Goal: Task Accomplishment & Management: Complete application form

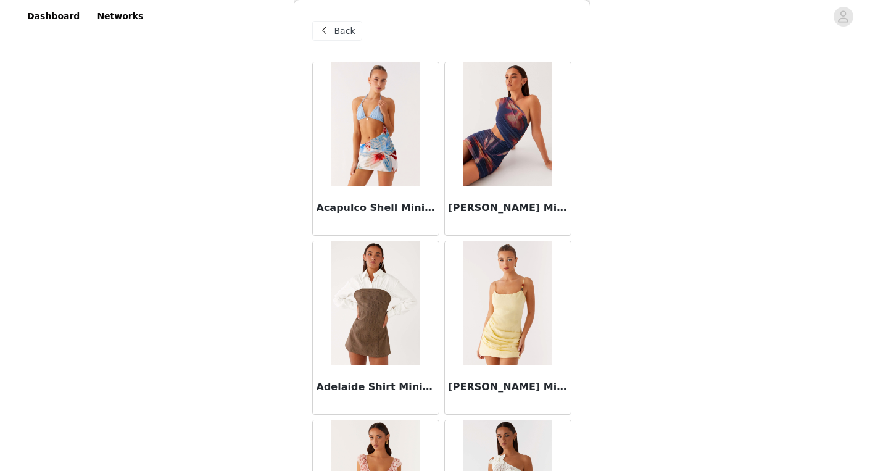
click at [351, 29] on span "Back" at bounding box center [344, 31] width 21 height 13
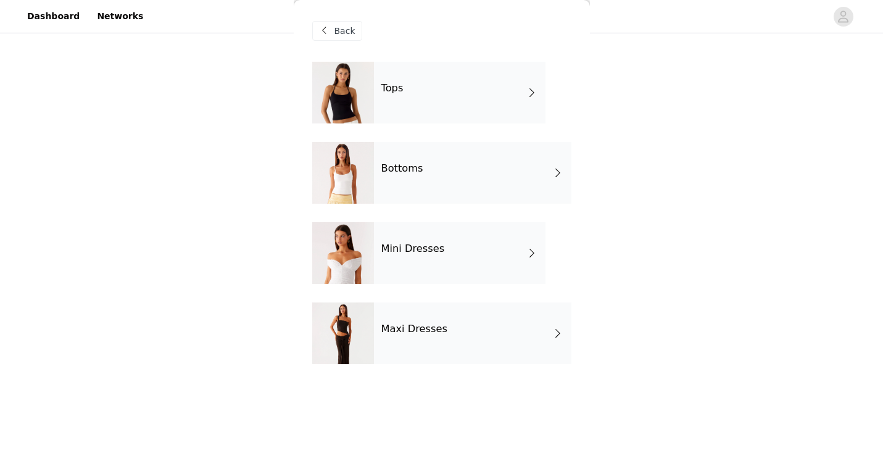
click at [347, 33] on span "Back" at bounding box center [344, 31] width 21 height 13
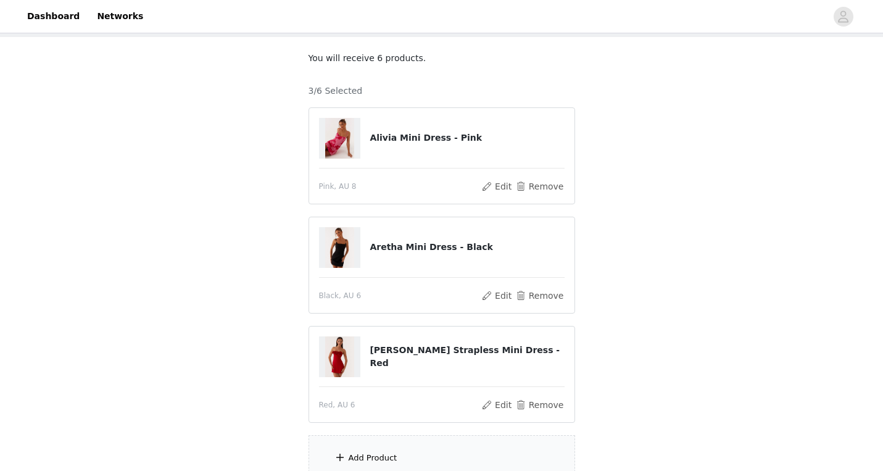
scroll to position [53, 0]
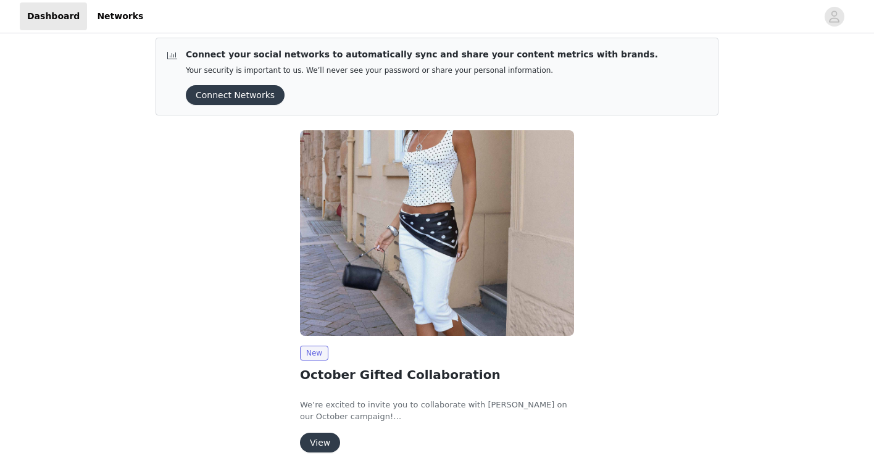
scroll to position [51, 0]
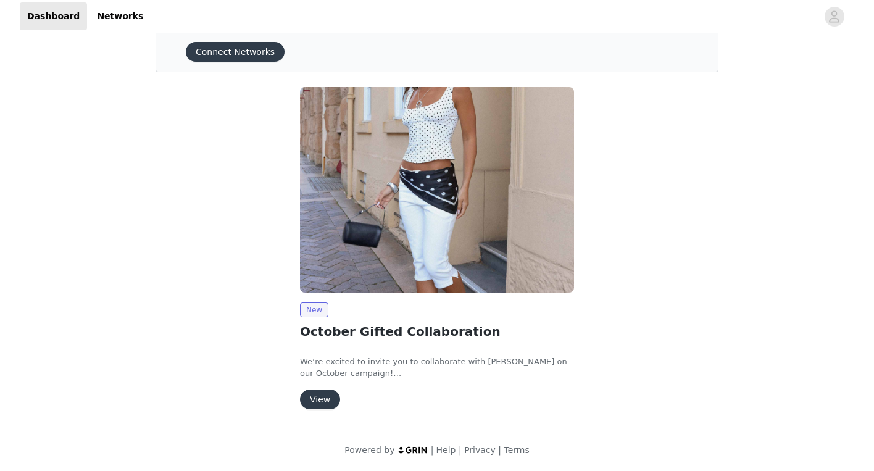
click at [326, 388] on div "New October Gifted Collaboration We’re excited to invite you to collaborate wit…" at bounding box center [437, 355] width 274 height 107
click at [317, 409] on div "New October Gifted Collaboration We’re excited to invite you to collaborate wit…" at bounding box center [437, 251] width 289 height 342
click at [317, 401] on button "View" at bounding box center [320, 399] width 40 height 20
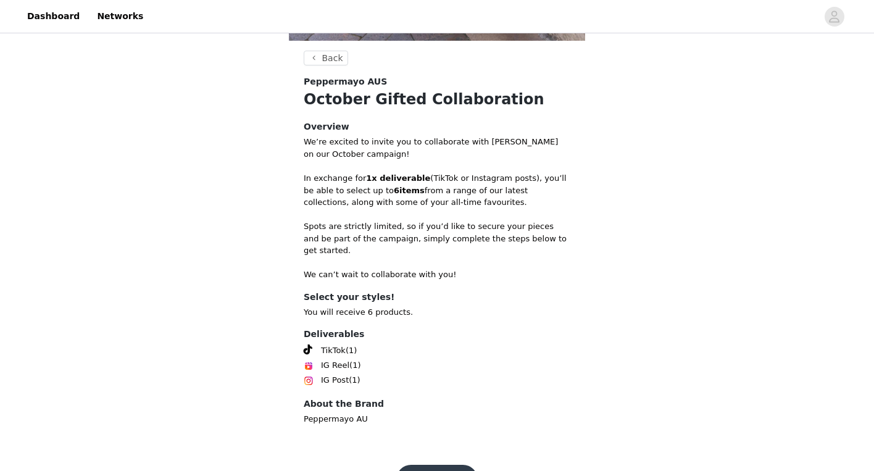
scroll to position [429, 0]
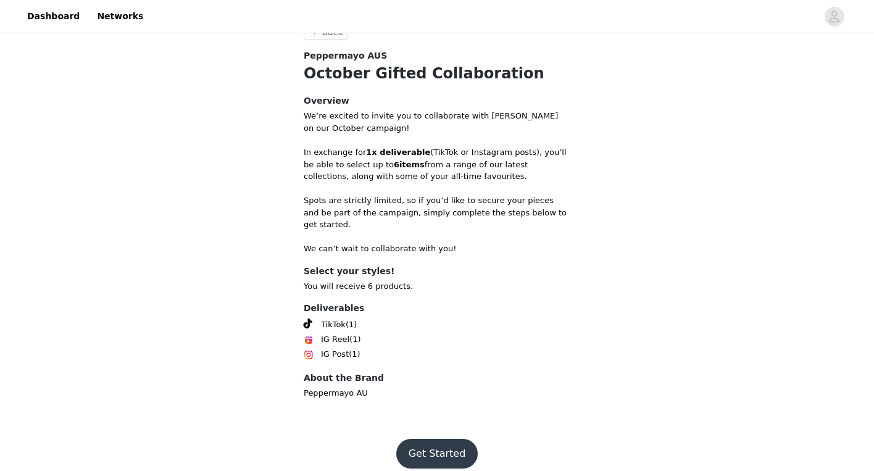
click at [441, 439] on button "Get Started" at bounding box center [437, 454] width 82 height 30
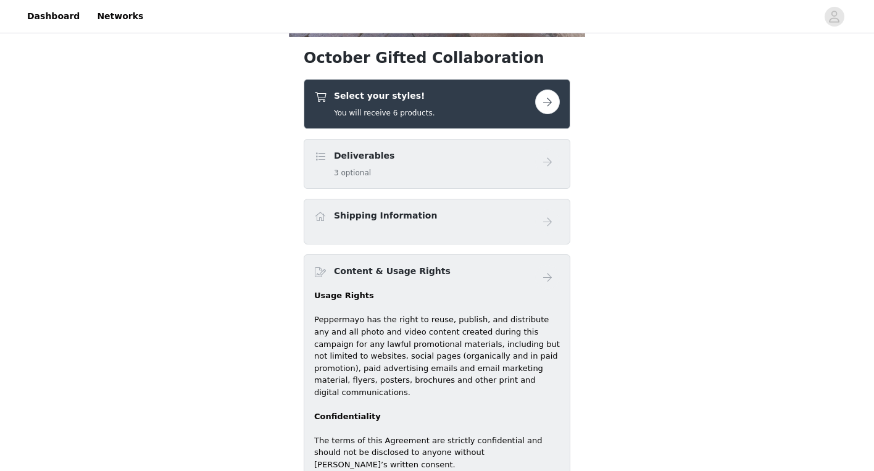
scroll to position [434, 0]
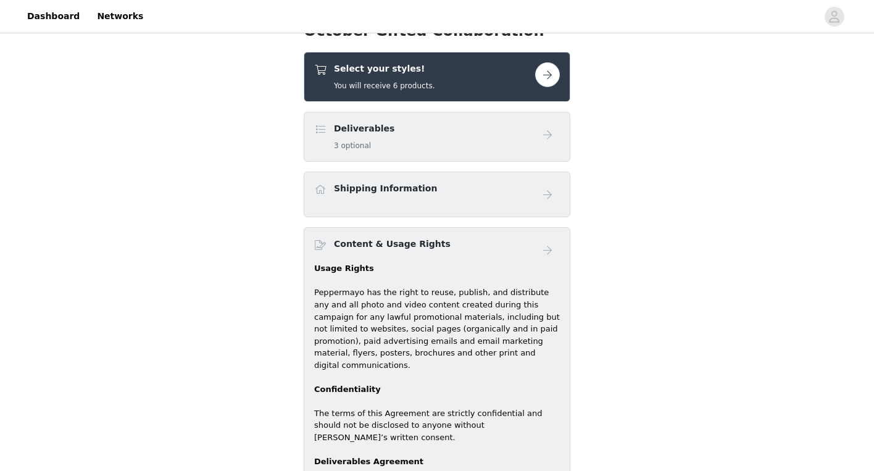
click at [528, 86] on div "Select your styles! You will receive 6 products." at bounding box center [424, 76] width 221 height 29
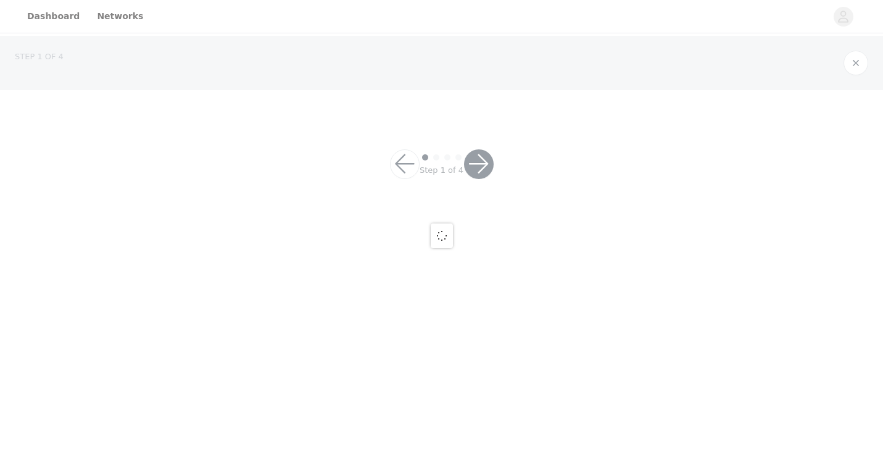
click at [563, 70] on div at bounding box center [441, 235] width 883 height 471
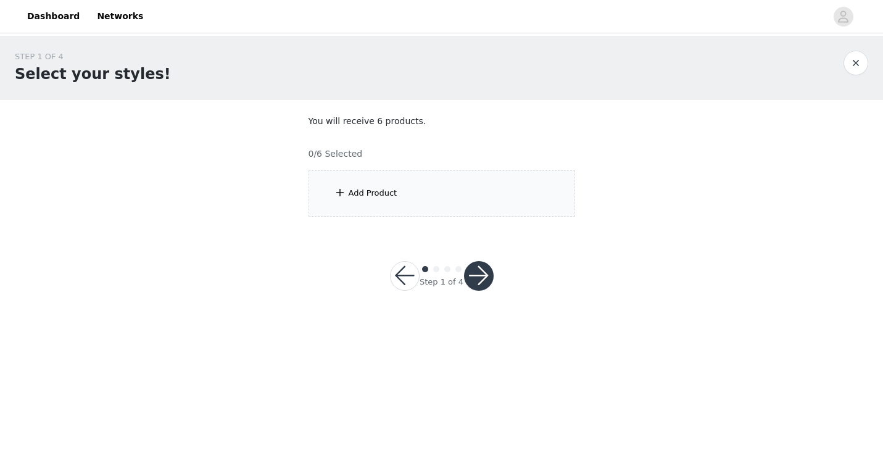
click at [403, 204] on div "Add Product" at bounding box center [442, 193] width 267 height 46
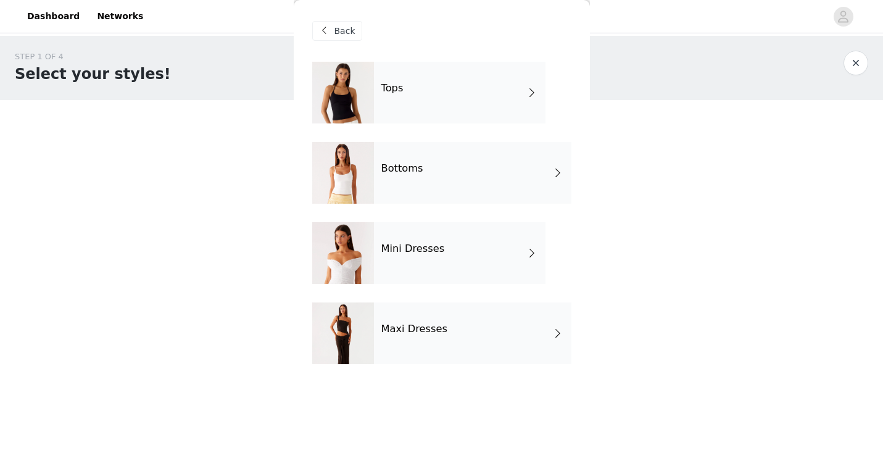
click at [449, 249] on div "Mini Dresses" at bounding box center [460, 253] width 172 height 62
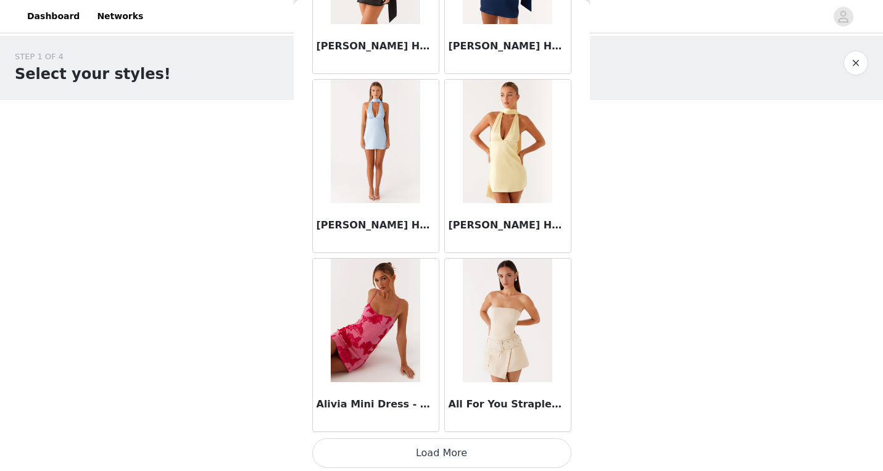
scroll to position [1418, 0]
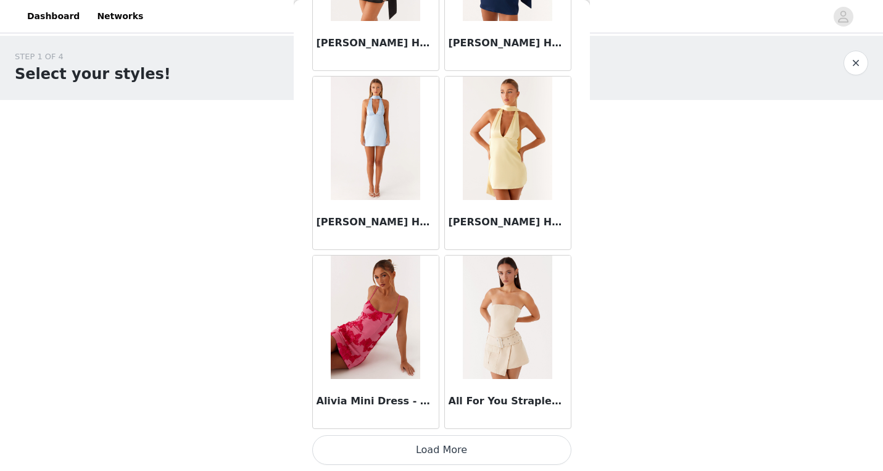
click at [388, 360] on img at bounding box center [375, 316] width 89 height 123
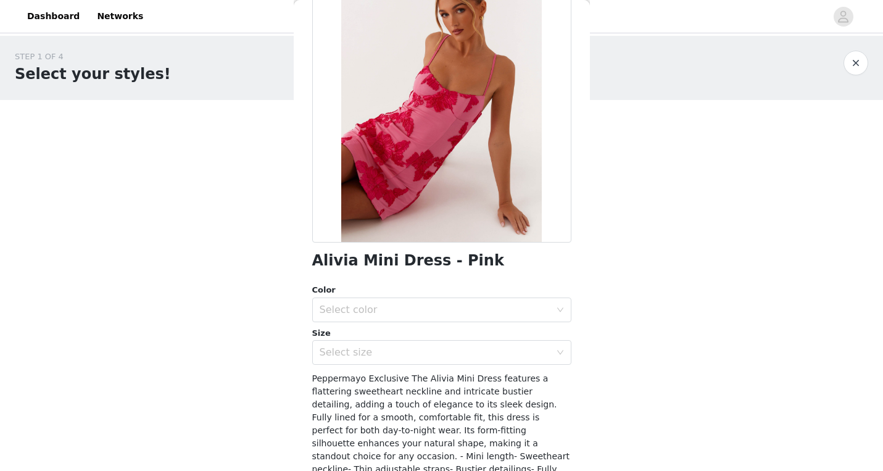
scroll to position [102, 0]
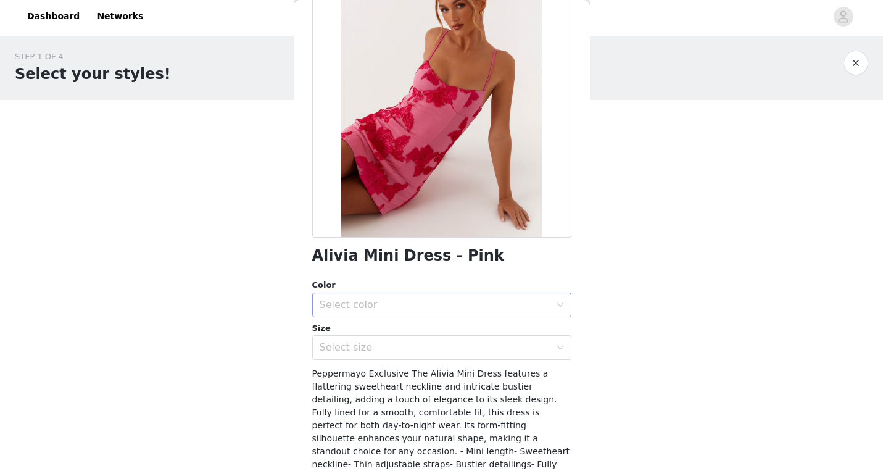
click at [384, 297] on div "Select color" at bounding box center [438, 304] width 236 height 23
click at [381, 333] on li "Pink" at bounding box center [437, 332] width 250 height 20
click at [379, 351] on div "Select size" at bounding box center [435, 347] width 231 height 12
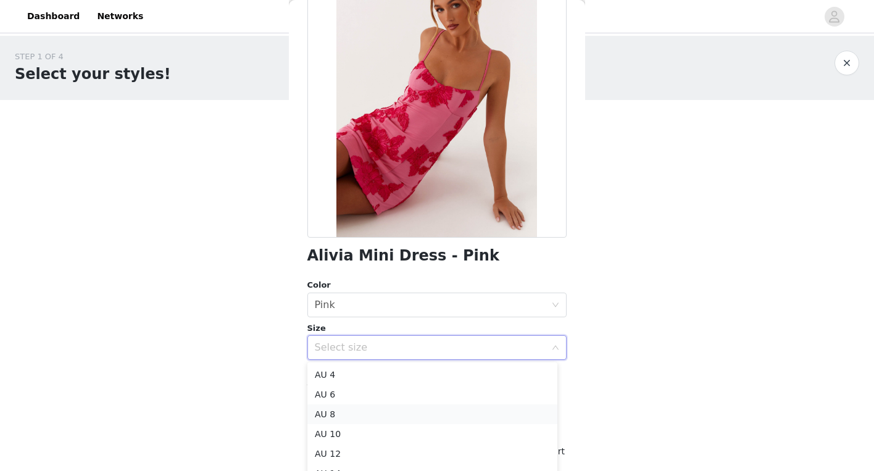
click at [354, 410] on li "AU 8" at bounding box center [432, 414] width 250 height 20
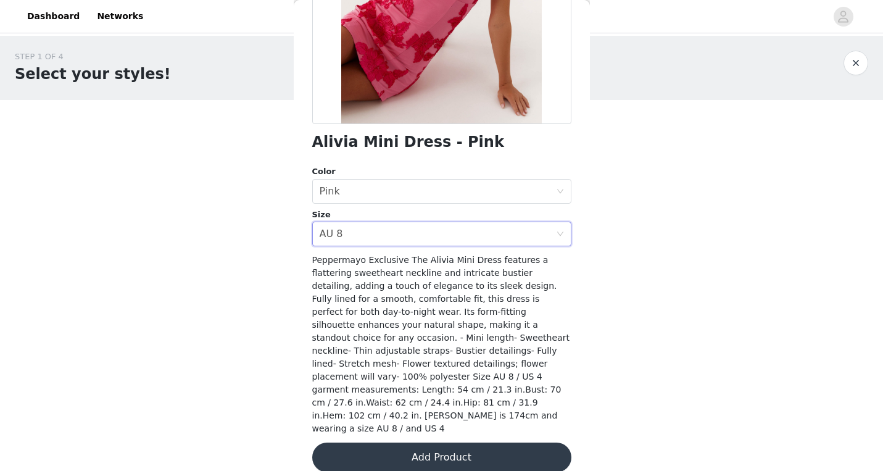
scroll to position [218, 0]
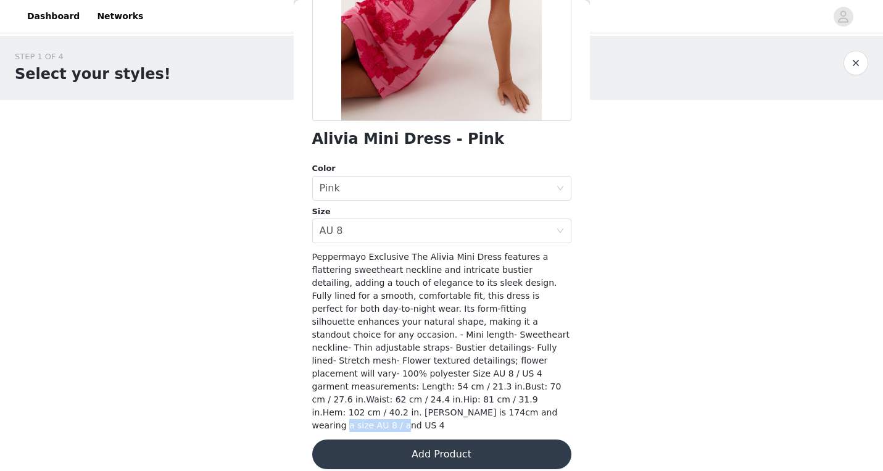
drag, startPoint x: 393, startPoint y: 410, endPoint x: 392, endPoint y: 399, distance: 11.1
click at [309, 410] on div "Back Alivia Mini Dress - Pink Color Select color Pink Size Select size AU 8 Pep…" at bounding box center [442, 235] width 296 height 471
drag, startPoint x: 395, startPoint y: 389, endPoint x: 412, endPoint y: 393, distance: 17.1
click at [417, 391] on span "Peppermayo Exclusive The Alivia Mini Dress features a flattering sweetheart nec…" at bounding box center [440, 341] width 257 height 178
click at [435, 441] on button "Add Product" at bounding box center [441, 454] width 259 height 30
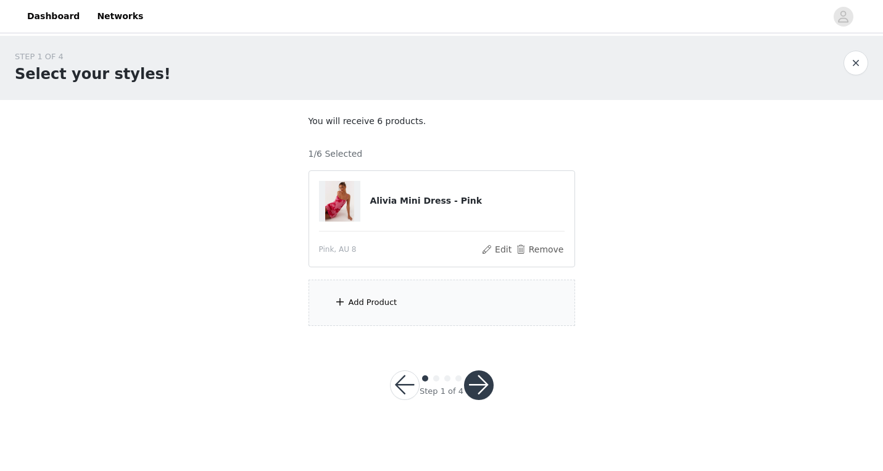
click at [399, 251] on div "Pink, AU 8" at bounding box center [400, 249] width 162 height 11
click at [383, 294] on div "Add Product" at bounding box center [442, 303] width 267 height 46
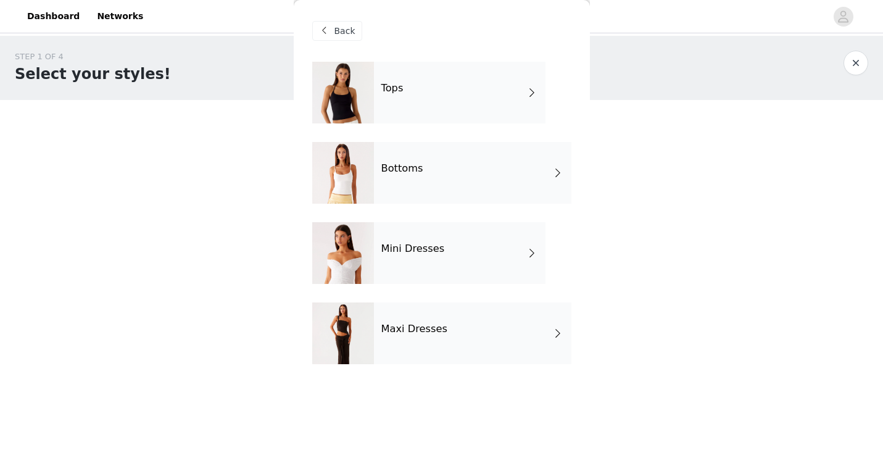
click at [404, 341] on div "Maxi Dresses" at bounding box center [472, 333] width 197 height 62
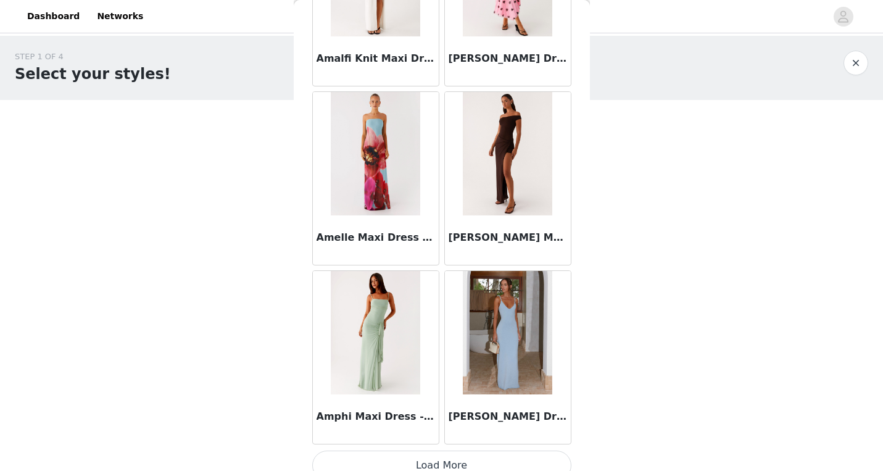
scroll to position [1401, 0]
click at [476, 455] on button "Load More" at bounding box center [441, 466] width 259 height 30
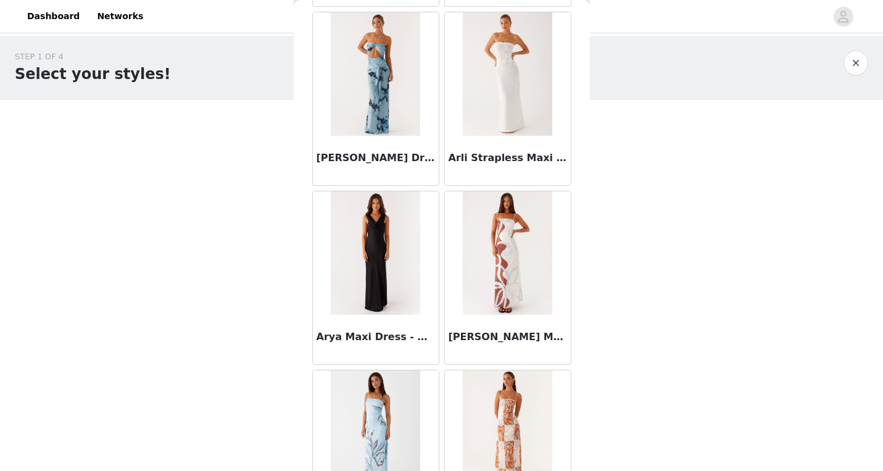
scroll to position [3207, 0]
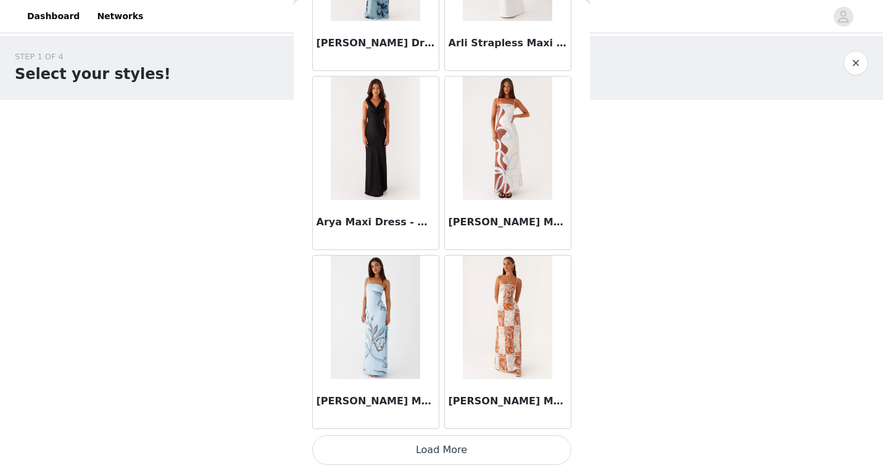
click at [438, 443] on button "Load More" at bounding box center [441, 450] width 259 height 30
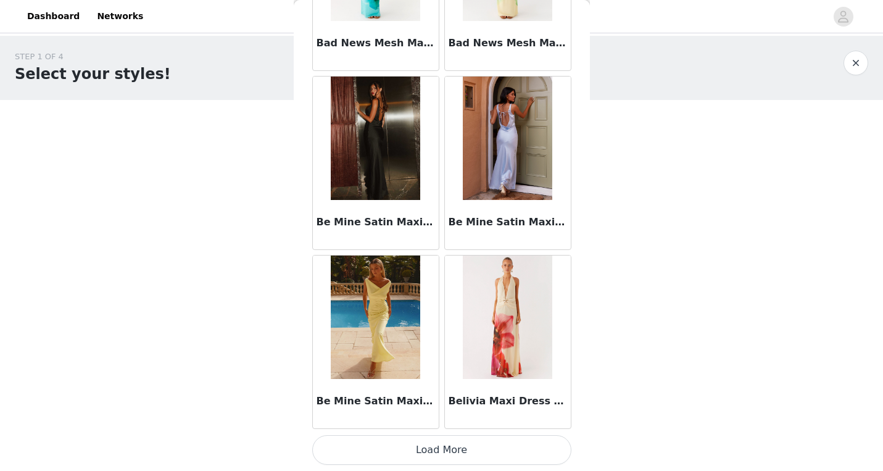
click at [430, 441] on button "Load More" at bounding box center [441, 450] width 259 height 30
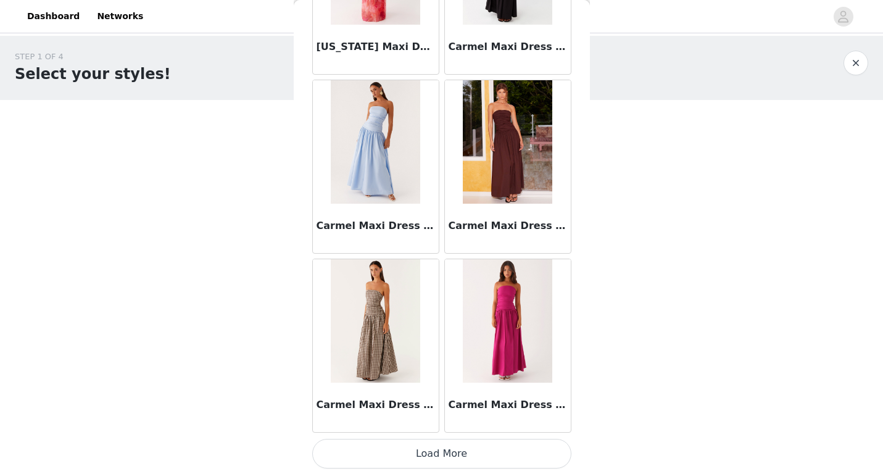
scroll to position [6786, 0]
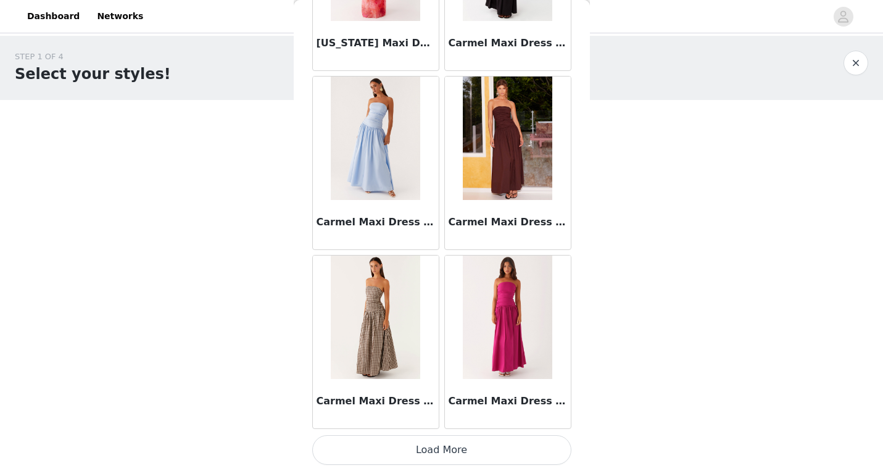
click at [428, 447] on button "Load More" at bounding box center [441, 450] width 259 height 30
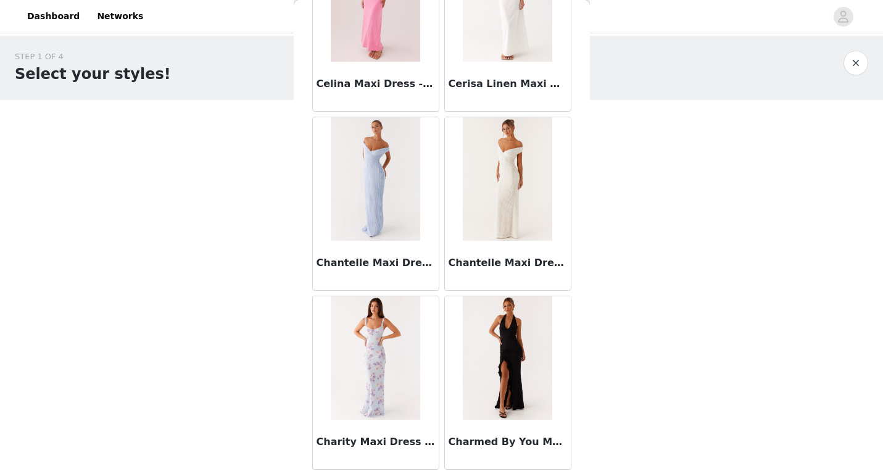
scroll to position [8576, 0]
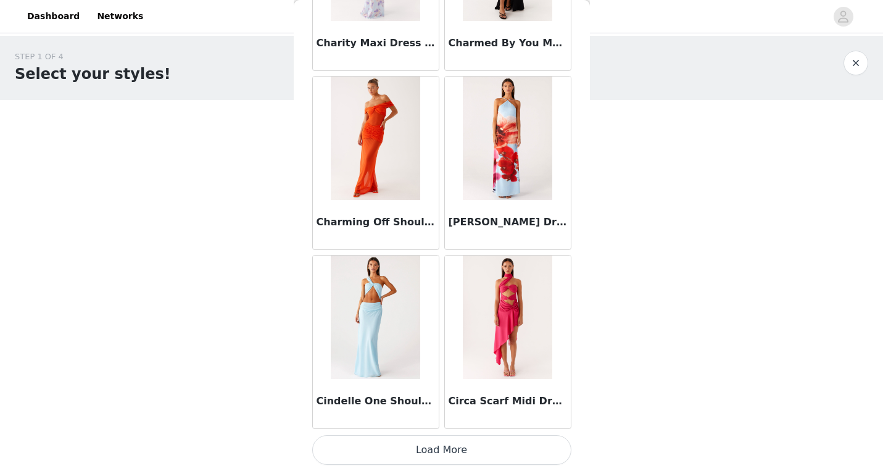
click at [452, 449] on button "Load More" at bounding box center [441, 450] width 259 height 30
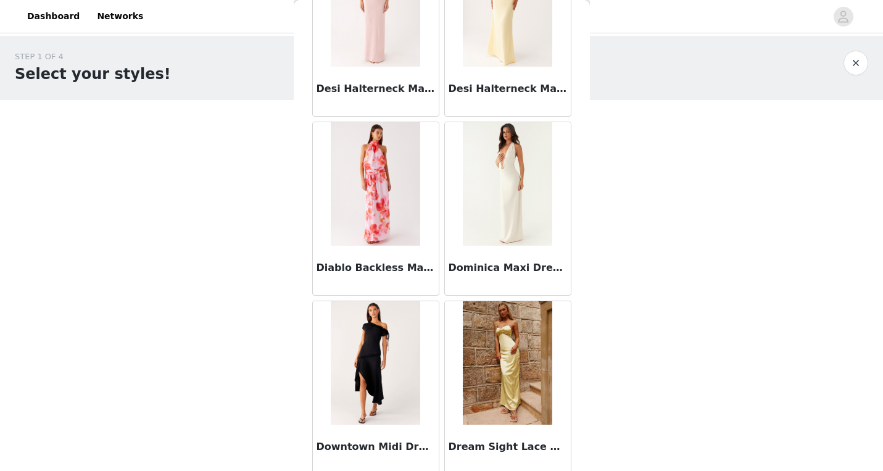
scroll to position [10366, 0]
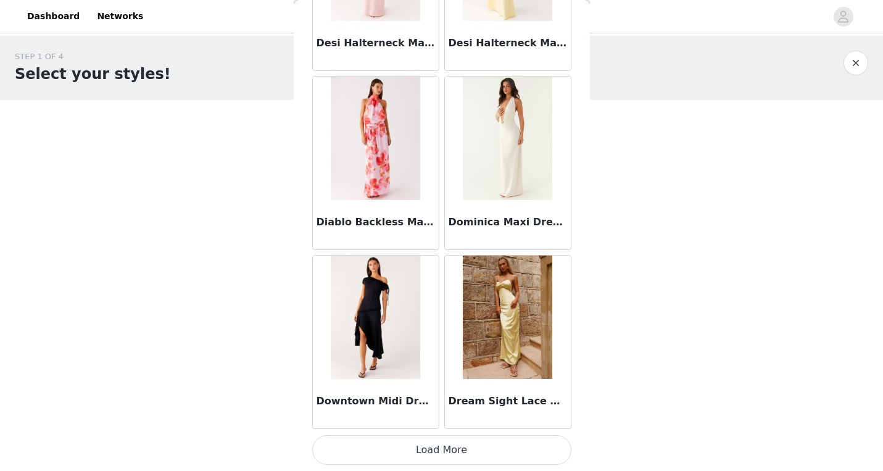
click at [428, 460] on button "Load More" at bounding box center [441, 450] width 259 height 30
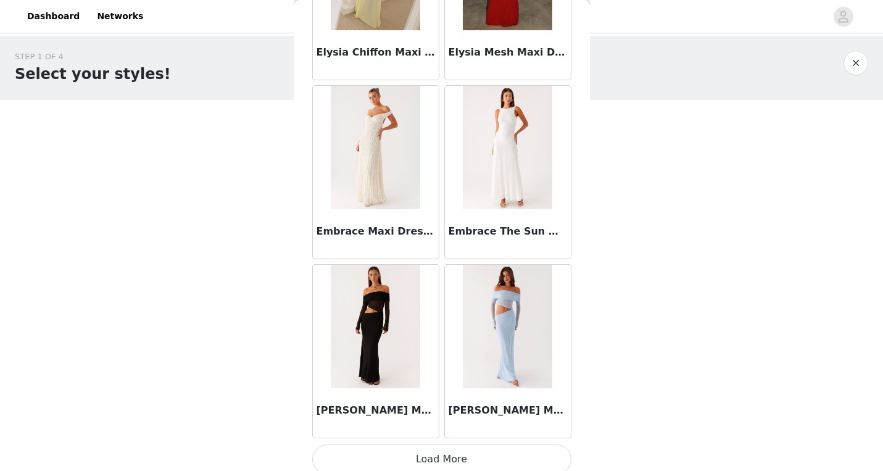
scroll to position [12155, 0]
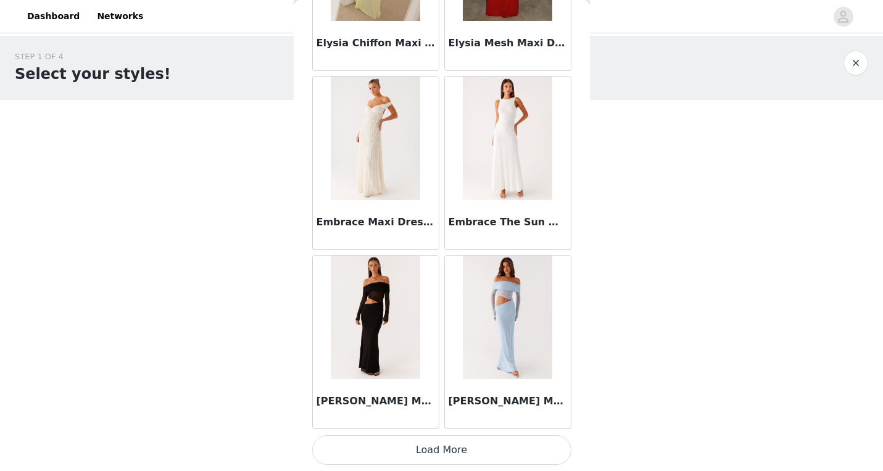
click at [438, 443] on button "Load More" at bounding box center [441, 450] width 259 height 30
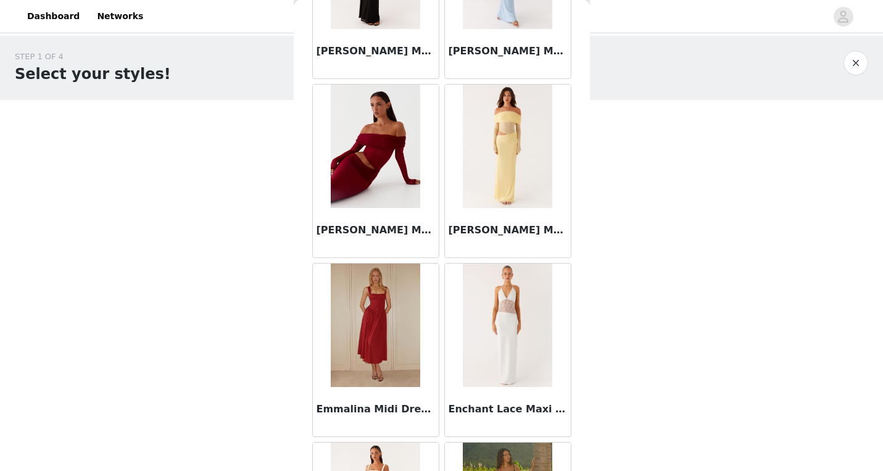
scroll to position [12508, 0]
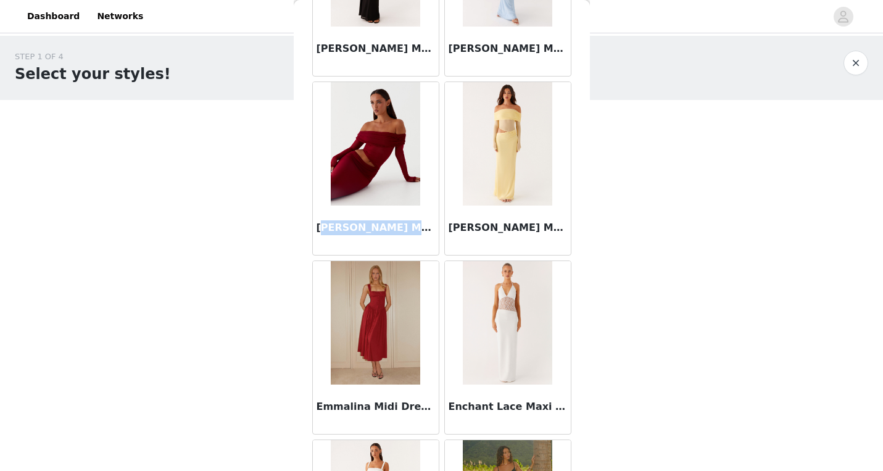
copy h3 "mery Maxi Dress - Che"
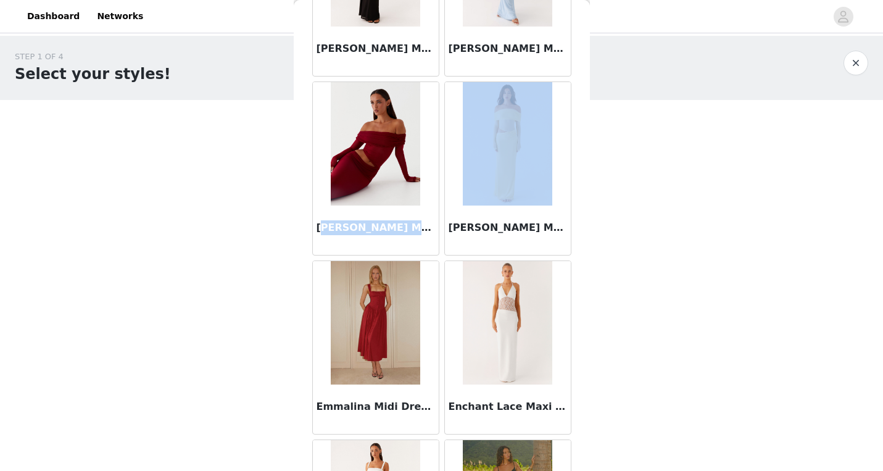
drag, startPoint x: 320, startPoint y: 230, endPoint x: 558, endPoint y: 214, distance: 238.8
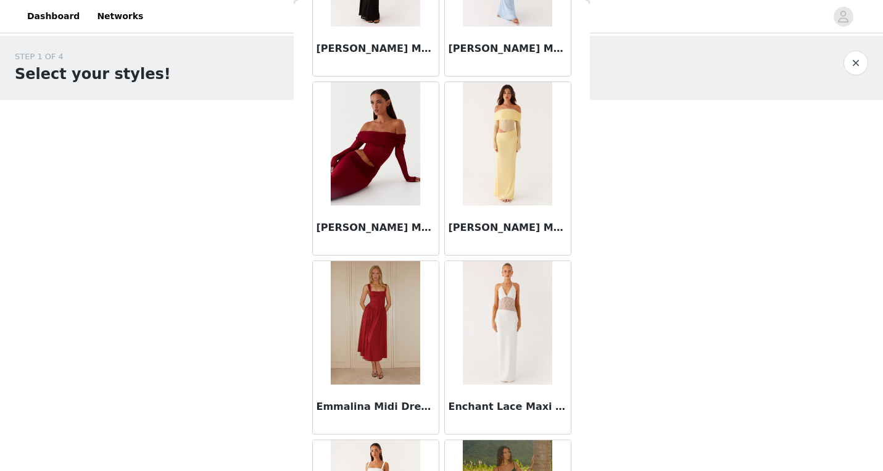
click at [702, 179] on div "STEP 1 OF 4 Select your styles! You will receive 6 products. 1/6 Selected Alivi…" at bounding box center [441, 188] width 883 height 305
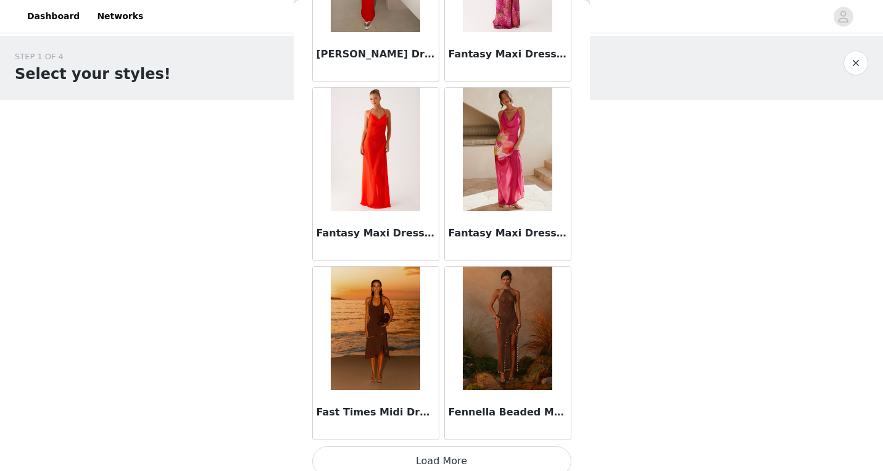
scroll to position [13945, 0]
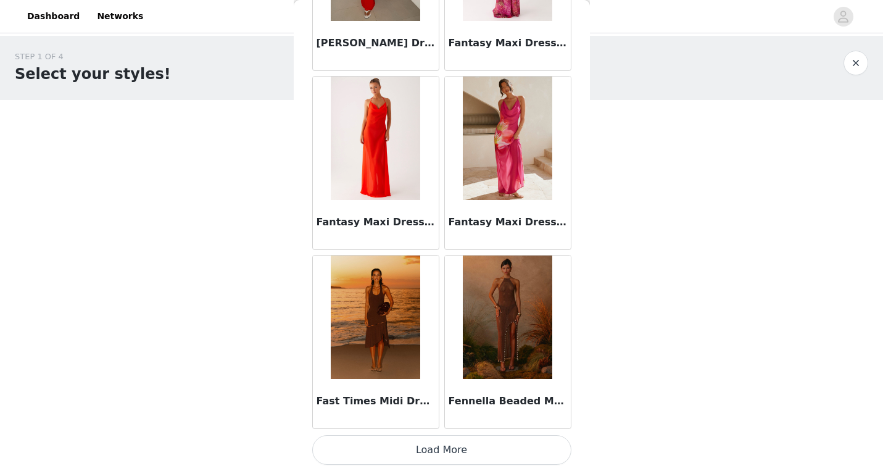
click at [430, 453] on button "Load More" at bounding box center [441, 450] width 259 height 30
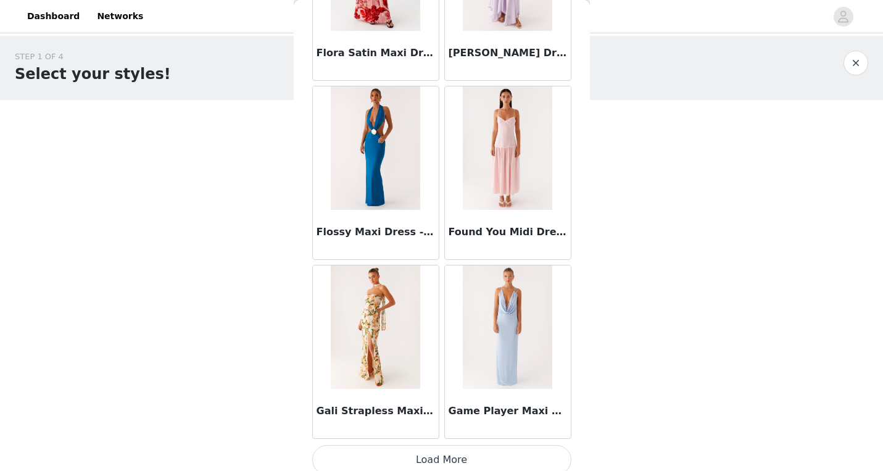
scroll to position [15735, 0]
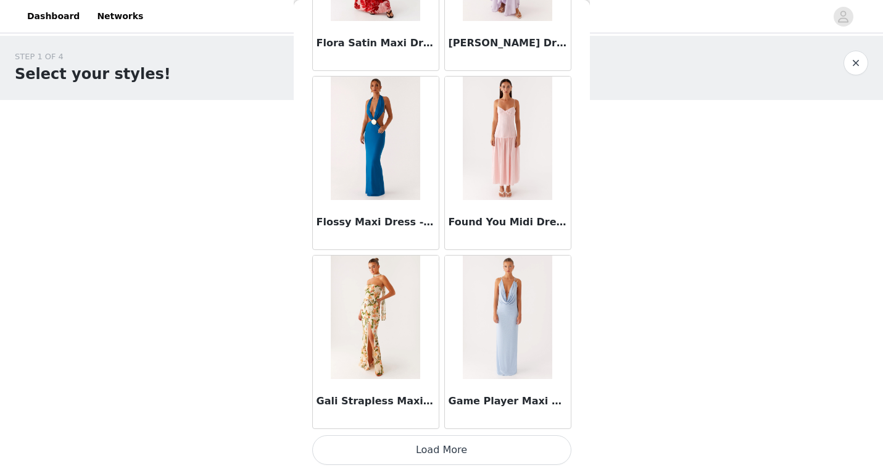
click at [436, 448] on button "Load More" at bounding box center [441, 450] width 259 height 30
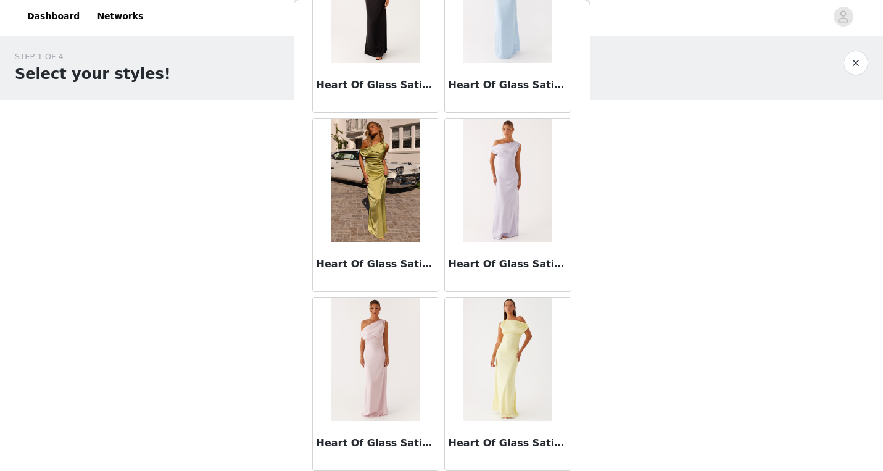
scroll to position [17524, 0]
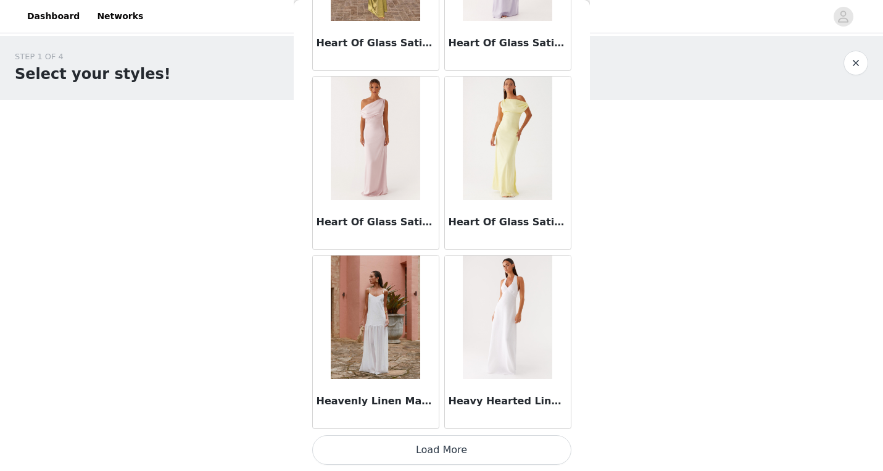
click at [440, 446] on button "Load More" at bounding box center [441, 450] width 259 height 30
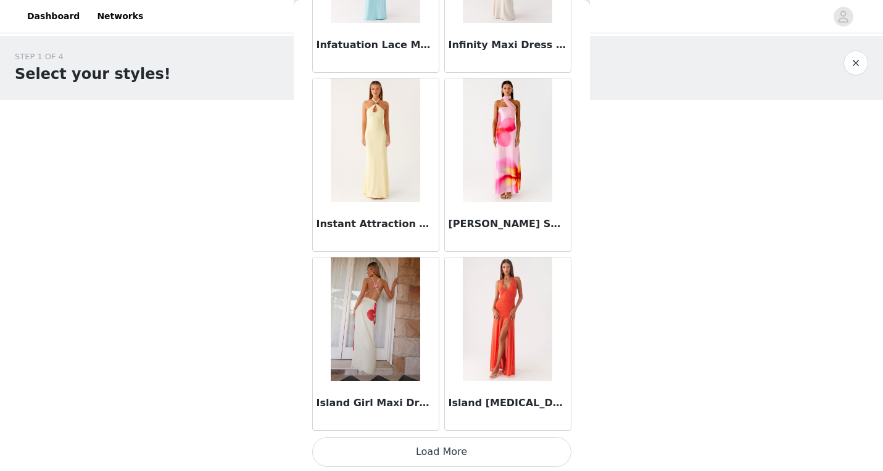
scroll to position [19314, 0]
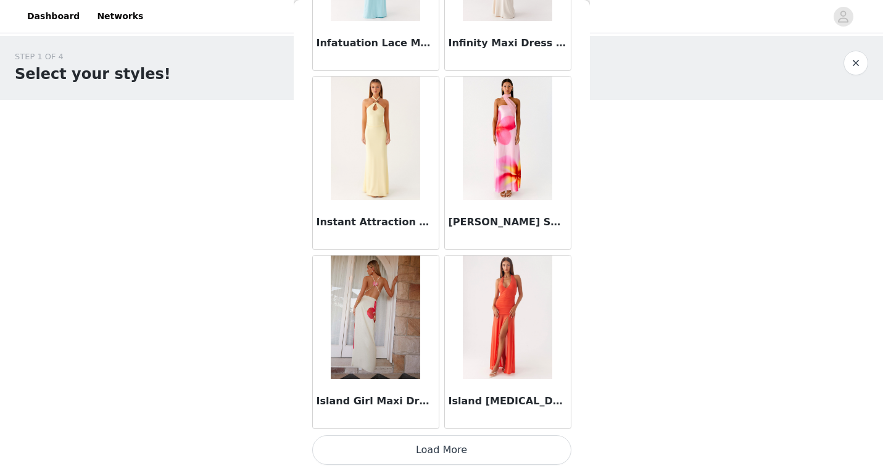
click at [432, 446] on button "Load More" at bounding box center [441, 450] width 259 height 30
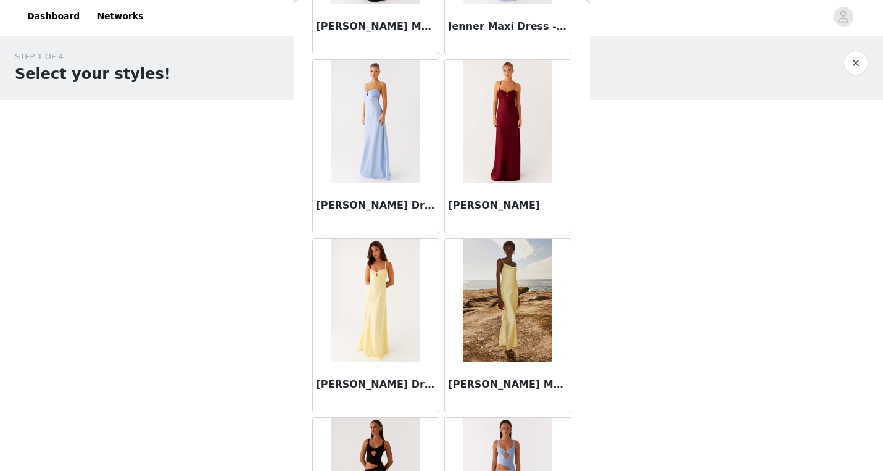
scroll to position [21104, 0]
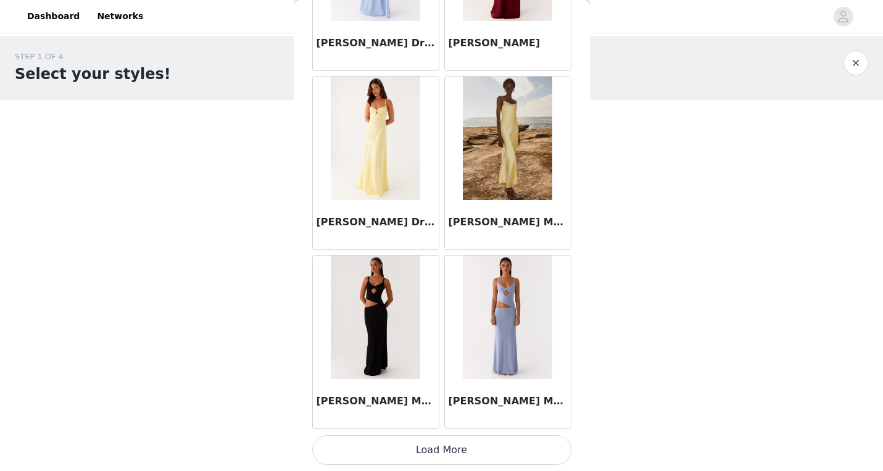
click at [436, 459] on button "Load More" at bounding box center [441, 450] width 259 height 30
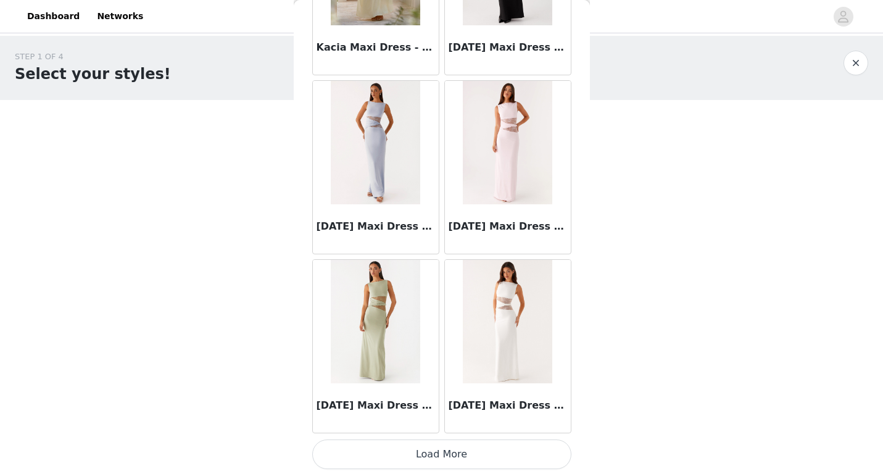
scroll to position [22893, 0]
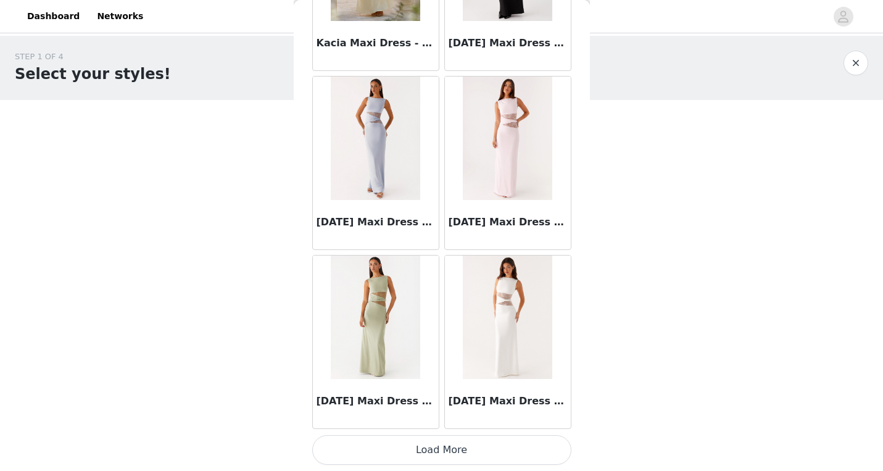
click at [439, 453] on button "Load More" at bounding box center [441, 450] width 259 height 30
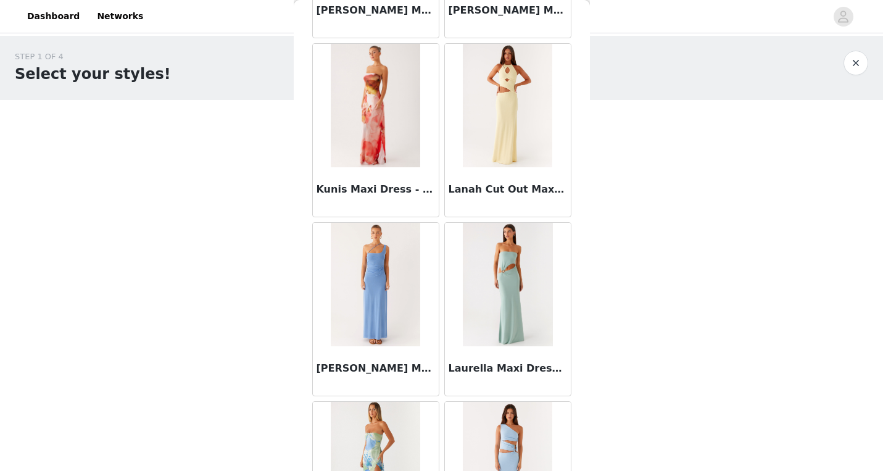
scroll to position [24683, 0]
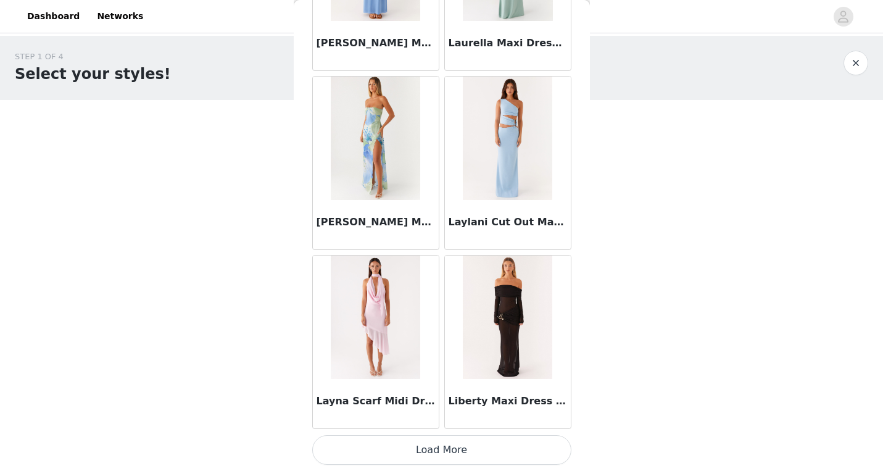
click at [435, 446] on button "Load More" at bounding box center [441, 450] width 259 height 30
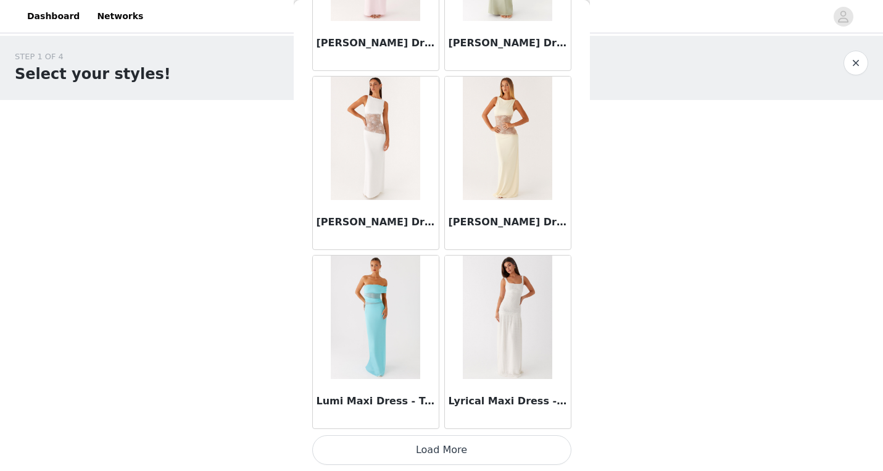
click at [437, 447] on button "Load More" at bounding box center [441, 450] width 259 height 30
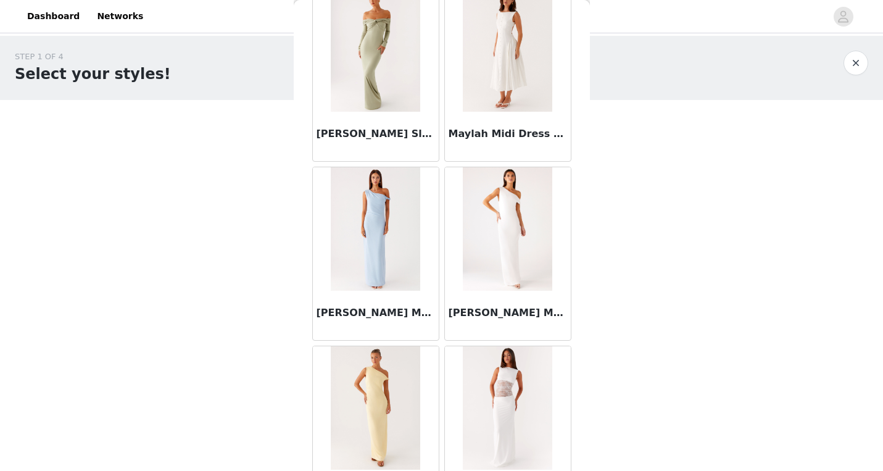
scroll to position [28262, 0]
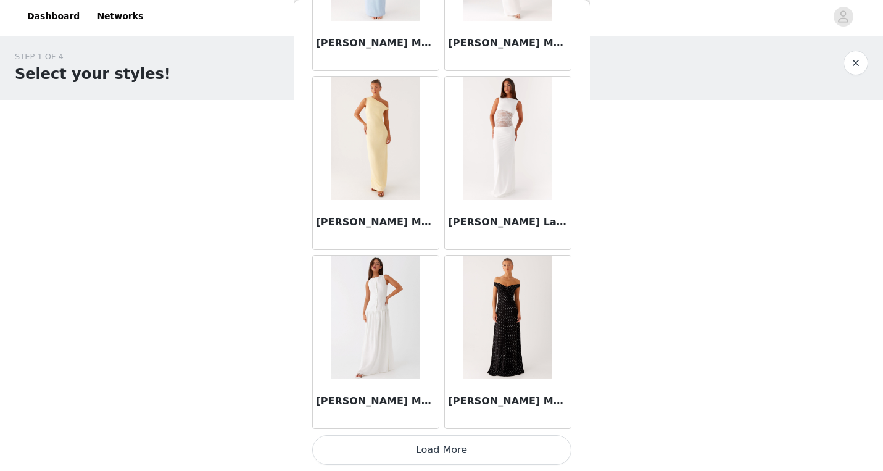
click at [434, 455] on button "Load More" at bounding box center [441, 450] width 259 height 30
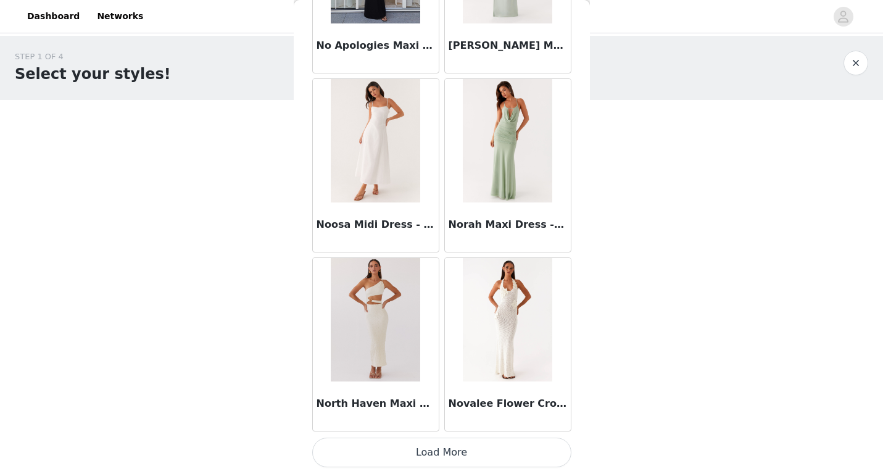
scroll to position [30052, 0]
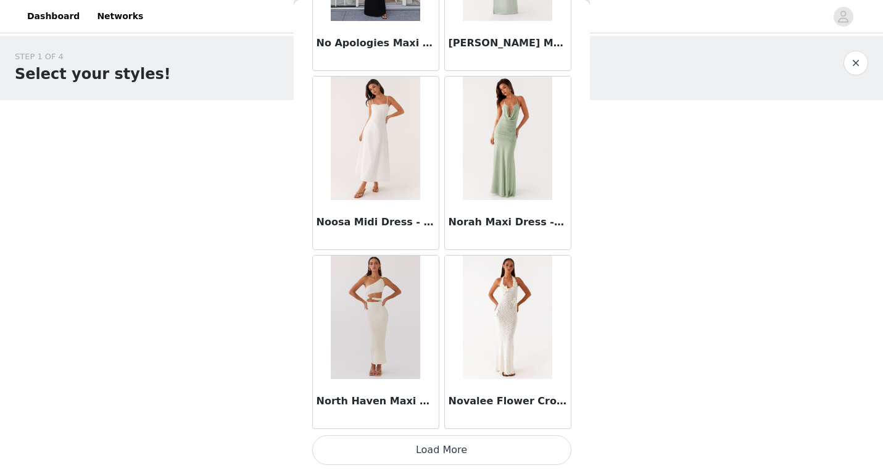
click at [447, 435] on button "Load More" at bounding box center [441, 450] width 259 height 30
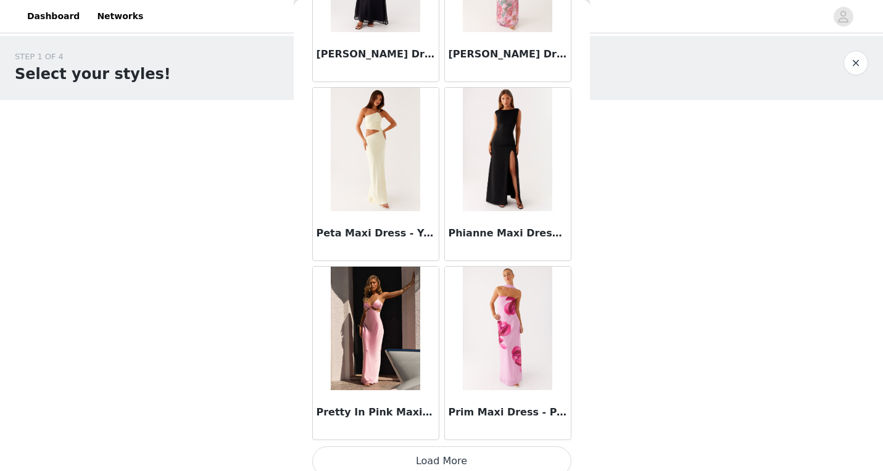
scroll to position [31829, 0]
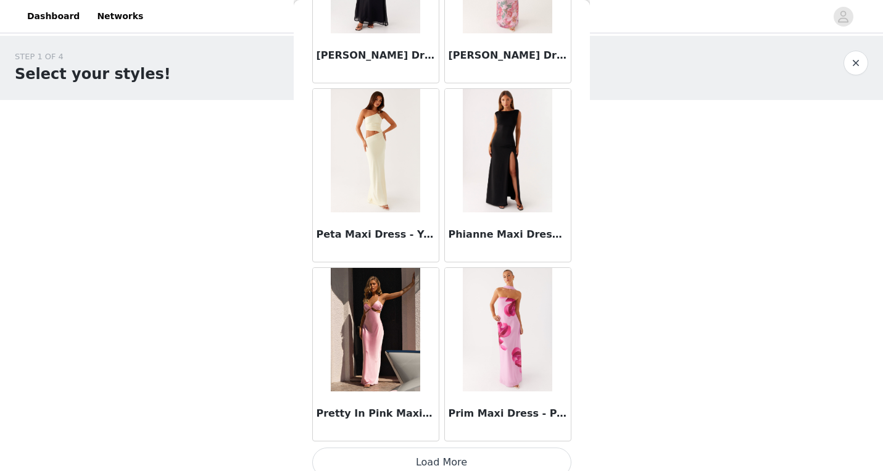
click at [439, 458] on button "Load More" at bounding box center [441, 462] width 259 height 30
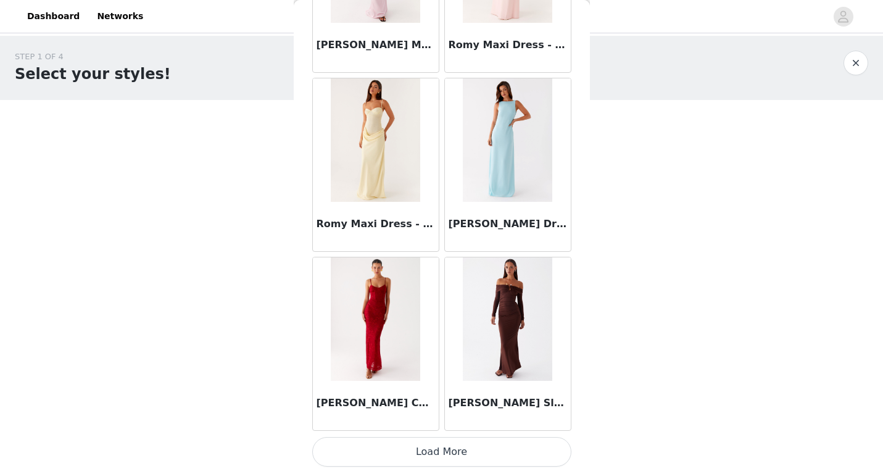
scroll to position [33629, 0]
click at [430, 455] on button "Load More" at bounding box center [441, 453] width 259 height 30
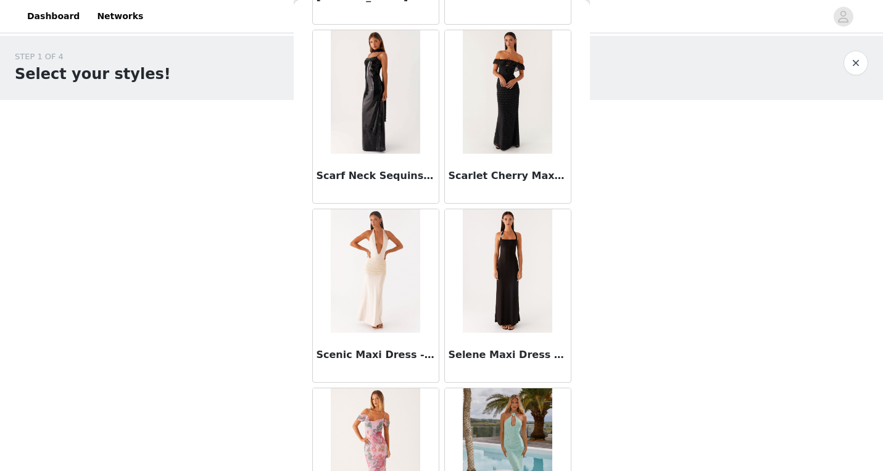
scroll to position [35421, 0]
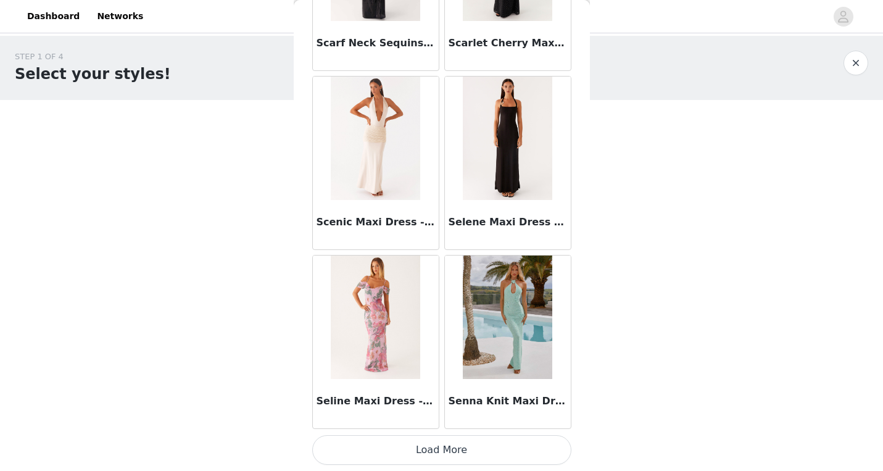
click at [438, 453] on button "Load More" at bounding box center [441, 450] width 259 height 30
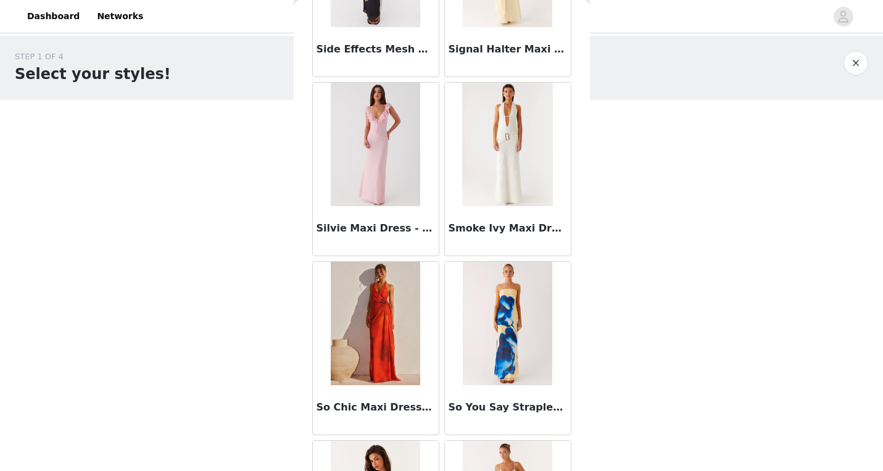
scroll to position [37211, 0]
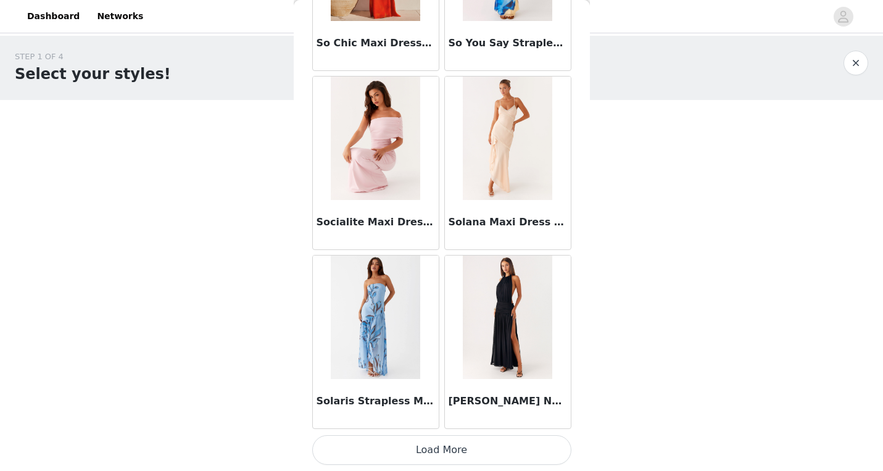
click at [439, 451] on button "Load More" at bounding box center [441, 450] width 259 height 30
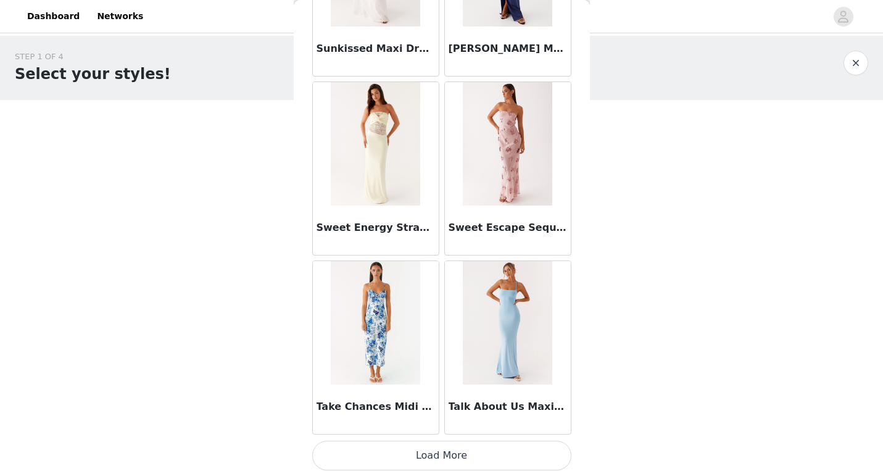
scroll to position [39000, 0]
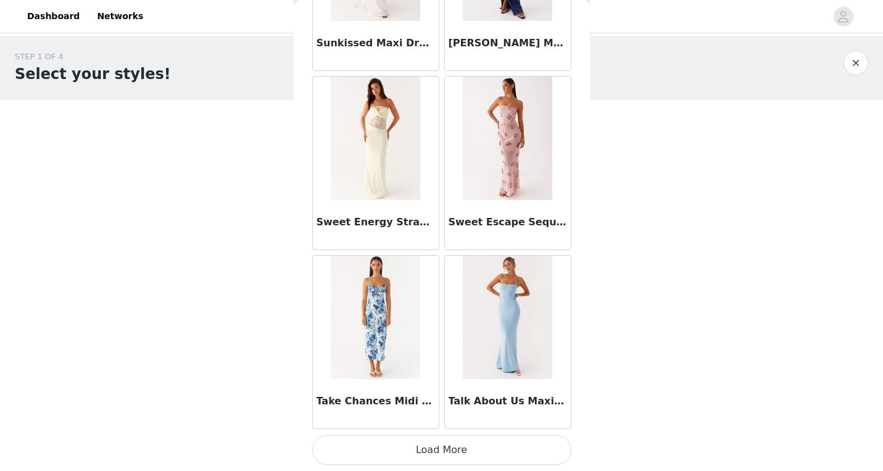
click at [439, 442] on button "Load More" at bounding box center [441, 450] width 259 height 30
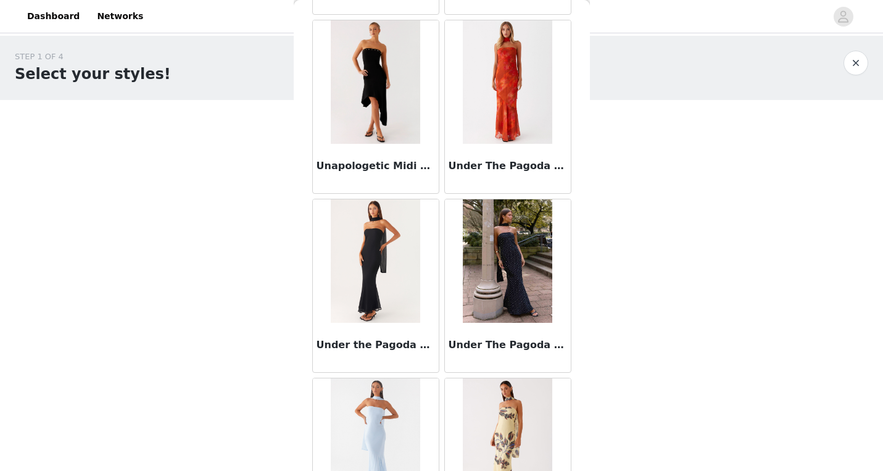
scroll to position [40666, 0]
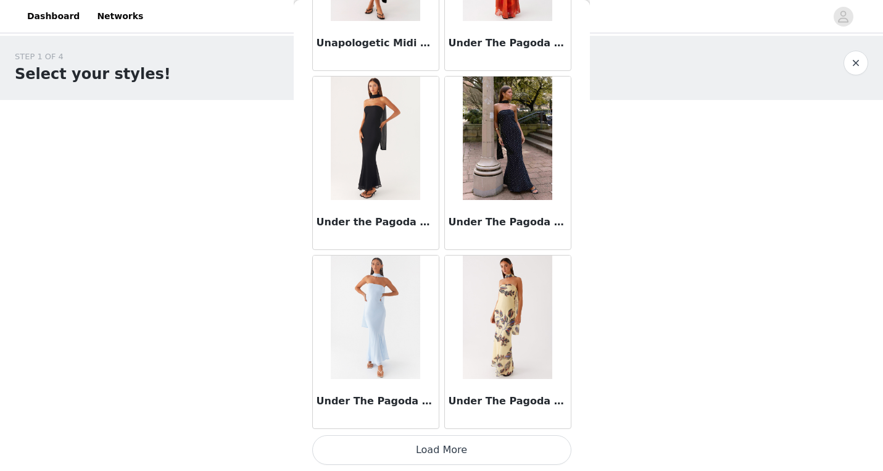
click at [431, 438] on button "Load More" at bounding box center [441, 450] width 259 height 30
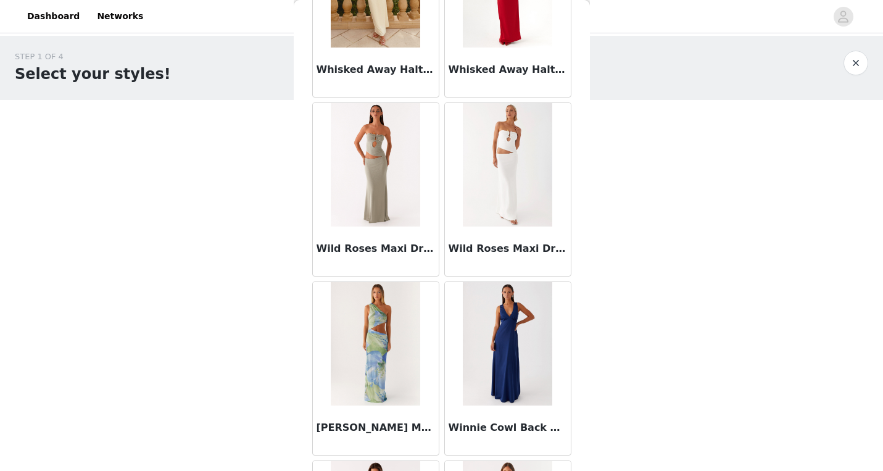
scroll to position [42579, 0]
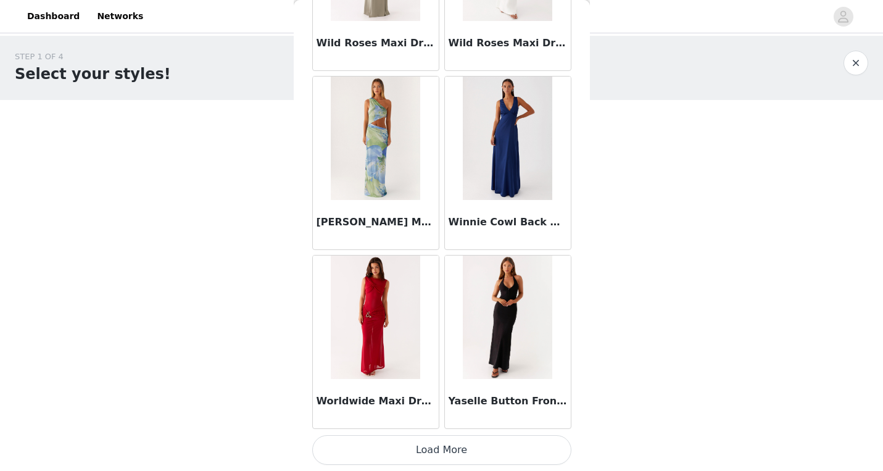
click at [434, 452] on button "Load More" at bounding box center [441, 450] width 259 height 30
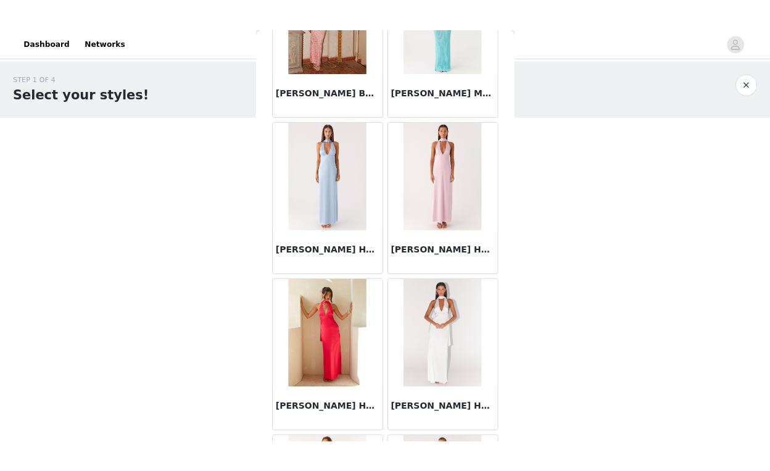
scroll to position [0, 0]
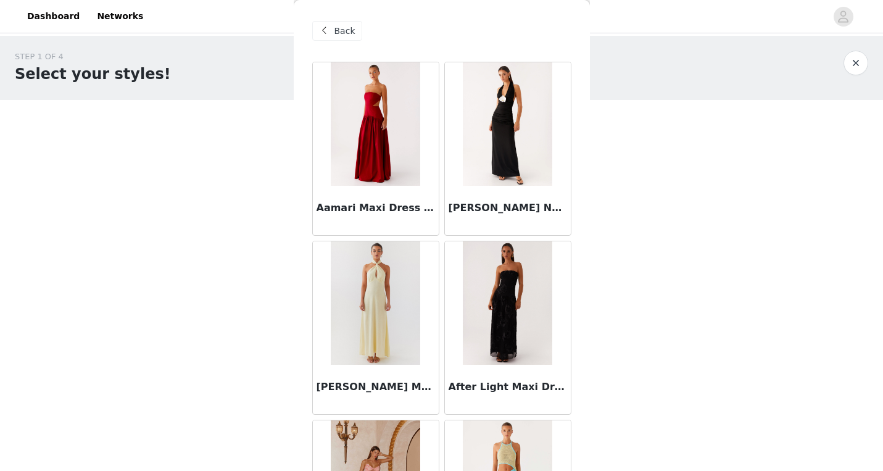
click at [338, 31] on span "Back" at bounding box center [344, 31] width 21 height 13
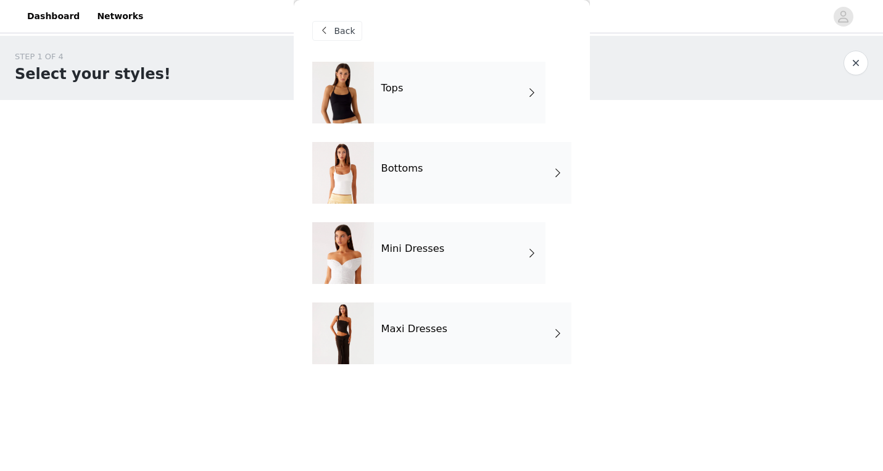
click at [441, 257] on div "Mini Dresses" at bounding box center [460, 253] width 172 height 62
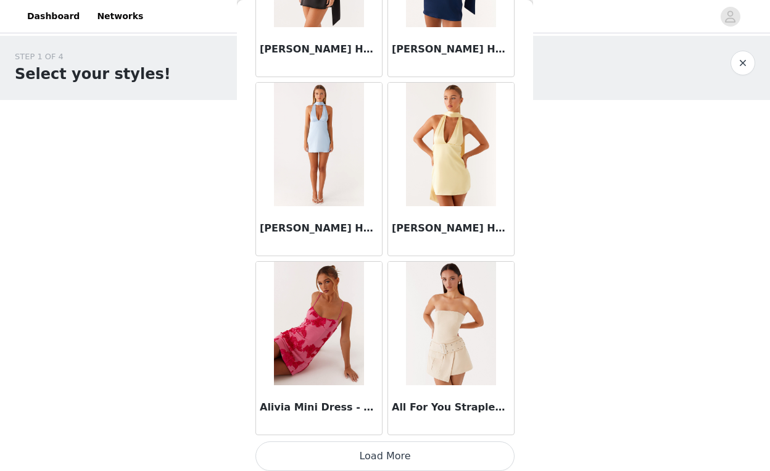
scroll to position [1418, 0]
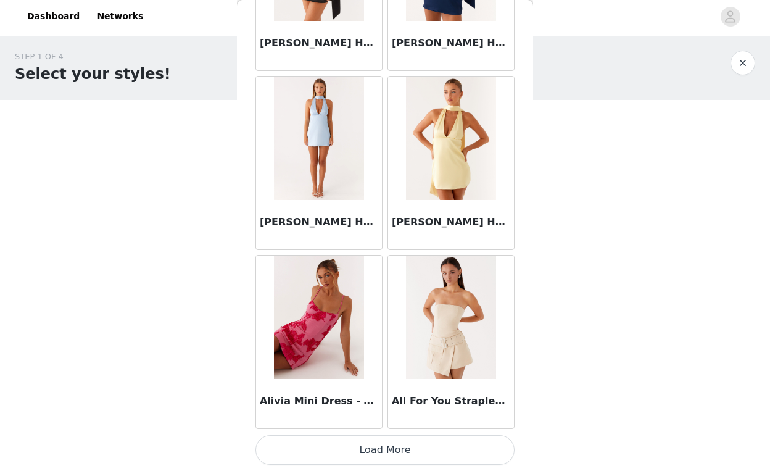
click at [383, 450] on button "Load More" at bounding box center [384, 450] width 259 height 30
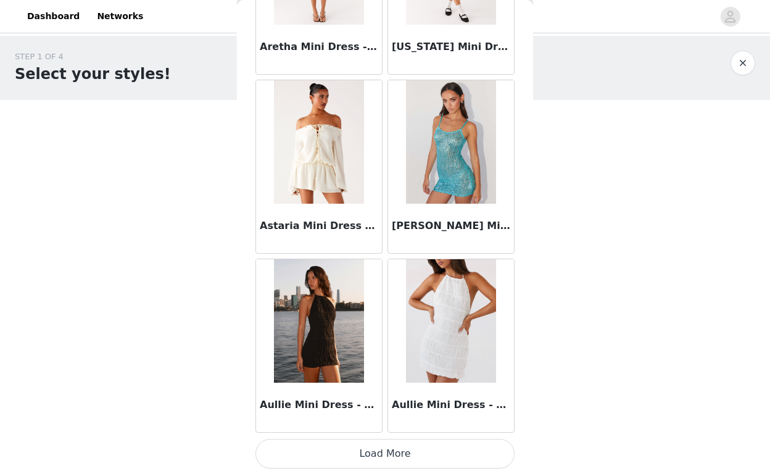
scroll to position [3207, 0]
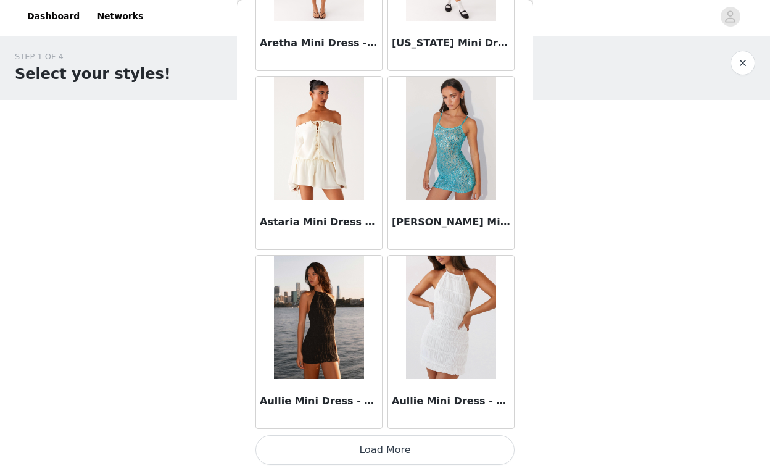
click at [383, 436] on button "Load More" at bounding box center [384, 450] width 259 height 30
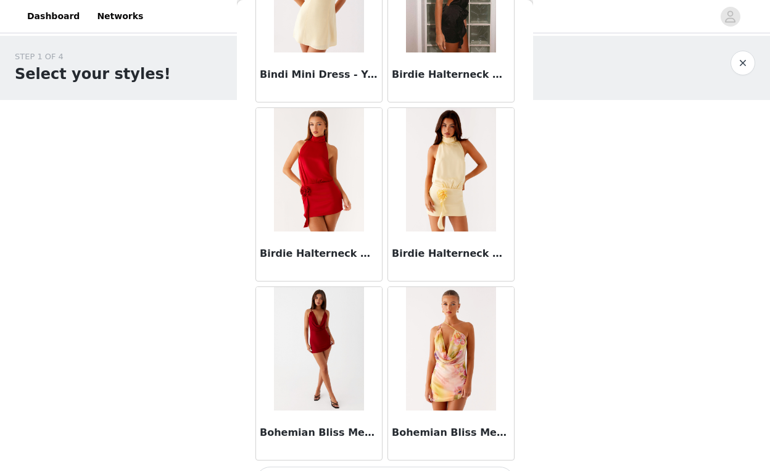
scroll to position [4997, 0]
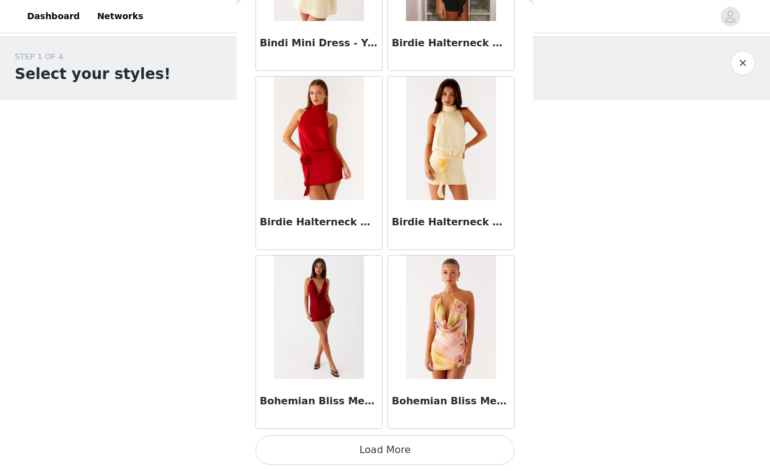
click at [372, 448] on button "Load More" at bounding box center [384, 450] width 259 height 30
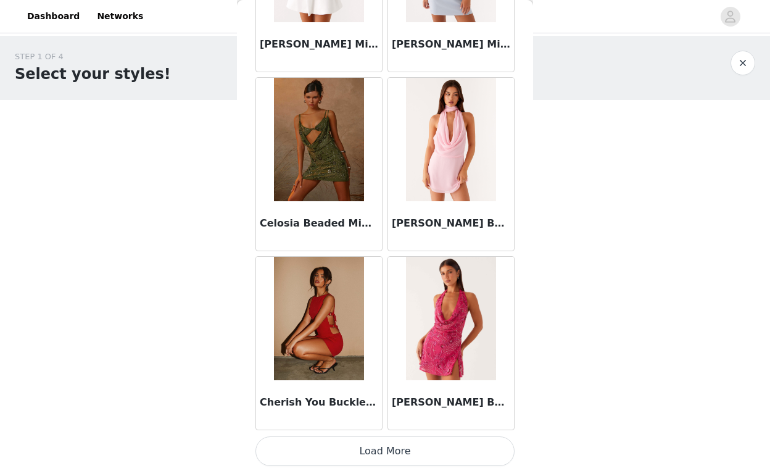
scroll to position [6786, 0]
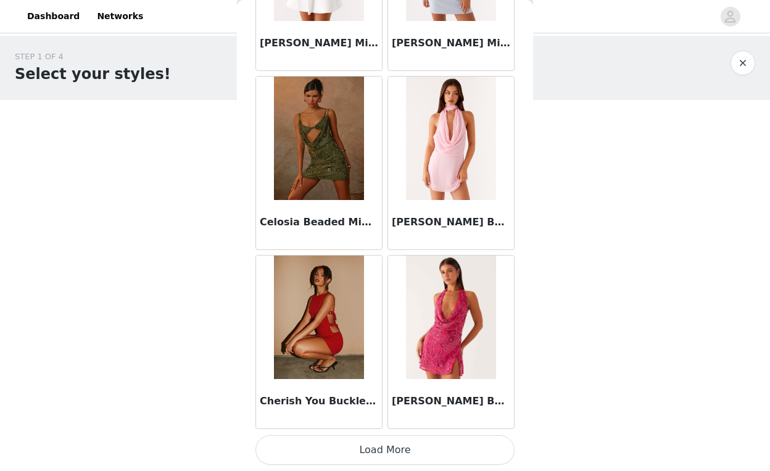
click at [379, 447] on button "Load More" at bounding box center [384, 450] width 259 height 30
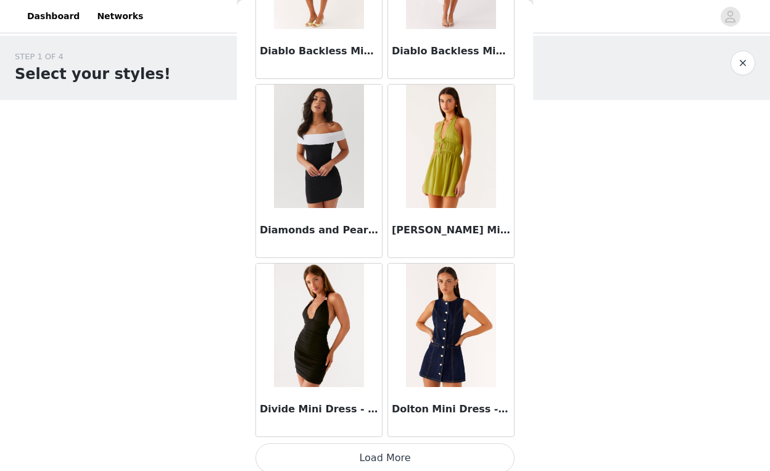
scroll to position [8576, 0]
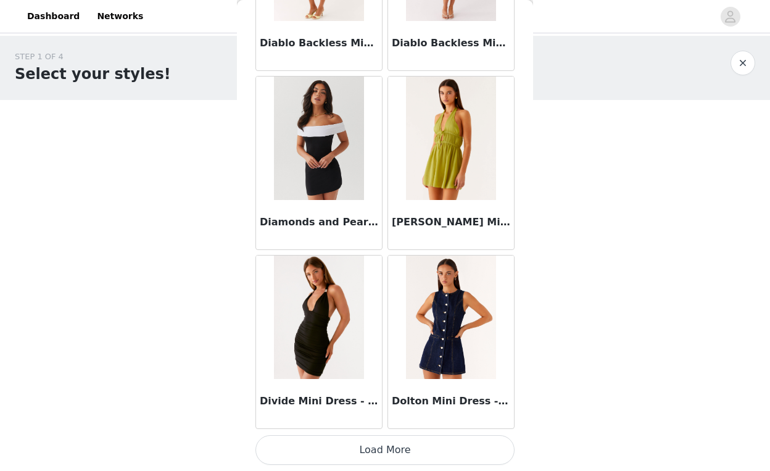
click at [374, 448] on button "Load More" at bounding box center [384, 450] width 259 height 30
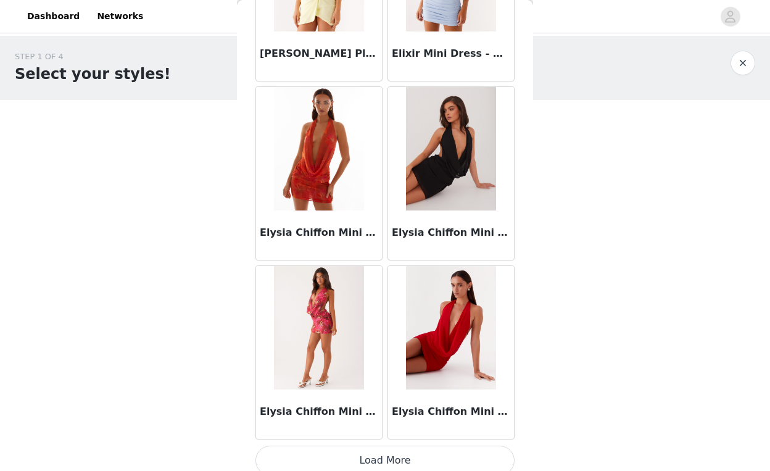
scroll to position [10366, 0]
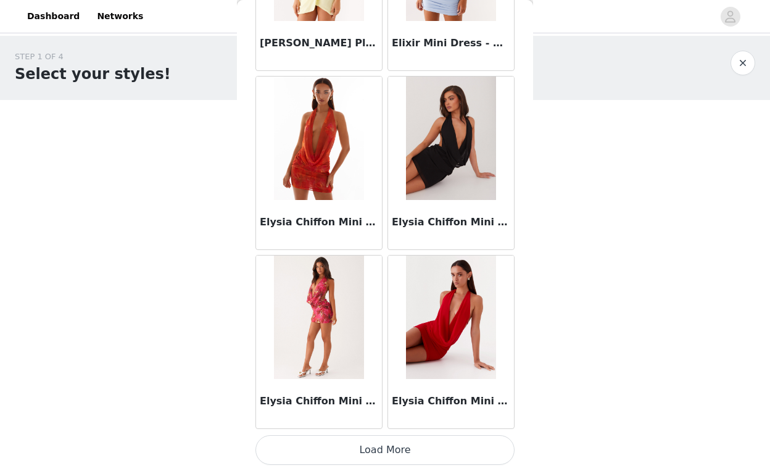
click at [378, 440] on button "Load More" at bounding box center [384, 450] width 259 height 30
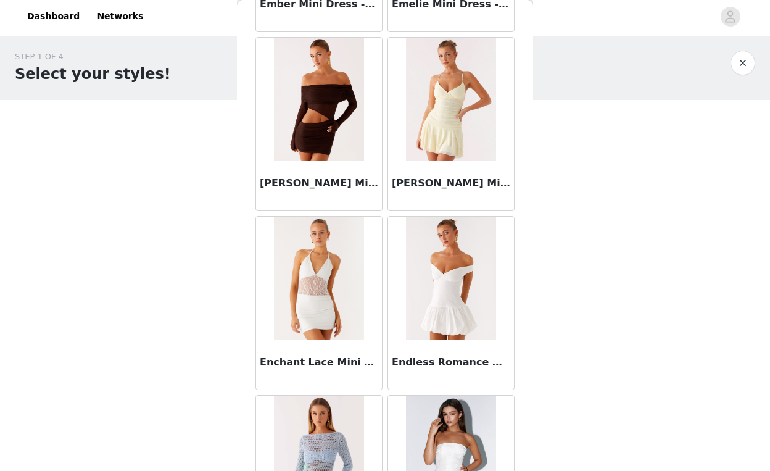
scroll to position [11118, 0]
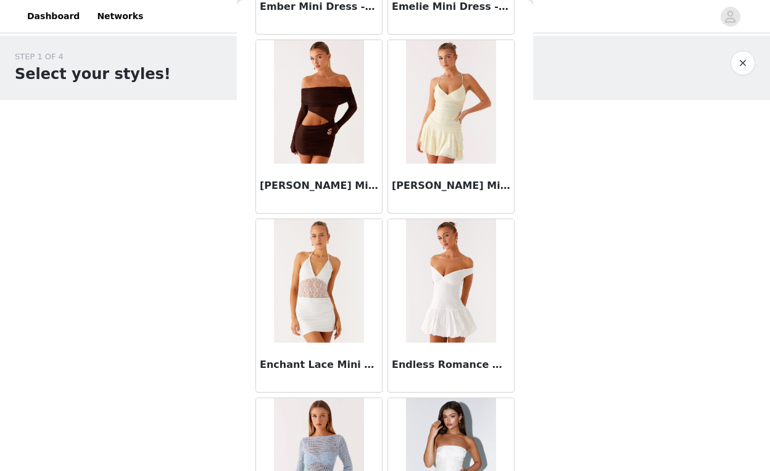
click at [324, 156] on img at bounding box center [318, 101] width 89 height 123
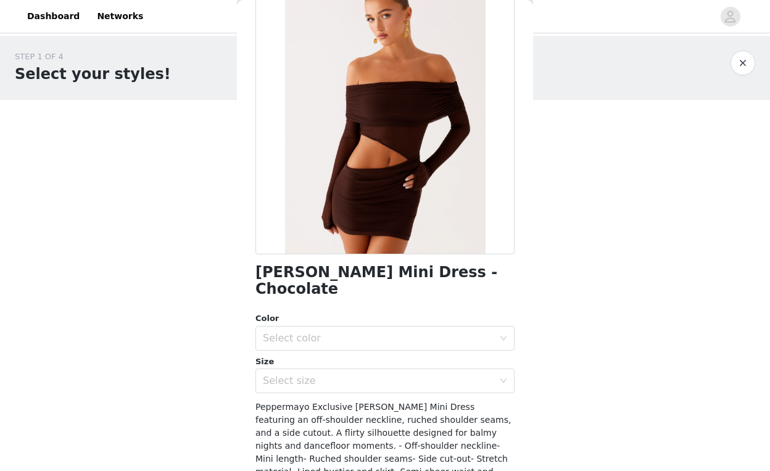
scroll to position [98, 0]
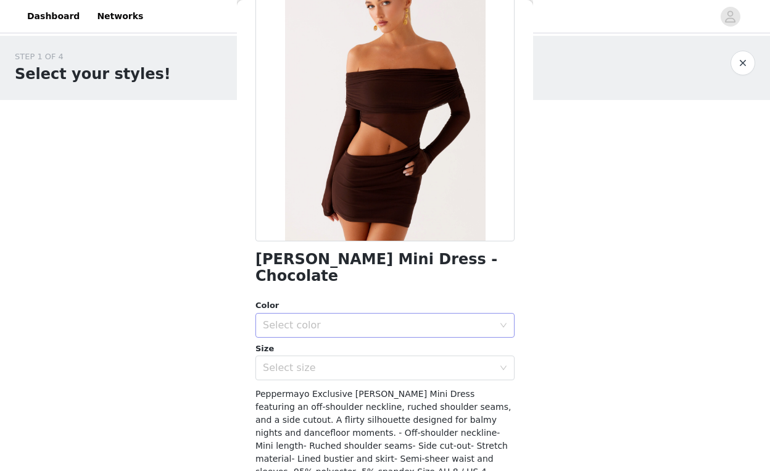
click at [339, 319] on div "Select color" at bounding box center [378, 325] width 231 height 12
click at [310, 339] on li "Chcolate" at bounding box center [380, 335] width 250 height 20
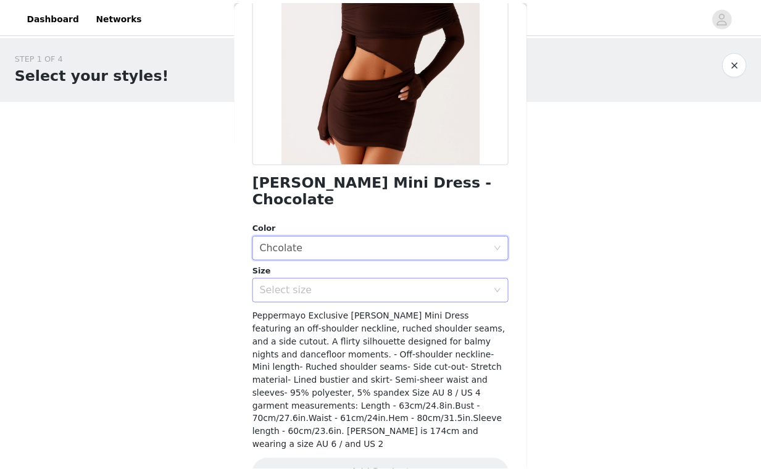
scroll to position [180, 0]
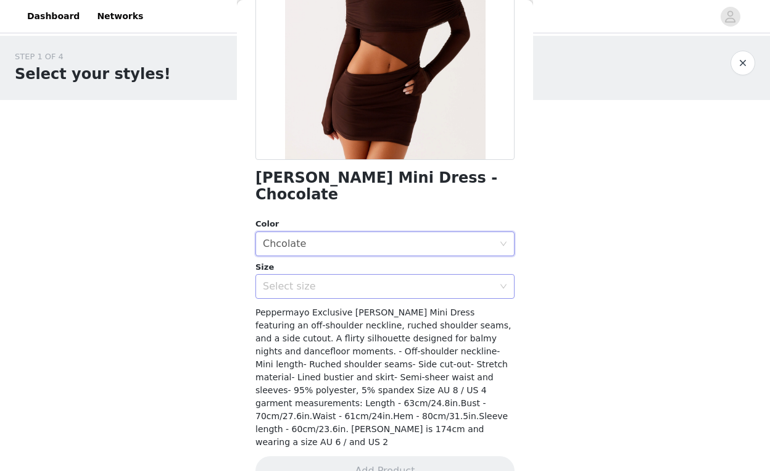
click at [388, 275] on div "Select size" at bounding box center [381, 286] width 236 height 23
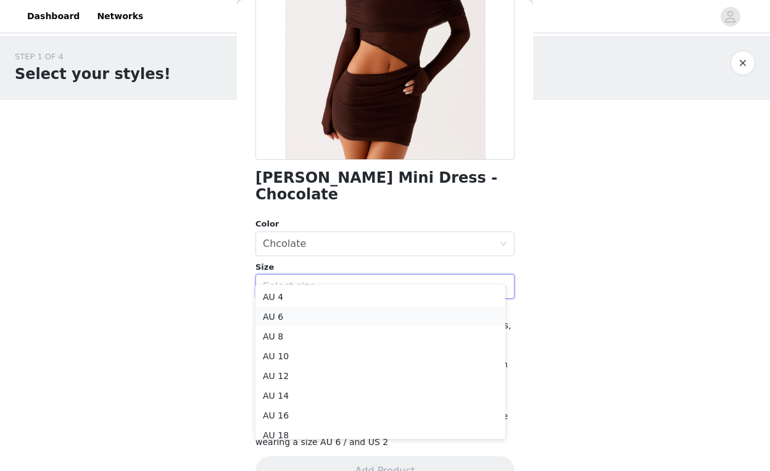
click at [312, 317] on li "AU 6" at bounding box center [380, 317] width 250 height 20
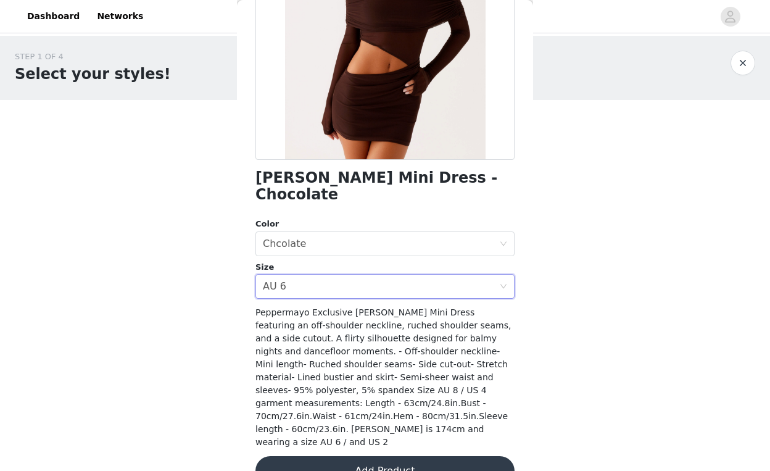
click at [375, 456] on button "Add Product" at bounding box center [384, 471] width 259 height 30
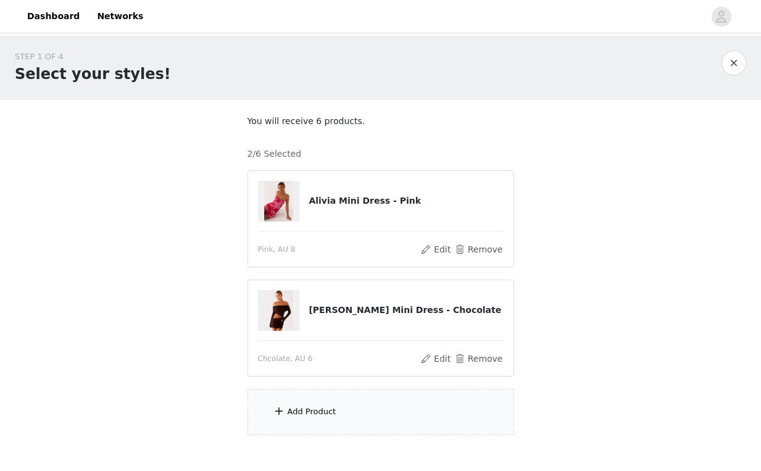
click at [315, 420] on div "Add Product" at bounding box center [380, 412] width 267 height 46
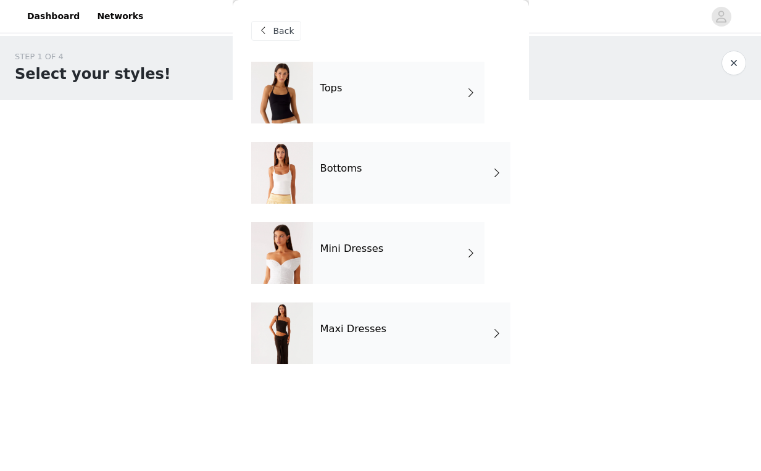
click at [351, 247] on h4 "Mini Dresses" at bounding box center [352, 248] width 64 height 11
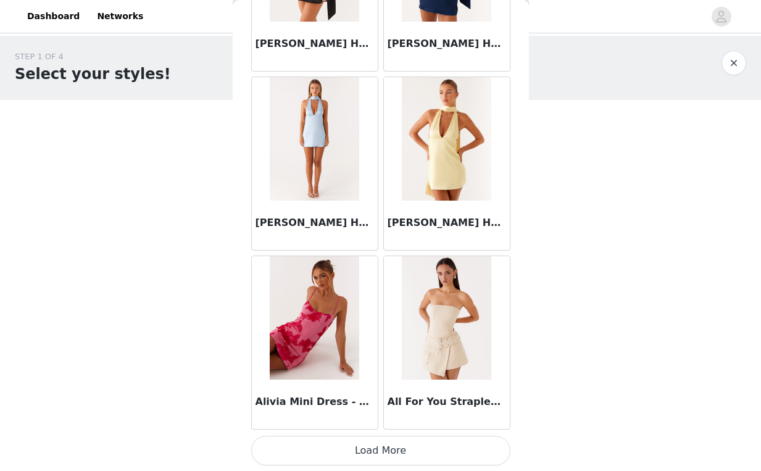
scroll to position [1418, 0]
click at [369, 441] on button "Load More" at bounding box center [380, 450] width 259 height 30
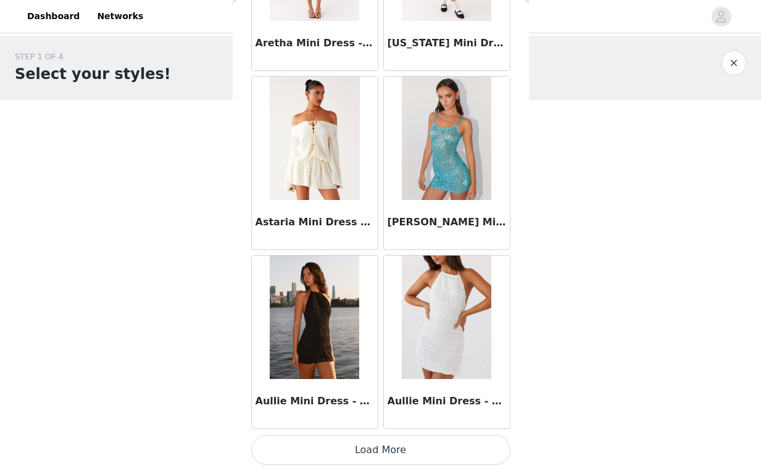
click at [369, 455] on button "Load More" at bounding box center [380, 450] width 259 height 30
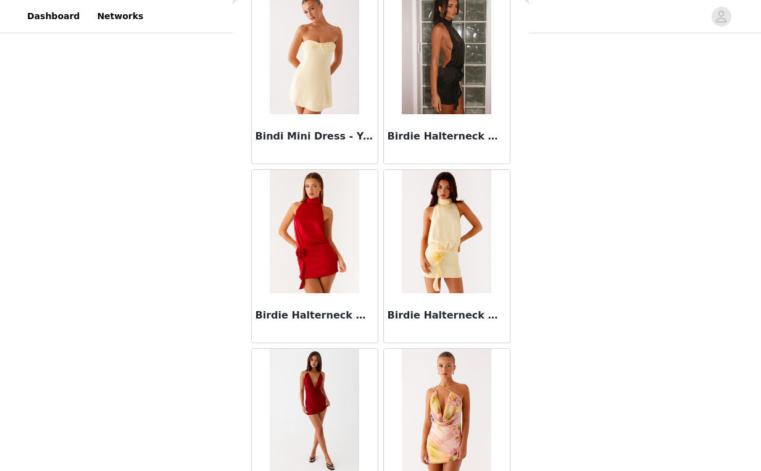
scroll to position [4997, 0]
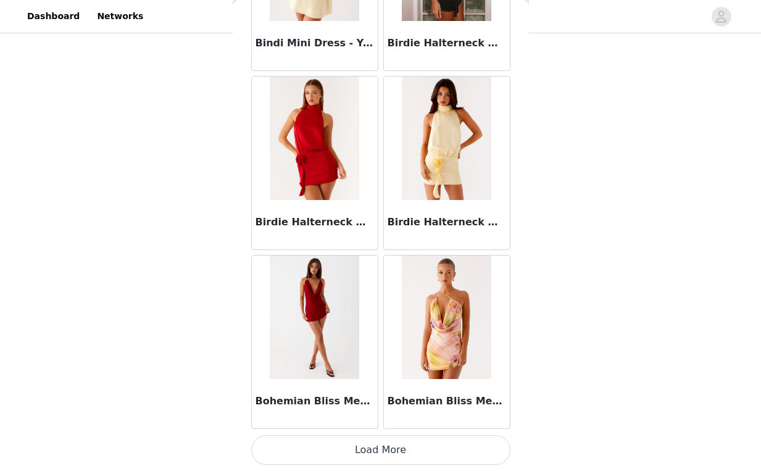
click at [367, 439] on button "Load More" at bounding box center [380, 450] width 259 height 30
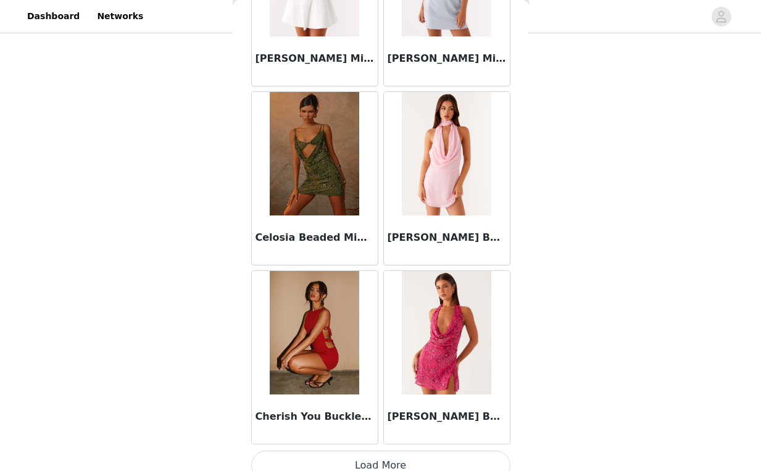
scroll to position [6786, 0]
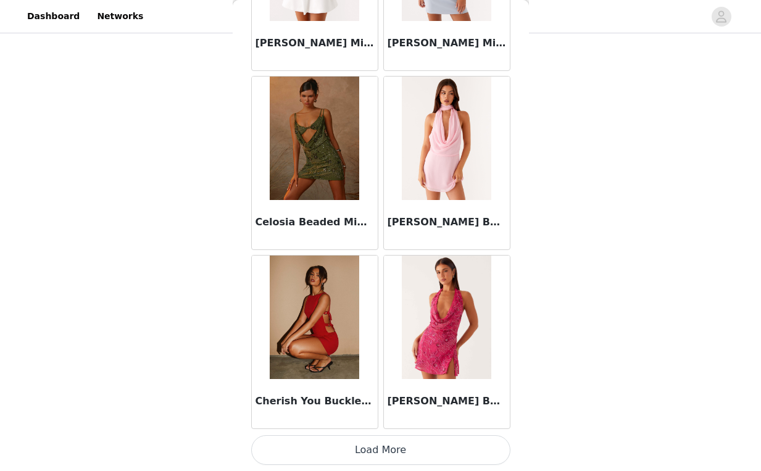
click at [363, 444] on button "Load More" at bounding box center [380, 450] width 259 height 30
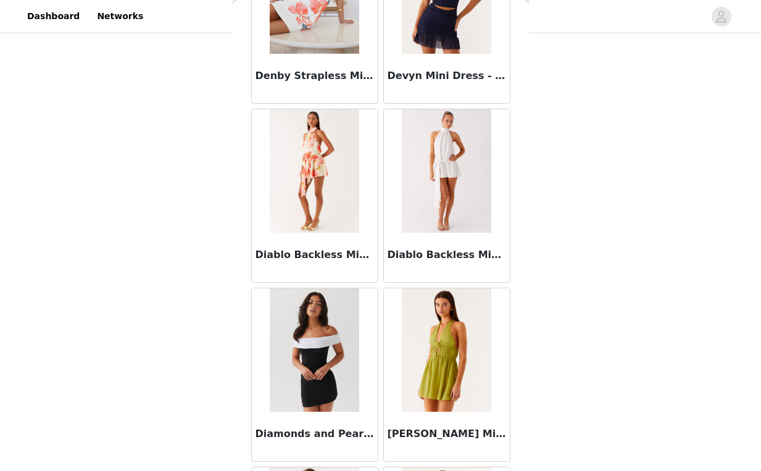
scroll to position [8576, 0]
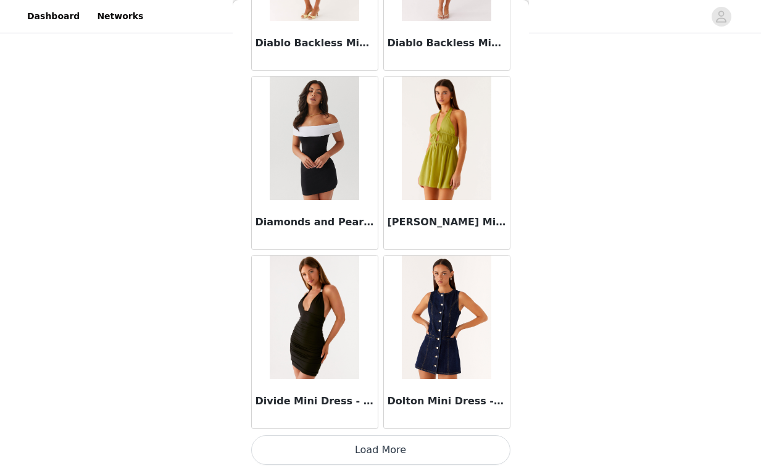
click at [373, 441] on button "Load More" at bounding box center [380, 450] width 259 height 30
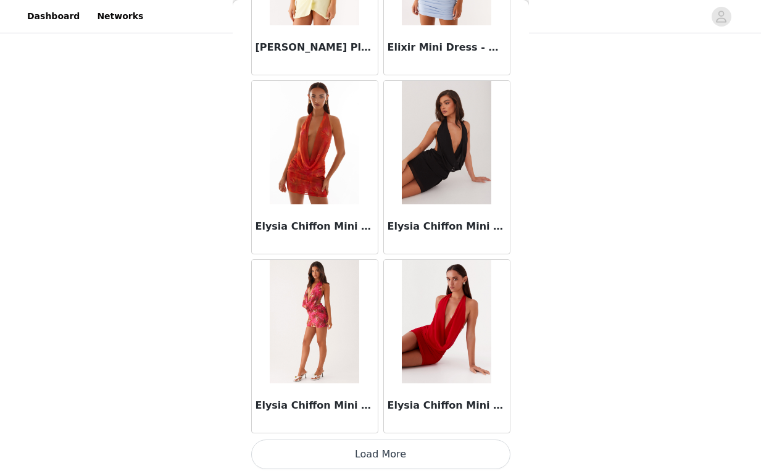
scroll to position [10366, 0]
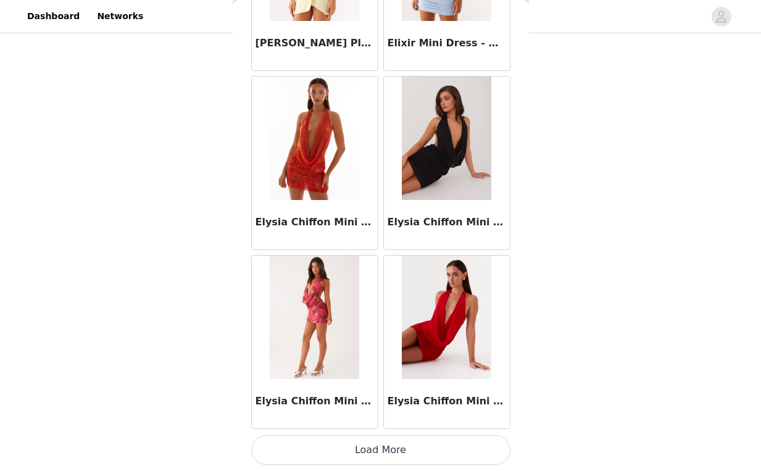
click at [368, 440] on button "Load More" at bounding box center [380, 450] width 259 height 30
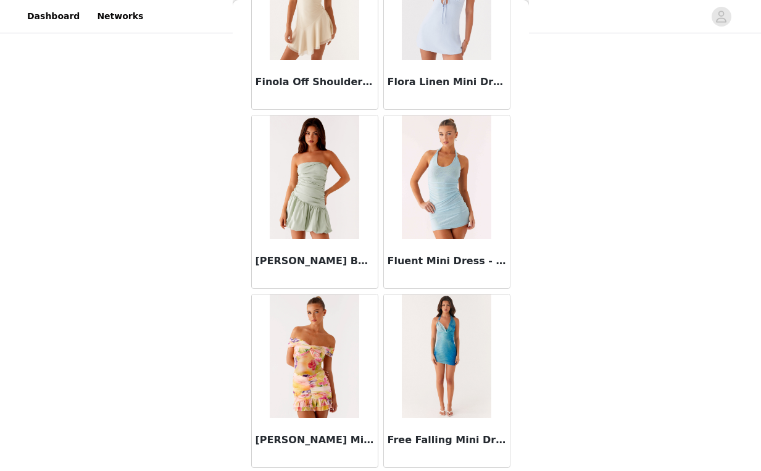
scroll to position [12147, 0]
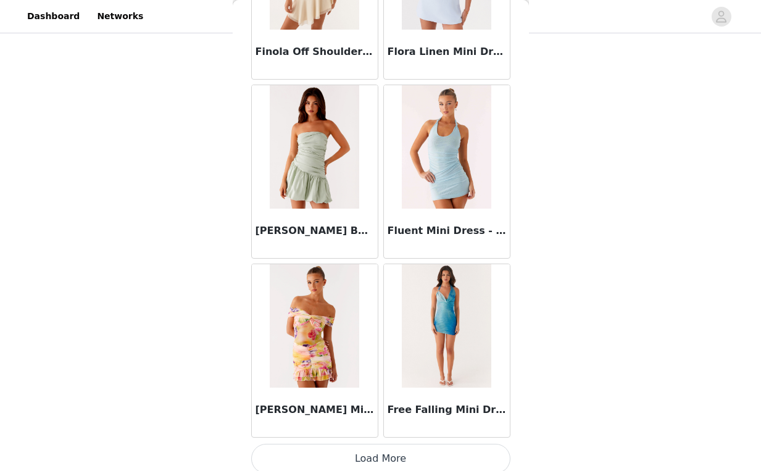
click at [375, 449] on button "Load More" at bounding box center [380, 459] width 259 height 30
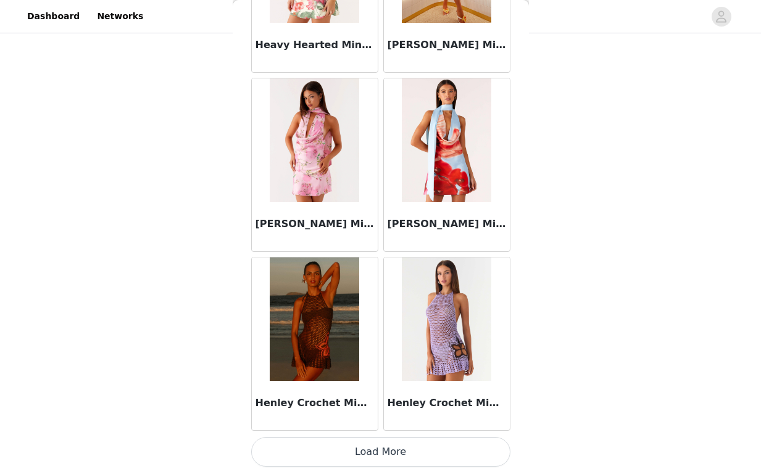
scroll to position [13945, 0]
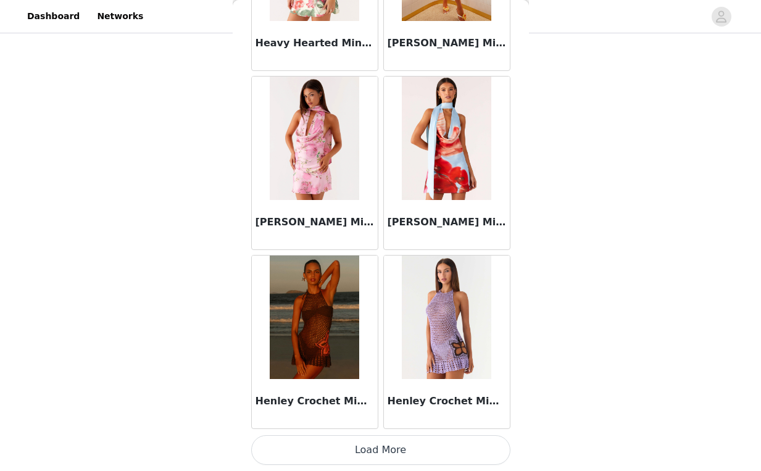
click at [375, 450] on button "Load More" at bounding box center [380, 450] width 259 height 30
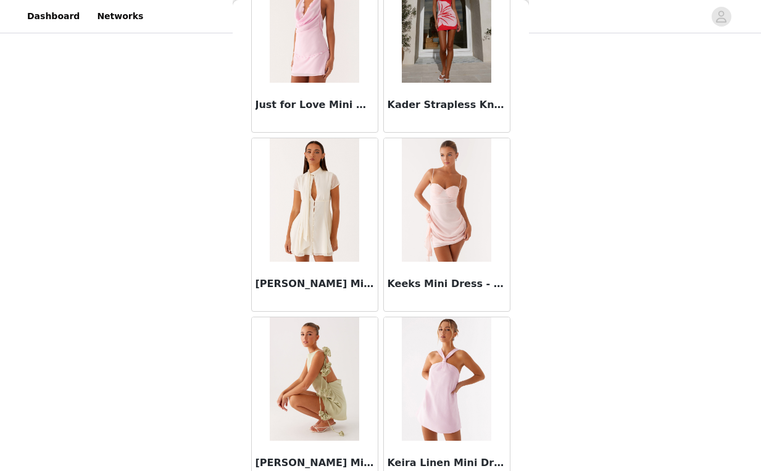
scroll to position [15735, 0]
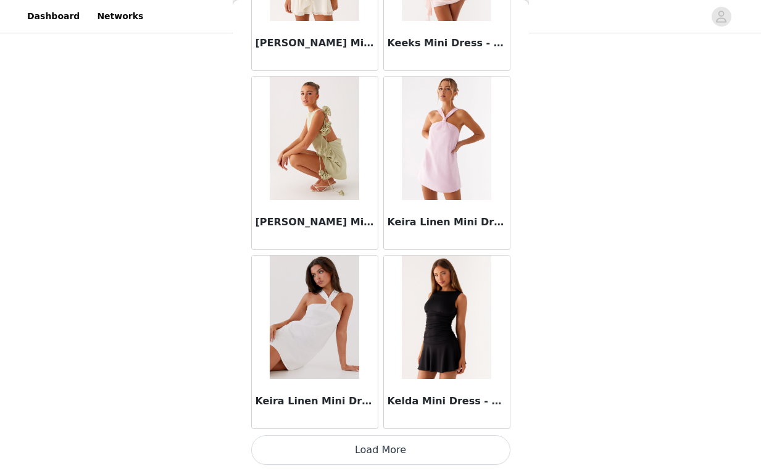
click at [383, 445] on button "Load More" at bounding box center [380, 450] width 259 height 30
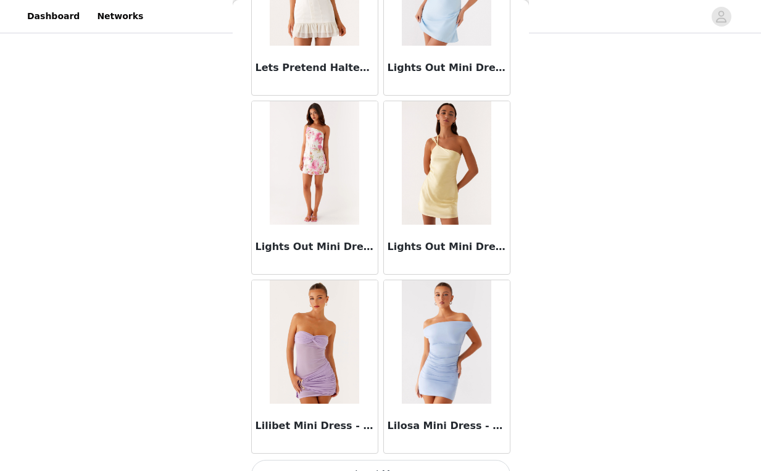
scroll to position [17524, 0]
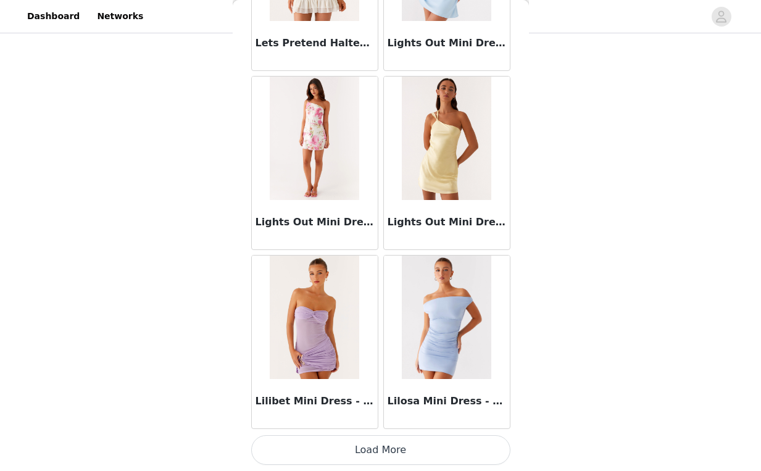
click at [373, 459] on button "Load More" at bounding box center [380, 450] width 259 height 30
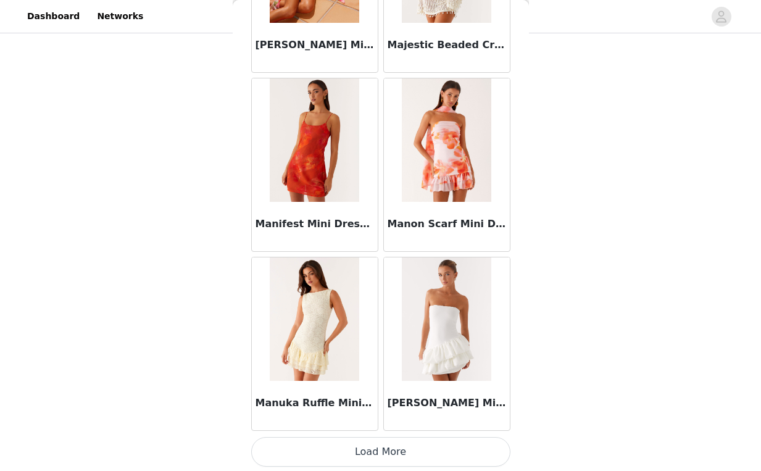
scroll to position [19311, 0]
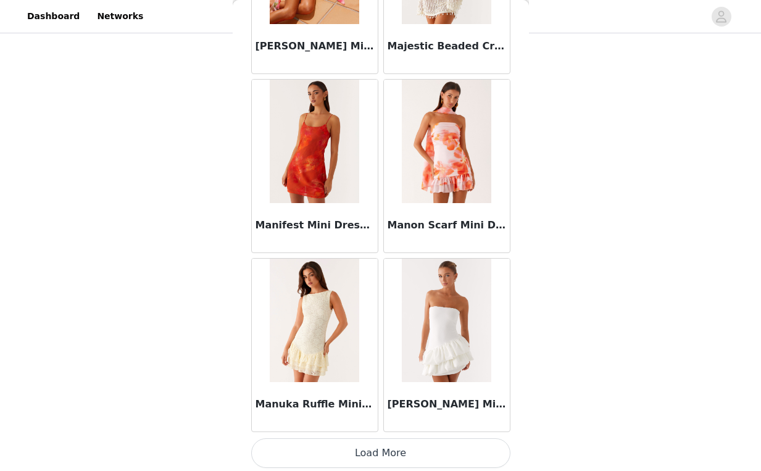
click at [383, 450] on button "Load More" at bounding box center [380, 453] width 259 height 30
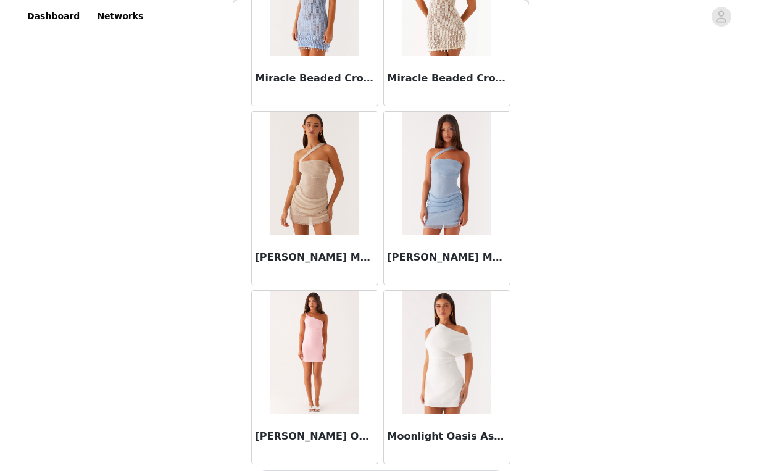
scroll to position [21088, 0]
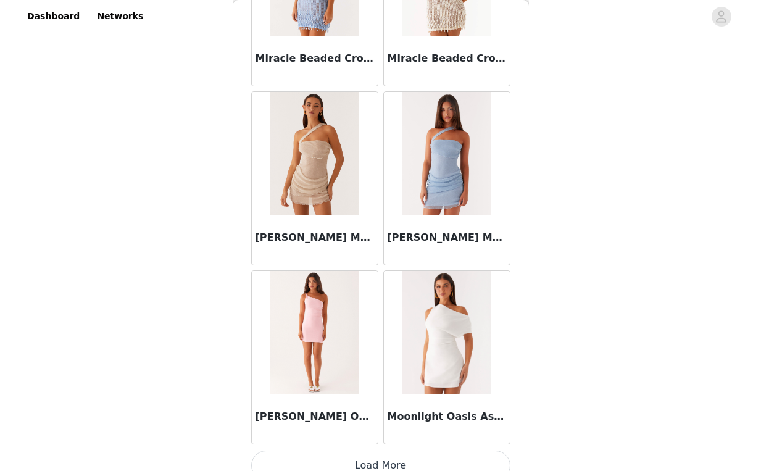
click at [378, 457] on button "Load More" at bounding box center [380, 465] width 259 height 30
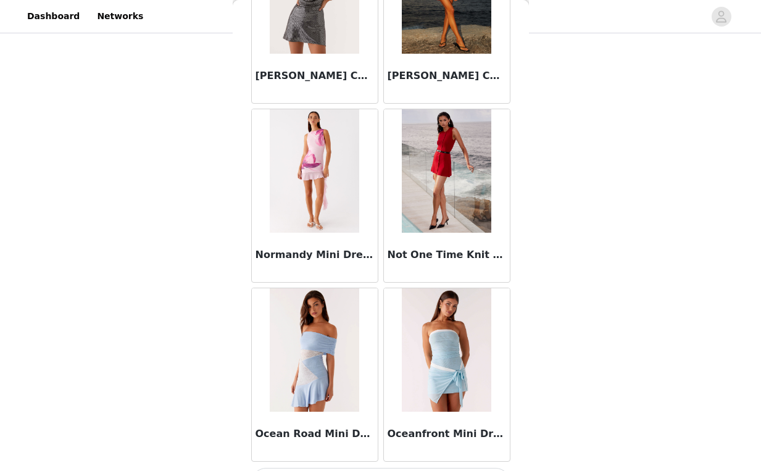
scroll to position [22893, 0]
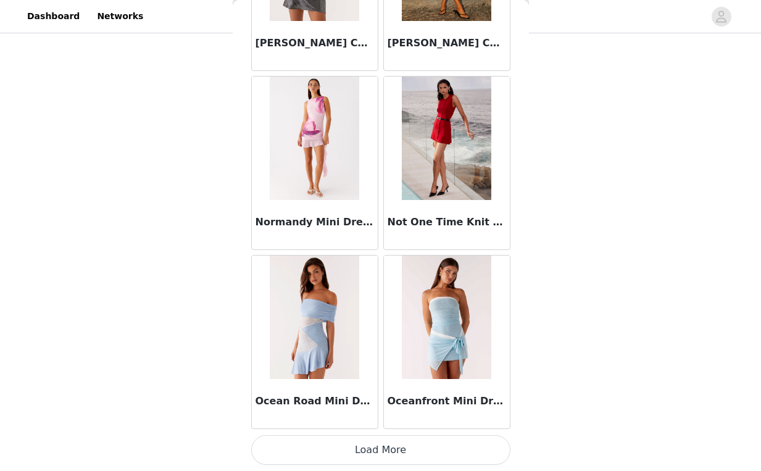
click at [380, 442] on button "Load More" at bounding box center [380, 450] width 259 height 30
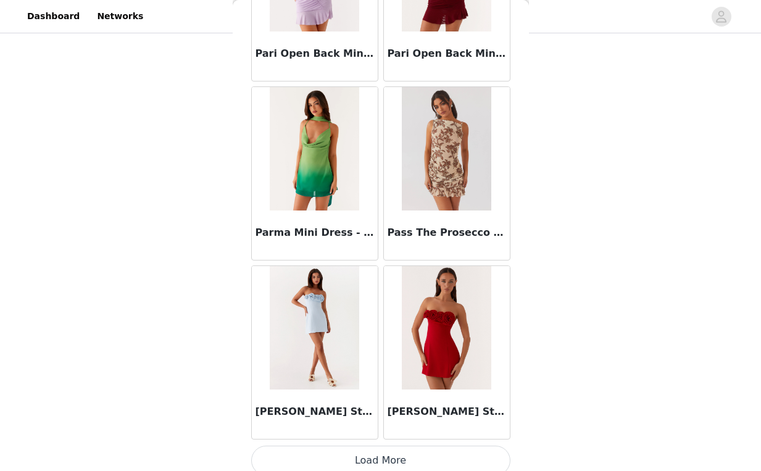
scroll to position [24683, 0]
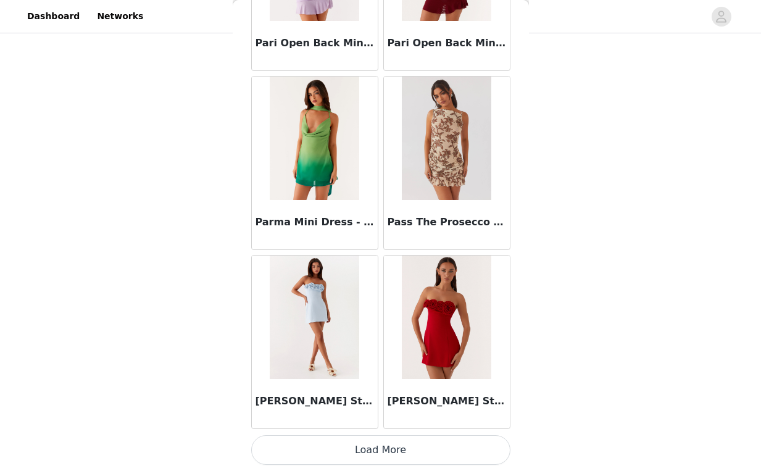
click at [377, 454] on button "Load More" at bounding box center [380, 450] width 259 height 30
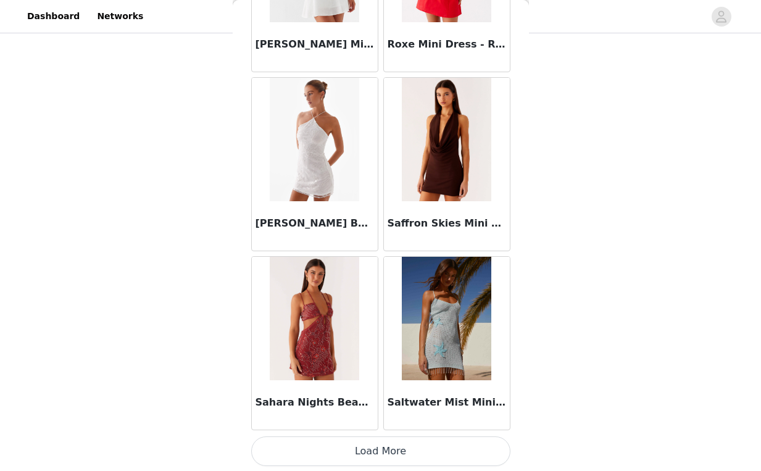
scroll to position [26473, 0]
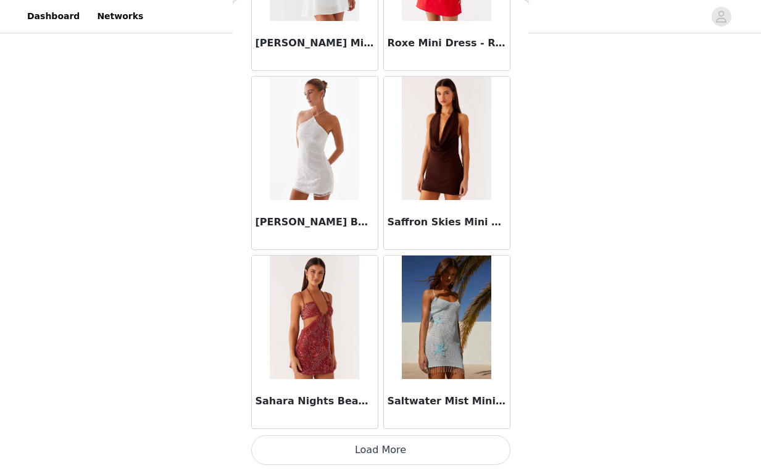
click at [372, 445] on button "Load More" at bounding box center [380, 450] width 259 height 30
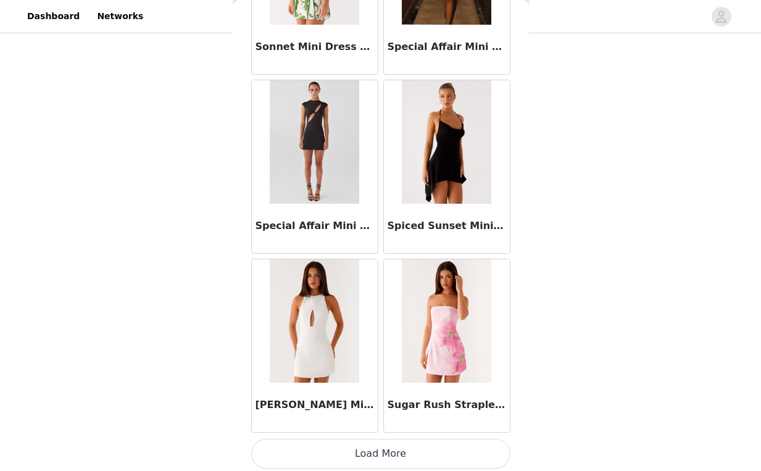
scroll to position [28262, 0]
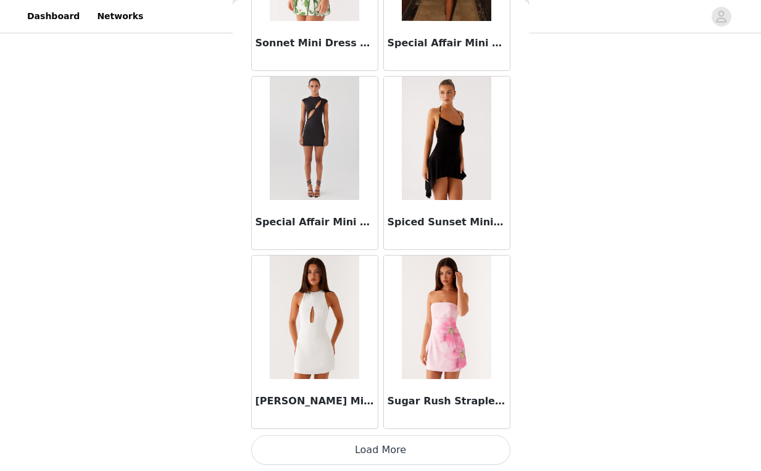
click at [384, 449] on button "Load More" at bounding box center [380, 450] width 259 height 30
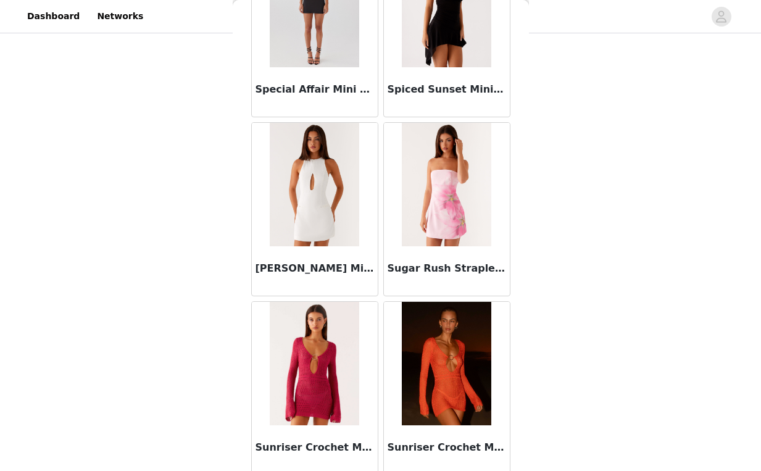
scroll to position [28398, 0]
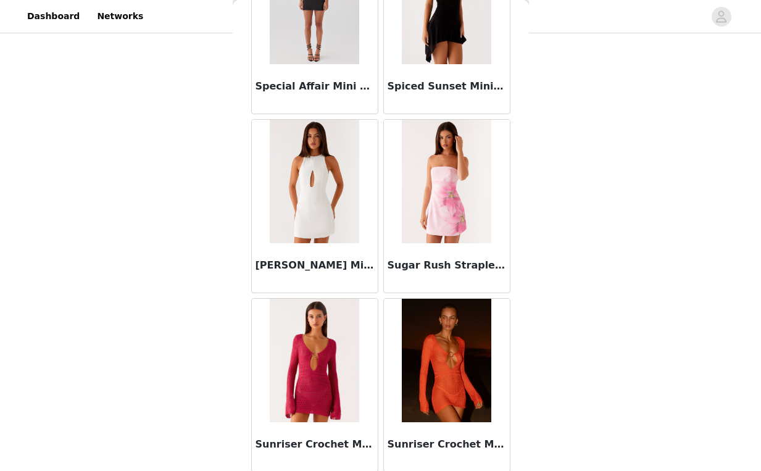
click at [447, 190] on img at bounding box center [446, 181] width 89 height 123
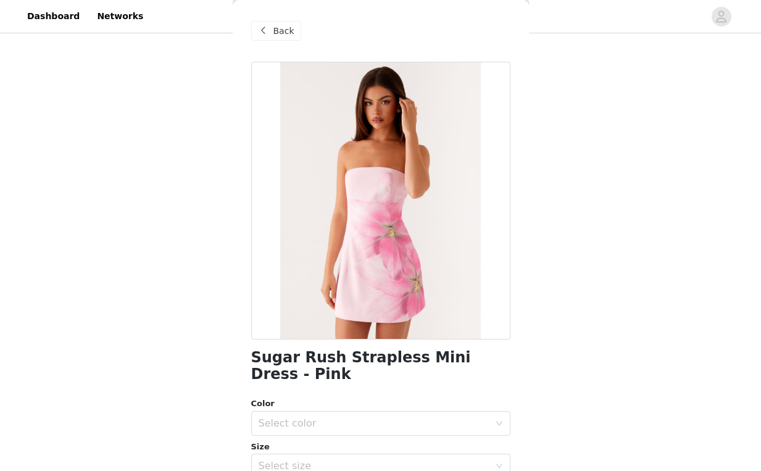
scroll to position [78, 0]
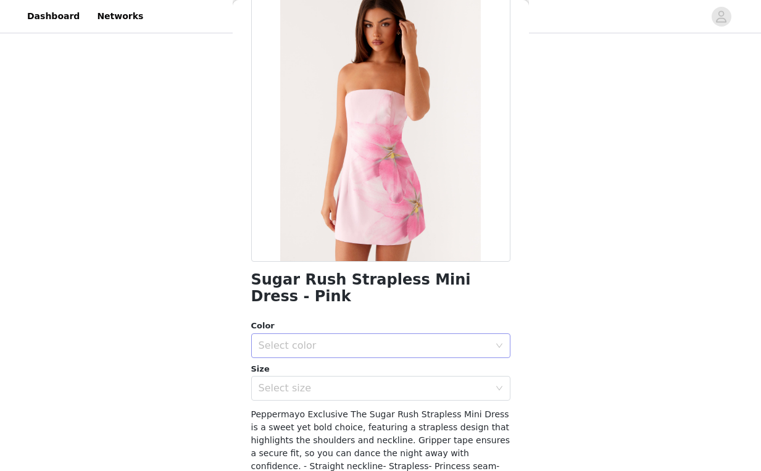
click at [349, 341] on div "Select color" at bounding box center [374, 345] width 231 height 12
click at [323, 379] on li "Pink" at bounding box center [376, 373] width 250 height 20
click at [325, 389] on div "Select size" at bounding box center [374, 388] width 231 height 12
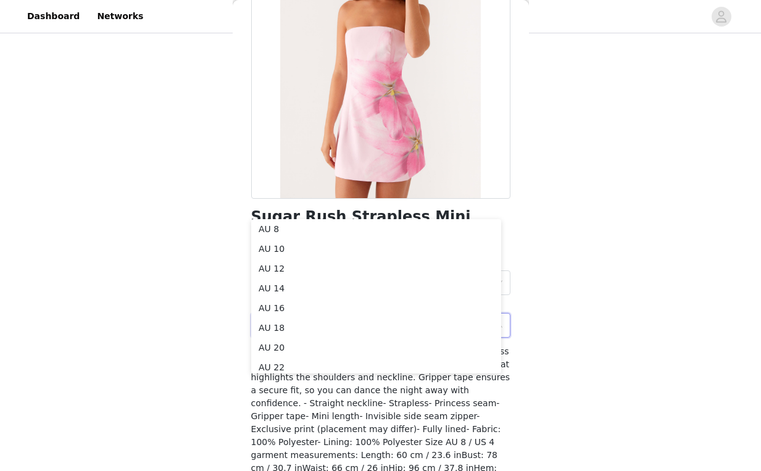
scroll to position [143, 0]
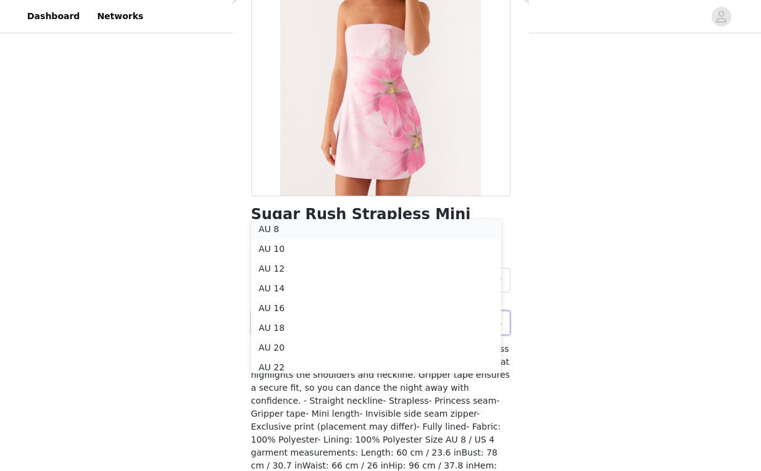
click at [318, 228] on li "AU 8" at bounding box center [376, 229] width 250 height 20
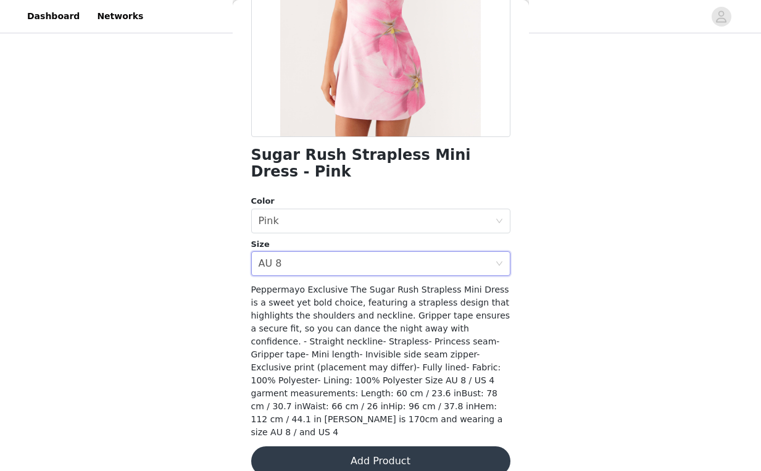
scroll to position [209, 0]
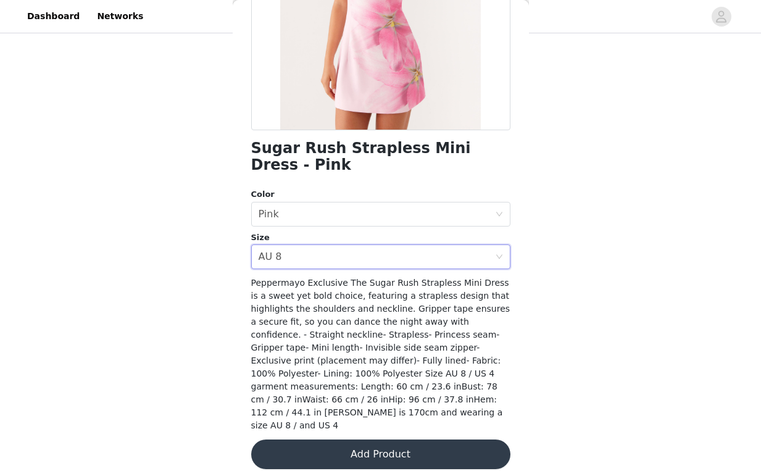
click at [428, 442] on button "Add Product" at bounding box center [380, 454] width 259 height 30
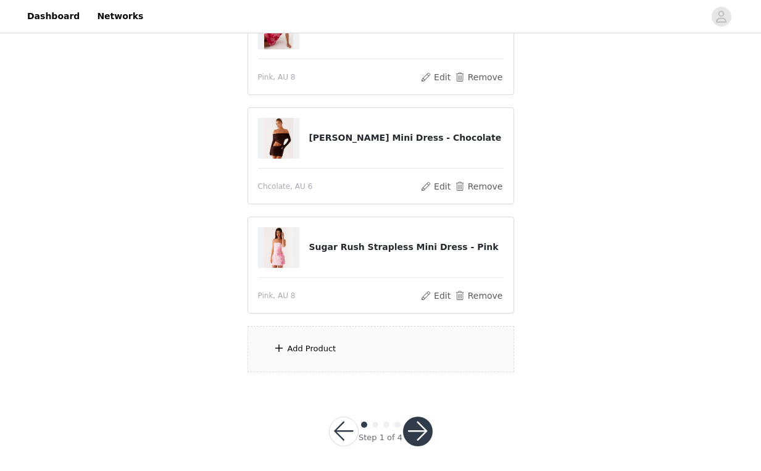
scroll to position [176, 0]
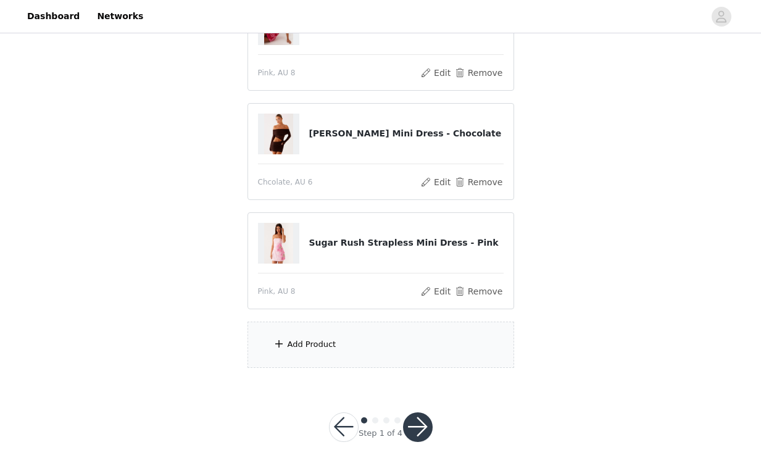
click at [336, 348] on div "Add Product" at bounding box center [380, 345] width 267 height 46
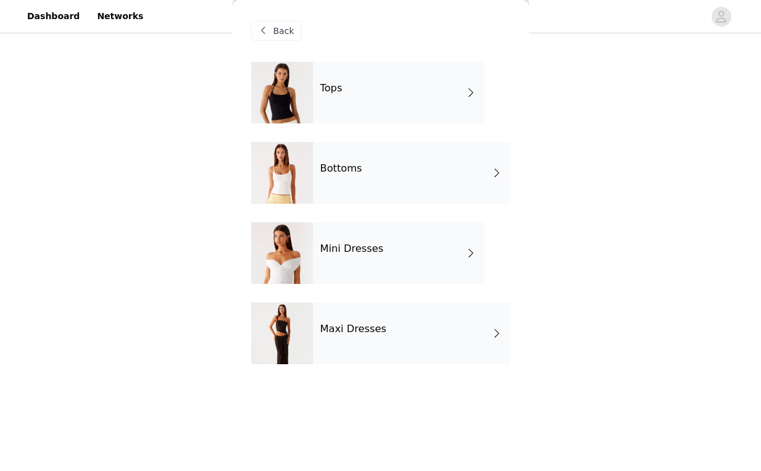
click at [397, 254] on div "Mini Dresses" at bounding box center [399, 253] width 172 height 62
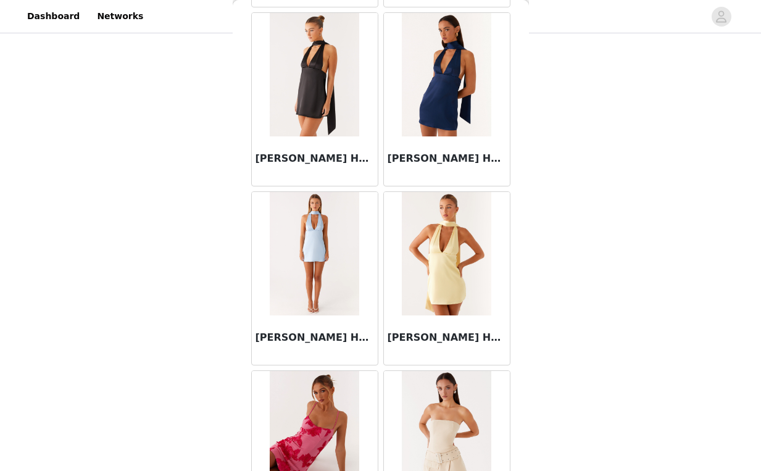
scroll to position [1418, 0]
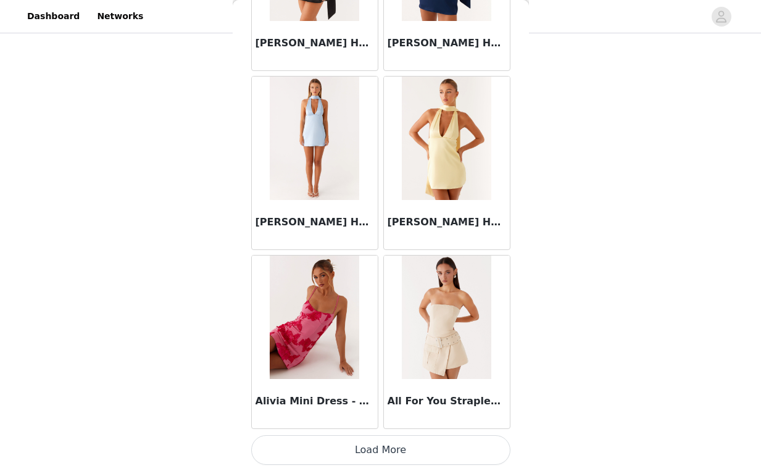
click at [382, 447] on button "Load More" at bounding box center [380, 450] width 259 height 30
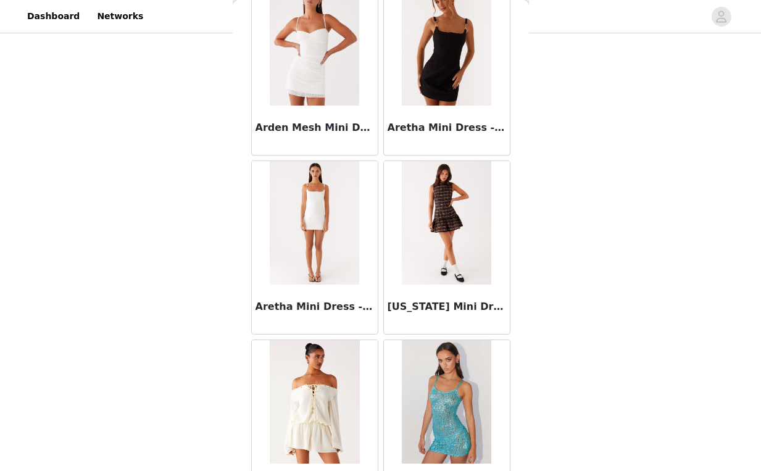
scroll to position [3207, 0]
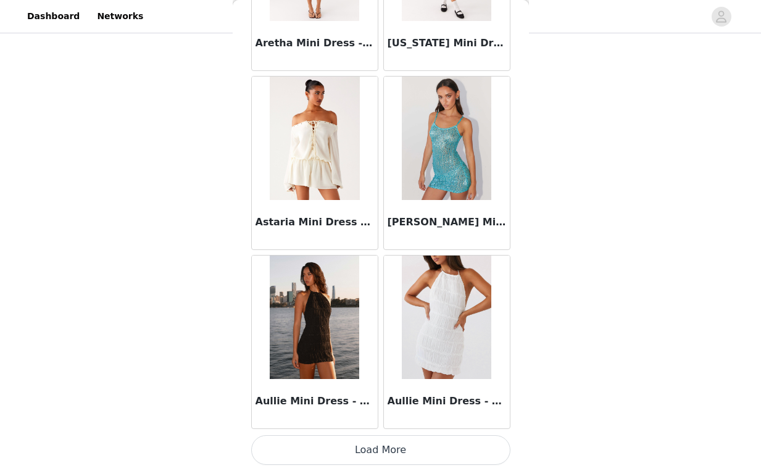
click at [377, 440] on button "Load More" at bounding box center [380, 450] width 259 height 30
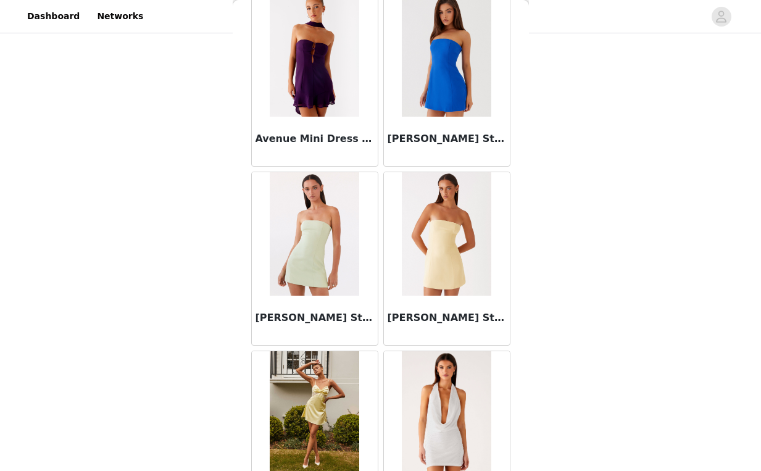
scroll to position [4997, 0]
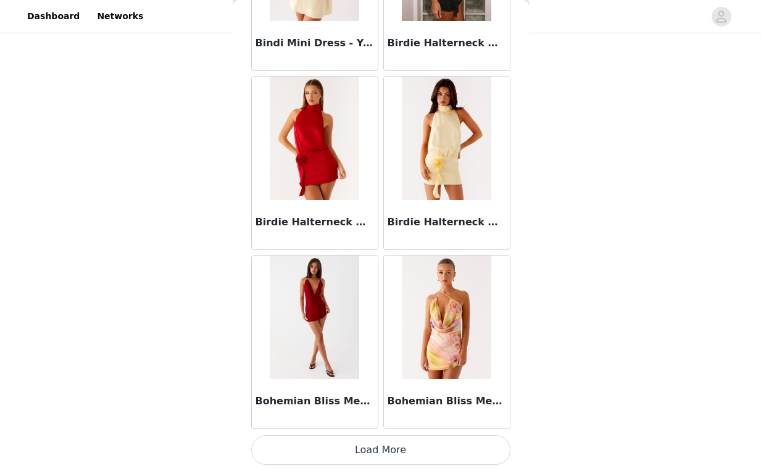
click at [380, 457] on button "Load More" at bounding box center [380, 450] width 259 height 30
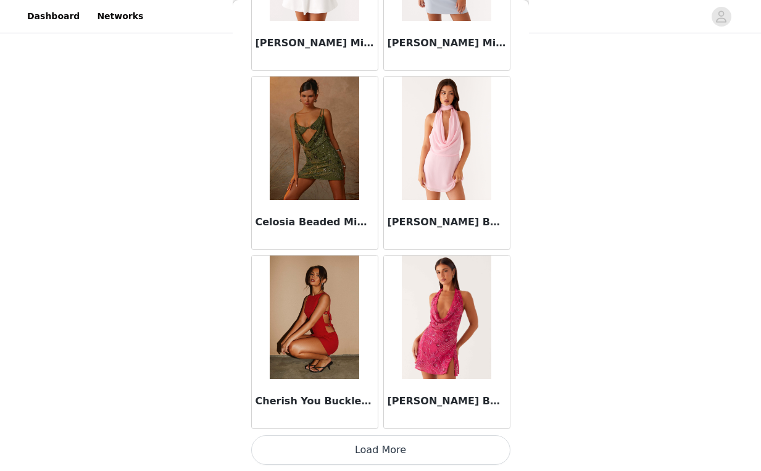
click at [394, 453] on button "Load More" at bounding box center [380, 450] width 259 height 30
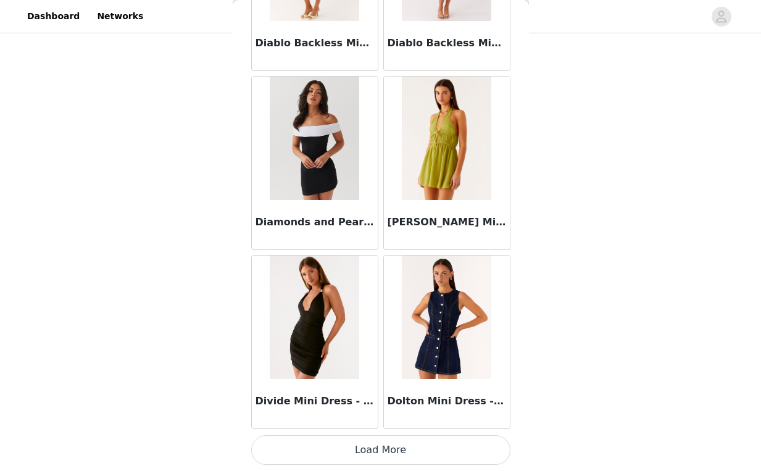
click at [373, 452] on button "Load More" at bounding box center [380, 450] width 259 height 30
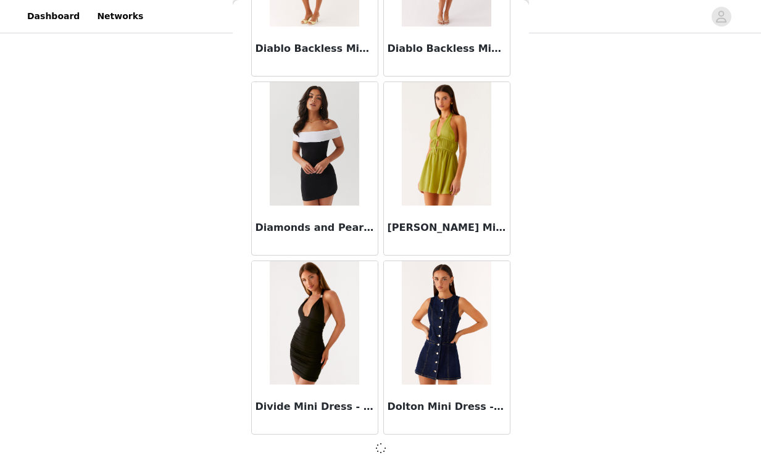
scroll to position [8571, 0]
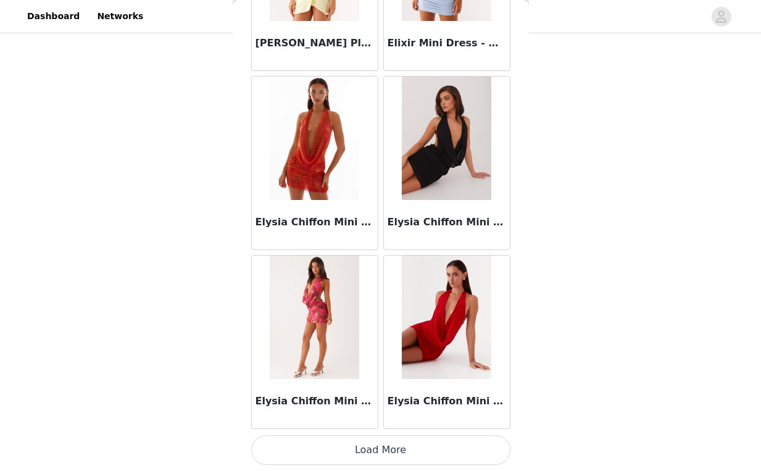
click at [375, 446] on button "Load More" at bounding box center [380, 450] width 259 height 30
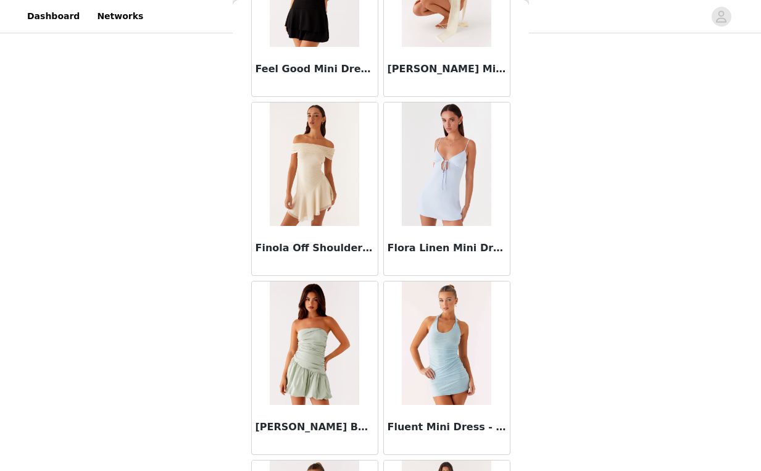
scroll to position [12155, 0]
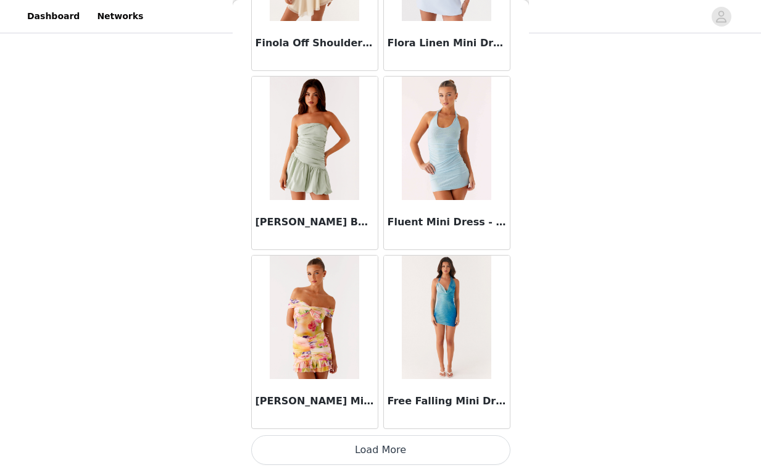
click at [376, 446] on button "Load More" at bounding box center [380, 450] width 259 height 30
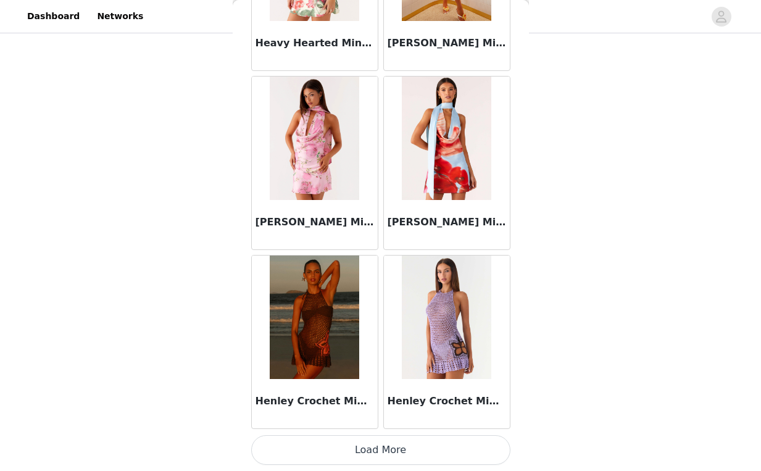
click at [372, 447] on button "Load More" at bounding box center [380, 450] width 259 height 30
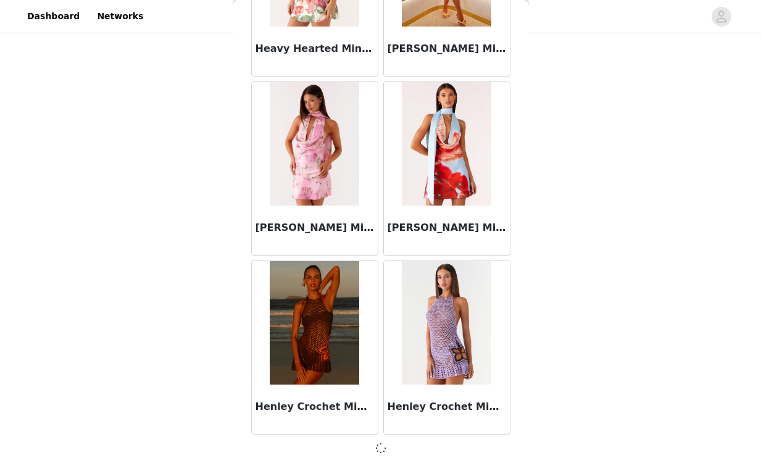
scroll to position [13945, 0]
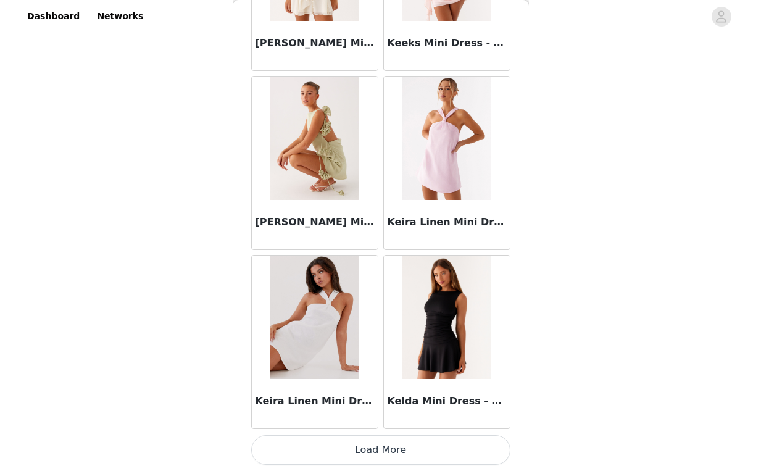
click at [375, 443] on button "Load More" at bounding box center [380, 450] width 259 height 30
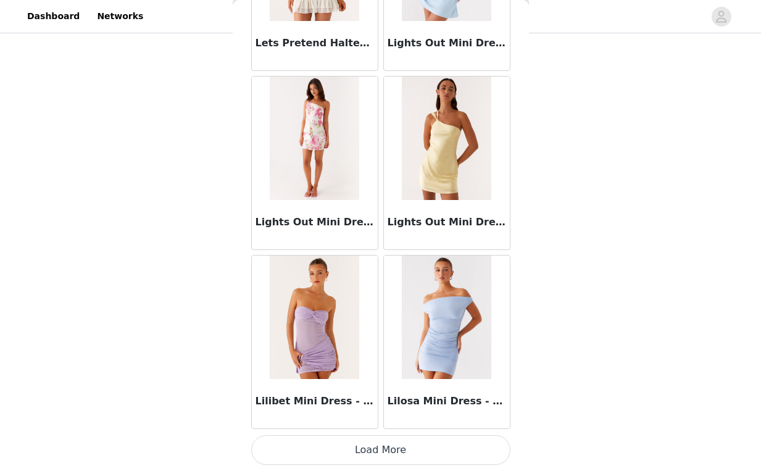
click at [371, 444] on button "Load More" at bounding box center [380, 450] width 259 height 30
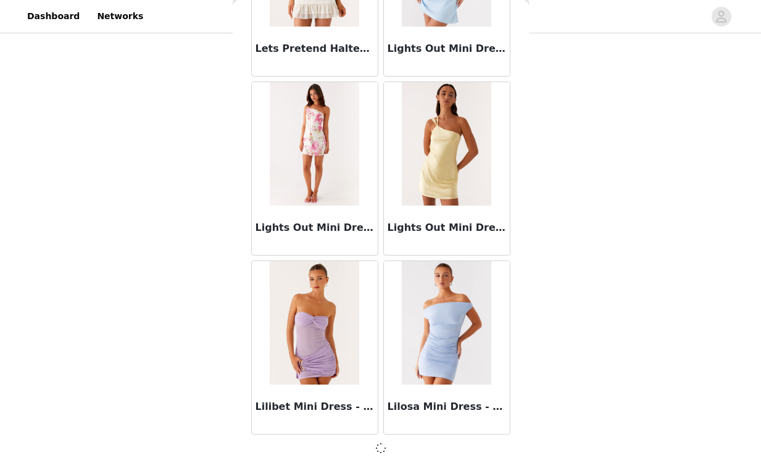
scroll to position [17519, 0]
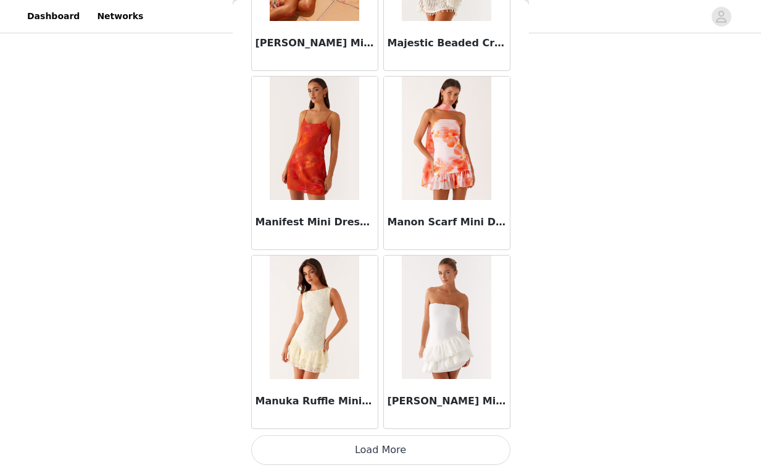
click at [370, 444] on button "Load More" at bounding box center [380, 450] width 259 height 30
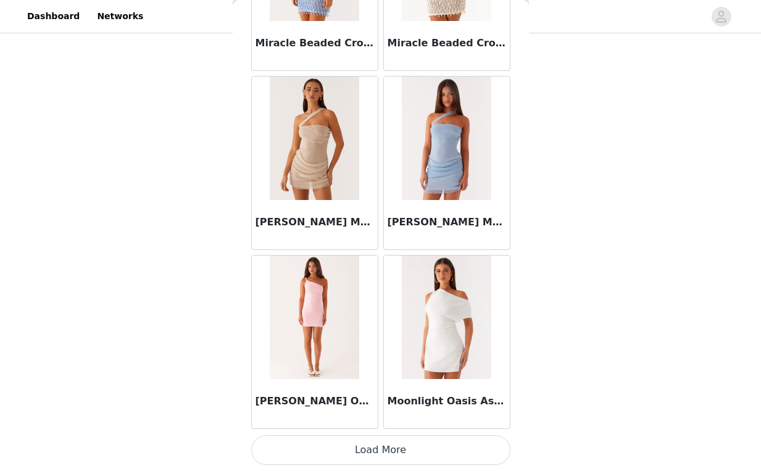
click at [373, 450] on button "Load More" at bounding box center [380, 450] width 259 height 30
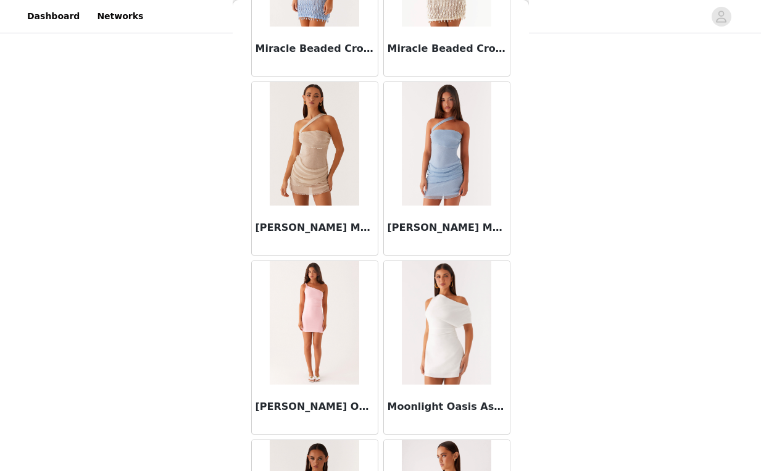
scroll to position [21104, 0]
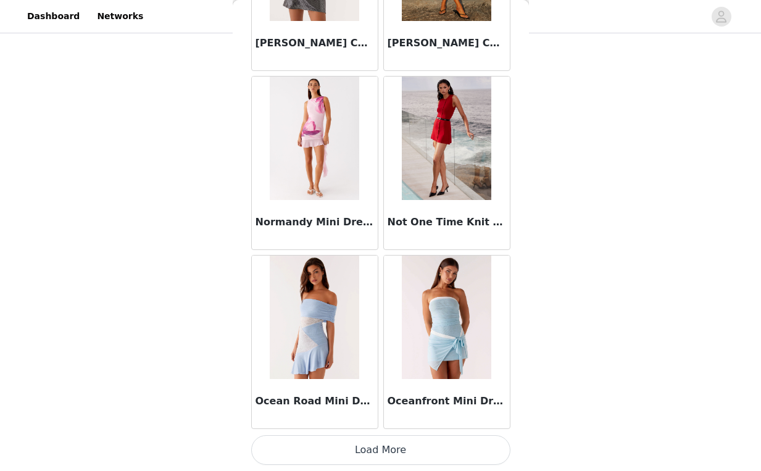
click at [364, 449] on button "Load More" at bounding box center [380, 450] width 259 height 30
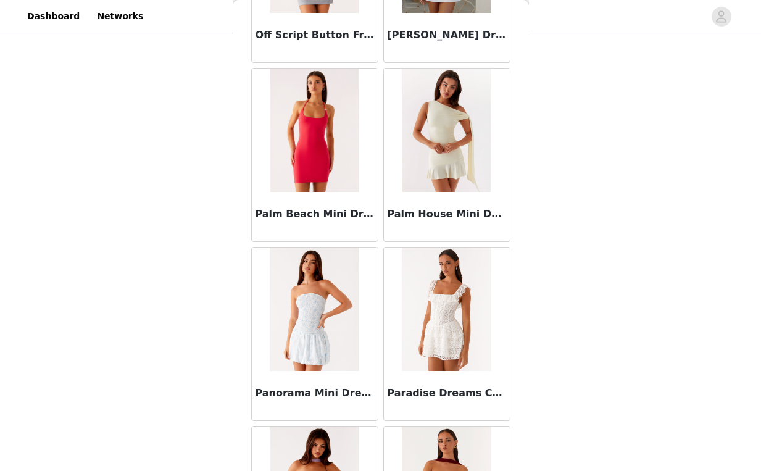
scroll to position [24683, 0]
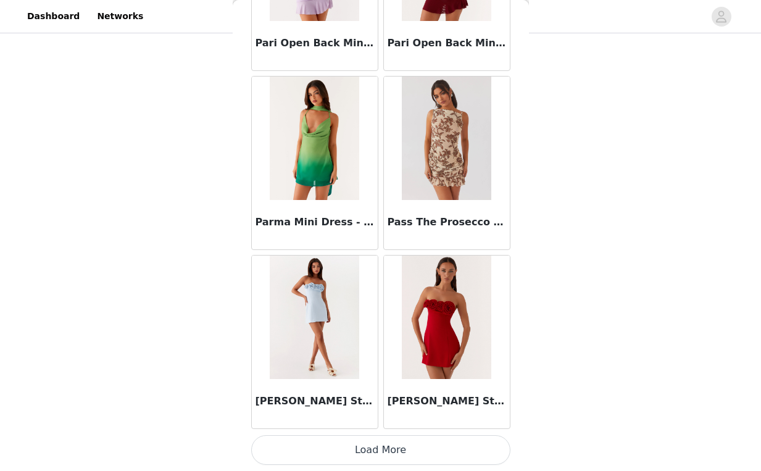
click at [382, 452] on button "Load More" at bounding box center [380, 450] width 259 height 30
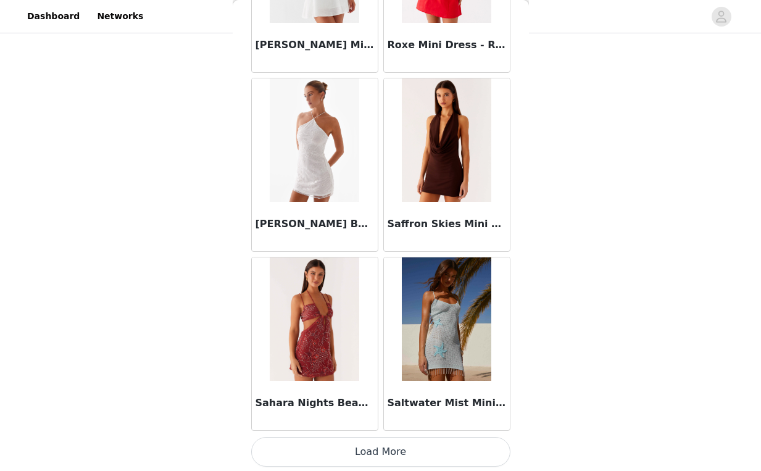
scroll to position [26473, 0]
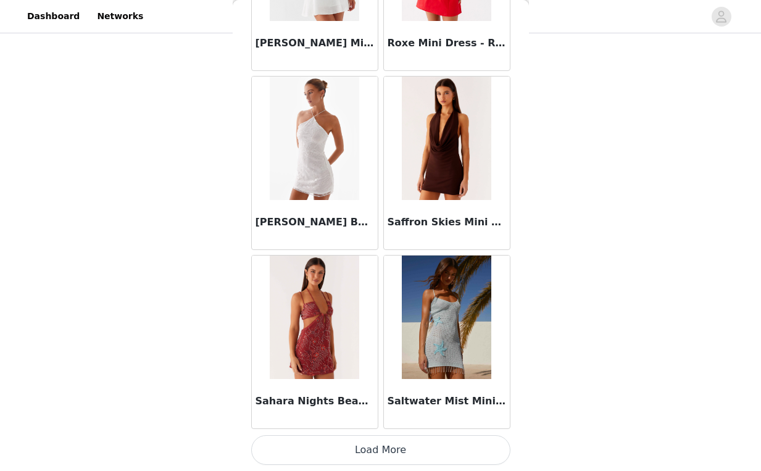
click at [367, 449] on button "Load More" at bounding box center [380, 450] width 259 height 30
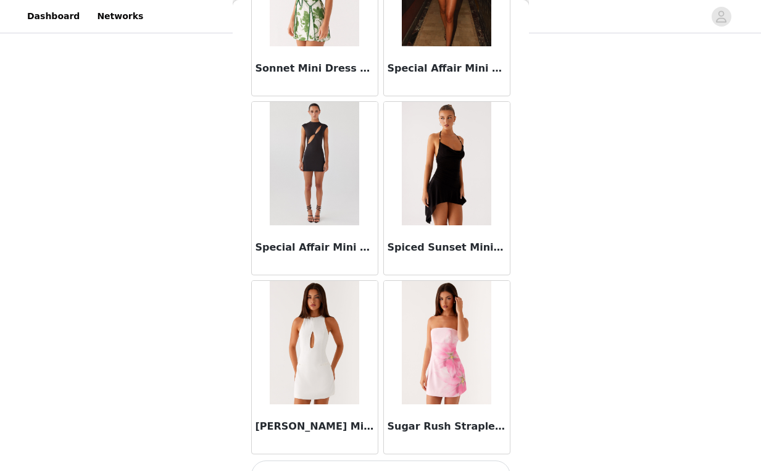
scroll to position [28262, 0]
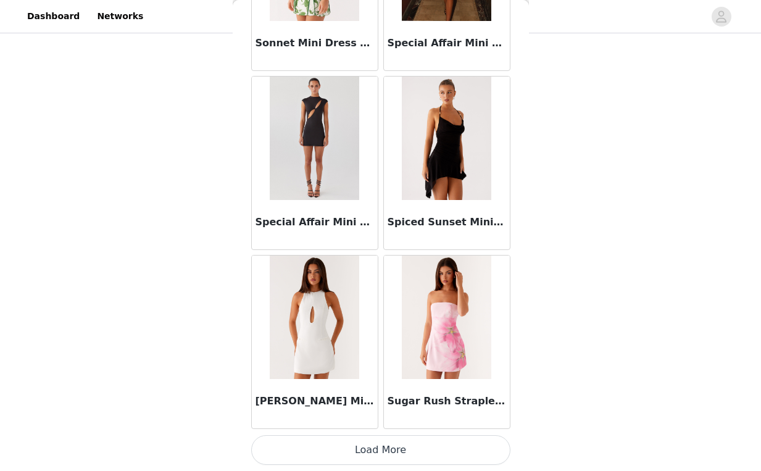
click at [376, 436] on button "Load More" at bounding box center [380, 450] width 259 height 30
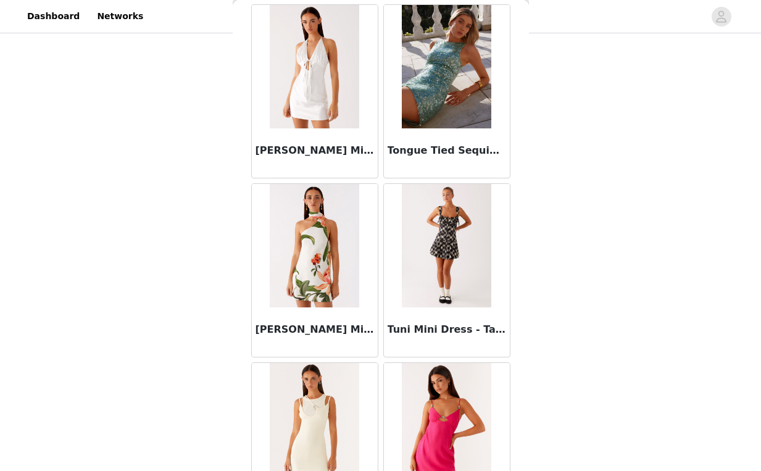
scroll to position [30052, 0]
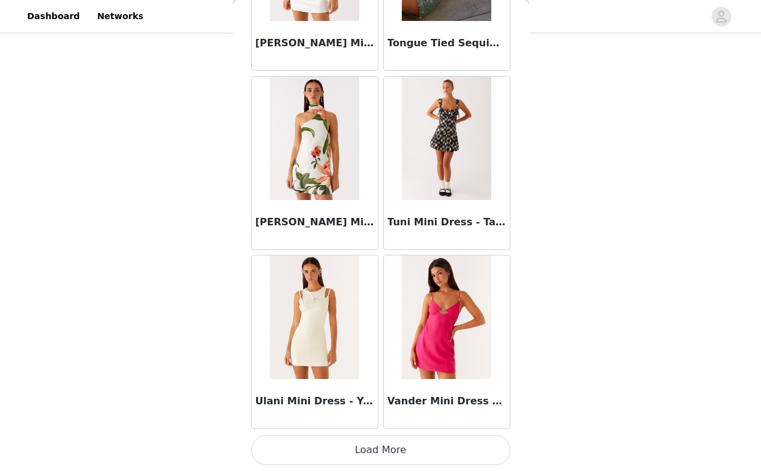
click at [367, 439] on button "Load More" at bounding box center [380, 450] width 259 height 30
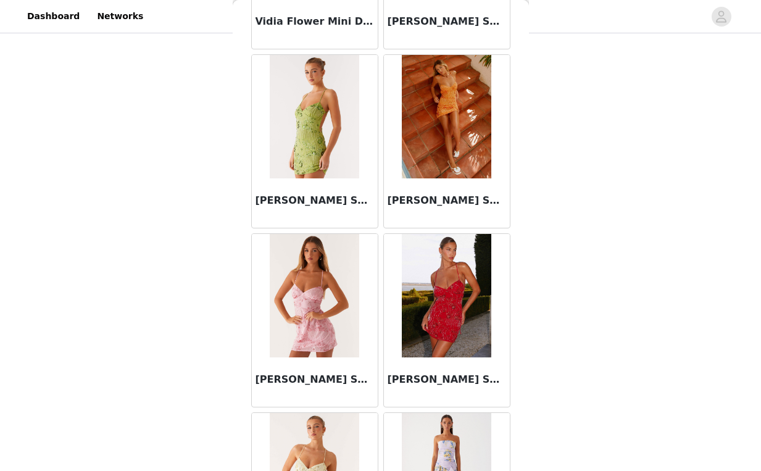
scroll to position [30968, 0]
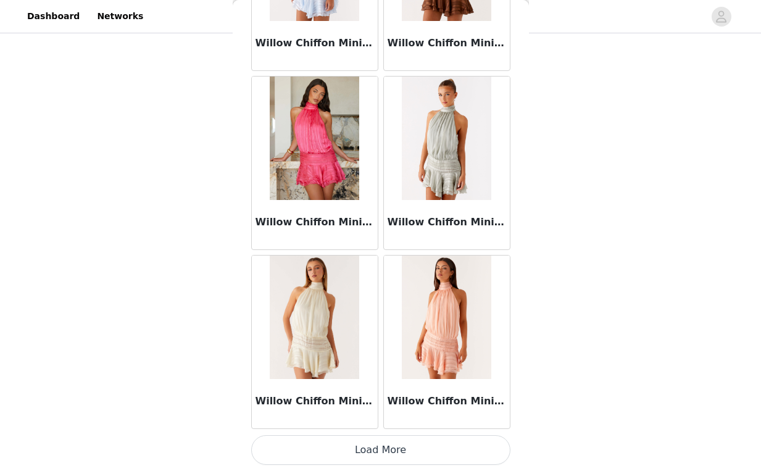
click at [380, 450] on button "Load More" at bounding box center [380, 450] width 259 height 30
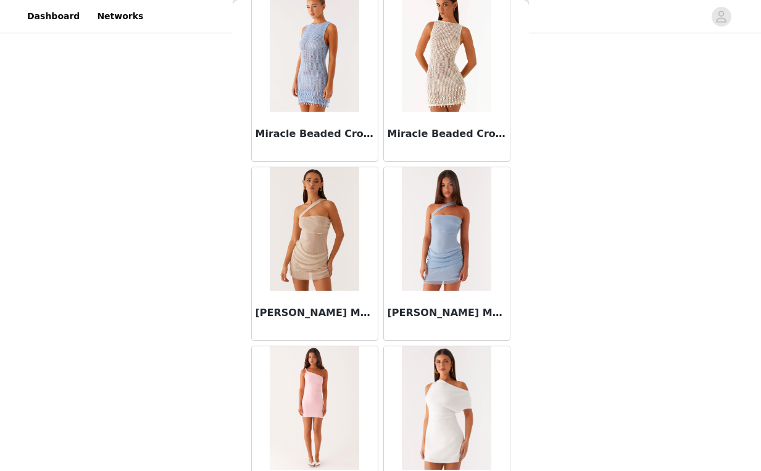
scroll to position [21426, 0]
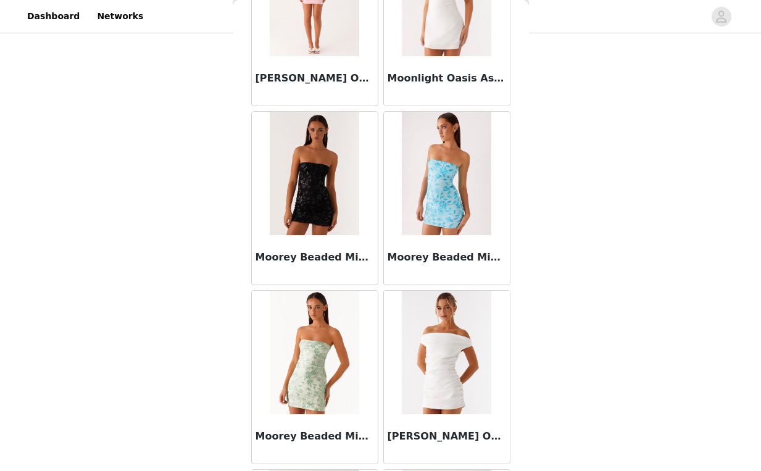
click at [328, 226] on img at bounding box center [314, 173] width 89 height 123
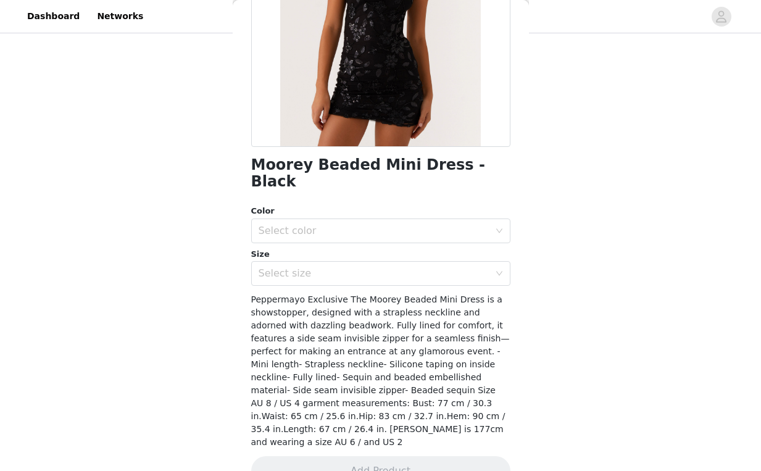
scroll to position [189, 0]
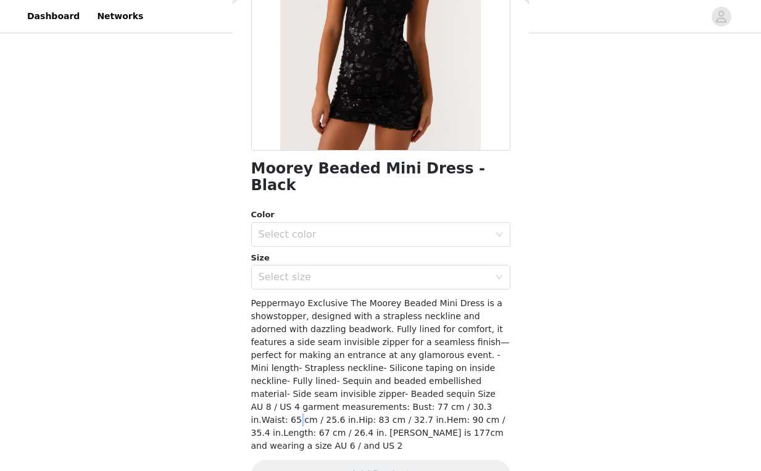
click at [434, 392] on span "Peppermayo Exclusive The Moorey Beaded Mini Dress is a showstopper, designed wi…" at bounding box center [380, 374] width 259 height 152
click at [358, 228] on div "Select color" at bounding box center [374, 234] width 231 height 12
click at [338, 228] on div "Select color" at bounding box center [374, 234] width 231 height 12
click at [316, 252] on div "Size" at bounding box center [380, 258] width 259 height 12
click at [304, 272] on div "Select size" at bounding box center [380, 277] width 259 height 25
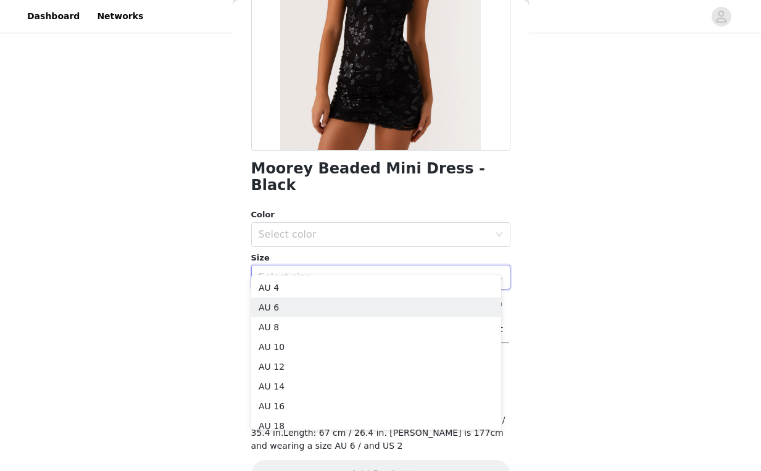
drag, startPoint x: 288, startPoint y: 303, endPoint x: 312, endPoint y: 267, distance: 43.1
click at [288, 303] on li "AU 6" at bounding box center [376, 307] width 250 height 20
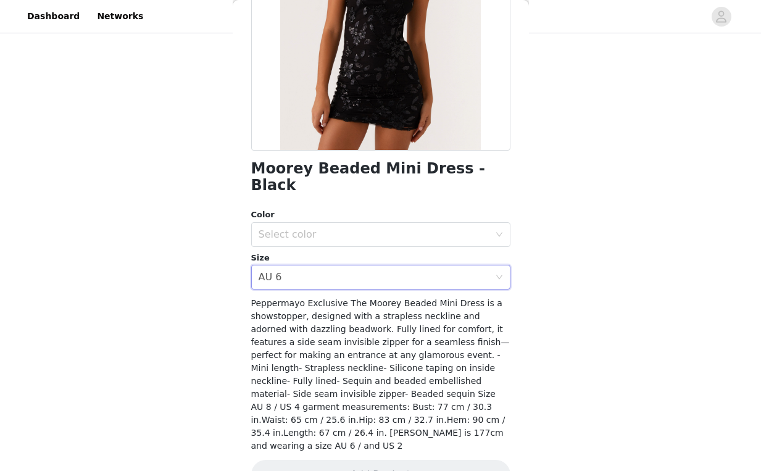
click at [334, 252] on div "Size" at bounding box center [380, 258] width 259 height 12
click at [343, 228] on div "Select color" at bounding box center [374, 234] width 231 height 12
click at [326, 243] on li "Black" at bounding box center [376, 245] width 250 height 20
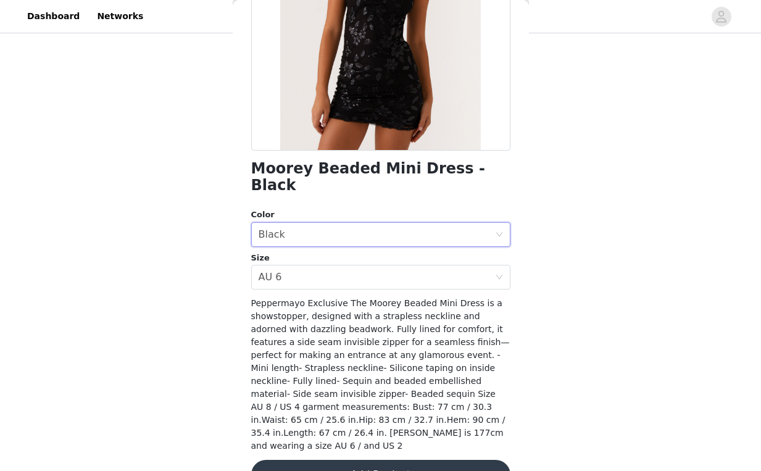
click at [363, 460] on button "Add Product" at bounding box center [380, 475] width 259 height 30
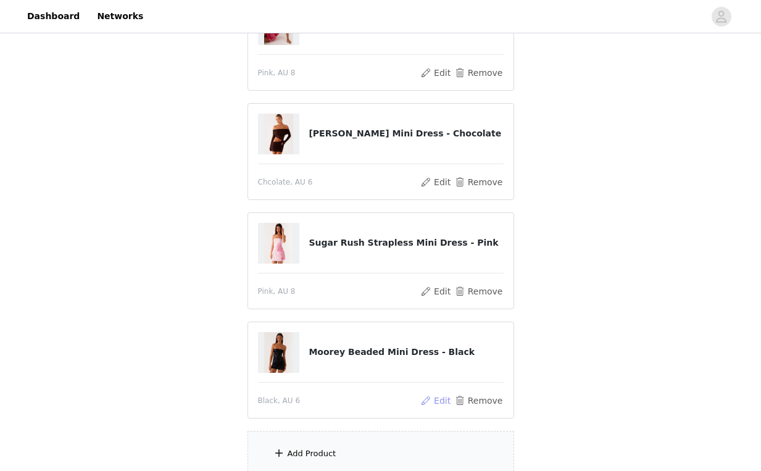
click at [440, 399] on button "Edit" at bounding box center [435, 400] width 31 height 15
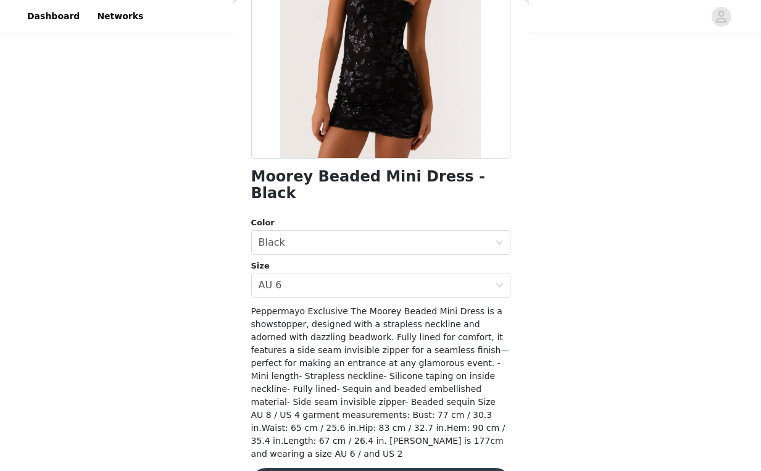
scroll to position [193, 0]
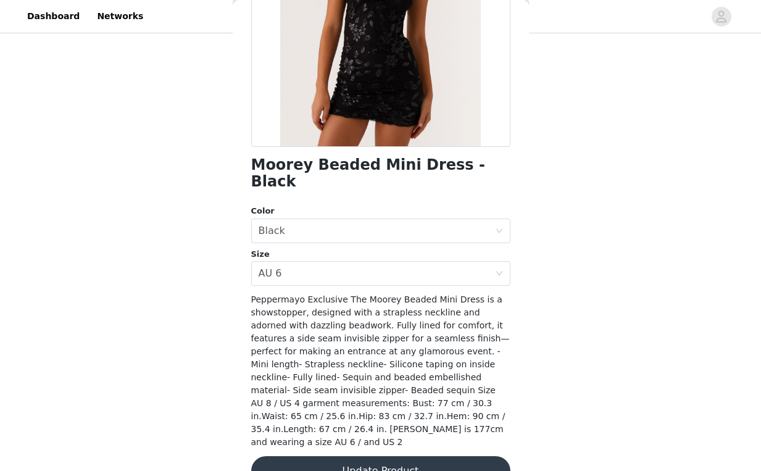
click at [359, 456] on button "Update Product" at bounding box center [380, 471] width 259 height 30
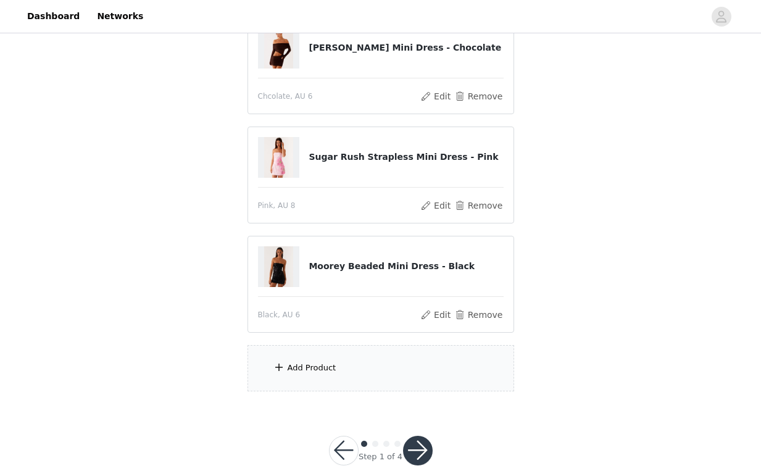
scroll to position [286, 0]
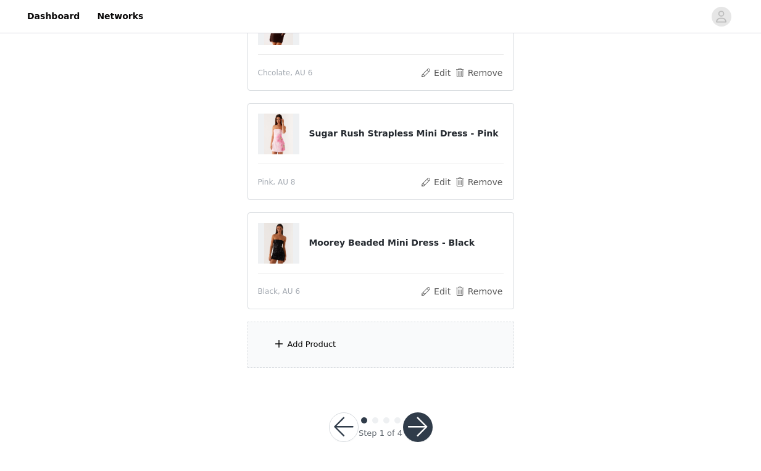
click at [362, 352] on div "Add Product" at bounding box center [380, 345] width 267 height 46
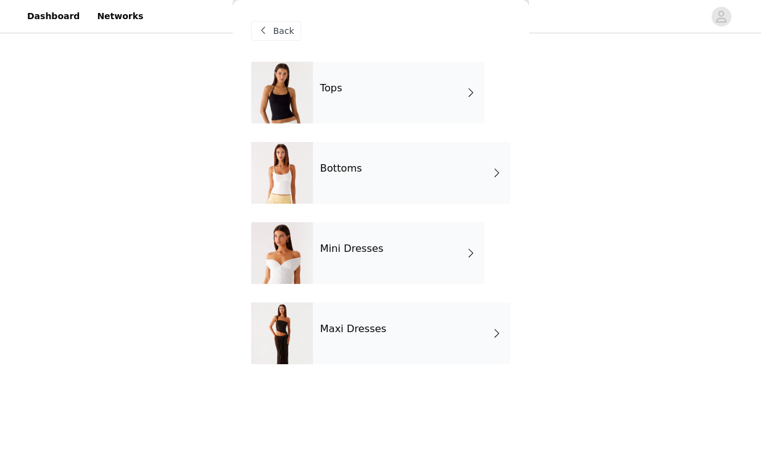
click at [399, 85] on div "Tops" at bounding box center [399, 93] width 172 height 62
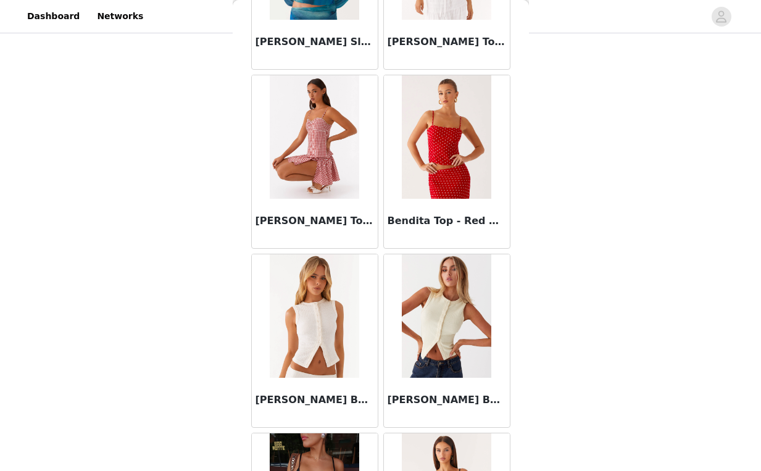
scroll to position [688, 0]
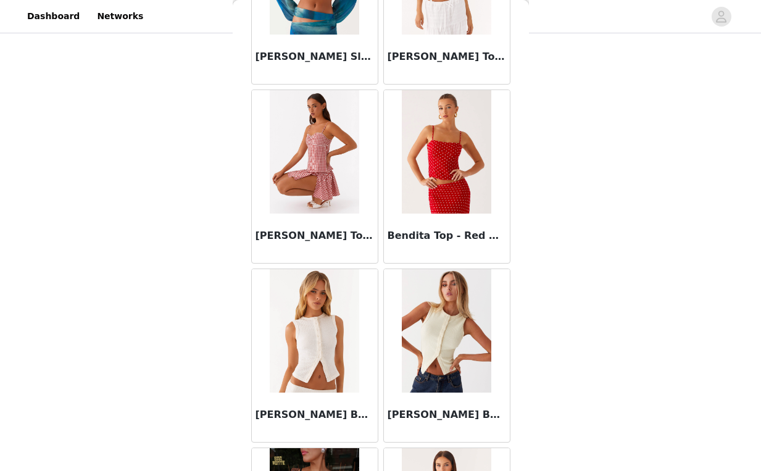
click at [436, 189] on img at bounding box center [446, 151] width 89 height 123
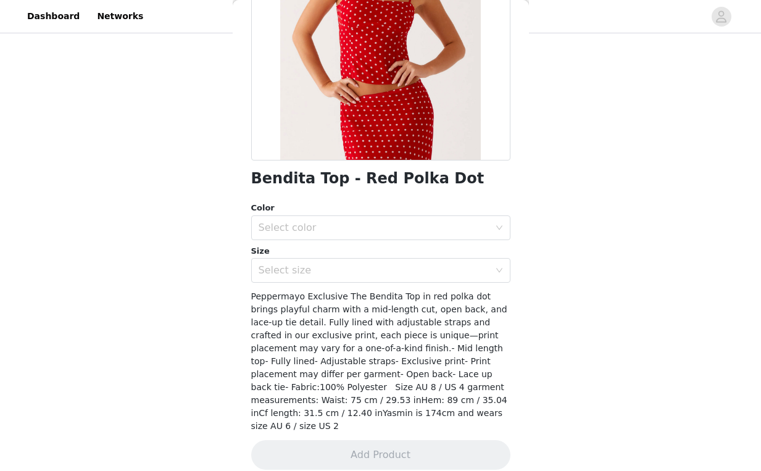
scroll to position [180, 0]
click at [401, 228] on div "Select color" at bounding box center [374, 227] width 231 height 12
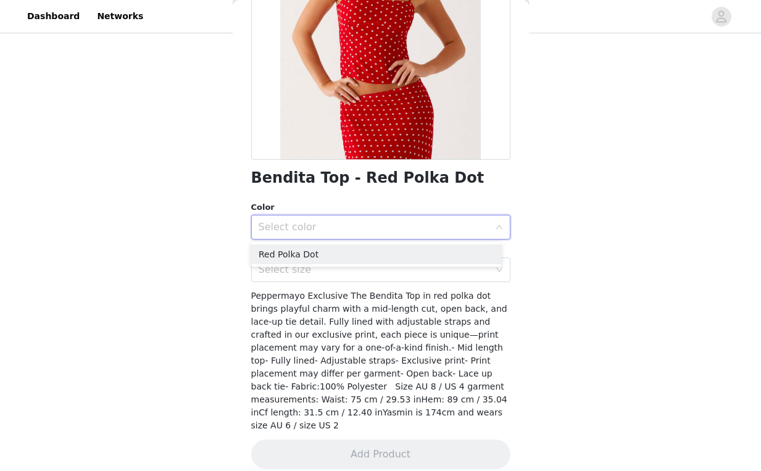
click at [401, 225] on div "Select color" at bounding box center [374, 227] width 231 height 12
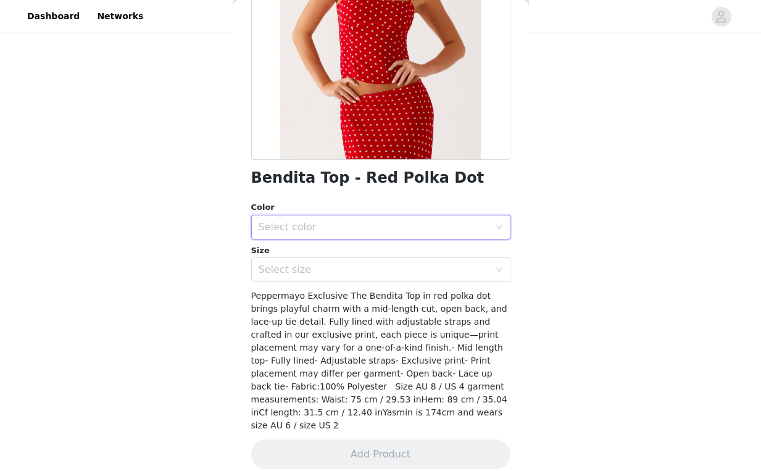
click at [400, 225] on div "Select color" at bounding box center [374, 227] width 231 height 12
click at [384, 252] on li "Red Polka Dot" at bounding box center [376, 254] width 250 height 20
click at [372, 265] on div "Select size" at bounding box center [374, 270] width 231 height 12
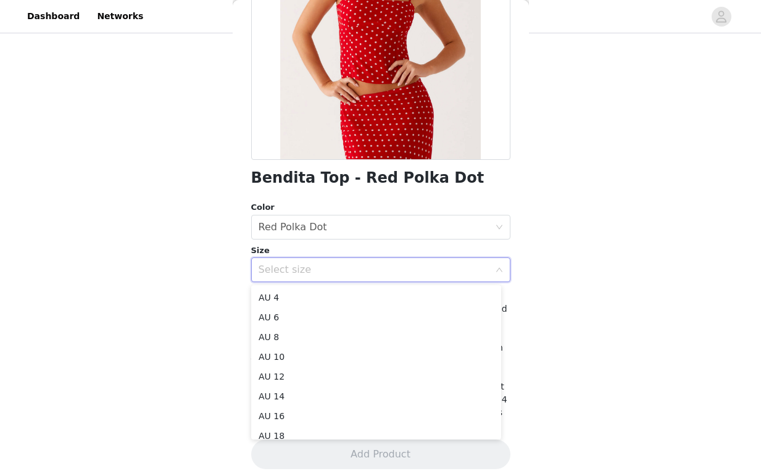
click at [323, 281] on div "Select size" at bounding box center [380, 269] width 259 height 25
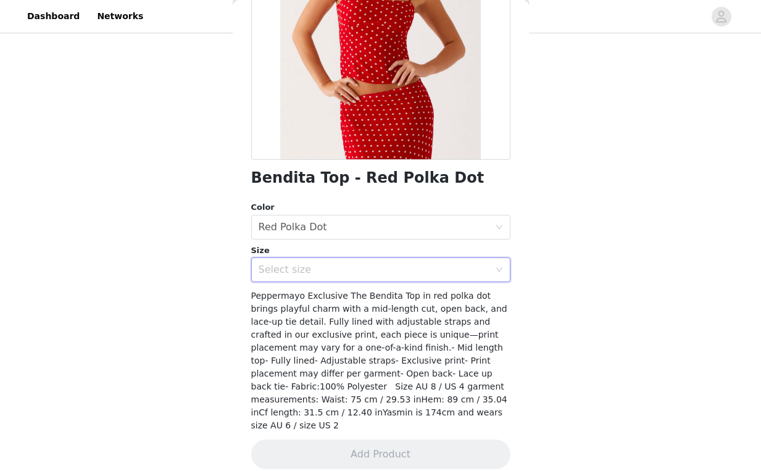
click at [336, 267] on div "Select size" at bounding box center [374, 270] width 231 height 12
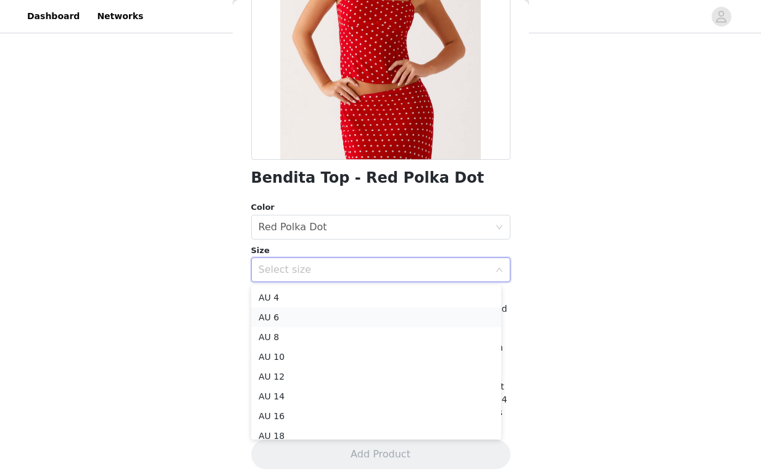
click at [293, 313] on li "AU 6" at bounding box center [376, 317] width 250 height 20
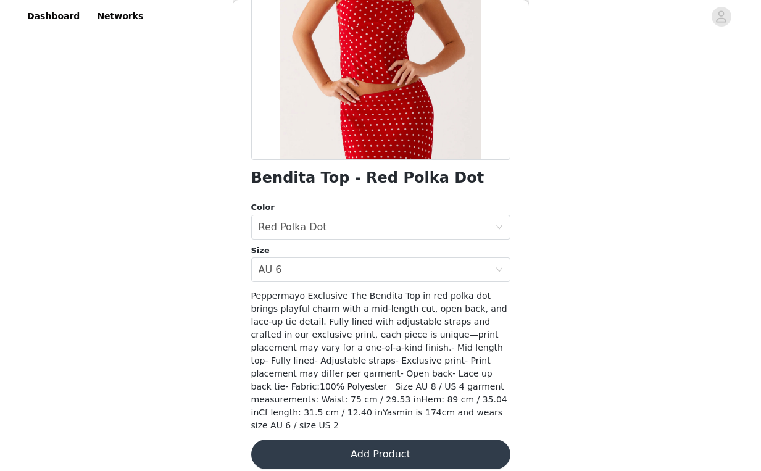
drag, startPoint x: 356, startPoint y: 439, endPoint x: 449, endPoint y: 368, distance: 117.1
click at [448, 370] on div "Bendita Top - Red Polka Dot Color Select color Red Polka Dot Size Select size A…" at bounding box center [380, 183] width 259 height 602
click at [372, 444] on button "Add Product" at bounding box center [380, 454] width 259 height 30
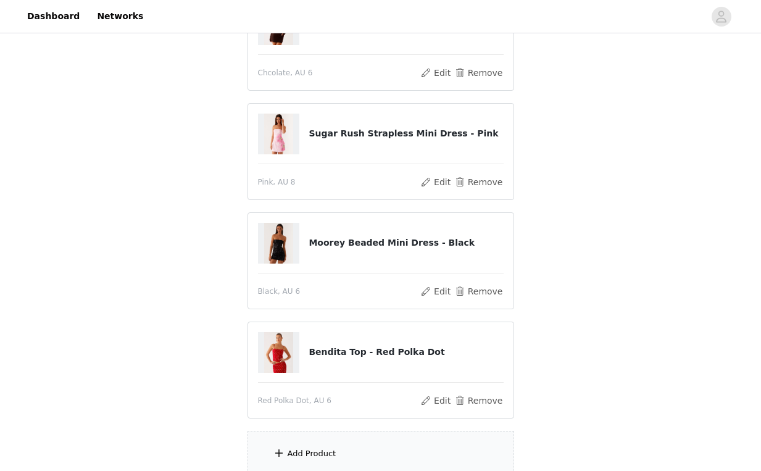
click at [314, 445] on div "Add Product" at bounding box center [380, 454] width 267 height 46
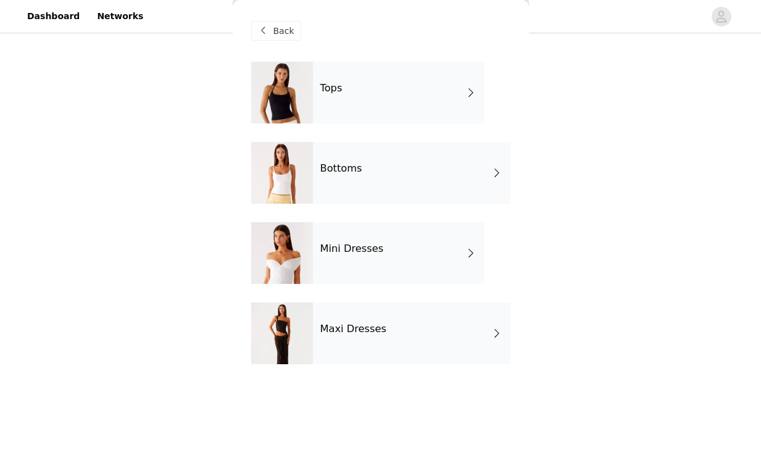
click at [395, 117] on div "Tops" at bounding box center [399, 93] width 172 height 62
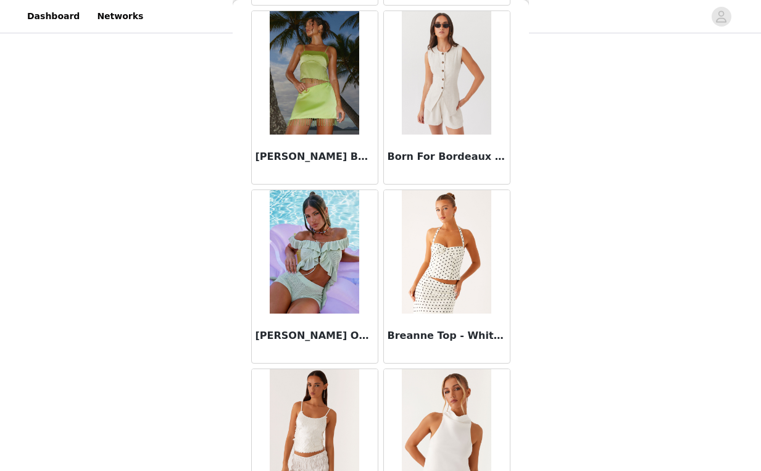
scroll to position [1418, 0]
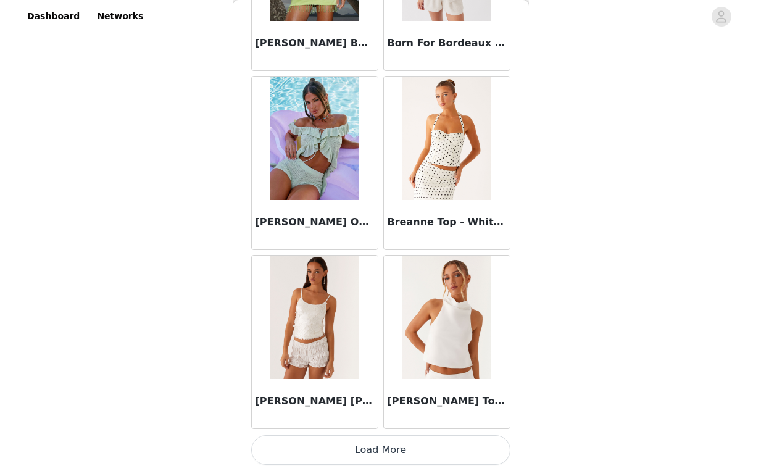
click at [363, 452] on button "Load More" at bounding box center [380, 450] width 259 height 30
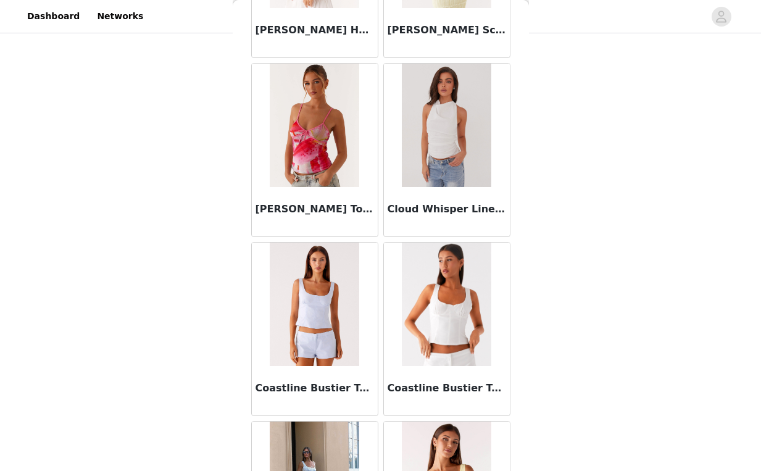
scroll to position [3207, 0]
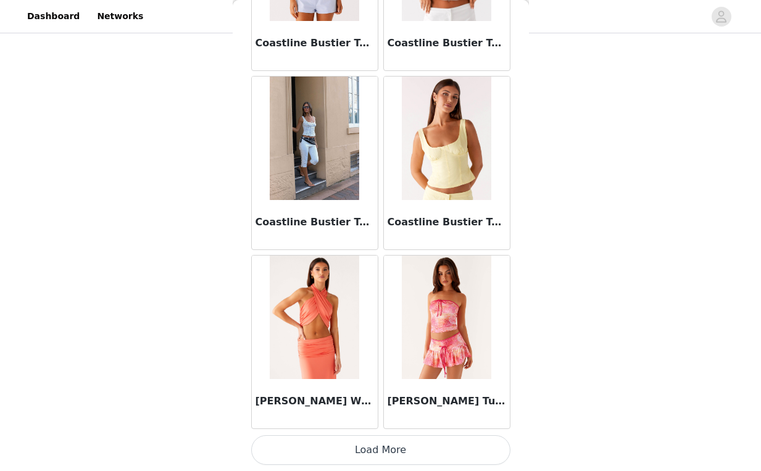
click at [379, 450] on button "Load More" at bounding box center [380, 450] width 259 height 30
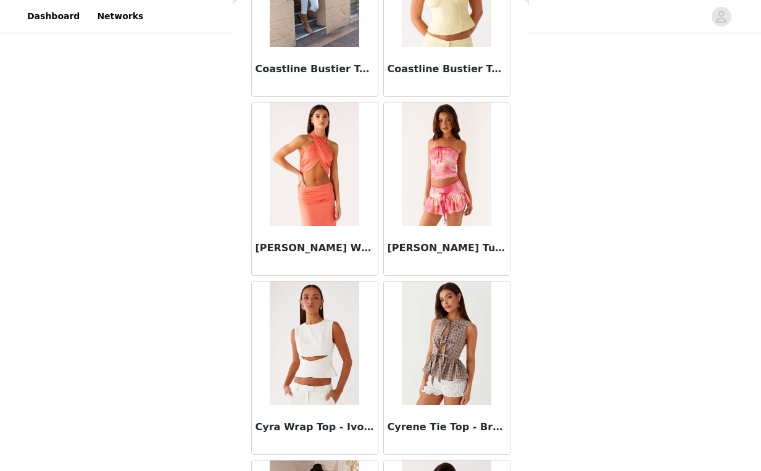
scroll to position [3637, 0]
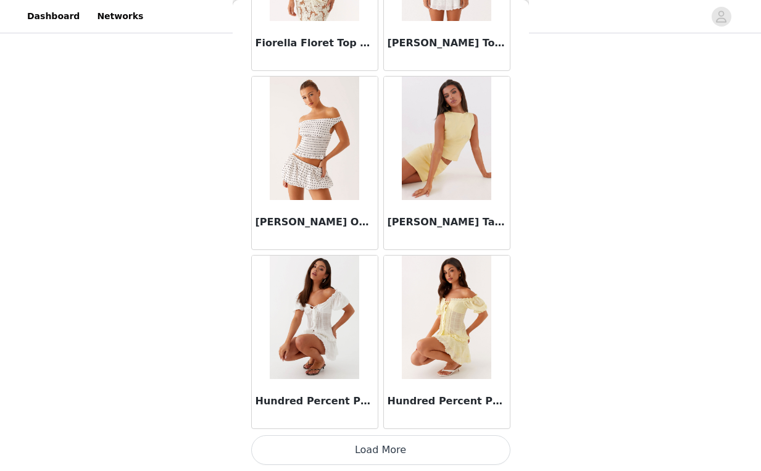
click at [374, 451] on button "Load More" at bounding box center [380, 450] width 259 height 30
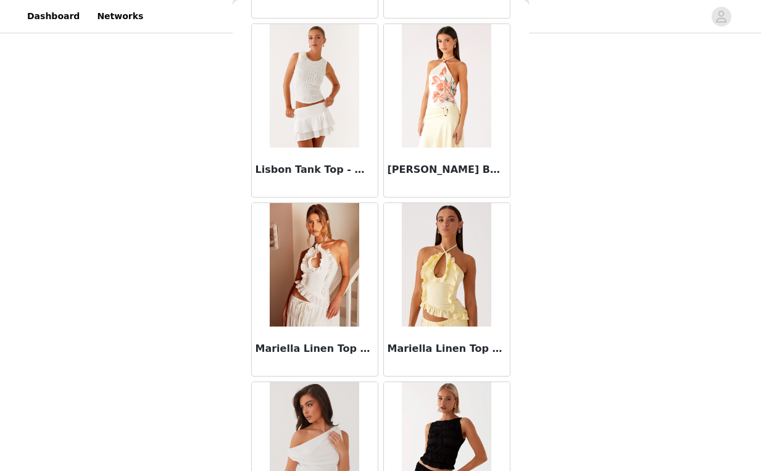
scroll to position [6786, 0]
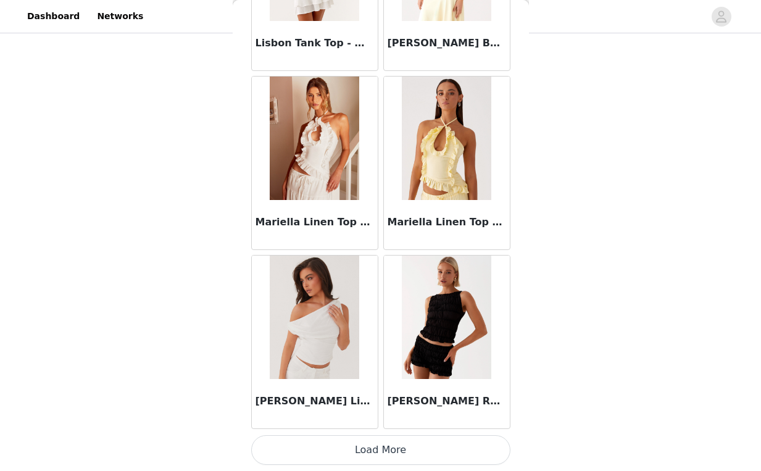
click at [374, 444] on button "Load More" at bounding box center [380, 450] width 259 height 30
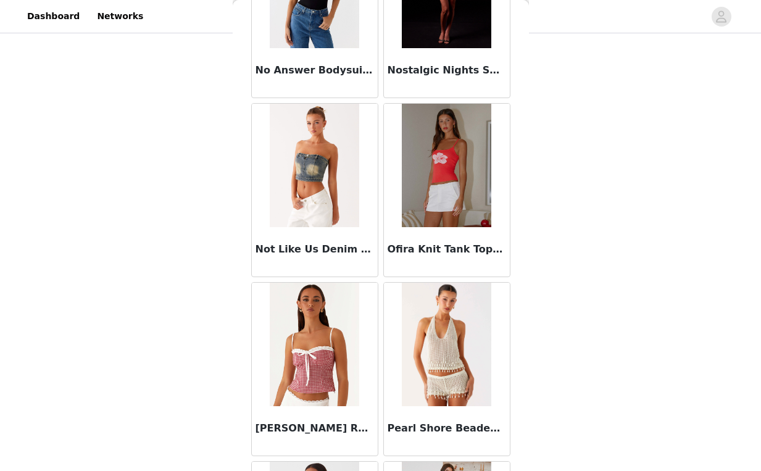
scroll to position [8576, 0]
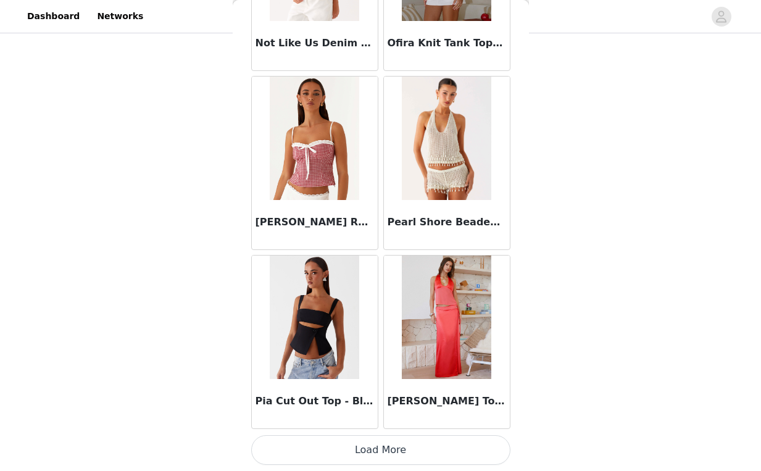
click at [373, 455] on button "Load More" at bounding box center [380, 450] width 259 height 30
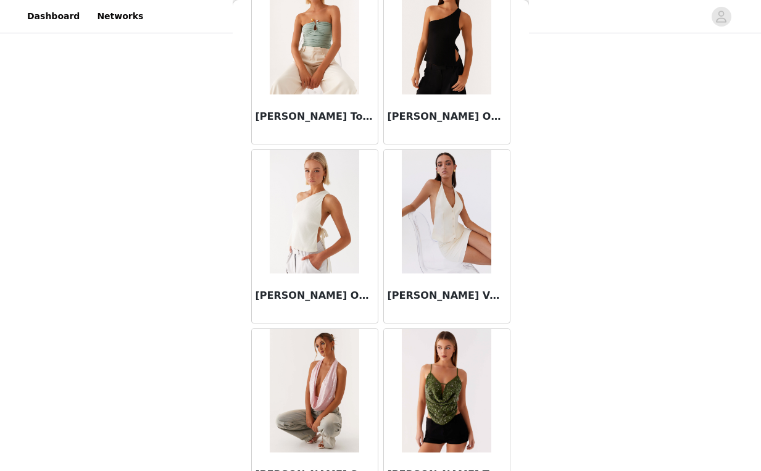
scroll to position [10366, 0]
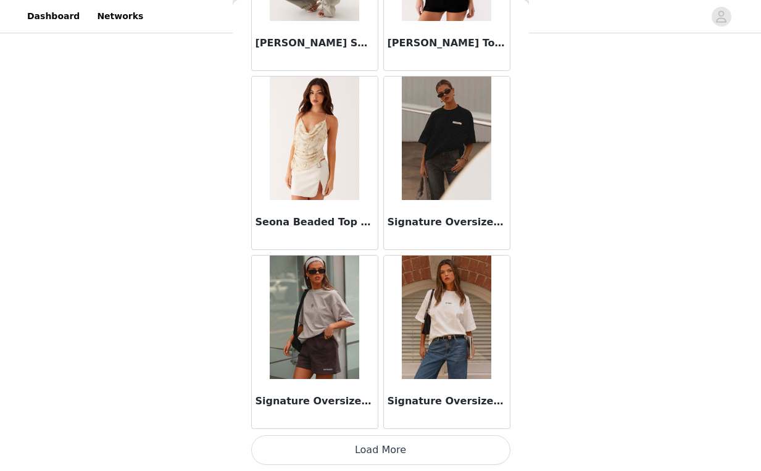
click at [383, 446] on button "Load More" at bounding box center [380, 450] width 259 height 30
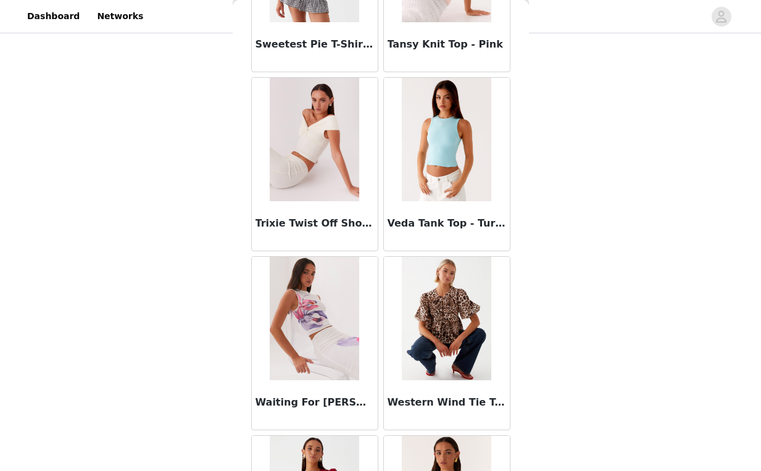
scroll to position [12155, 0]
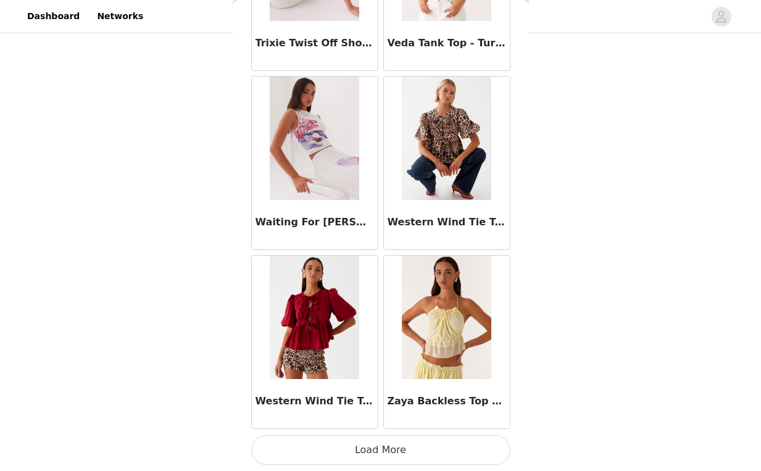
click at [375, 446] on button "Load More" at bounding box center [380, 450] width 259 height 30
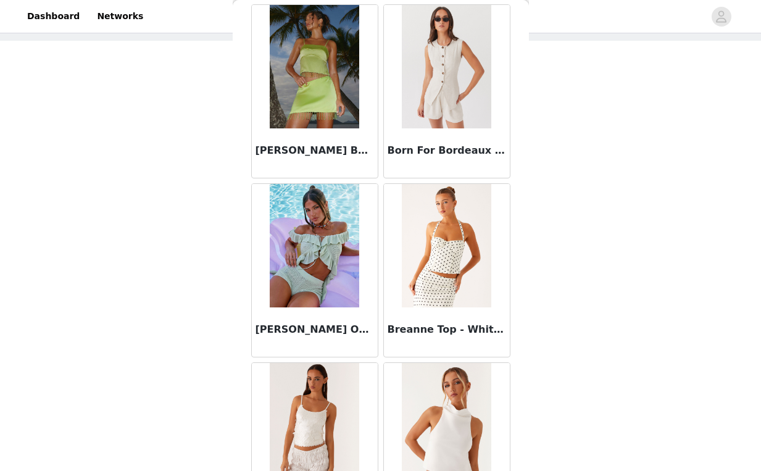
scroll to position [1310, 0]
click at [585, 90] on div "STEP 1 OF 4 Select your styles! You will receive 6 products. 5/6 Selected Alivi…" at bounding box center [380, 348] width 761 height 742
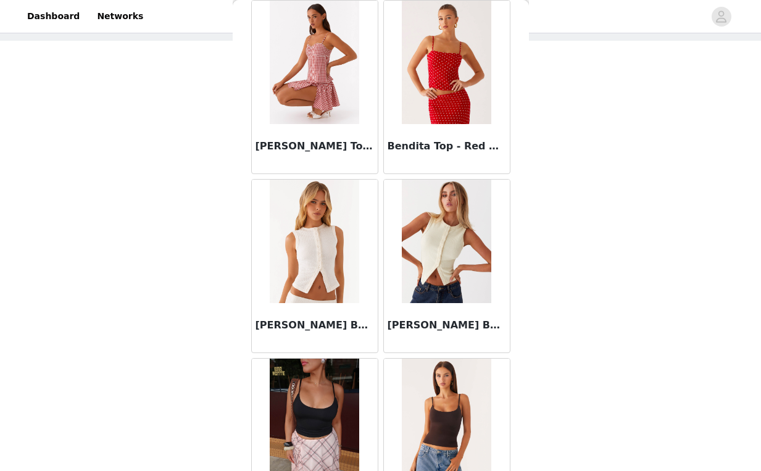
scroll to position [1401, 0]
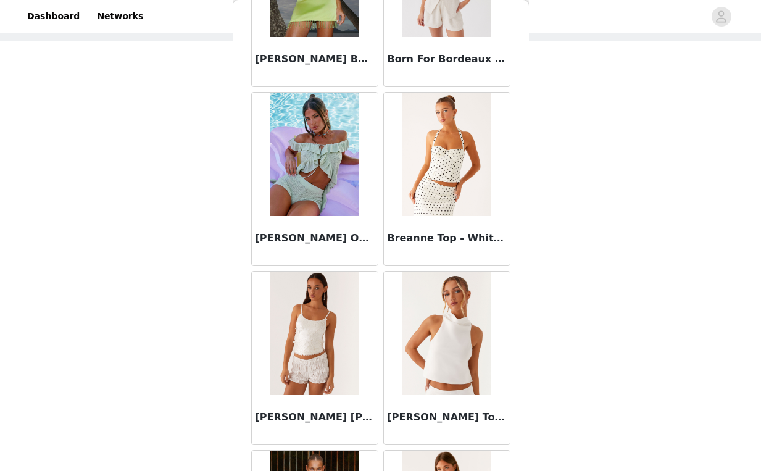
click at [443, 170] on img at bounding box center [446, 154] width 89 height 123
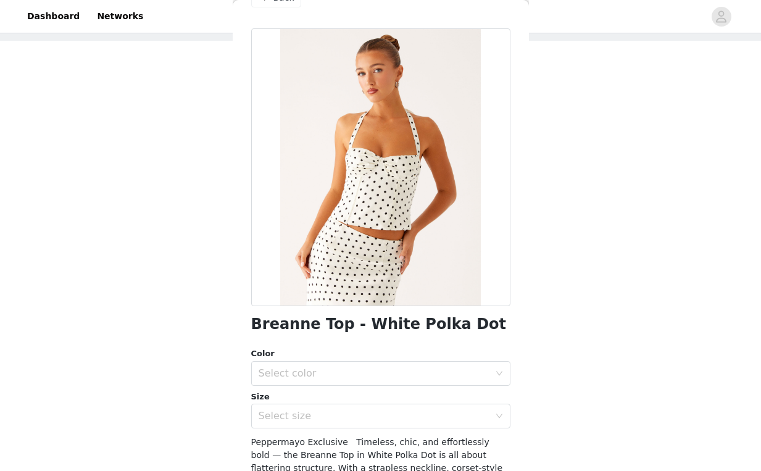
scroll to position [0, 0]
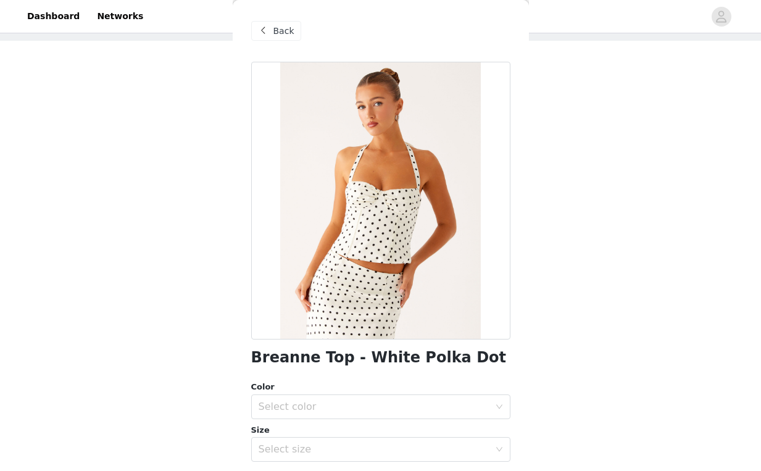
click at [271, 18] on div "Back" at bounding box center [380, 31] width 259 height 62
click at [275, 25] on span "Back" at bounding box center [283, 31] width 21 height 13
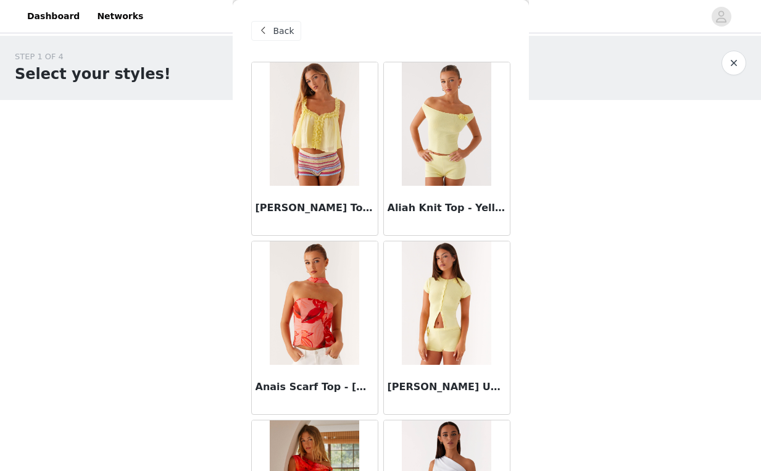
click at [280, 32] on span "Back" at bounding box center [283, 31] width 21 height 13
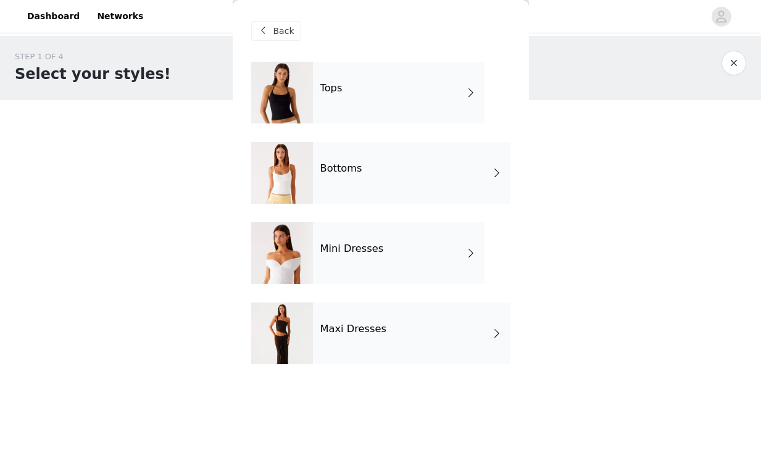
click at [390, 181] on div "Bottoms" at bounding box center [411, 173] width 197 height 62
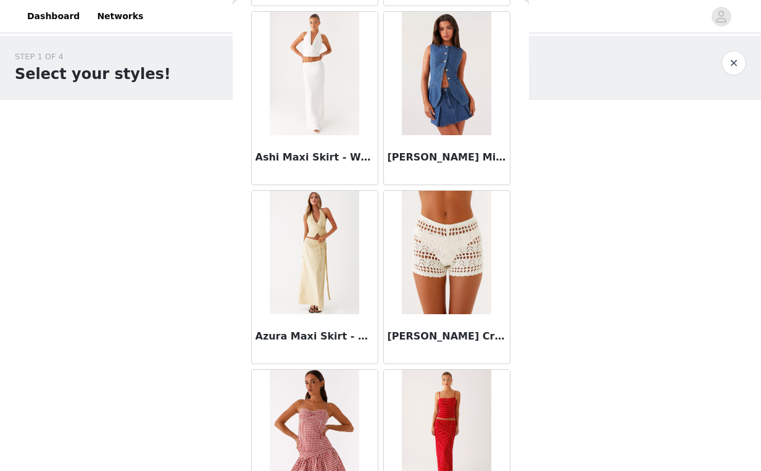
scroll to position [615, 0]
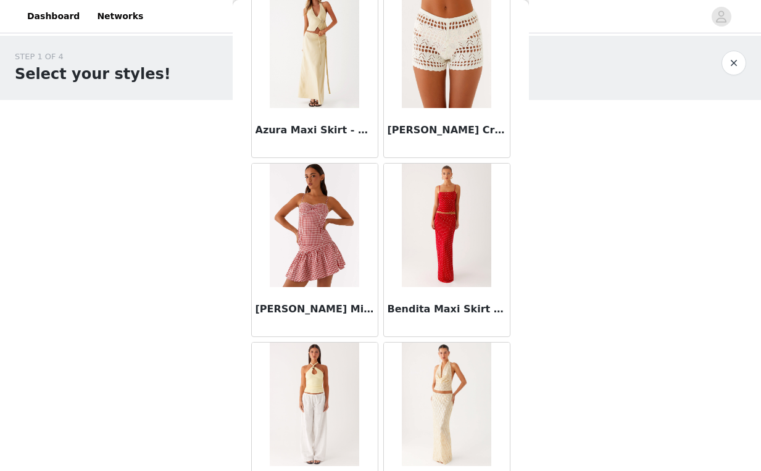
click at [451, 230] on img at bounding box center [446, 225] width 89 height 123
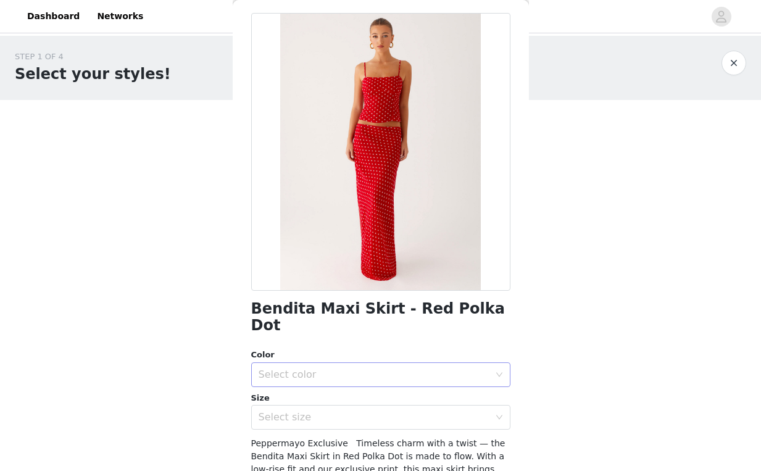
scroll to position [180, 0]
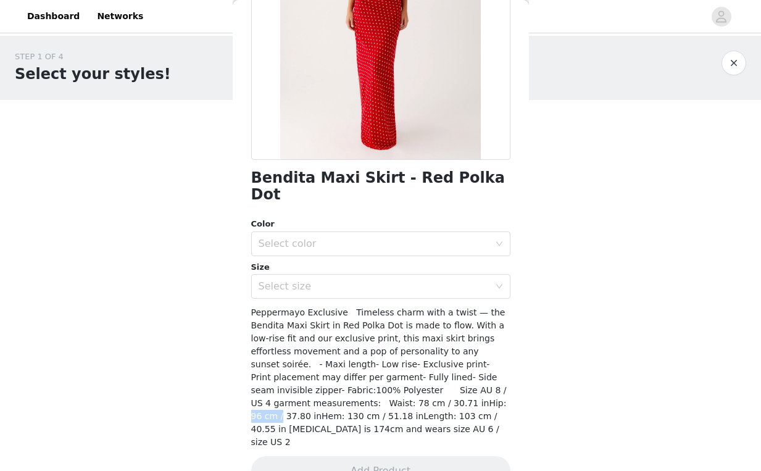
drag, startPoint x: 468, startPoint y: 384, endPoint x: 497, endPoint y: 382, distance: 29.7
click at [497, 382] on div "Peppermayo Exclusive Timeless charm with a twist — the Bendita Maxi Skirt in Re…" at bounding box center [380, 377] width 259 height 143
drag, startPoint x: 381, startPoint y: 389, endPoint x: 406, endPoint y: 387, distance: 24.8
click at [406, 387] on span "Peppermayo Exclusive Timeless charm with a twist — the Bendita Maxi Skirt in Re…" at bounding box center [378, 376] width 255 height 139
click at [395, 236] on div "Select color" at bounding box center [377, 243] width 236 height 23
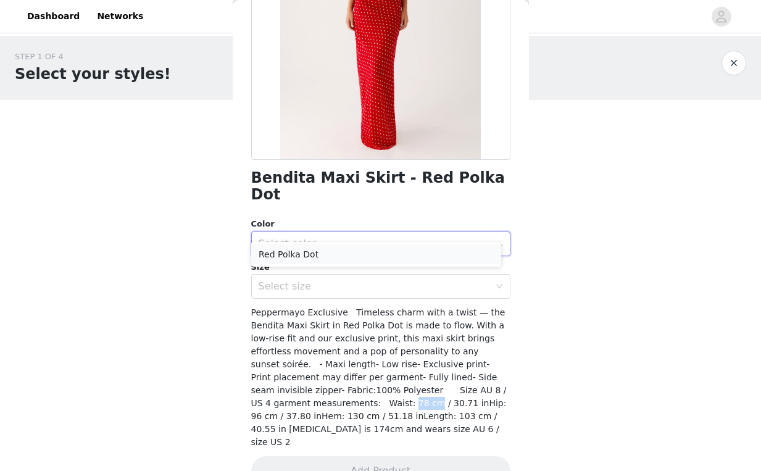
click at [327, 258] on li "Red Polka Dot" at bounding box center [376, 254] width 250 height 20
click at [324, 280] on div "Select size" at bounding box center [374, 286] width 231 height 12
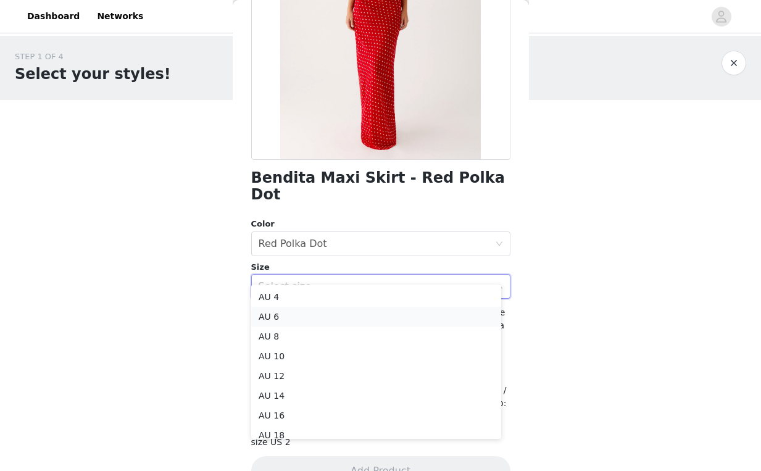
click at [286, 319] on li "AU 6" at bounding box center [376, 317] width 250 height 20
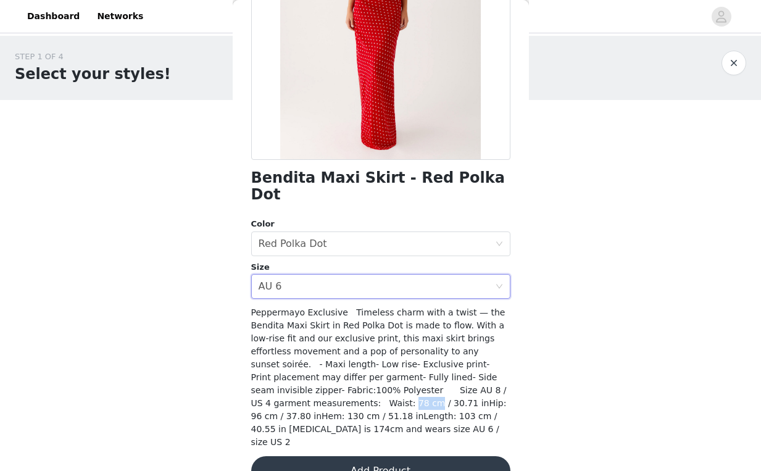
click at [378, 456] on button "Add Product" at bounding box center [380, 471] width 259 height 30
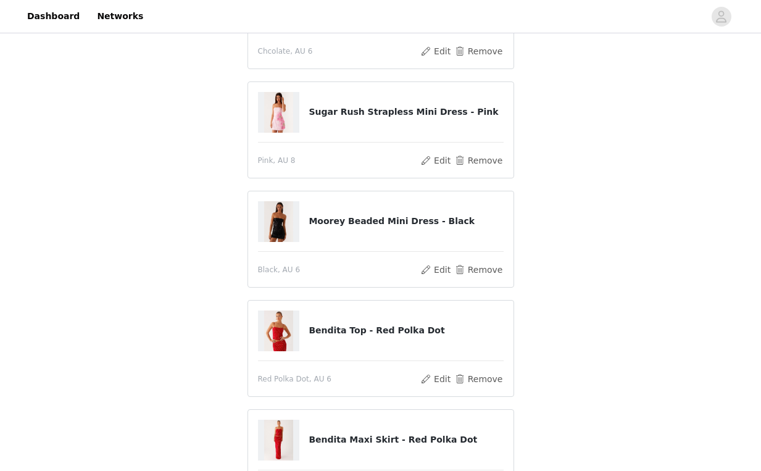
scroll to position [402, 0]
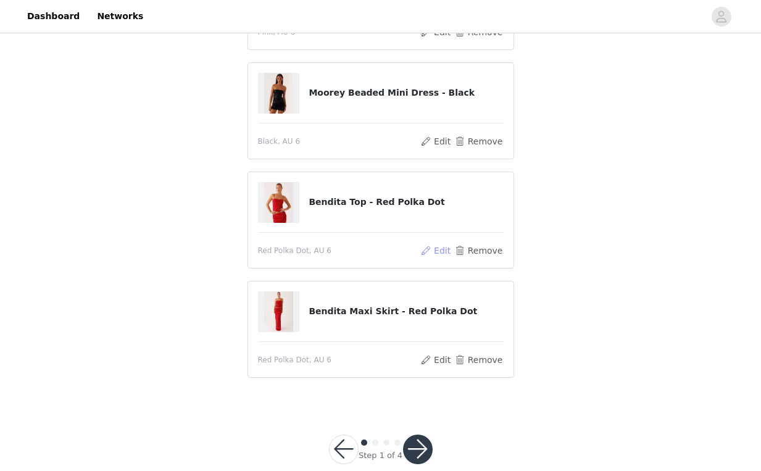
click at [431, 247] on button "Edit" at bounding box center [435, 250] width 31 height 15
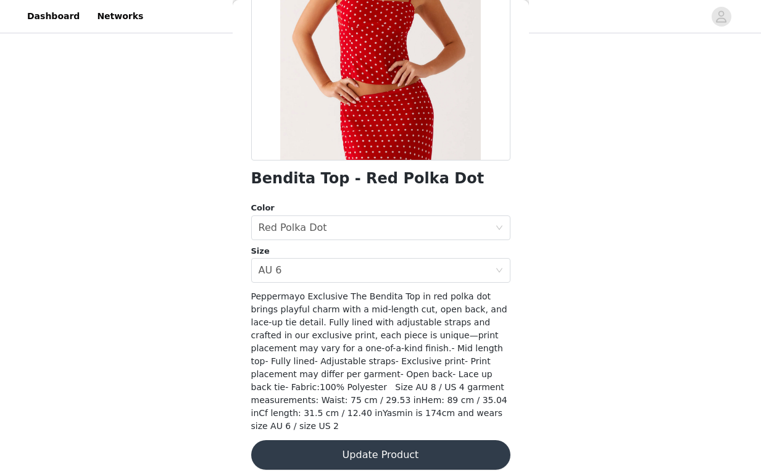
scroll to position [15, 0]
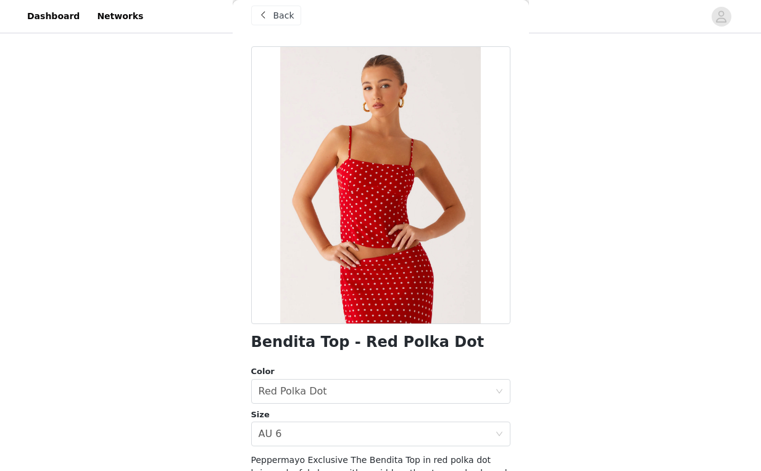
click at [275, 4] on div "Back" at bounding box center [380, 16] width 259 height 62
click at [280, 12] on span "Back" at bounding box center [283, 15] width 21 height 13
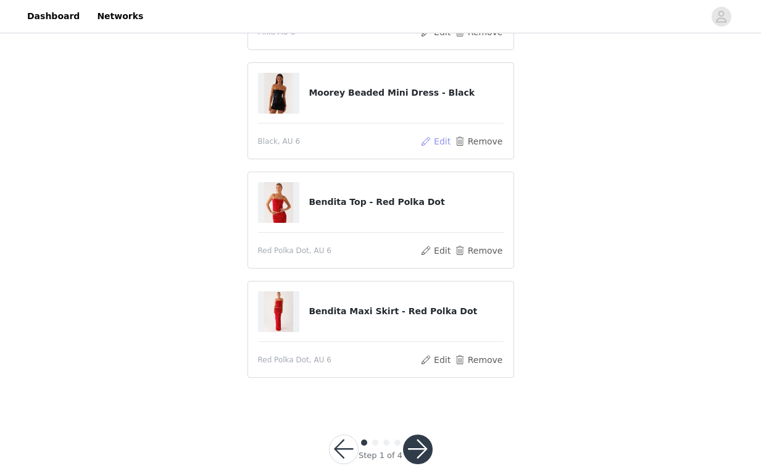
click at [437, 142] on button "Edit" at bounding box center [435, 141] width 31 height 15
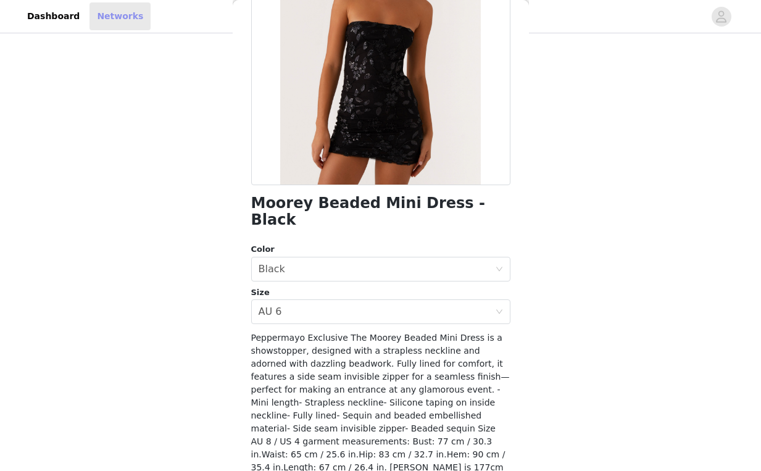
scroll to position [0, 0]
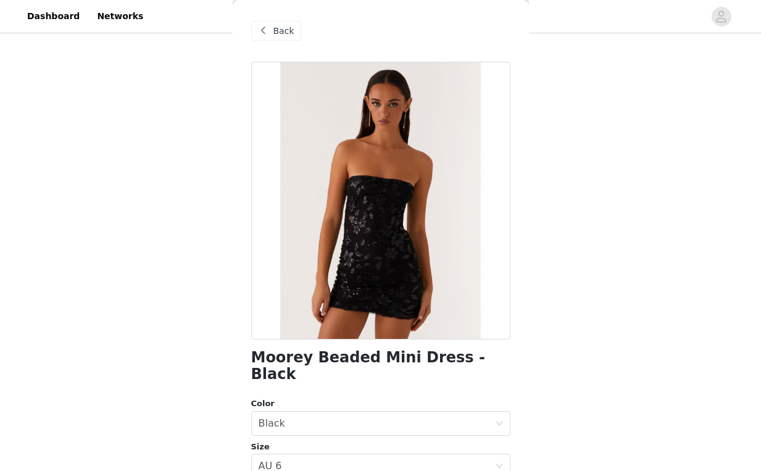
click at [269, 29] on span at bounding box center [263, 30] width 15 height 15
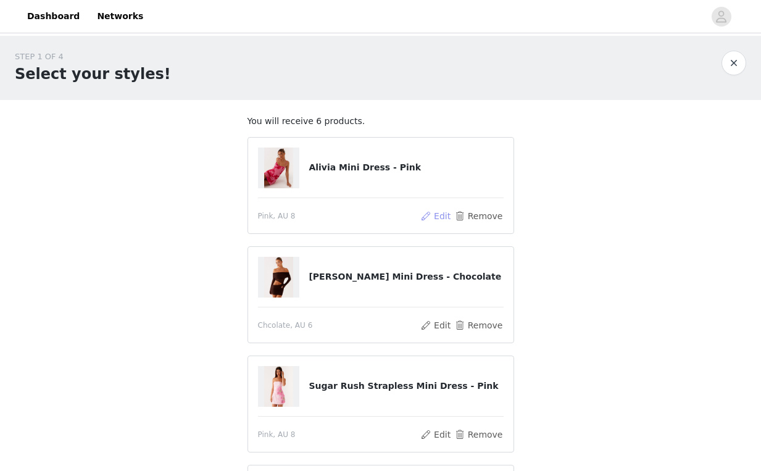
click at [436, 215] on button "Edit" at bounding box center [435, 216] width 31 height 15
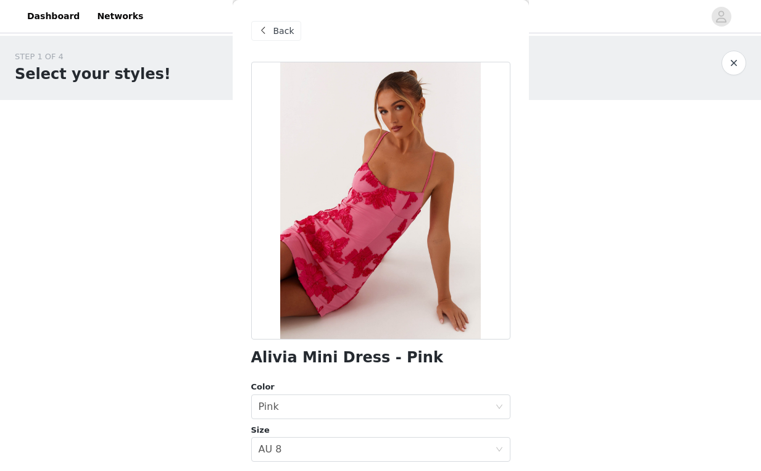
click at [332, 354] on h1 "Alivia Mini Dress - Pink" at bounding box center [347, 357] width 192 height 17
copy div "Alivia Mini Dress - Pink"
click at [290, 35] on span "Back" at bounding box center [283, 31] width 21 height 13
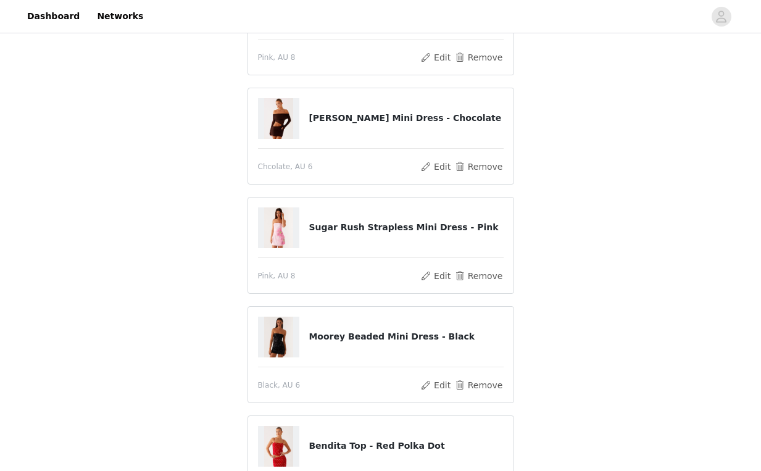
scroll to position [105, 0]
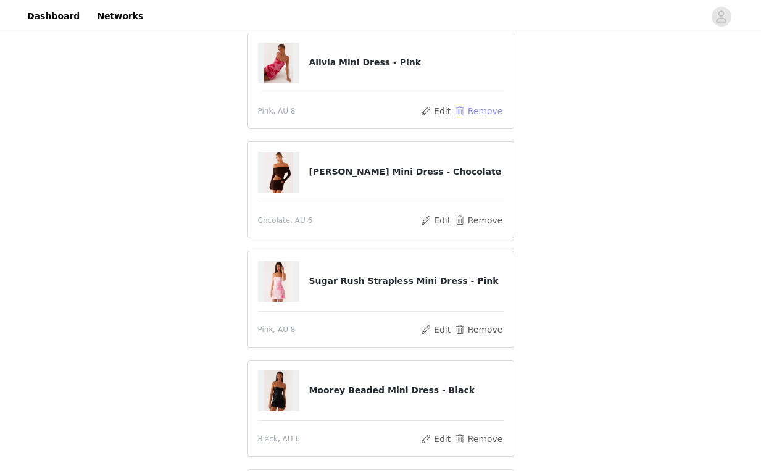
click at [483, 114] on button "Remove" at bounding box center [478, 111] width 49 height 15
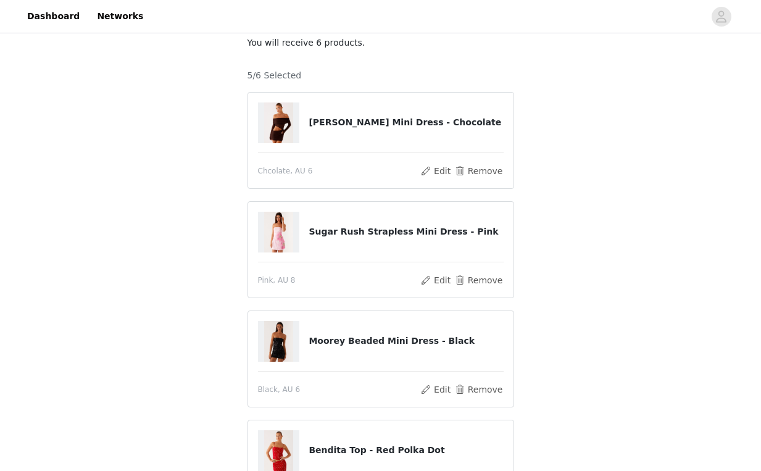
scroll to position [0, 0]
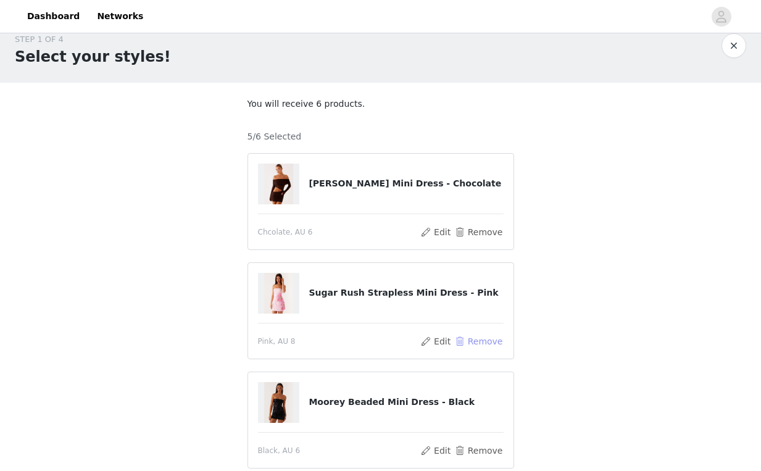
click at [483, 341] on button "Remove" at bounding box center [478, 341] width 49 height 15
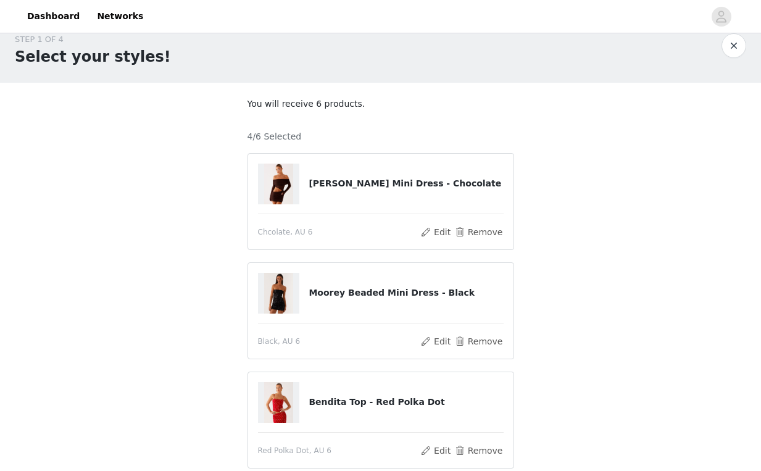
scroll to position [286, 0]
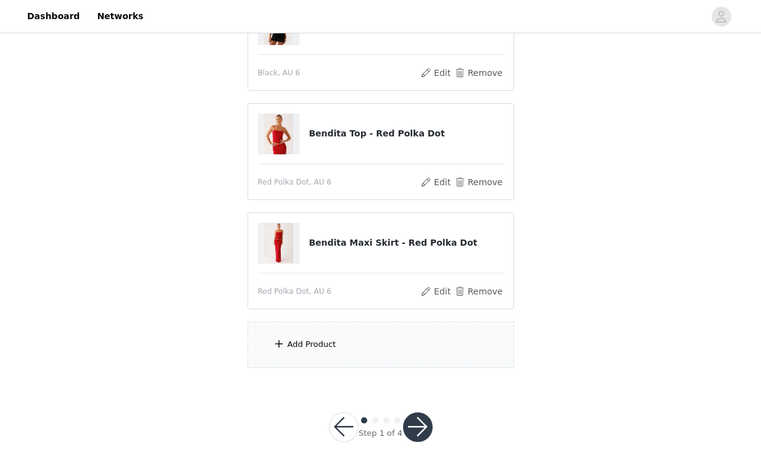
click at [385, 336] on div "Add Product" at bounding box center [380, 345] width 267 height 46
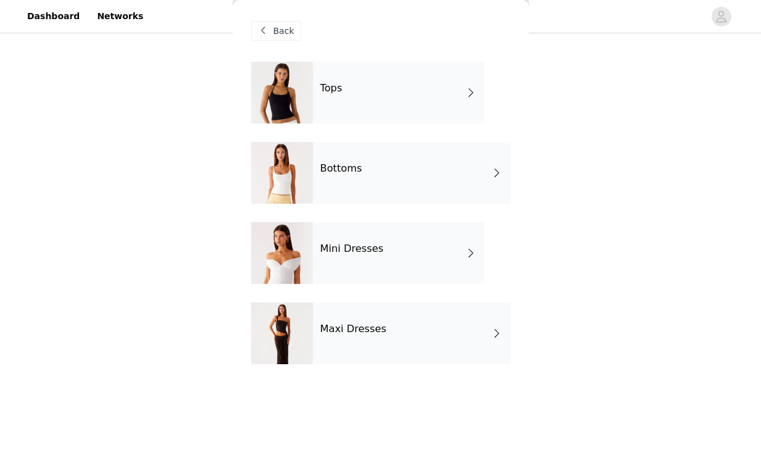
click at [372, 316] on div "Maxi Dresses" at bounding box center [411, 333] width 197 height 62
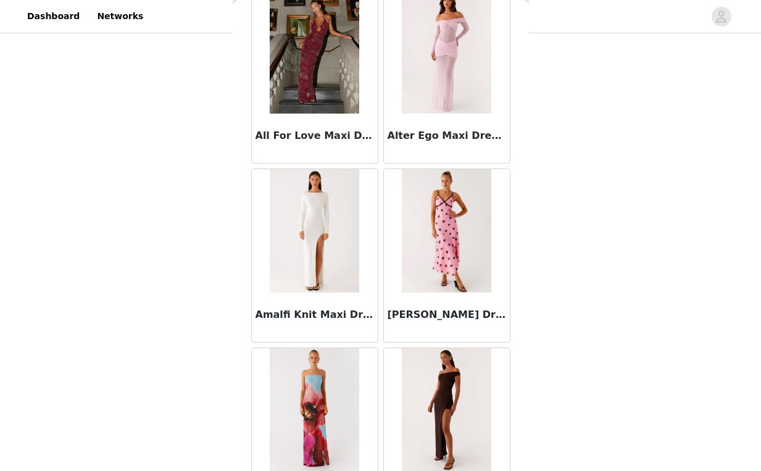
scroll to position [1418, 0]
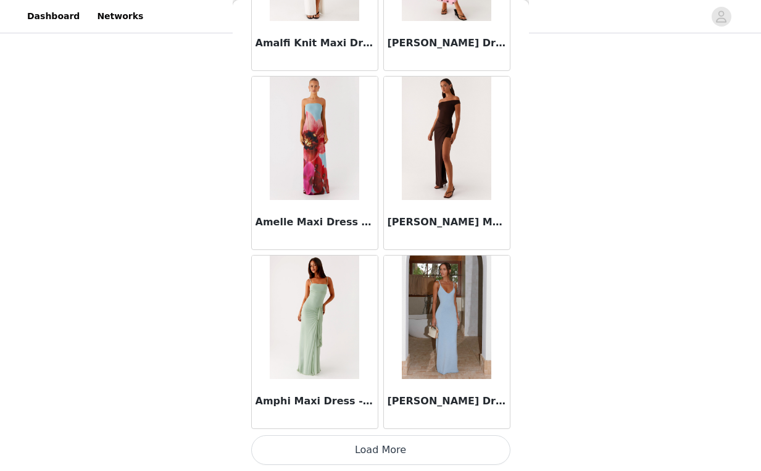
click at [378, 439] on button "Load More" at bounding box center [380, 450] width 259 height 30
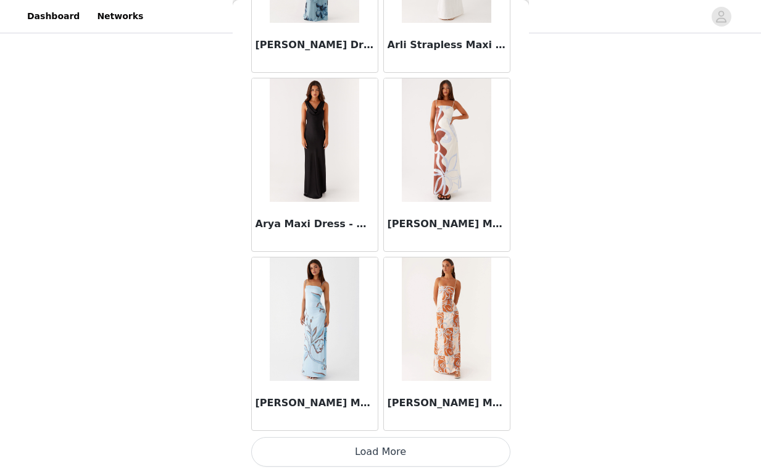
scroll to position [3207, 0]
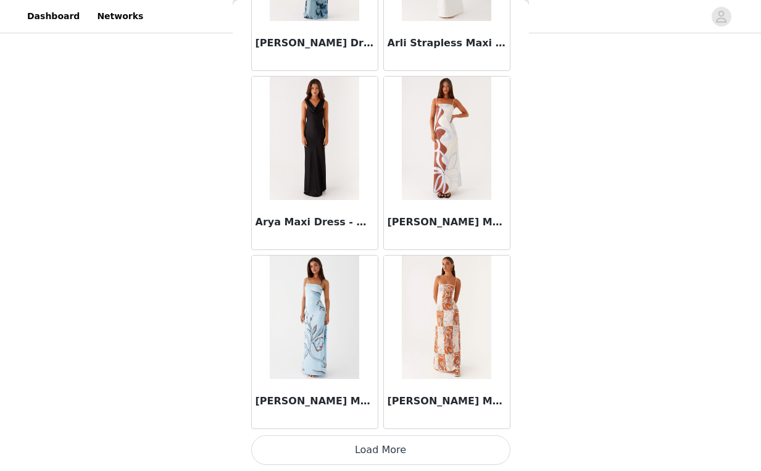
click at [379, 449] on button "Load More" at bounding box center [380, 450] width 259 height 30
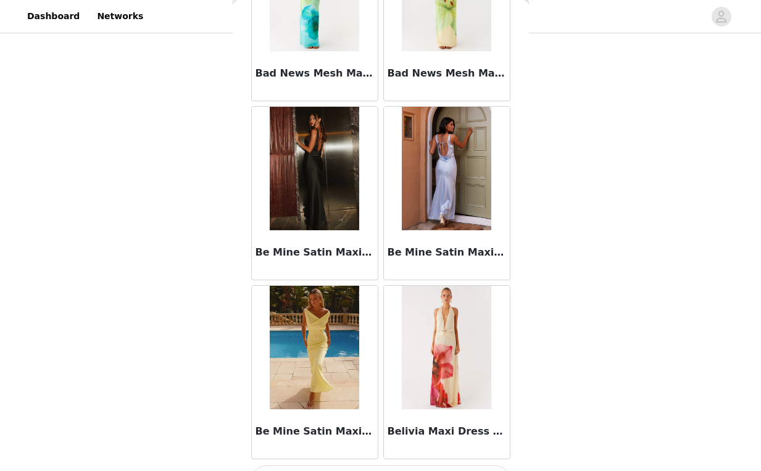
scroll to position [4997, 0]
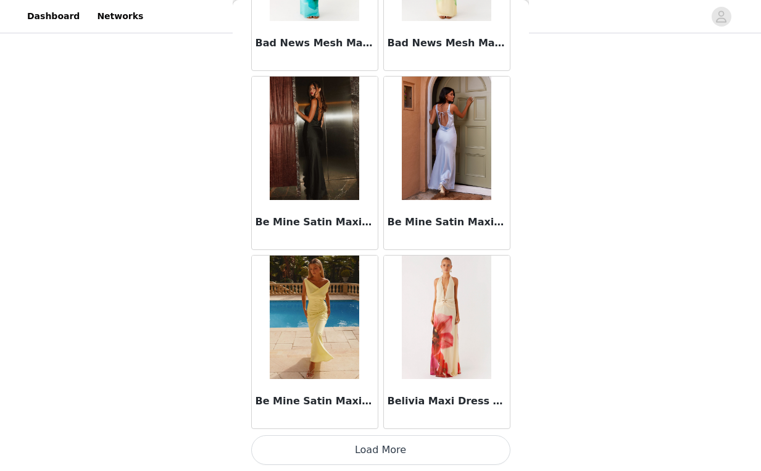
click at [364, 455] on button "Load More" at bounding box center [380, 450] width 259 height 30
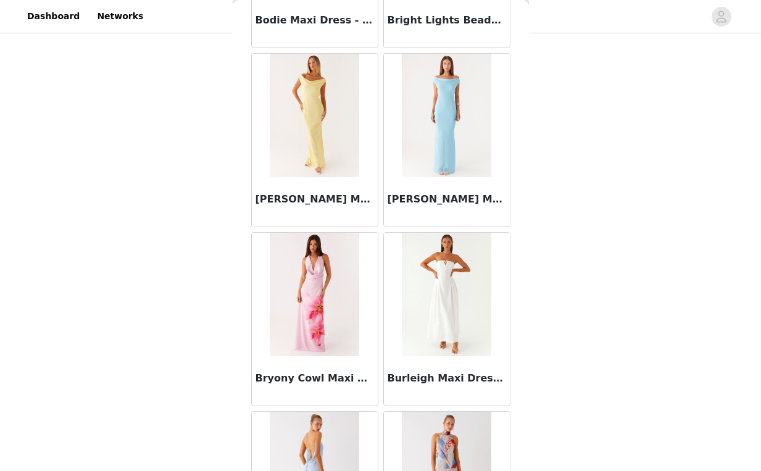
scroll to position [6335, 0]
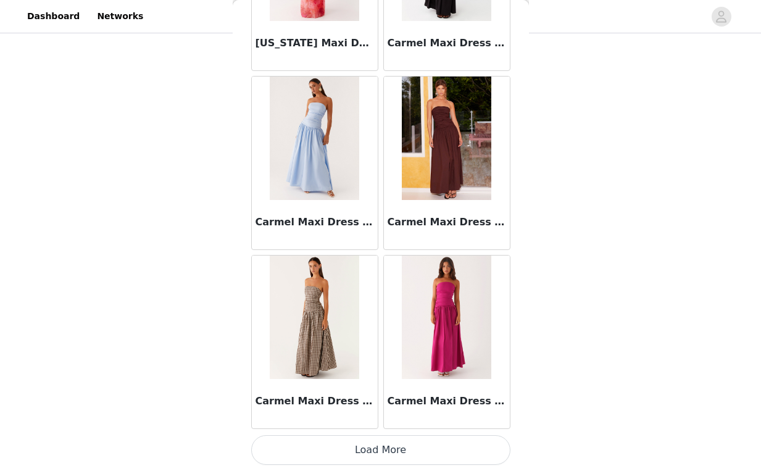
click at [378, 447] on button "Load More" at bounding box center [380, 450] width 259 height 30
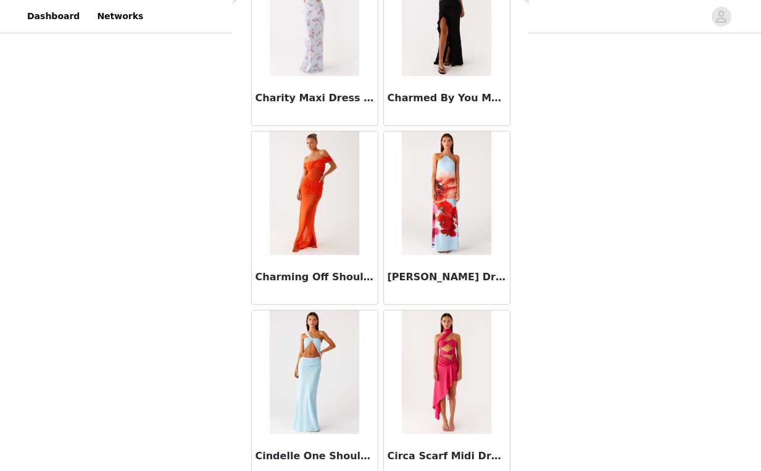
scroll to position [8576, 0]
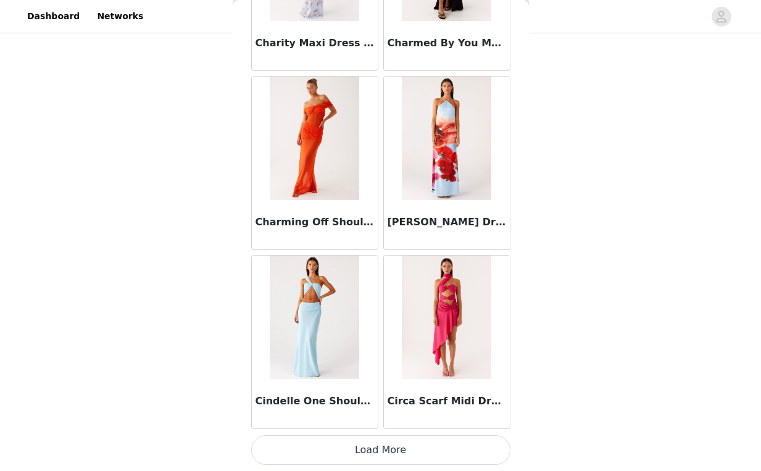
drag, startPoint x: 376, startPoint y: 451, endPoint x: 370, endPoint y: 424, distance: 27.7
click at [376, 451] on button "Load More" at bounding box center [380, 450] width 259 height 30
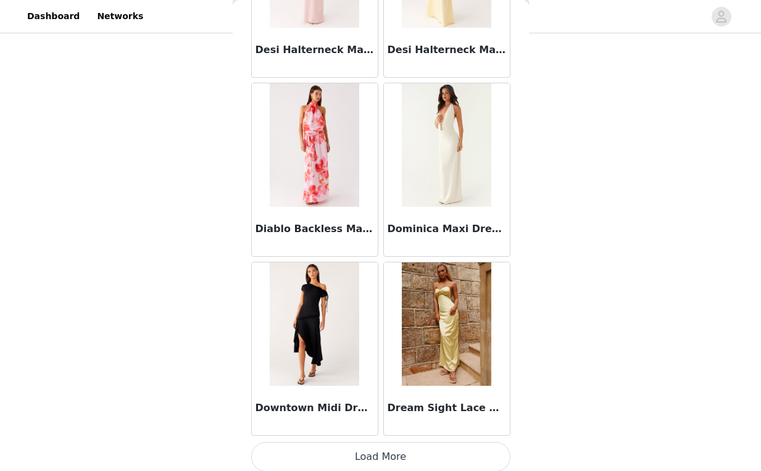
scroll to position [10366, 0]
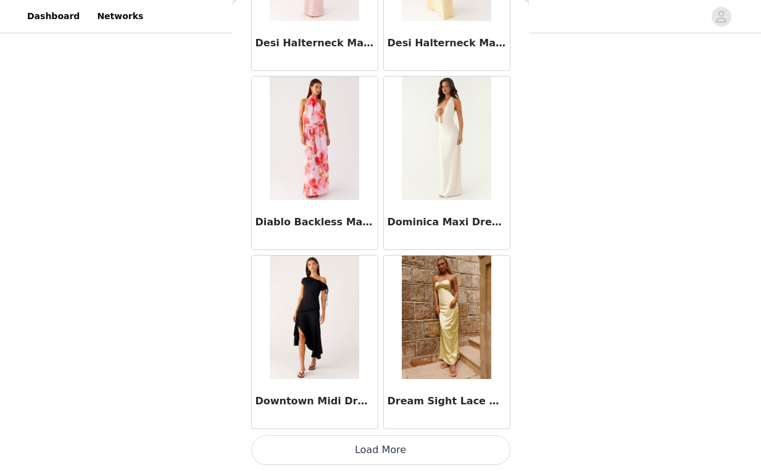
click at [370, 447] on button "Load More" at bounding box center [380, 450] width 259 height 30
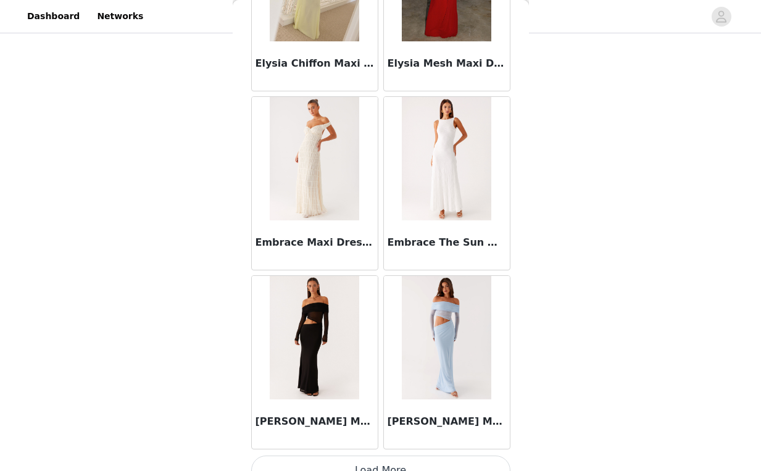
scroll to position [12155, 0]
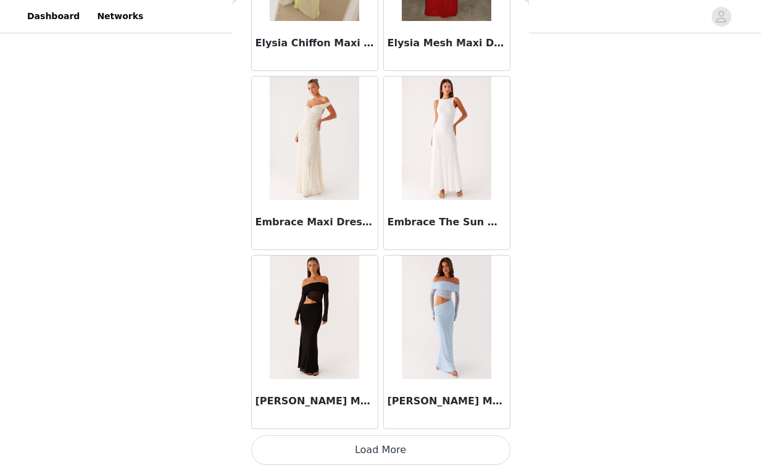
click at [373, 446] on button "Load More" at bounding box center [380, 450] width 259 height 30
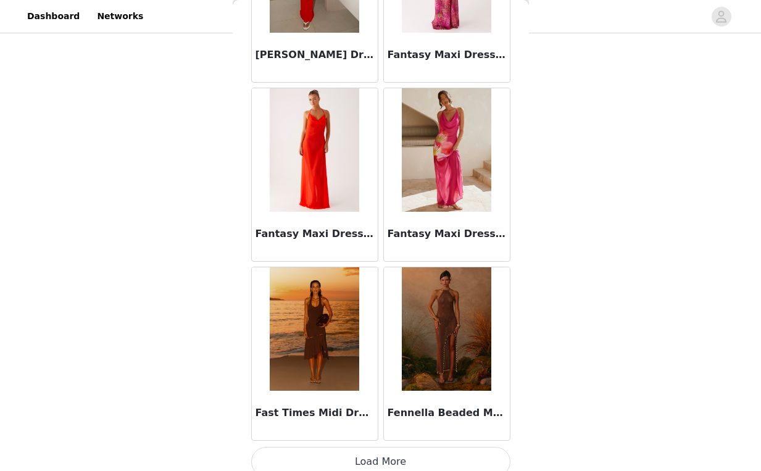
scroll to position [13945, 0]
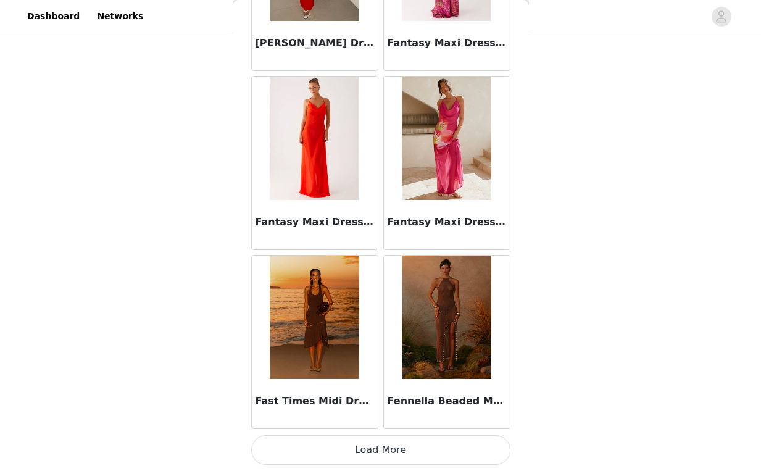
click at [377, 454] on button "Load More" at bounding box center [380, 450] width 259 height 30
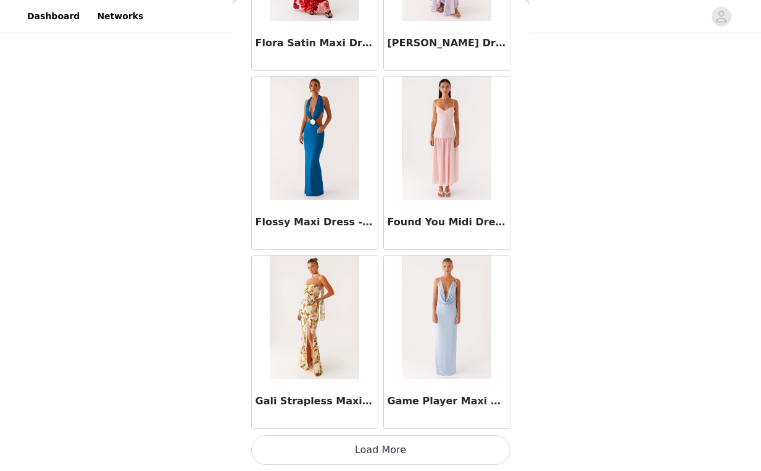
scroll to position [15732, 0]
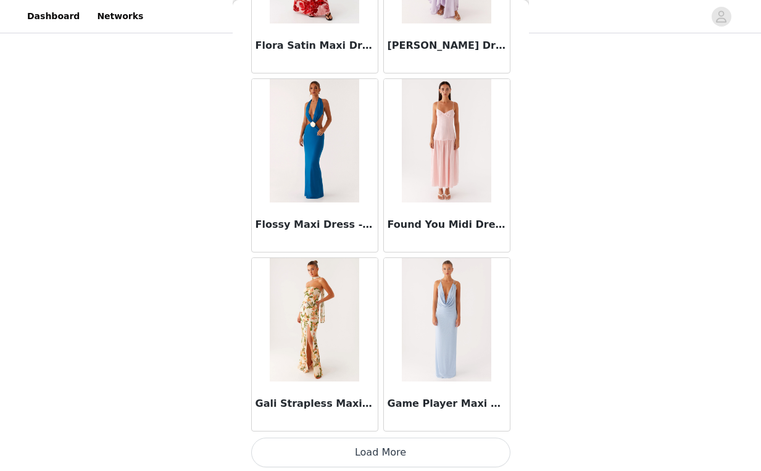
click at [366, 447] on button "Load More" at bounding box center [380, 453] width 259 height 30
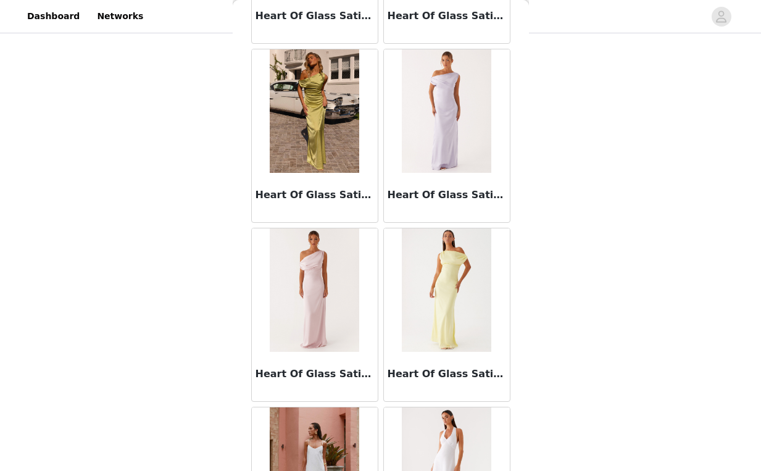
scroll to position [17524, 0]
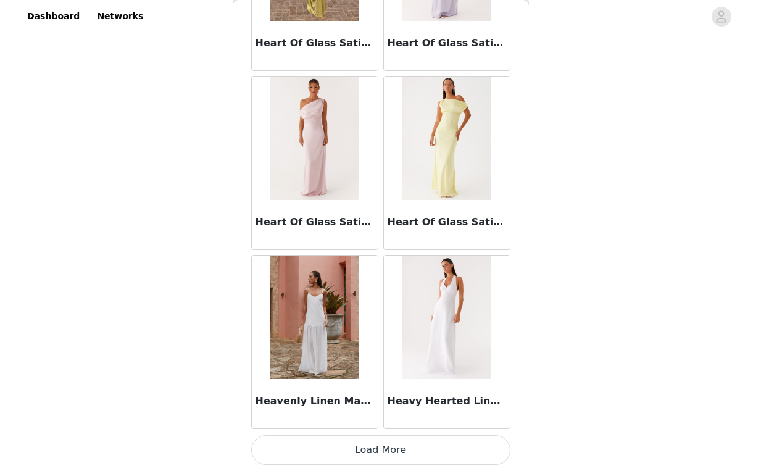
click at [376, 442] on button "Load More" at bounding box center [380, 450] width 259 height 30
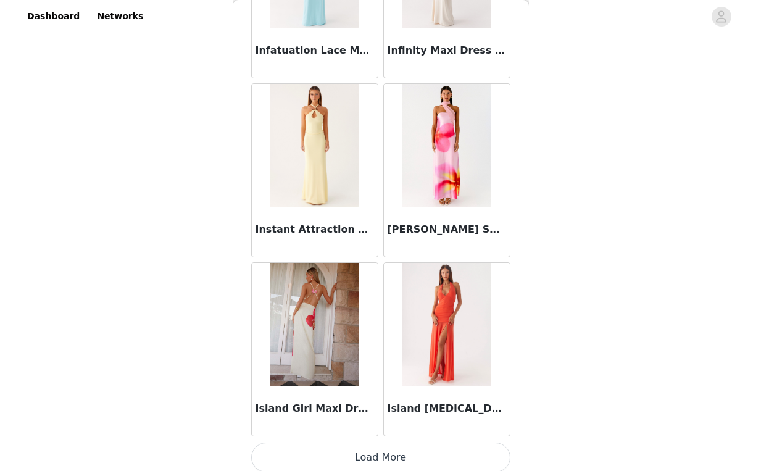
scroll to position [19314, 0]
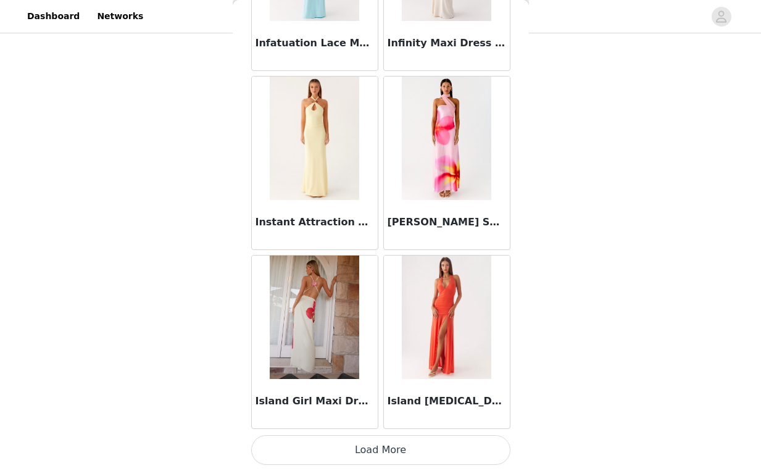
click at [373, 449] on button "Load More" at bounding box center [380, 450] width 259 height 30
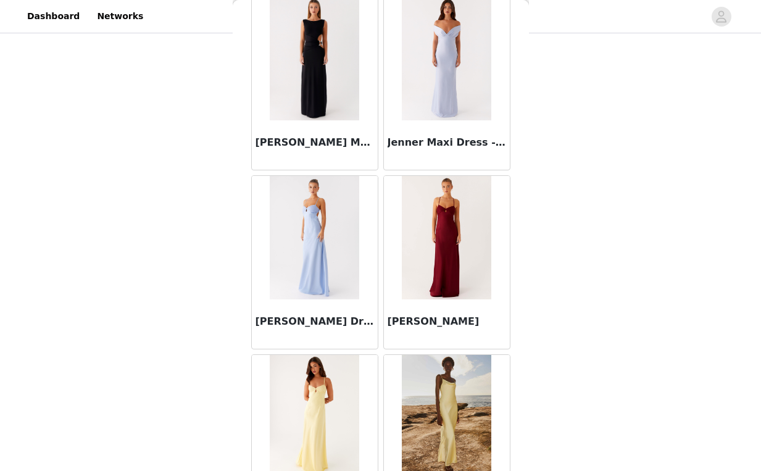
scroll to position [21104, 0]
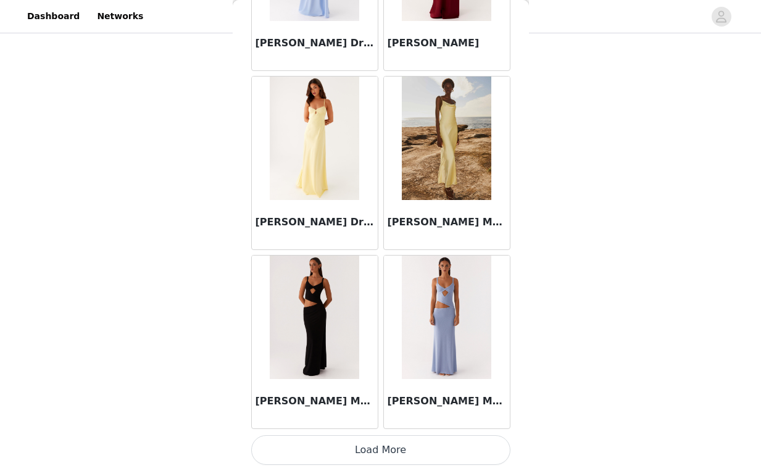
click at [370, 447] on button "Load More" at bounding box center [380, 450] width 259 height 30
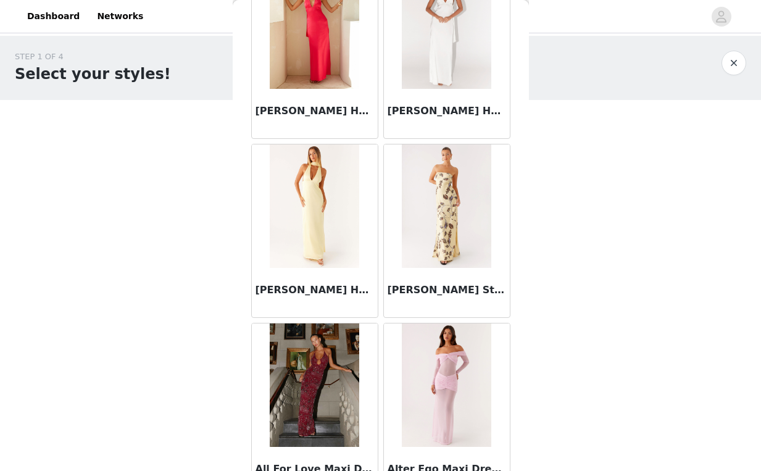
scroll to position [0, 0]
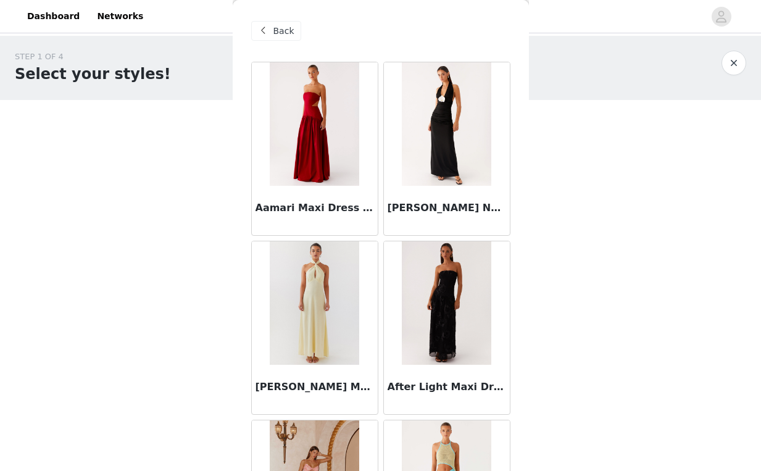
click at [266, 40] on div "Back" at bounding box center [380, 31] width 259 height 62
click at [269, 35] on span at bounding box center [263, 30] width 15 height 15
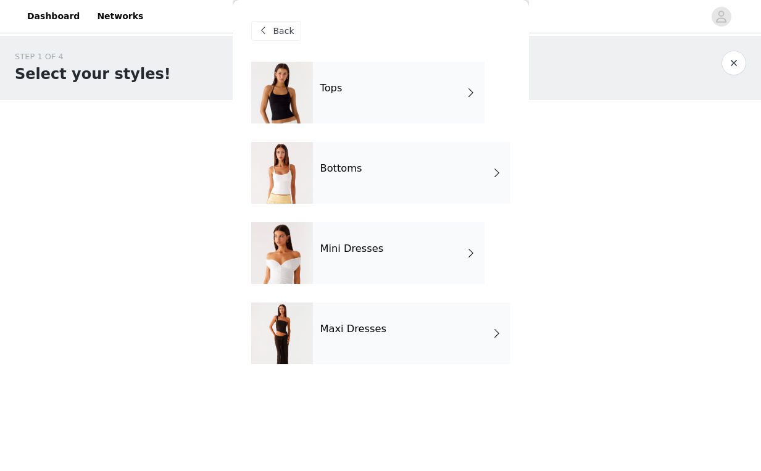
click at [391, 250] on div "Mini Dresses" at bounding box center [399, 253] width 172 height 62
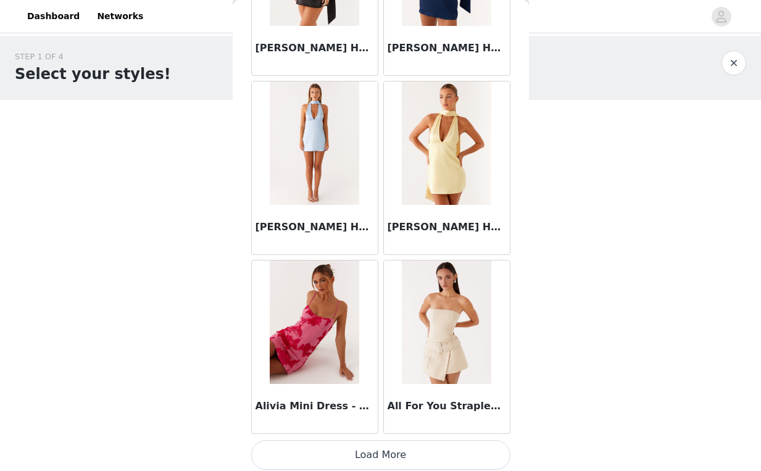
scroll to position [1418, 0]
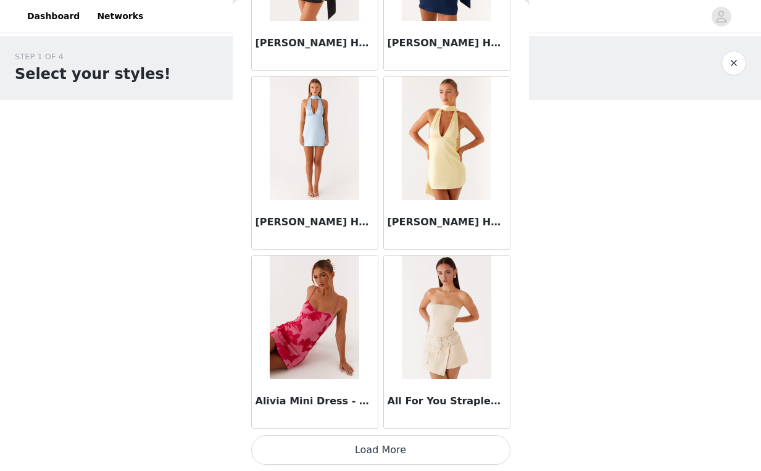
click at [373, 457] on button "Load More" at bounding box center [380, 450] width 259 height 30
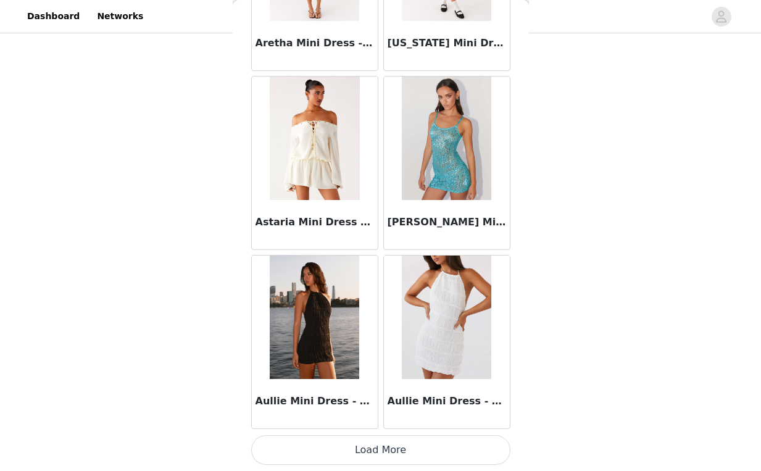
scroll to position [186, 0]
click at [374, 461] on button "Load More" at bounding box center [380, 450] width 259 height 30
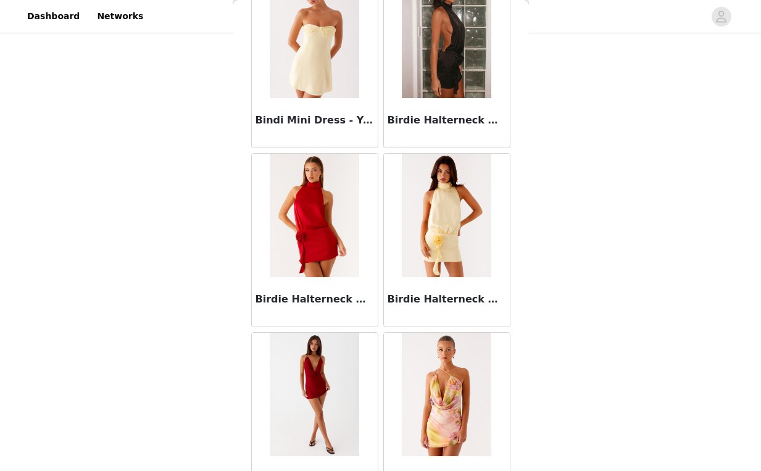
scroll to position [4997, 0]
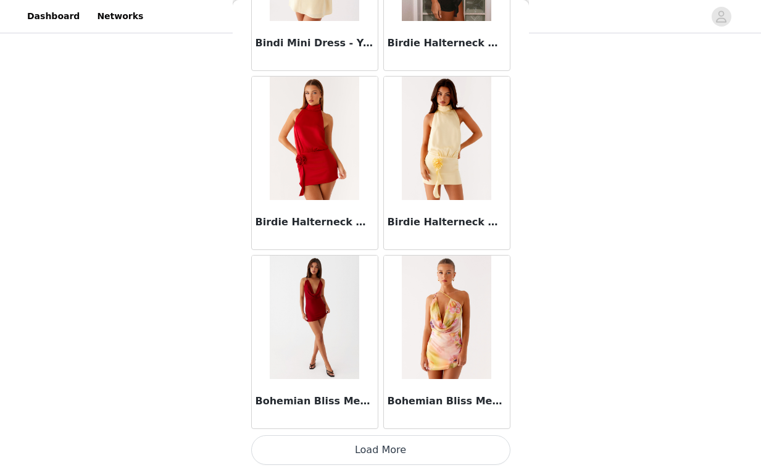
click at [383, 440] on button "Load More" at bounding box center [380, 450] width 259 height 30
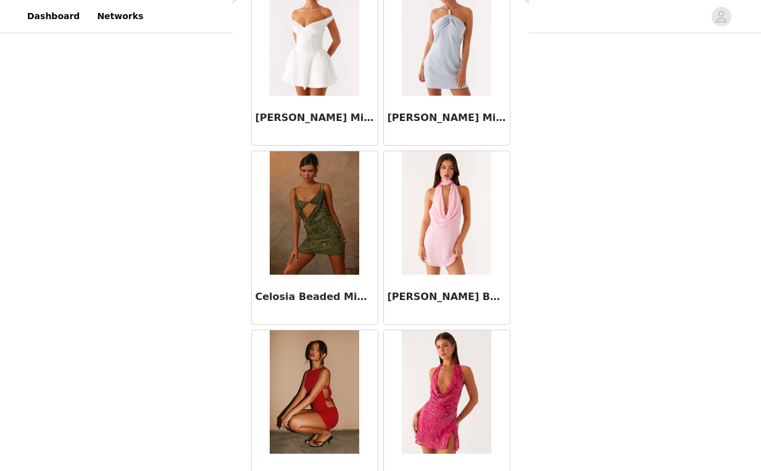
scroll to position [6786, 0]
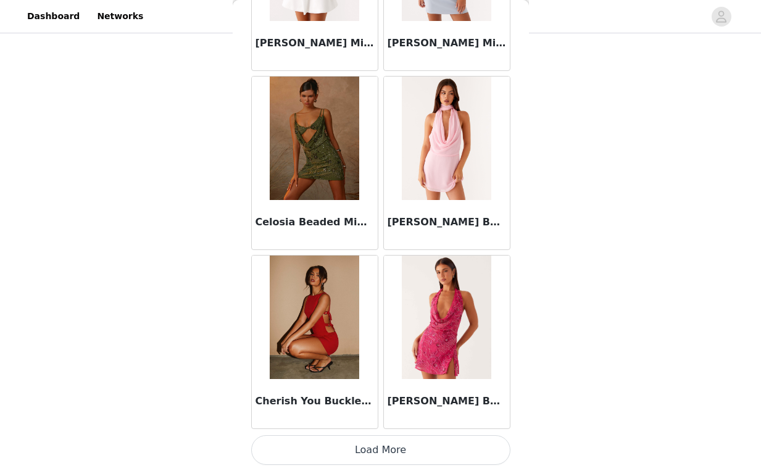
click at [368, 459] on button "Load More" at bounding box center [380, 450] width 259 height 30
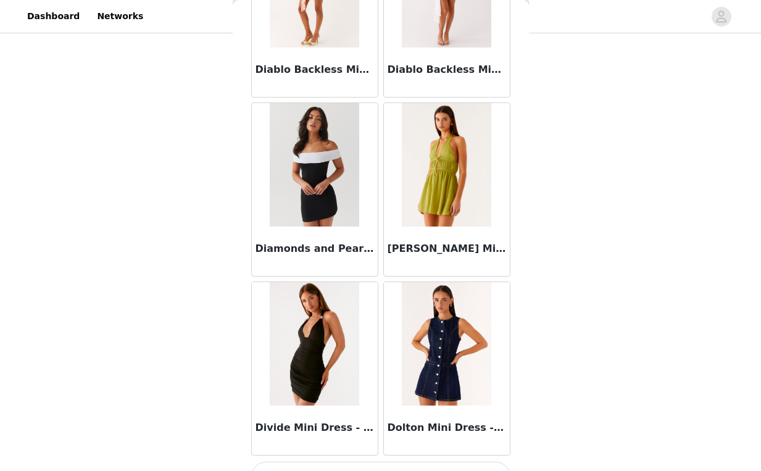
scroll to position [8576, 0]
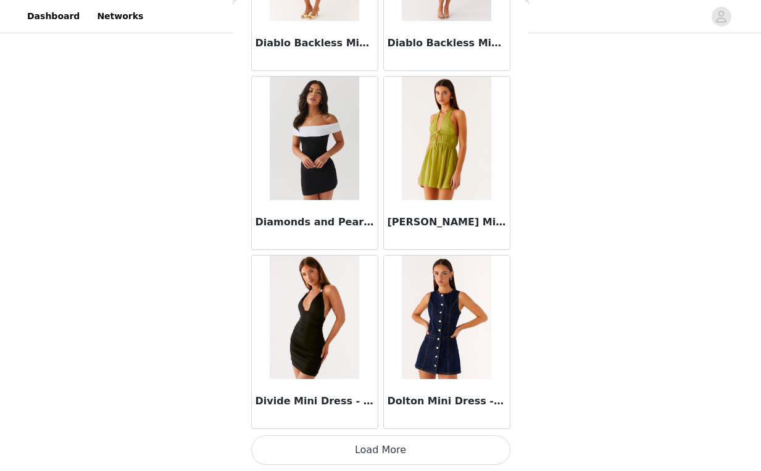
click at [379, 436] on button "Load More" at bounding box center [380, 450] width 259 height 30
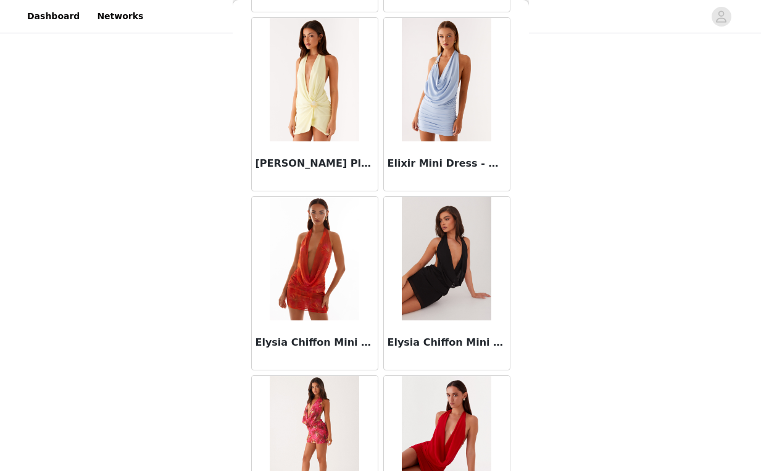
scroll to position [10366, 0]
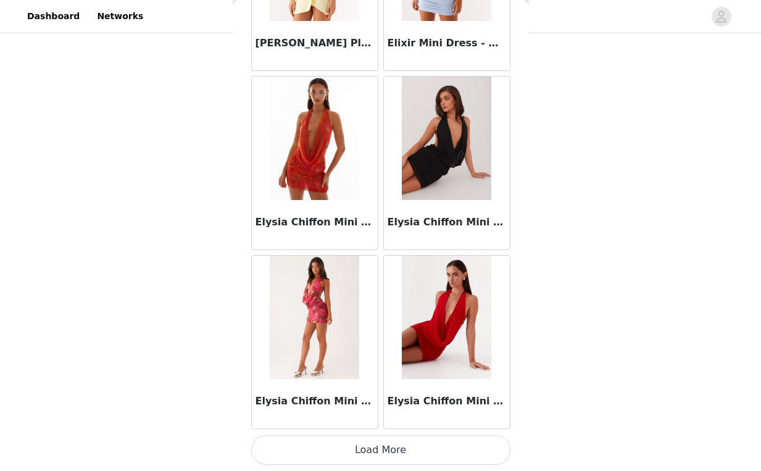
click at [380, 440] on button "Load More" at bounding box center [380, 450] width 259 height 30
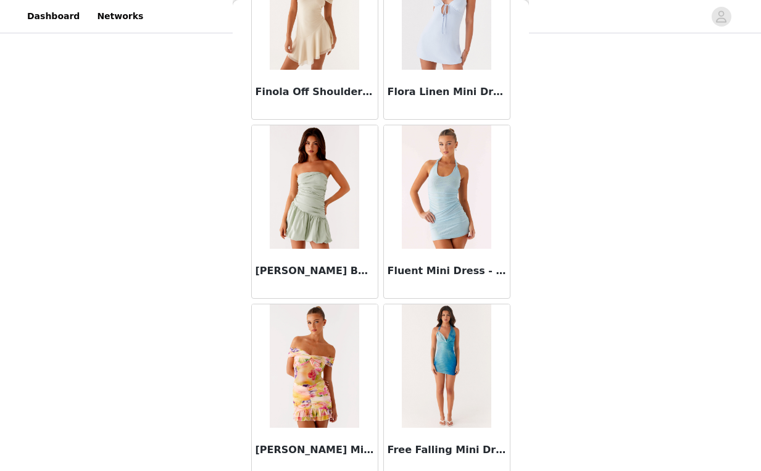
scroll to position [12155, 0]
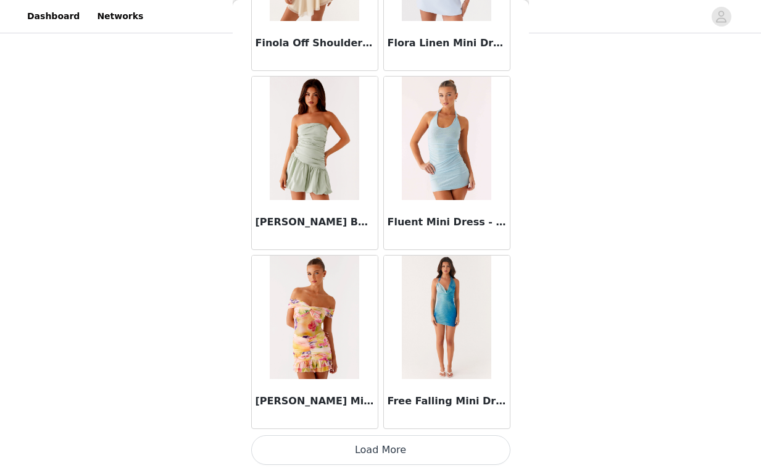
click at [376, 441] on button "Load More" at bounding box center [380, 450] width 259 height 30
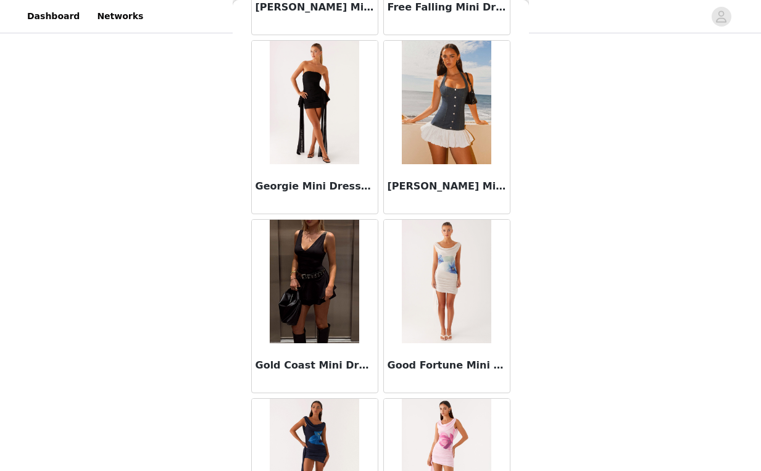
scroll to position [12573, 0]
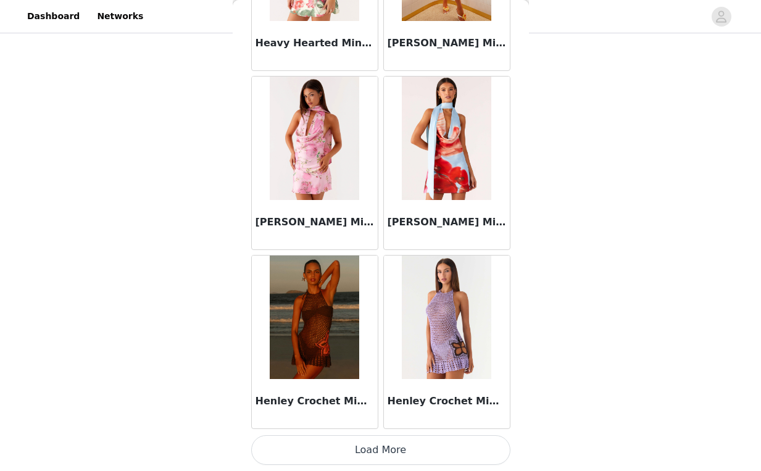
click at [375, 453] on button "Load More" at bounding box center [380, 450] width 259 height 30
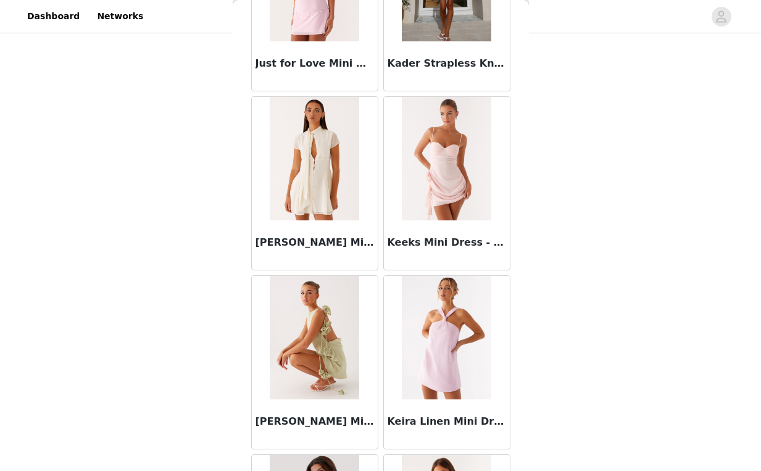
scroll to position [15735, 0]
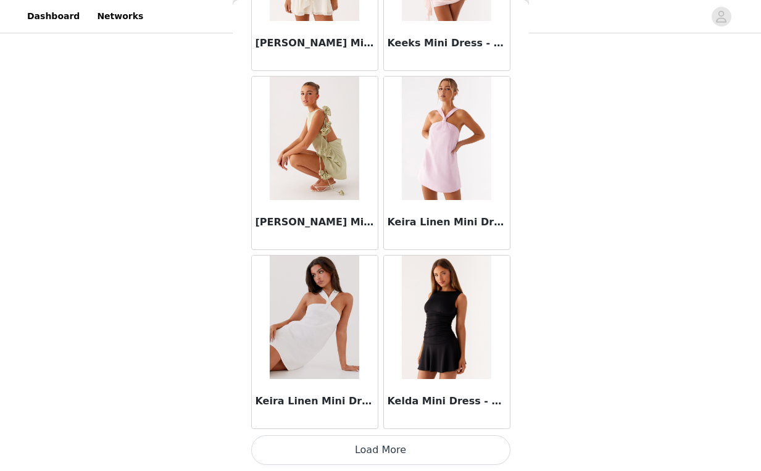
click at [372, 452] on button "Load More" at bounding box center [380, 450] width 259 height 30
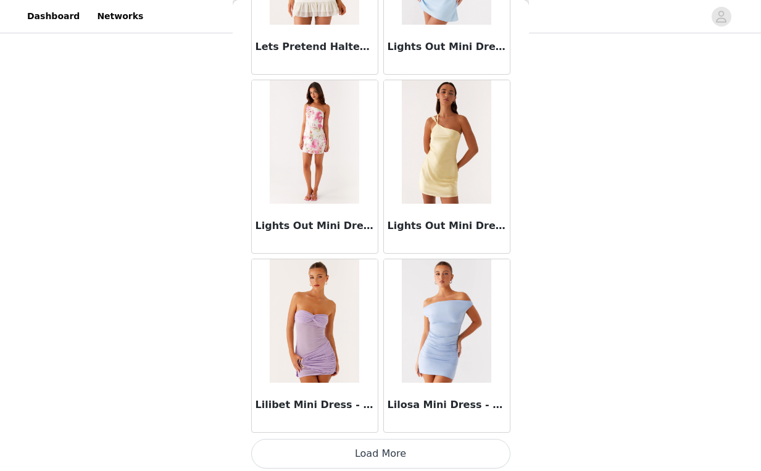
scroll to position [17524, 0]
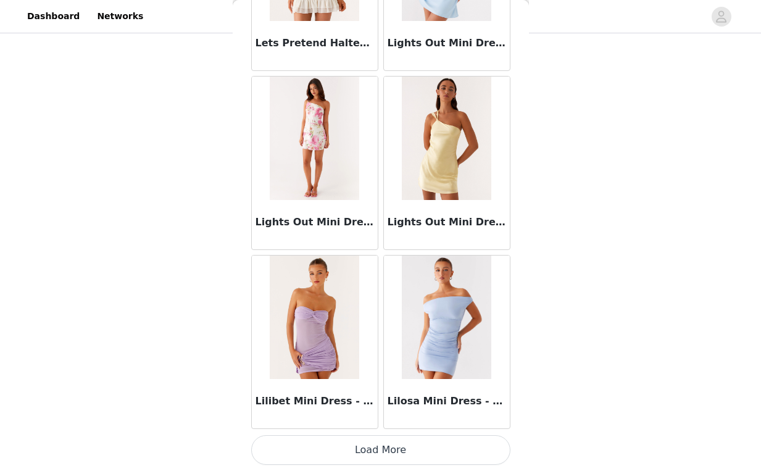
click at [368, 442] on button "Load More" at bounding box center [380, 450] width 259 height 30
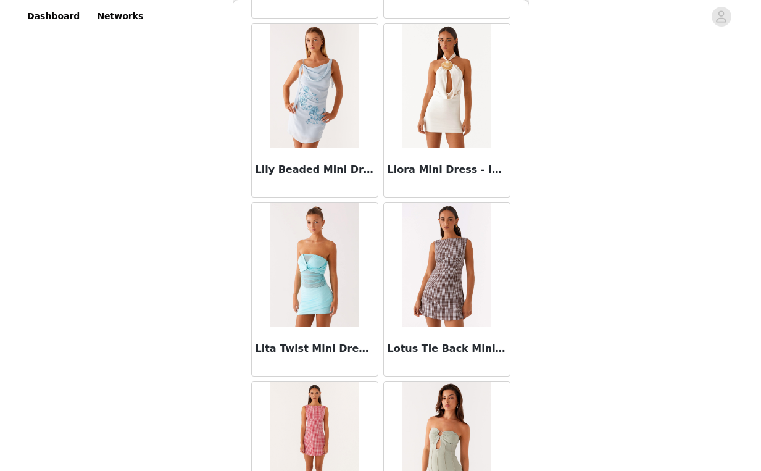
scroll to position [17930, 0]
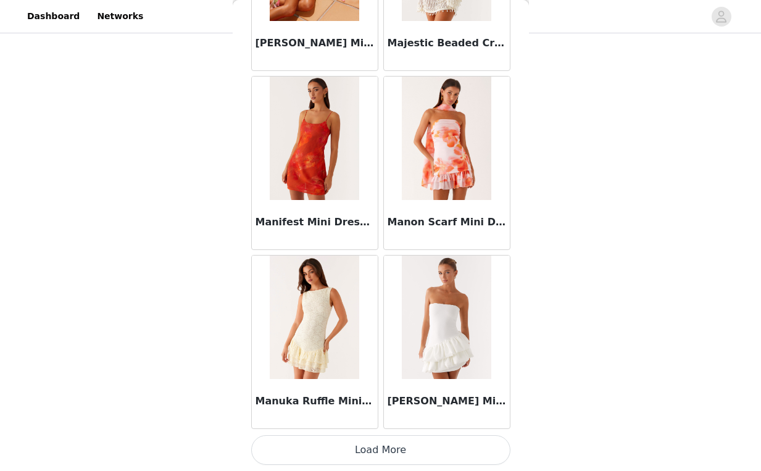
click at [367, 450] on button "Load More" at bounding box center [380, 450] width 259 height 30
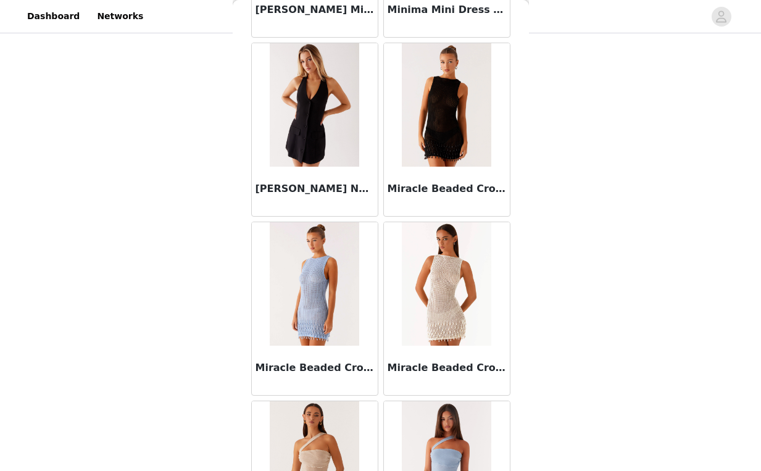
scroll to position [21104, 0]
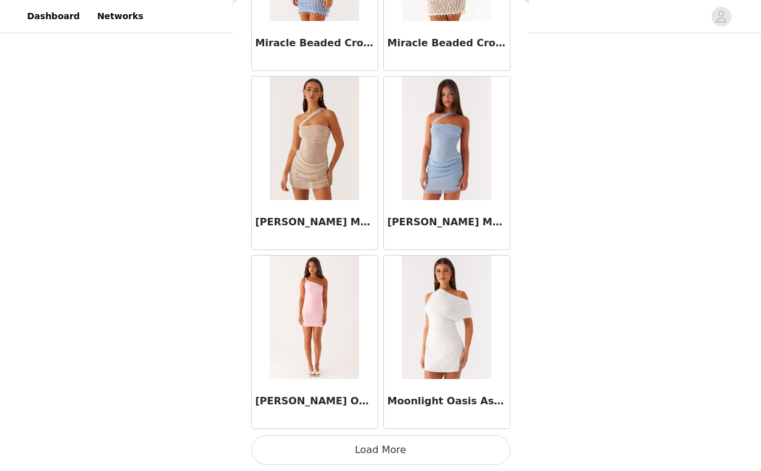
click at [376, 452] on button "Load More" at bounding box center [380, 450] width 259 height 30
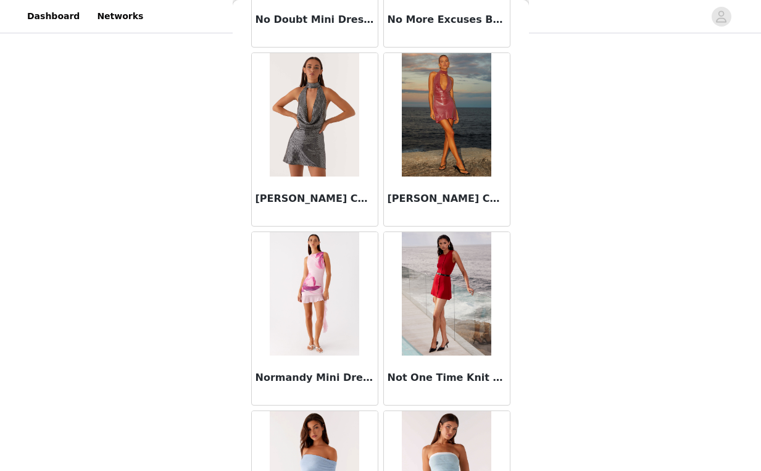
scroll to position [22893, 0]
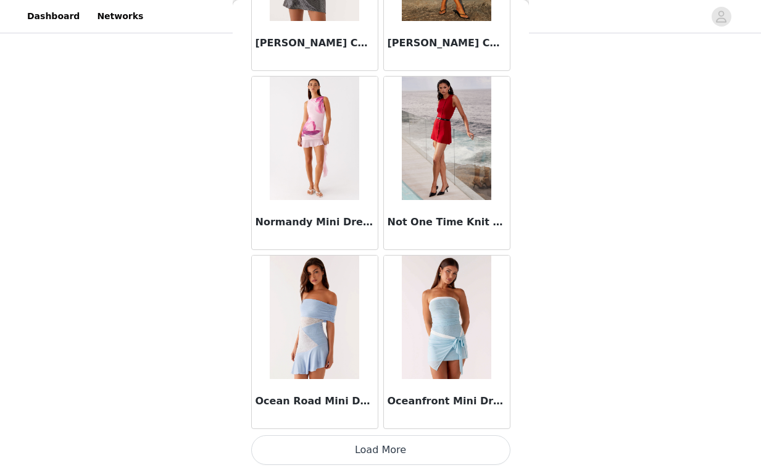
click at [376, 441] on button "Load More" at bounding box center [380, 450] width 259 height 30
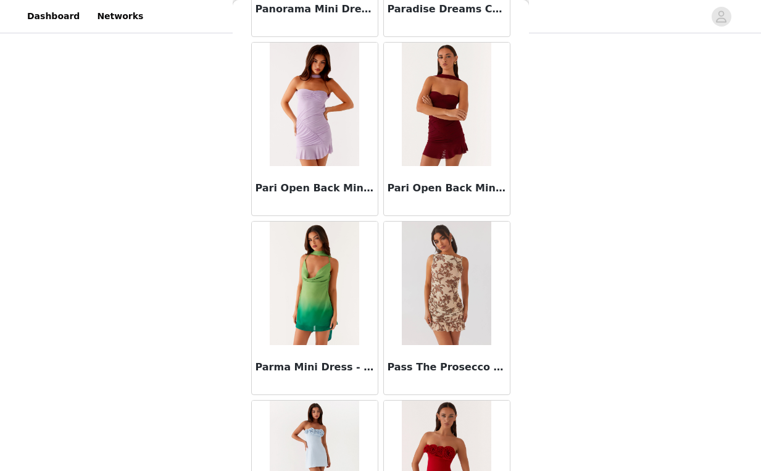
scroll to position [24683, 0]
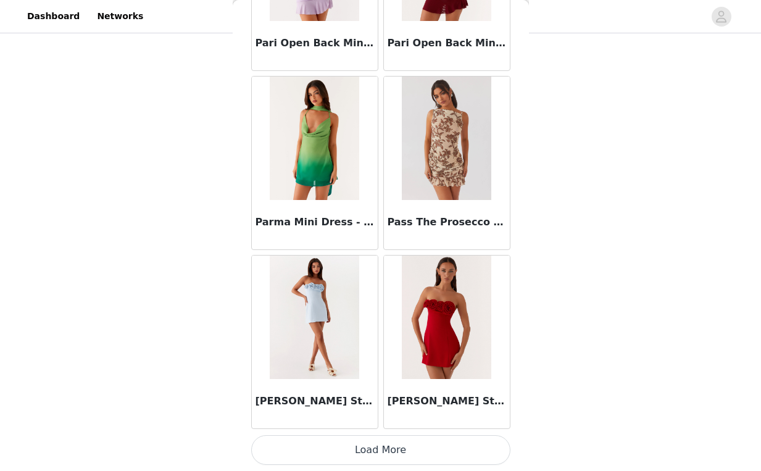
click at [378, 456] on button "Load More" at bounding box center [380, 450] width 259 height 30
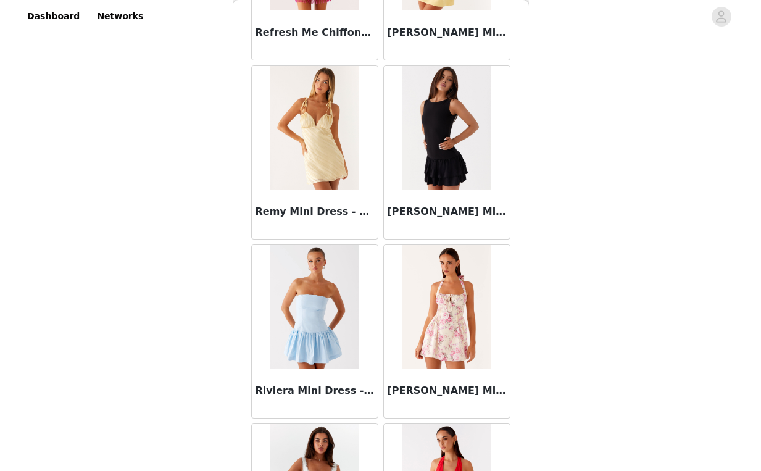
scroll to position [26473, 0]
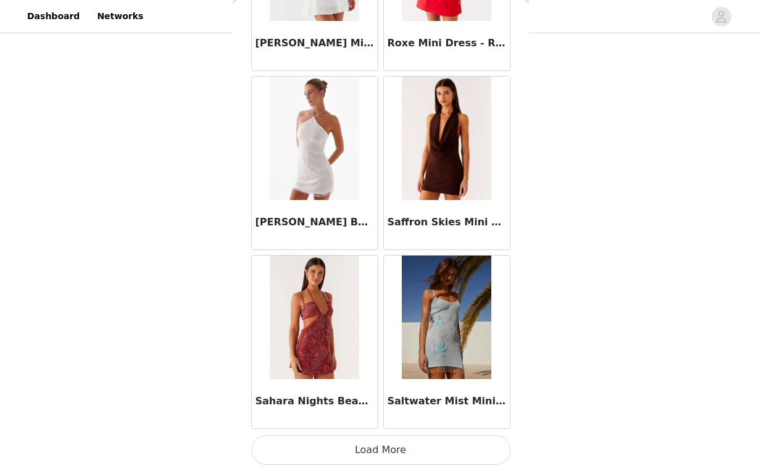
click at [370, 452] on button "Load More" at bounding box center [380, 450] width 259 height 30
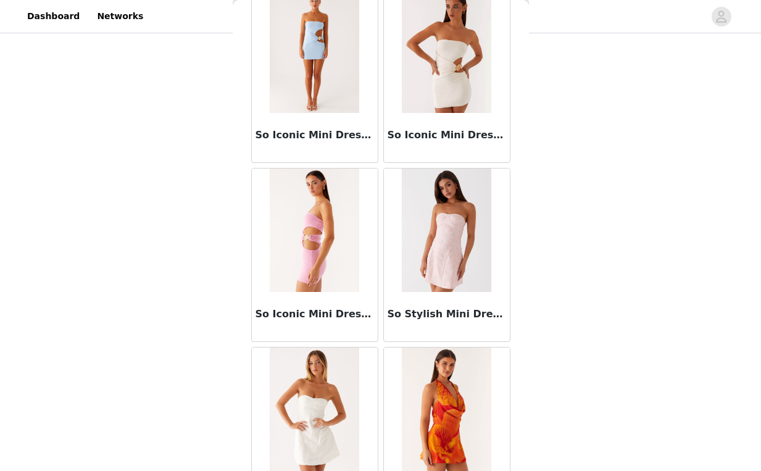
scroll to position [27448, 0]
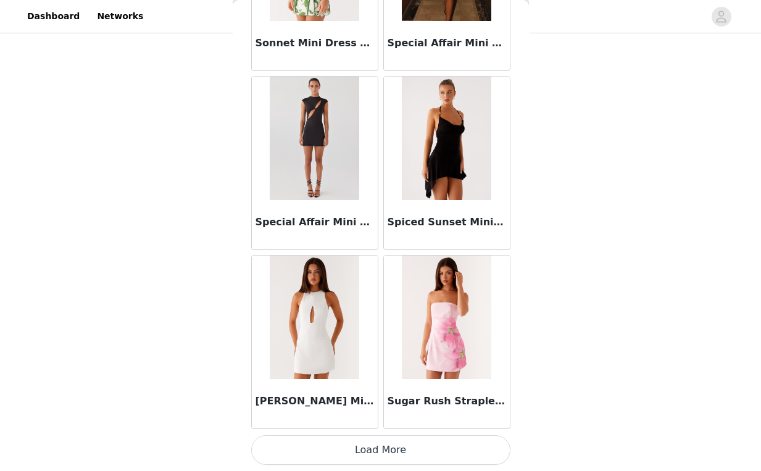
click at [378, 451] on button "Load More" at bounding box center [380, 450] width 259 height 30
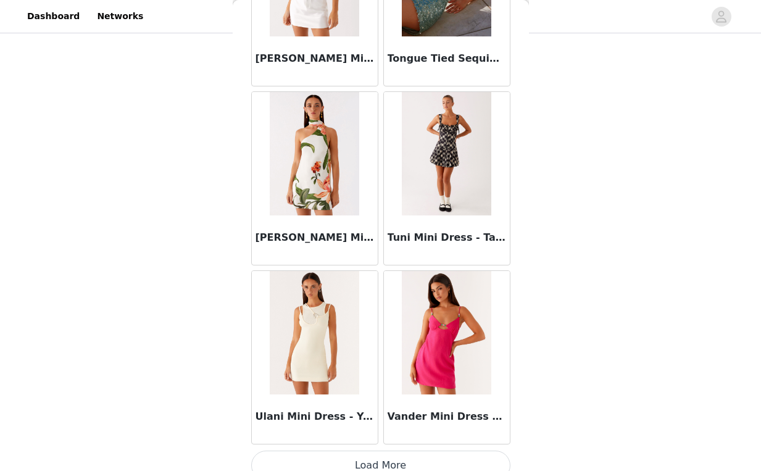
scroll to position [30036, 0]
click at [380, 454] on button "Load More" at bounding box center [380, 466] width 259 height 30
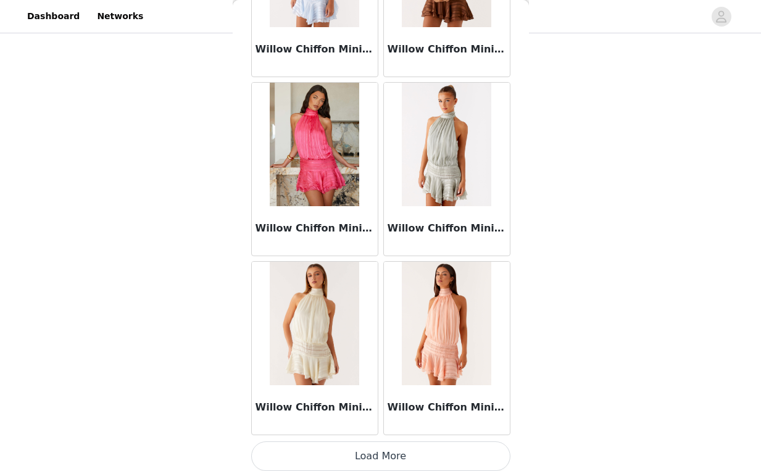
scroll to position [31842, 0]
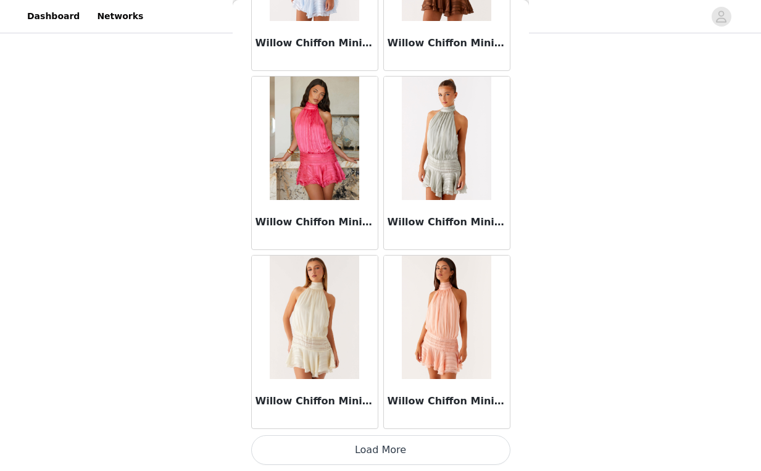
click at [375, 446] on button "Load More" at bounding box center [380, 450] width 259 height 30
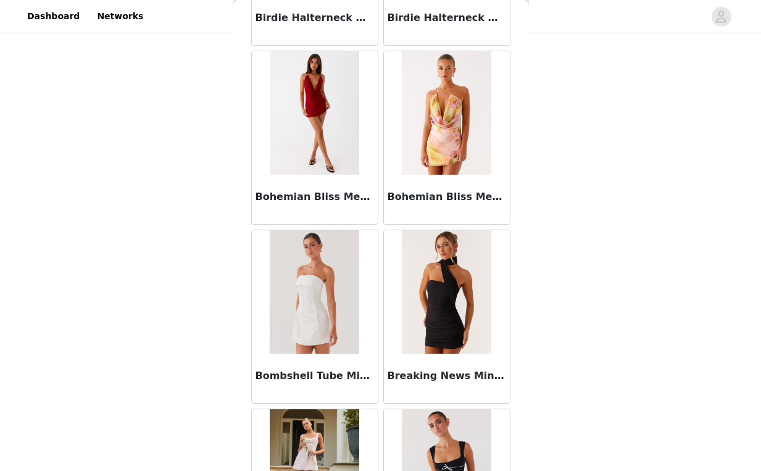
scroll to position [5200, 0]
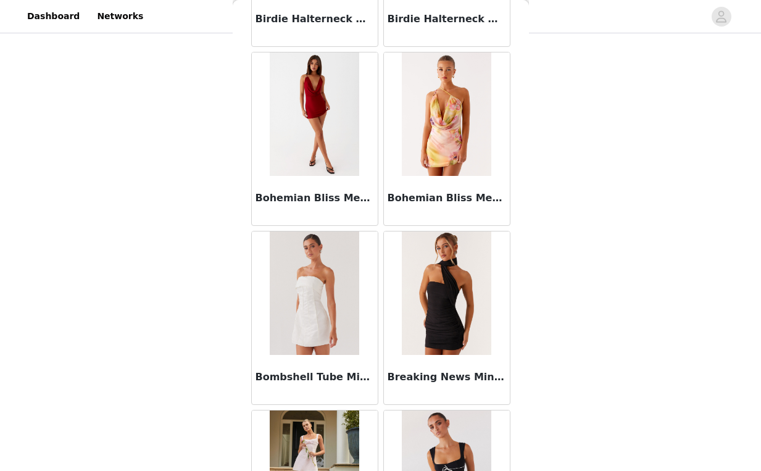
click at [439, 304] on img at bounding box center [446, 292] width 89 height 123
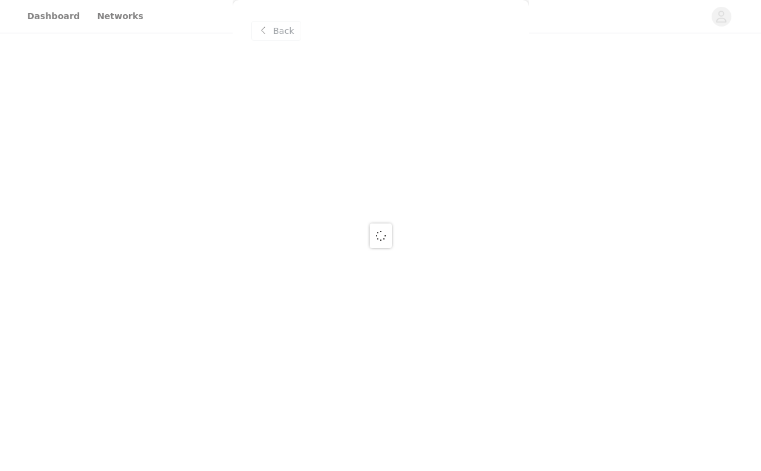
scroll to position [0, 0]
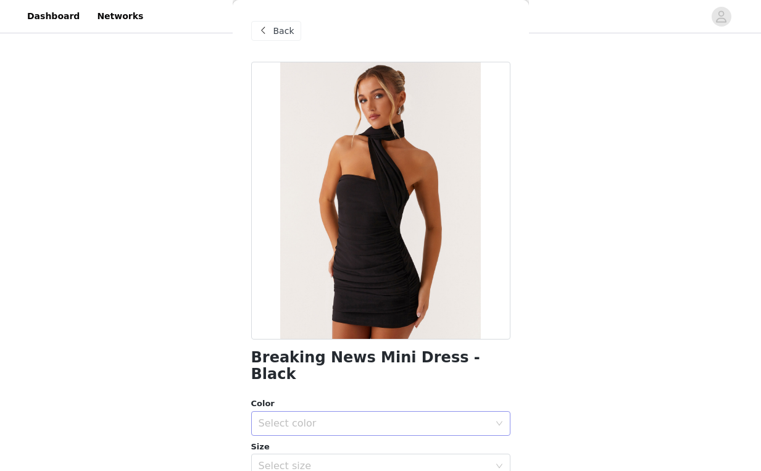
click at [346, 412] on div "Select color" at bounding box center [377, 423] width 236 height 23
click at [319, 433] on li "Black" at bounding box center [376, 434] width 250 height 20
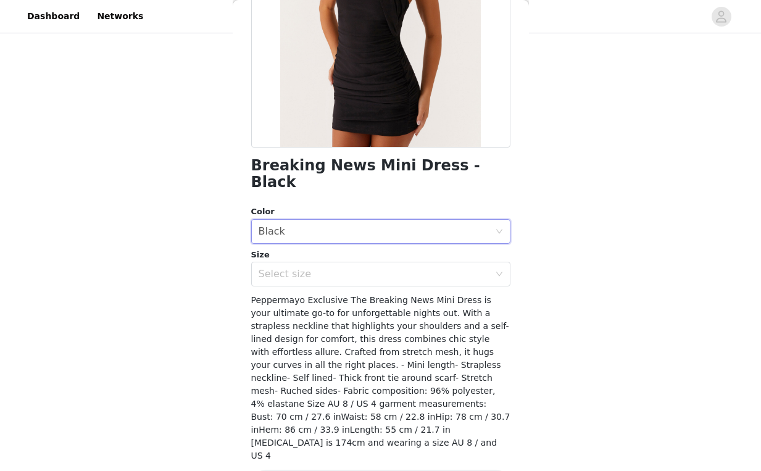
scroll to position [206, 0]
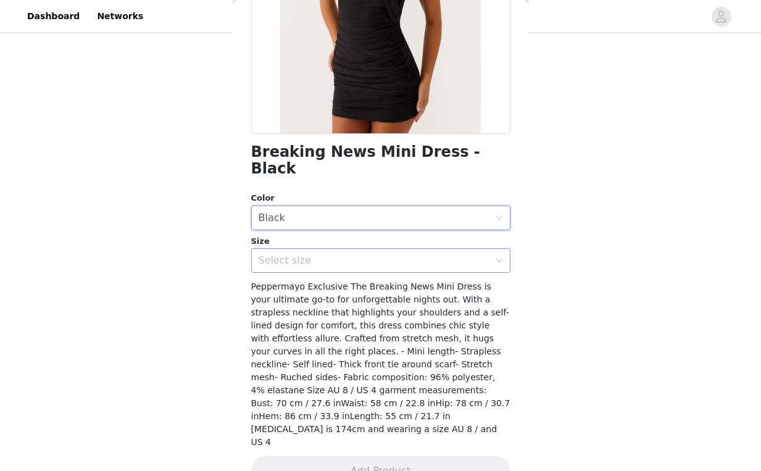
click at [457, 249] on div "Select size" at bounding box center [377, 260] width 236 height 23
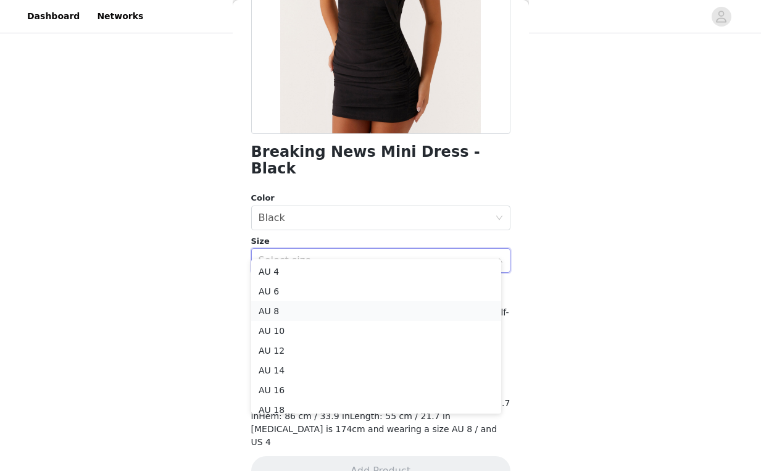
click at [328, 307] on li "AU 8" at bounding box center [376, 311] width 250 height 20
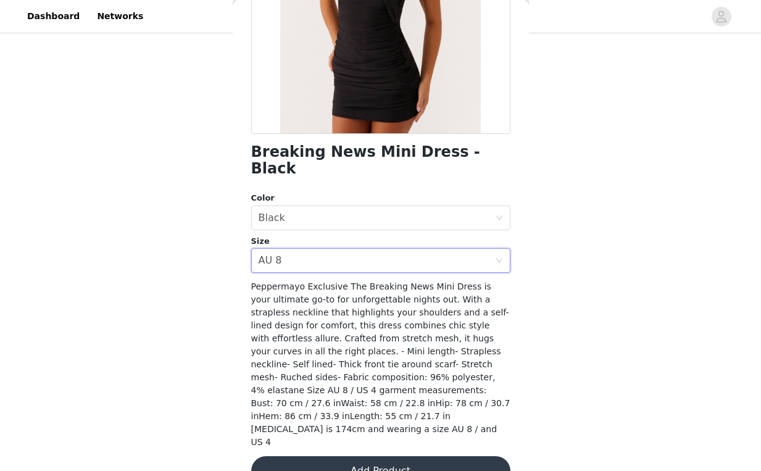
click at [369, 456] on button "Add Product" at bounding box center [380, 471] width 259 height 30
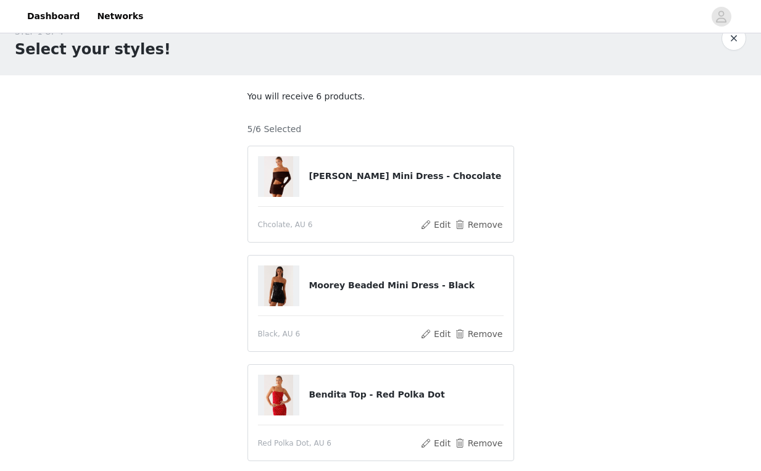
scroll to position [395, 0]
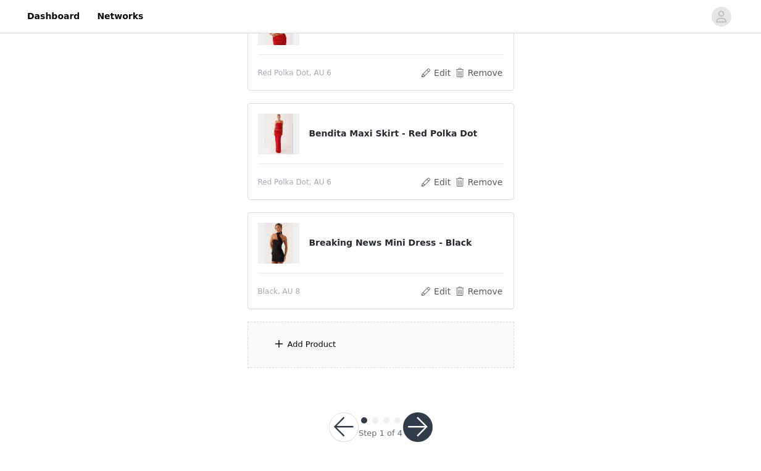
click at [344, 351] on div "Add Product" at bounding box center [380, 345] width 267 height 46
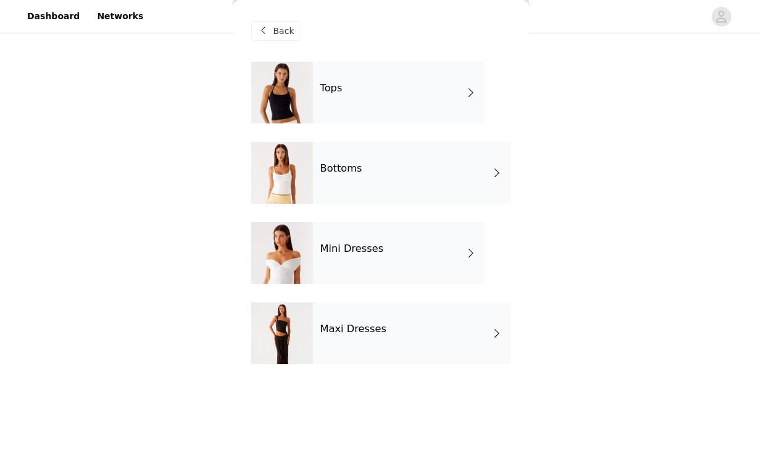
click at [386, 244] on div "Mini Dresses" at bounding box center [399, 253] width 172 height 62
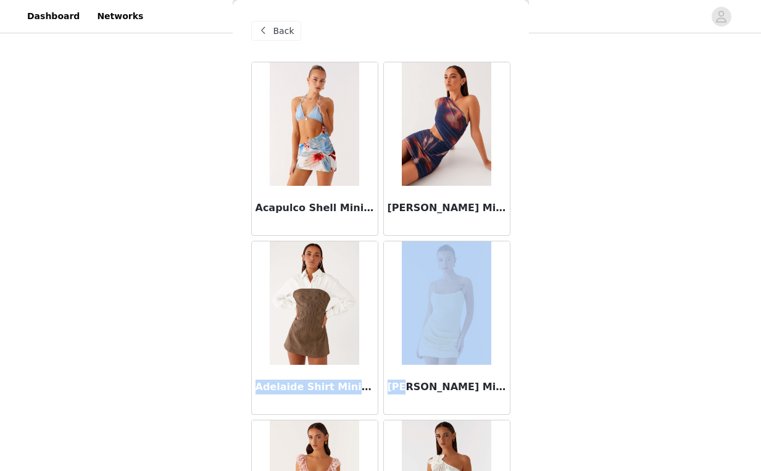
copy div "Adelaide Shirt Mini Dress - Brown Ade"
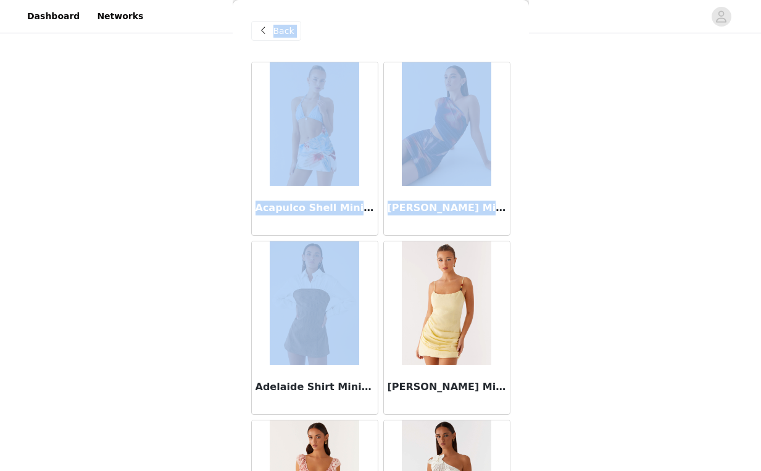
drag, startPoint x: 255, startPoint y: 386, endPoint x: 194, endPoint y: 371, distance: 63.0
click at [194, 371] on div "STEP 1 OF 4 Select your styles! You will receive 6 products. 5/6 Selected Emery…" at bounding box center [380, 12] width 761 height 742
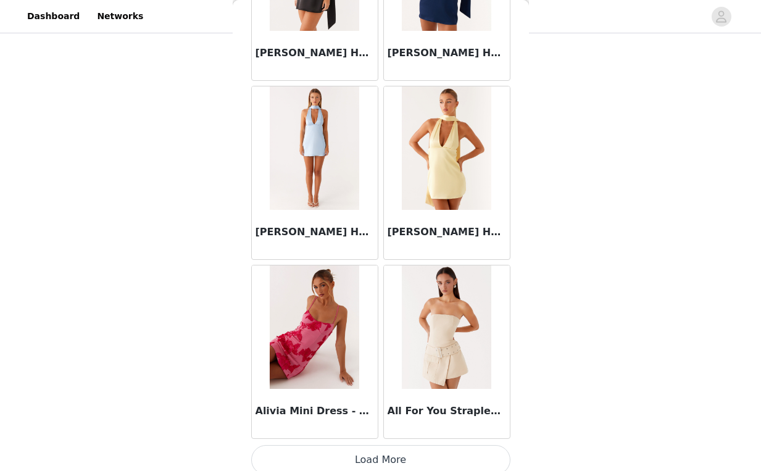
scroll to position [1418, 0]
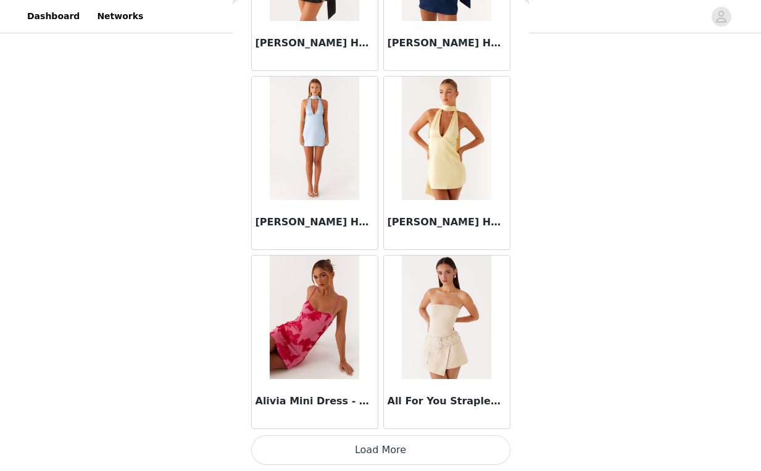
click at [351, 443] on button "Load More" at bounding box center [380, 450] width 259 height 30
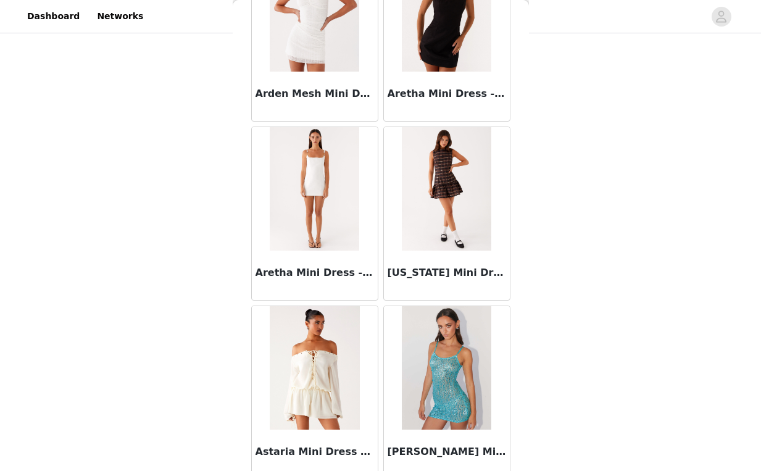
scroll to position [3207, 0]
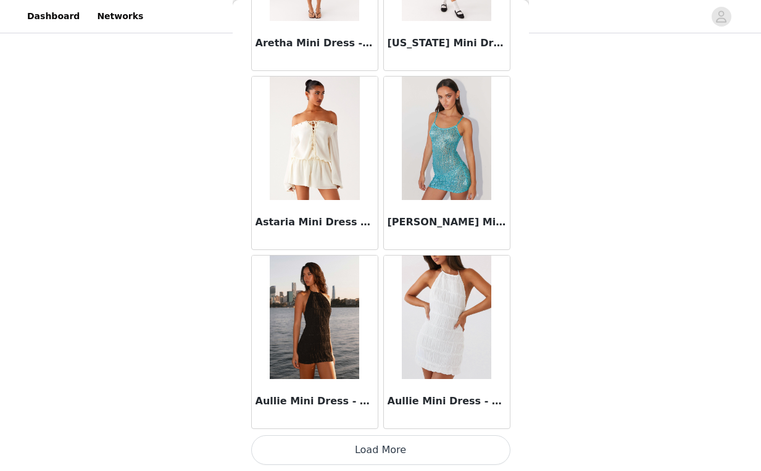
click at [380, 455] on button "Load More" at bounding box center [380, 450] width 259 height 30
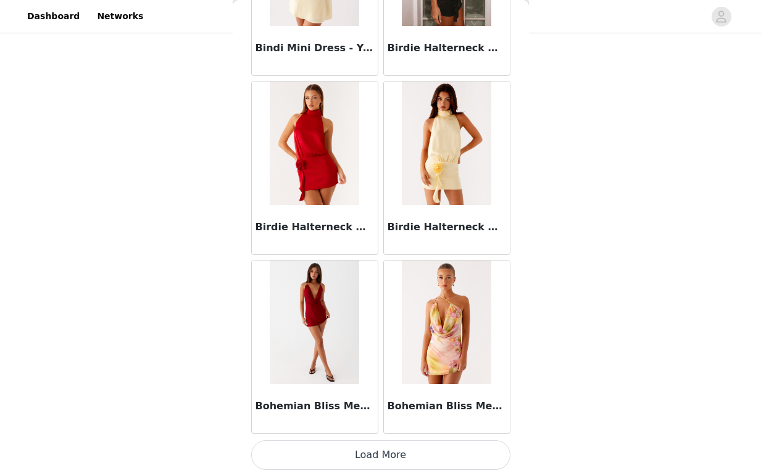
scroll to position [4997, 0]
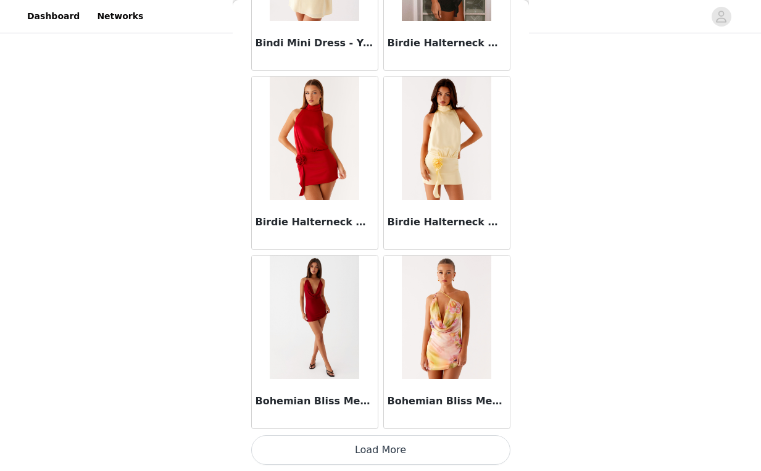
click at [381, 444] on button "Load More" at bounding box center [380, 450] width 259 height 30
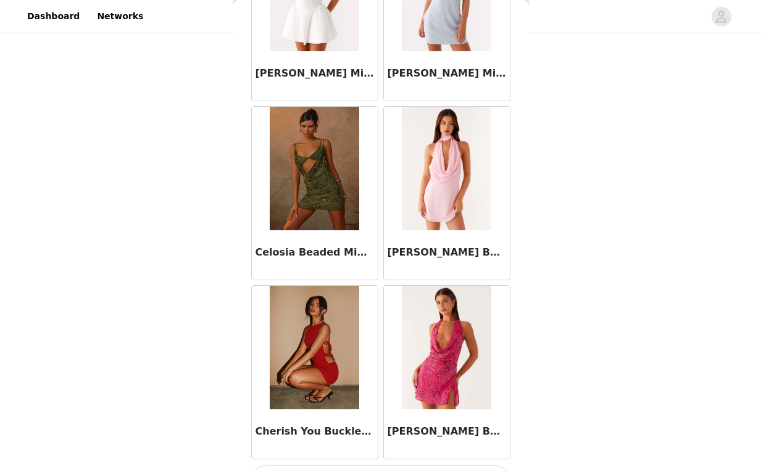
scroll to position [6786, 0]
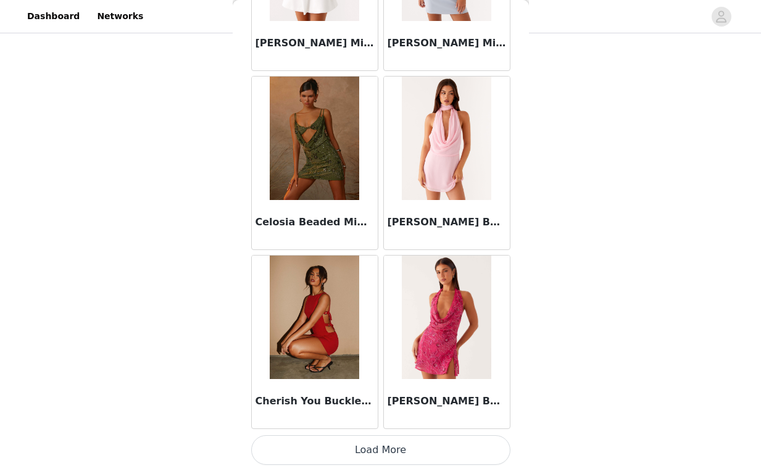
click at [384, 451] on button "Load More" at bounding box center [380, 450] width 259 height 30
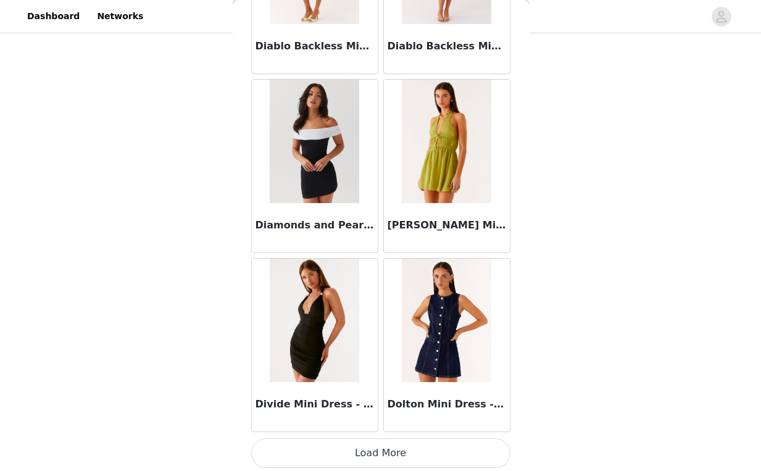
scroll to position [8576, 0]
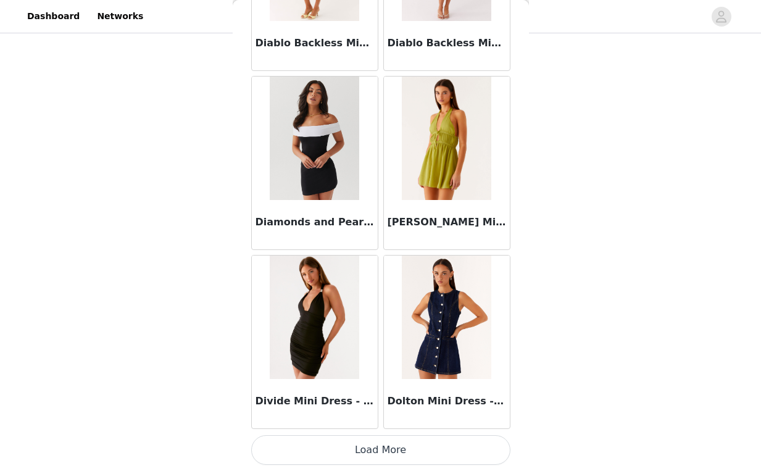
click at [339, 446] on button "Load More" at bounding box center [380, 450] width 259 height 30
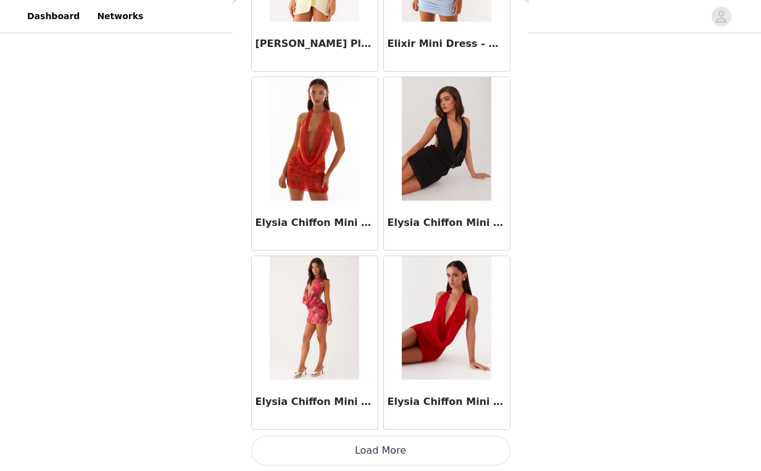
scroll to position [10366, 0]
click at [383, 454] on button "Load More" at bounding box center [380, 450] width 259 height 30
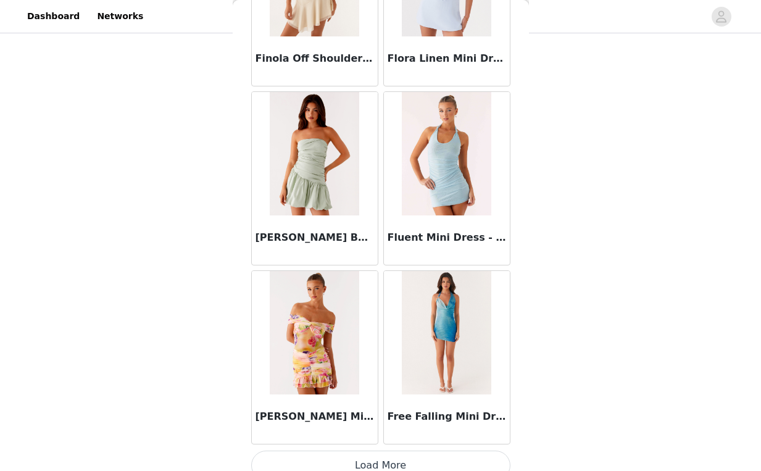
scroll to position [12155, 0]
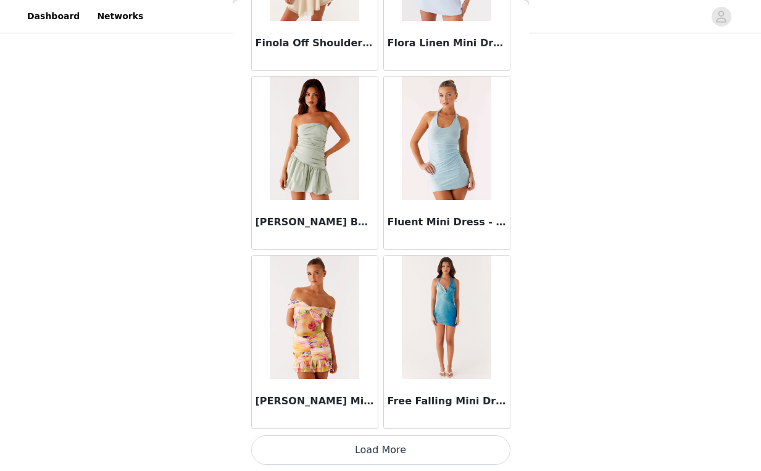
click at [374, 444] on button "Load More" at bounding box center [380, 450] width 259 height 30
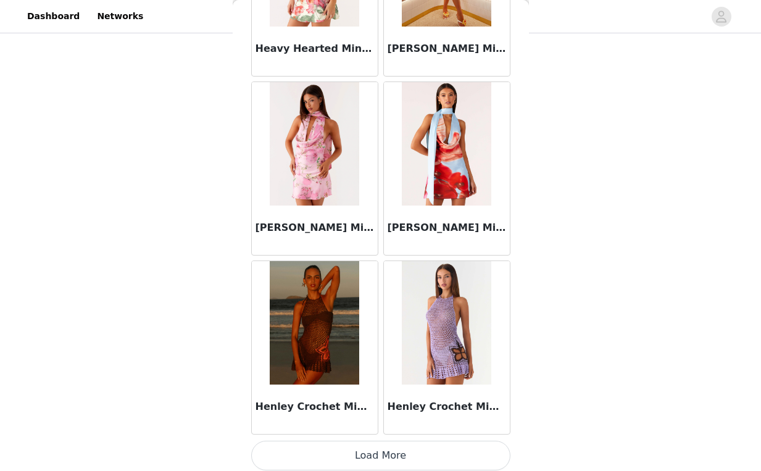
scroll to position [13945, 0]
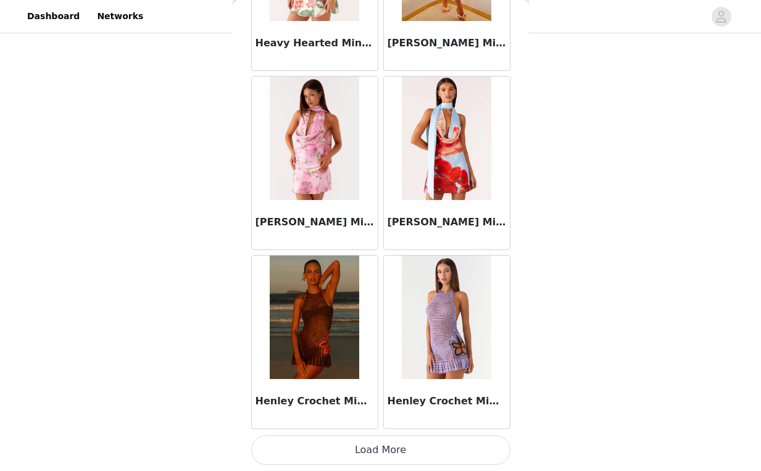
click at [378, 440] on button "Load More" at bounding box center [380, 450] width 259 height 30
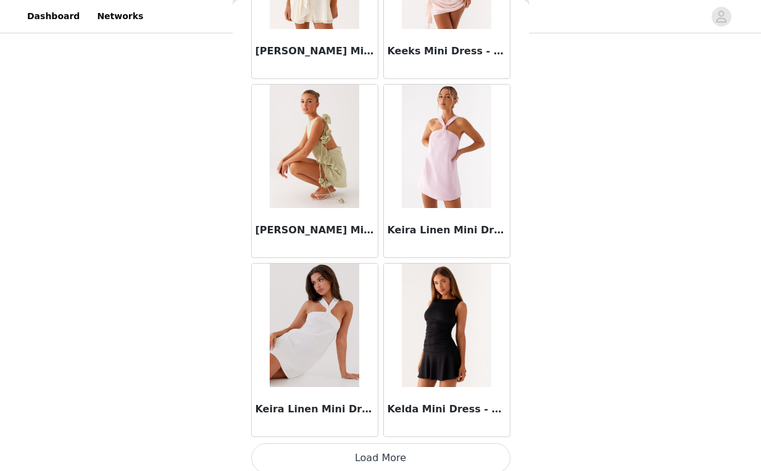
scroll to position [15735, 0]
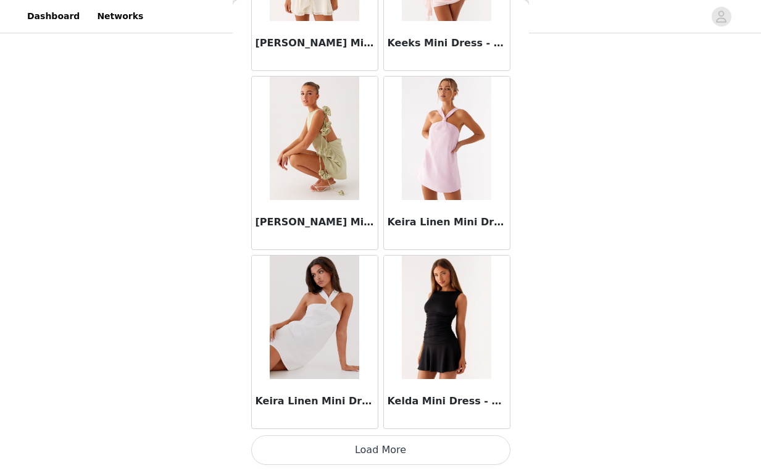
click at [378, 441] on button "Load More" at bounding box center [380, 450] width 259 height 30
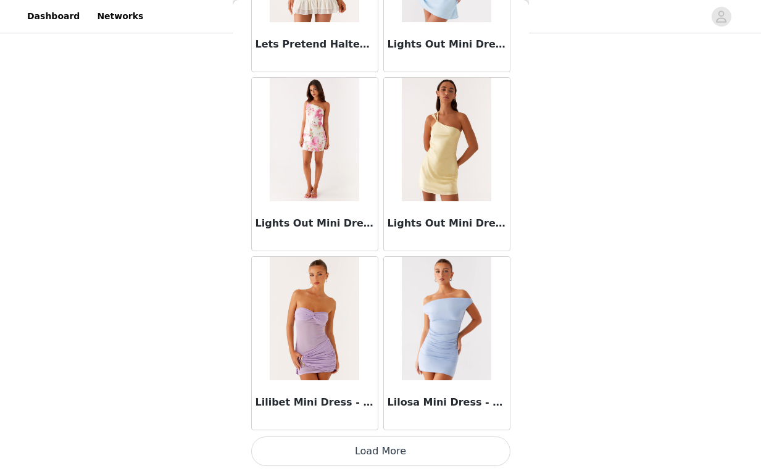
scroll to position [17524, 0]
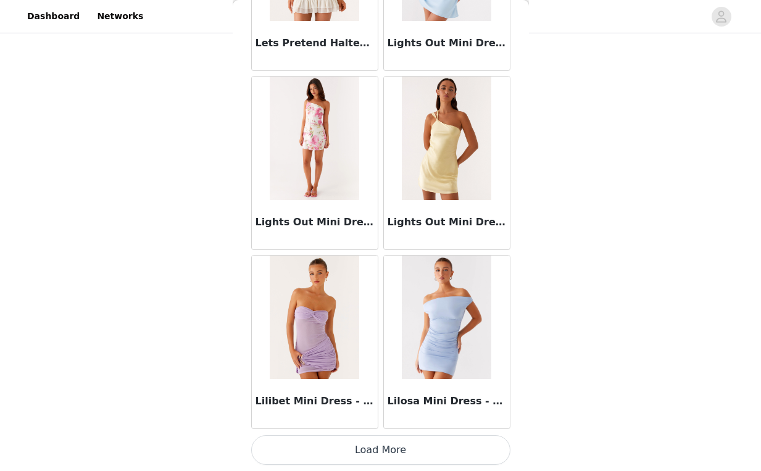
click at [375, 439] on button "Load More" at bounding box center [380, 450] width 259 height 30
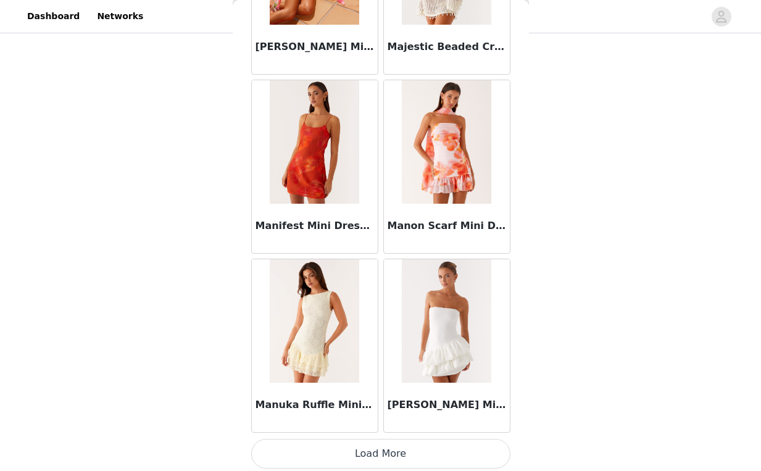
scroll to position [19314, 0]
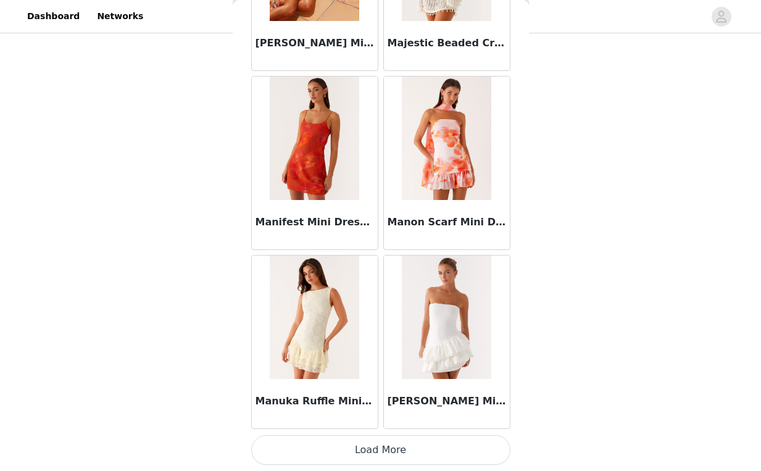
click at [369, 437] on button "Load More" at bounding box center [380, 450] width 259 height 30
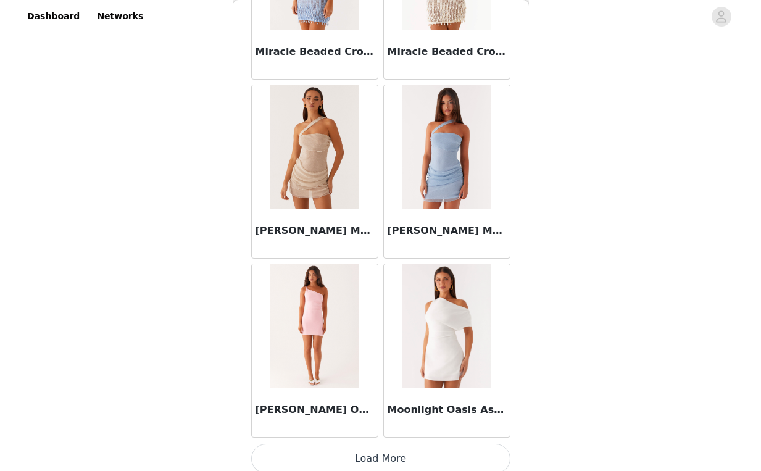
scroll to position [21092, 0]
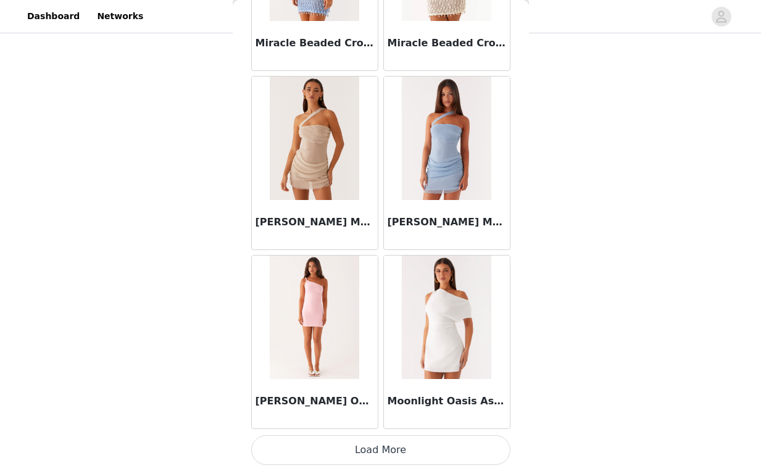
click at [376, 440] on button "Load More" at bounding box center [380, 450] width 259 height 30
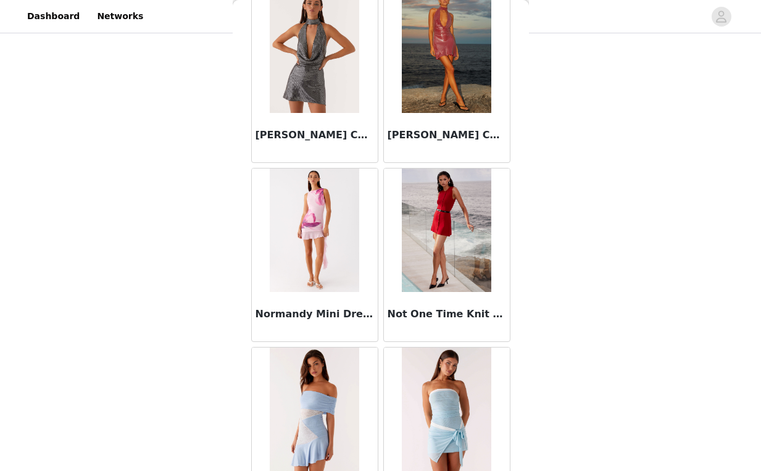
scroll to position [22893, 0]
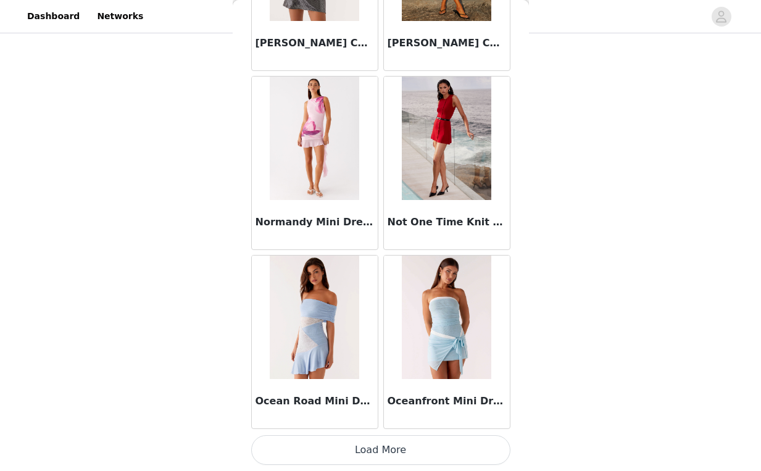
click at [379, 457] on button "Load More" at bounding box center [380, 450] width 259 height 30
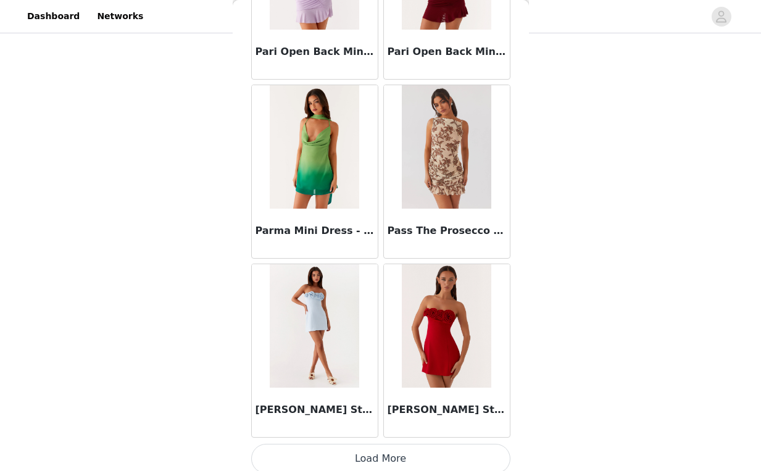
scroll to position [24683, 0]
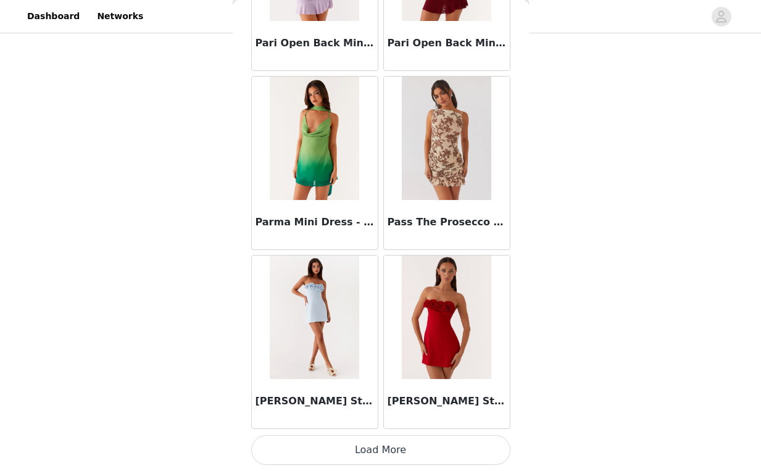
click at [365, 460] on button "Load More" at bounding box center [380, 450] width 259 height 30
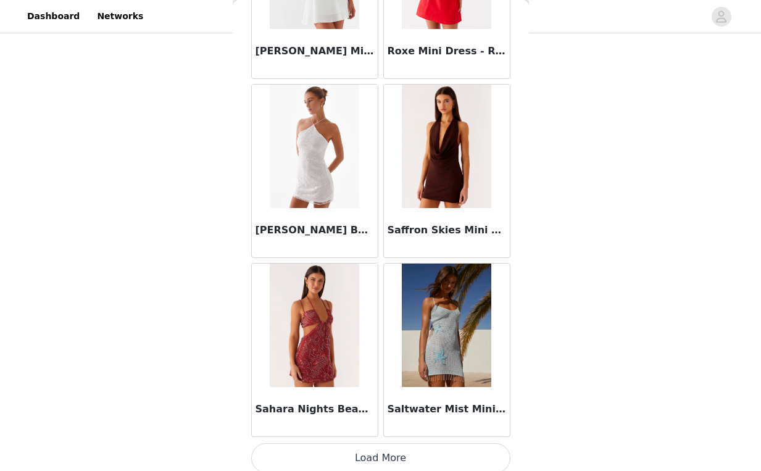
scroll to position [26473, 0]
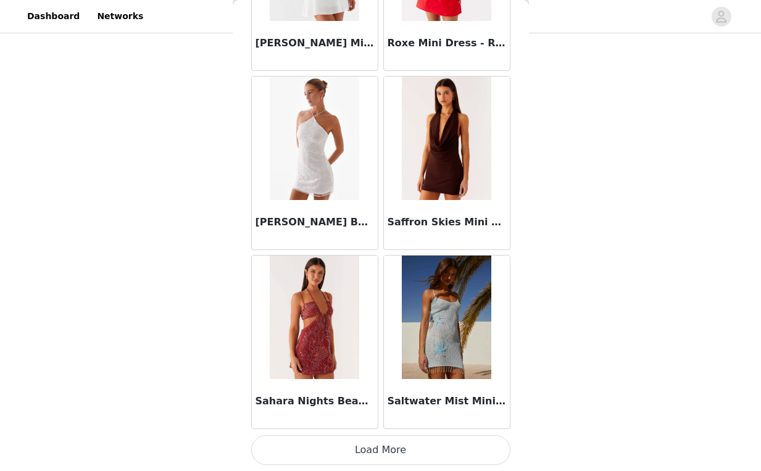
click at [418, 445] on button "Load More" at bounding box center [380, 450] width 259 height 30
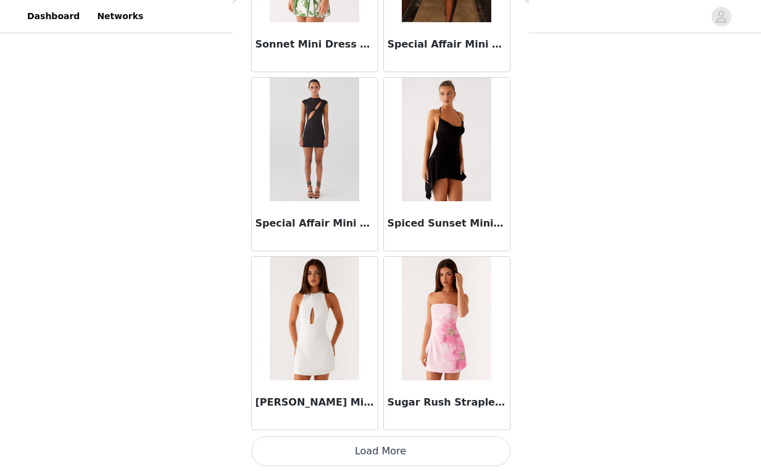
scroll to position [28262, 0]
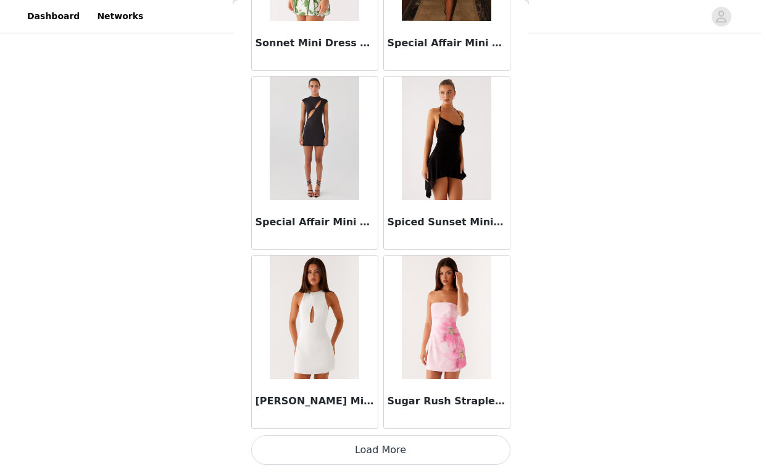
click at [376, 455] on button "Load More" at bounding box center [380, 450] width 259 height 30
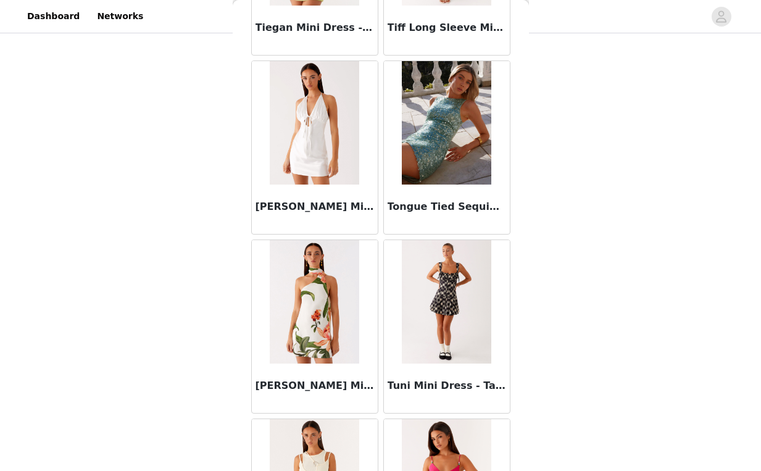
scroll to position [30052, 0]
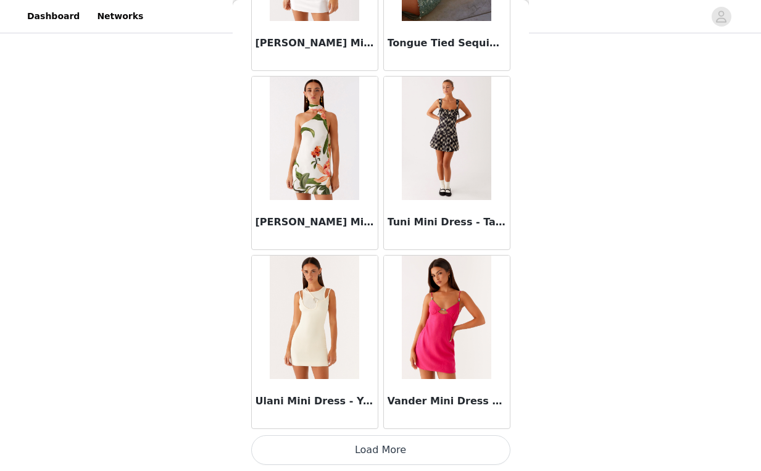
click at [378, 444] on button "Load More" at bounding box center [380, 450] width 259 height 30
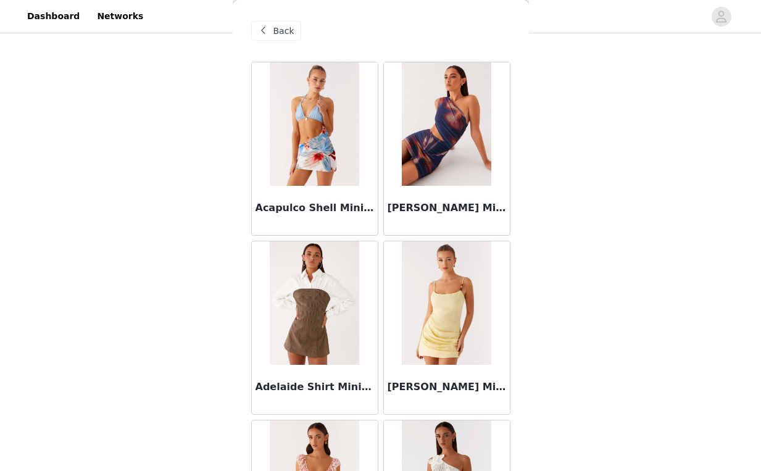
scroll to position [352, 0]
click at [262, 31] on span at bounding box center [263, 30] width 15 height 15
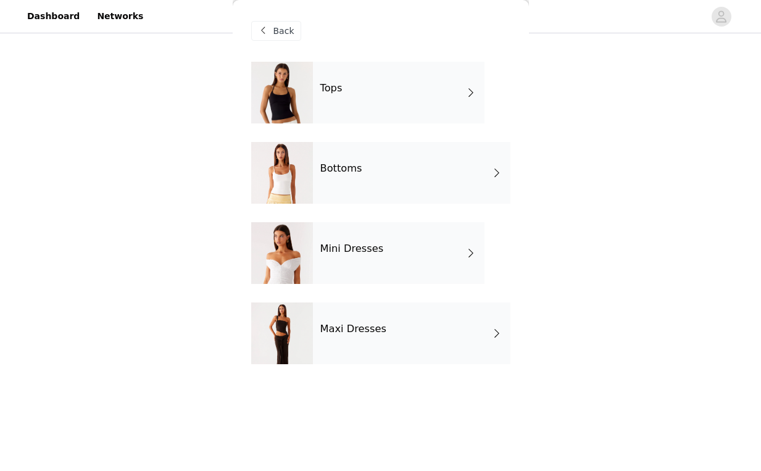
click at [362, 347] on div "Maxi Dresses" at bounding box center [411, 333] width 197 height 62
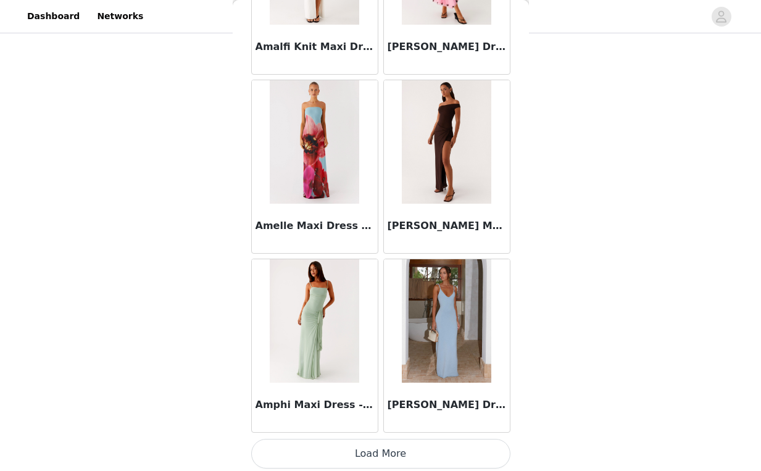
scroll to position [1418, 0]
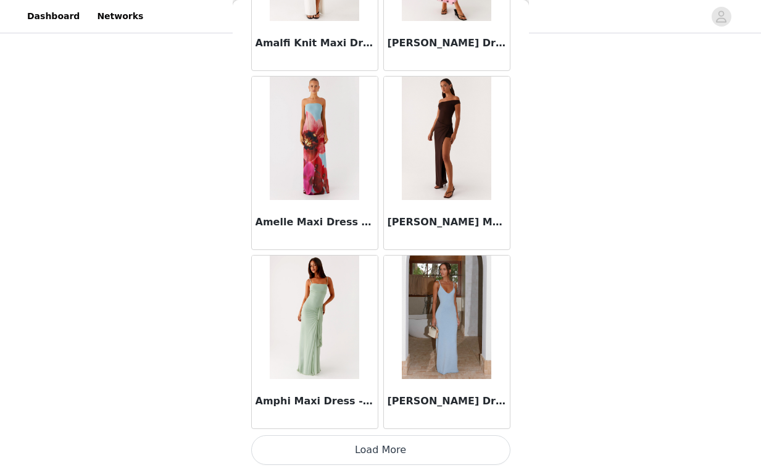
click at [370, 446] on button "Load More" at bounding box center [380, 450] width 259 height 30
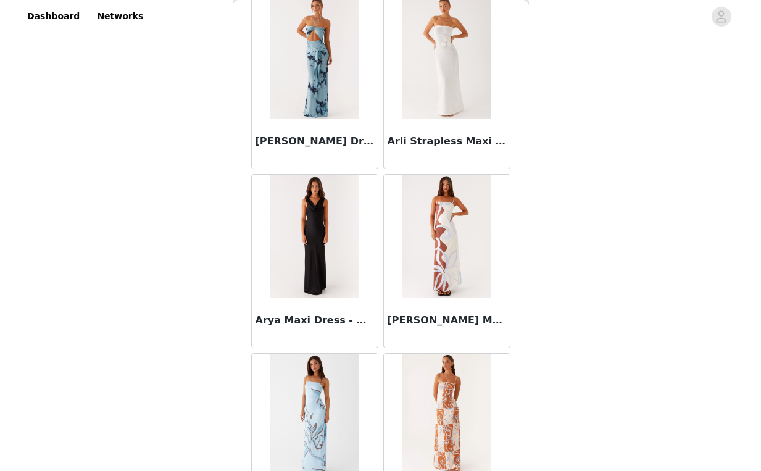
scroll to position [3139, 0]
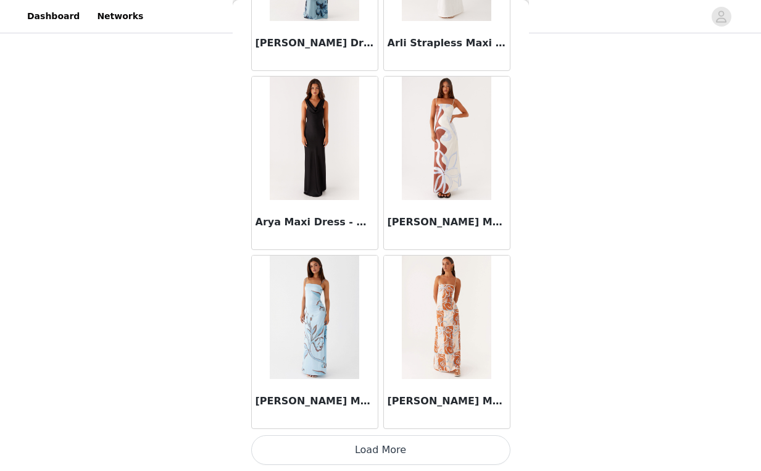
click at [360, 441] on button "Load More" at bounding box center [380, 450] width 259 height 30
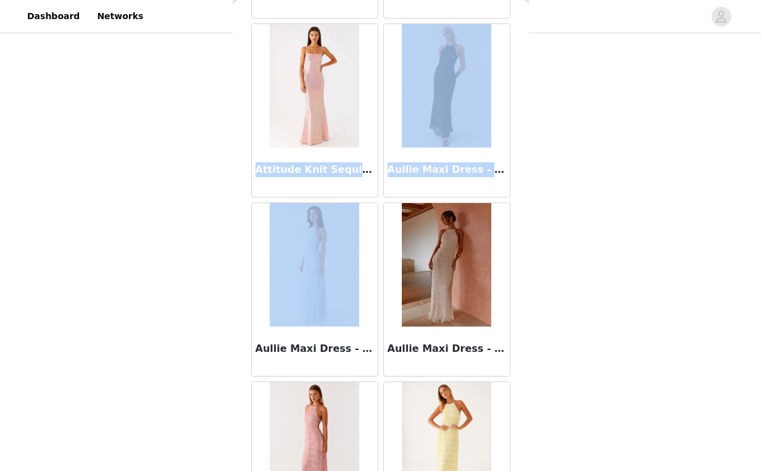
scroll to position [4434, 0]
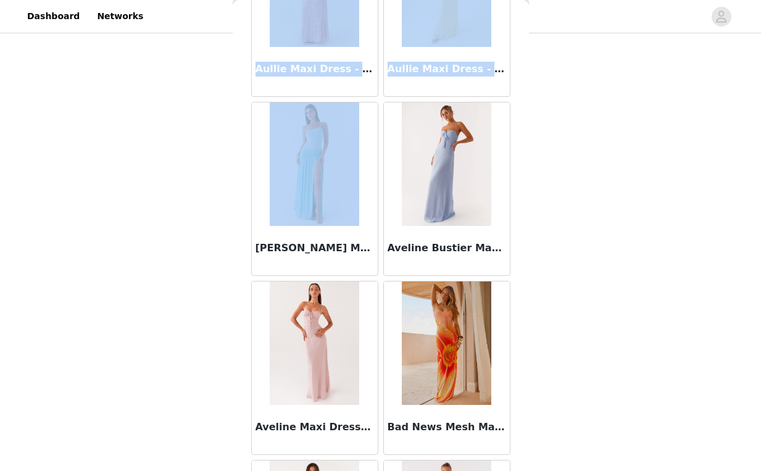
drag, startPoint x: 258, startPoint y: 172, endPoint x: 367, endPoint y: 163, distance: 109.0
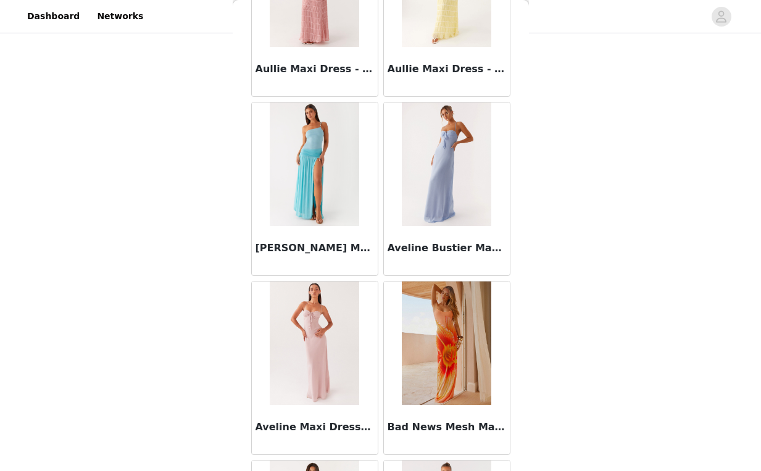
click at [655, 117] on div "STEP 1 OF 4 Select your styles! You will receive 6 products. 5/6 Selected Emery…" at bounding box center [380, 53] width 761 height 742
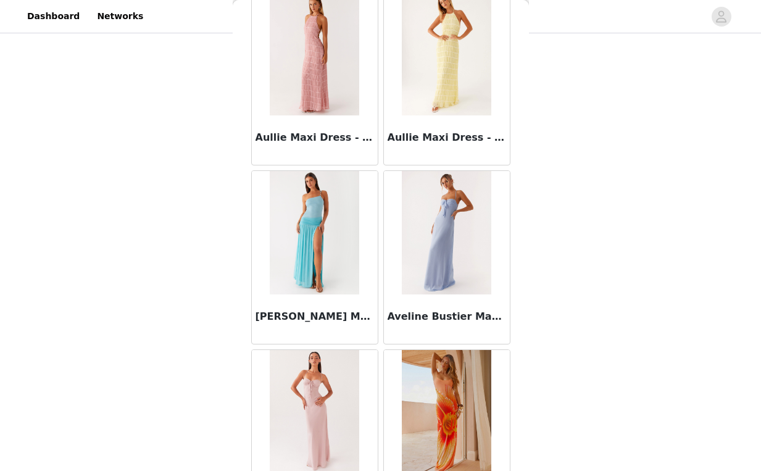
scroll to position [4034, 0]
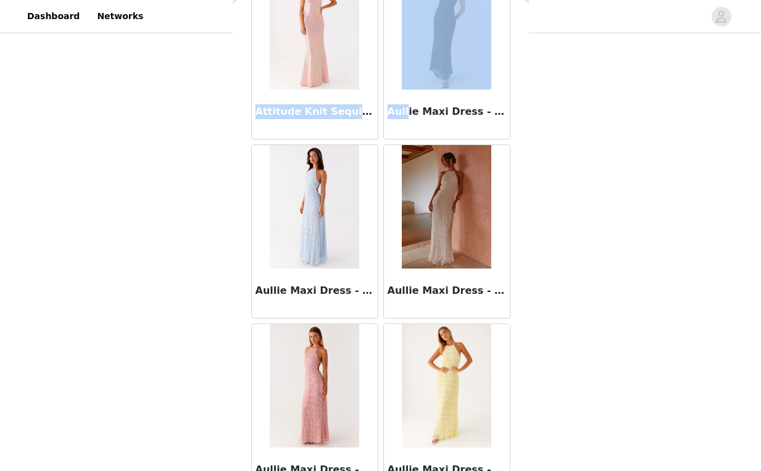
copy div "Attitude Knit Sequin Maxi Dress - Iridescent Pink Aull"
drag, startPoint x: 253, startPoint y: 111, endPoint x: 399, endPoint y: 112, distance: 146.3
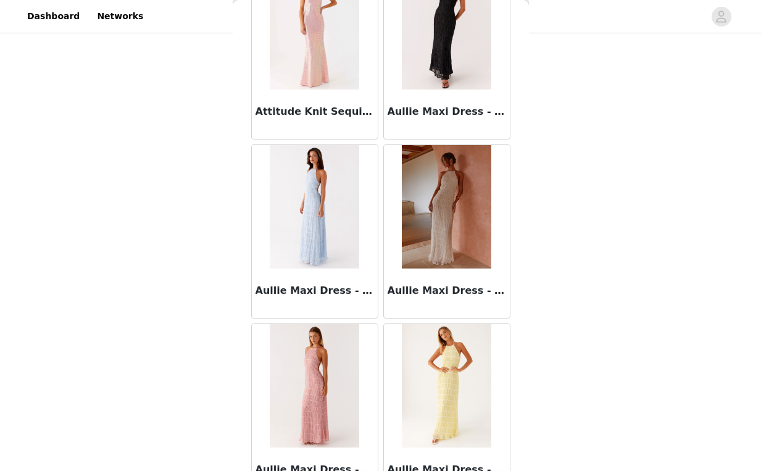
click at [621, 137] on div "STEP 1 OF 4 Select your styles! You will receive 6 products. 5/6 Selected Emery…" at bounding box center [380, 53] width 761 height 742
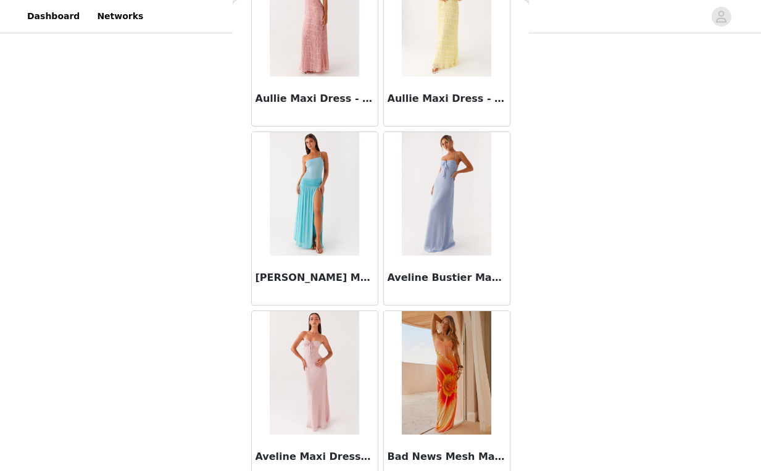
scroll to position [4644, 0]
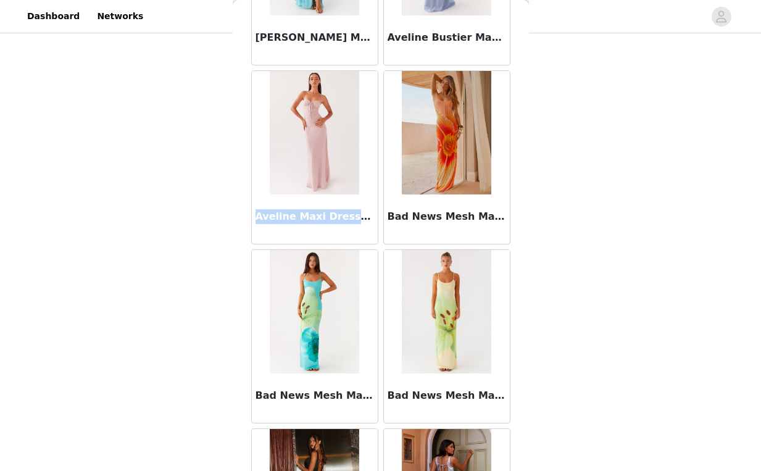
copy h3 "Aveline Maxi Dress"
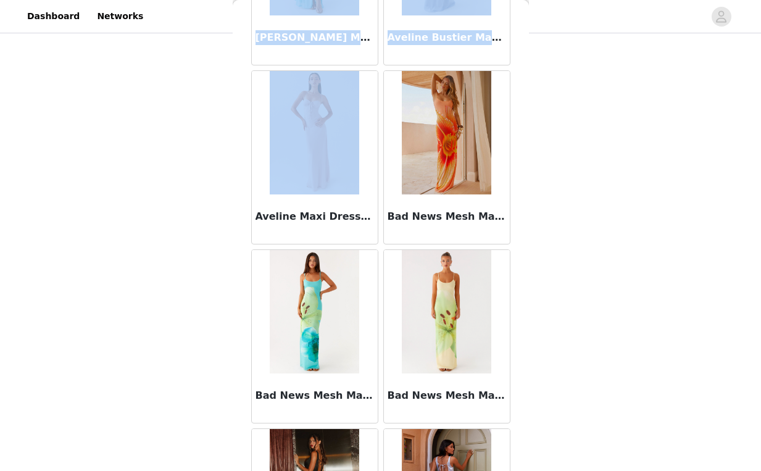
drag, startPoint x: 257, startPoint y: 216, endPoint x: 566, endPoint y: 207, distance: 308.7
click at [565, 207] on div "STEP 1 OF 4 Select your styles! You will receive 6 products. 5/6 Selected Emery…" at bounding box center [380, 53] width 761 height 742
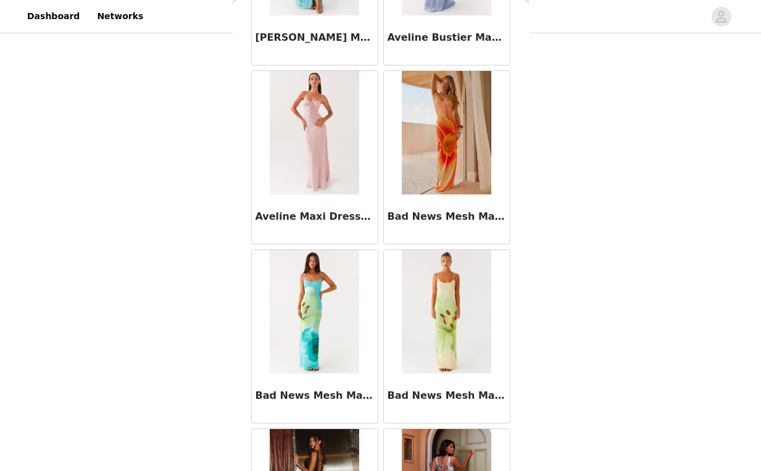
drag, startPoint x: 592, startPoint y: 198, endPoint x: 594, endPoint y: 128, distance: 69.8
click at [592, 198] on div "STEP 1 OF 4 Select your styles! You will receive 6 products. 5/6 Selected Emery…" at bounding box center [380, 53] width 761 height 742
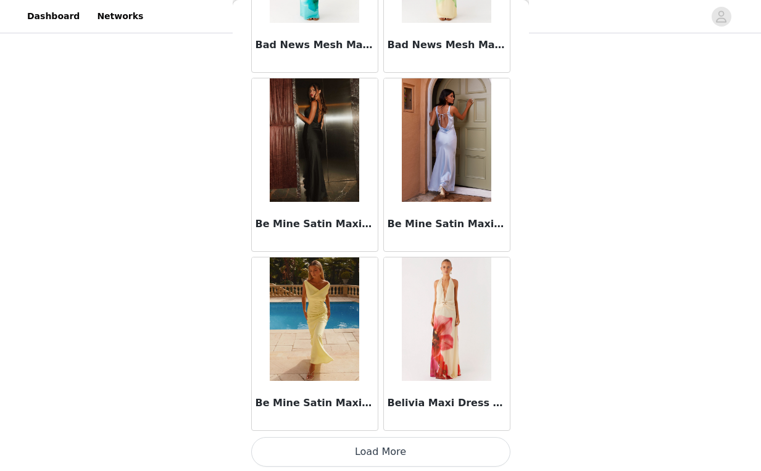
scroll to position [4994, 0]
click at [378, 454] on button "Load More" at bounding box center [380, 453] width 259 height 30
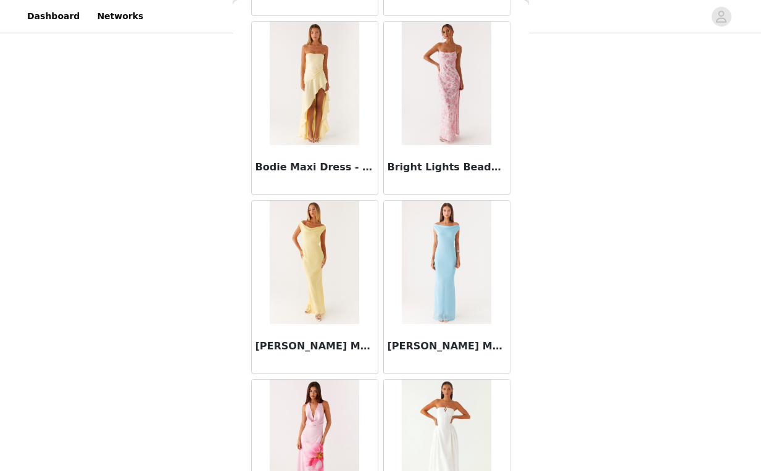
scroll to position [5954, 0]
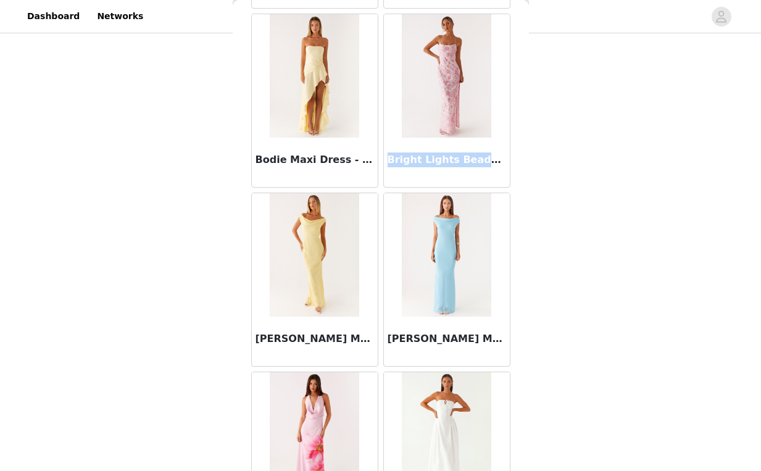
copy h3 "Bright Lights Beaded Maxi Dress - Pink"
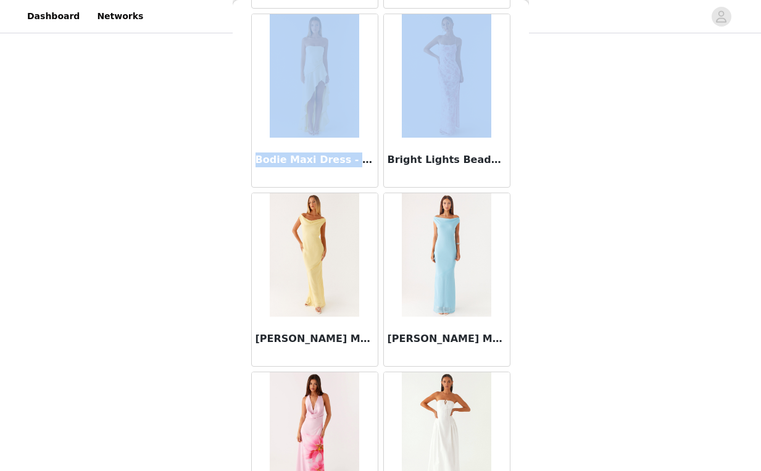
drag, startPoint x: 384, startPoint y: 157, endPoint x: 579, endPoint y: 146, distance: 195.3
click at [579, 146] on div "STEP 1 OF 4 Select your styles! You will receive 6 products. 5/6 Selected Emery…" at bounding box center [380, 53] width 761 height 742
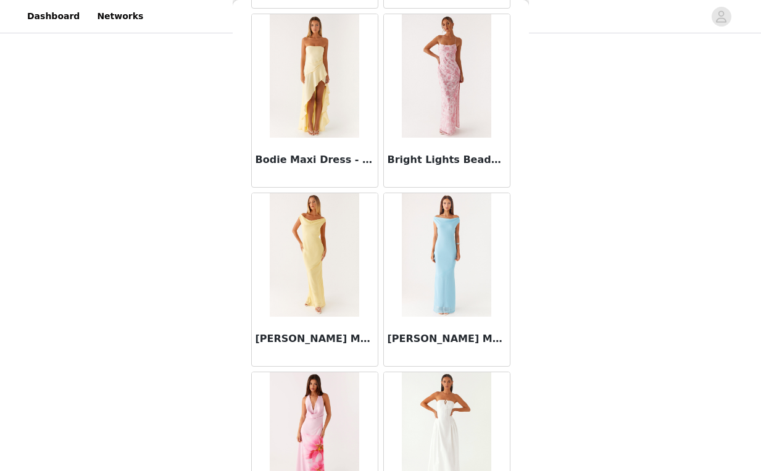
click at [579, 146] on div "STEP 1 OF 4 Select your styles! You will receive 6 products. 5/6 Selected Emery…" at bounding box center [380, 53] width 761 height 742
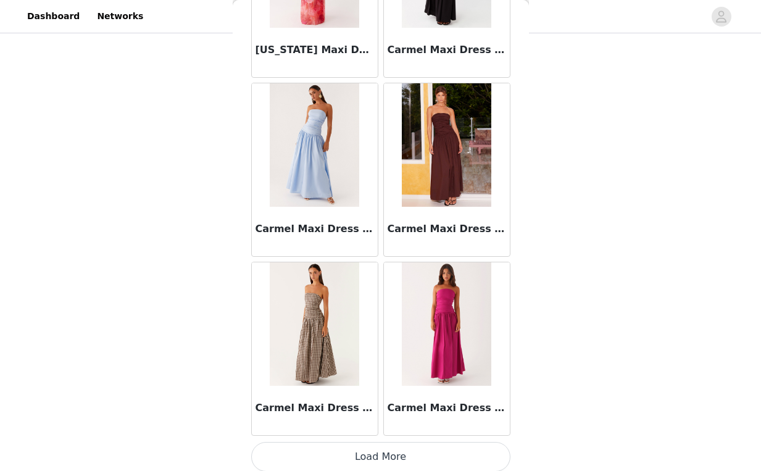
scroll to position [6786, 0]
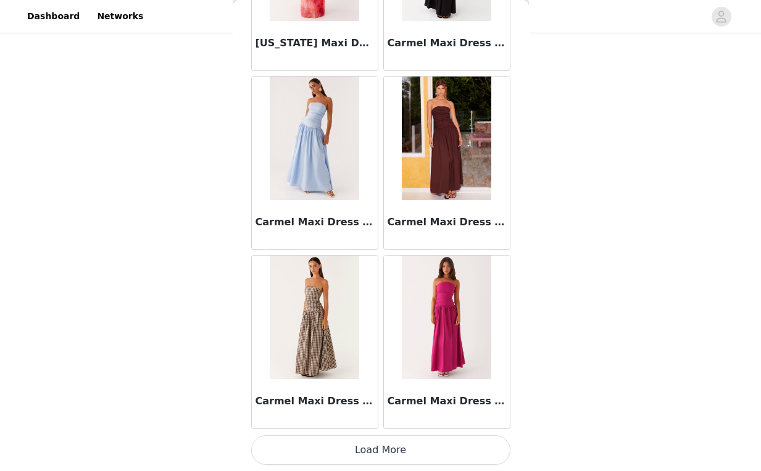
click at [375, 445] on button "Load More" at bounding box center [380, 450] width 259 height 30
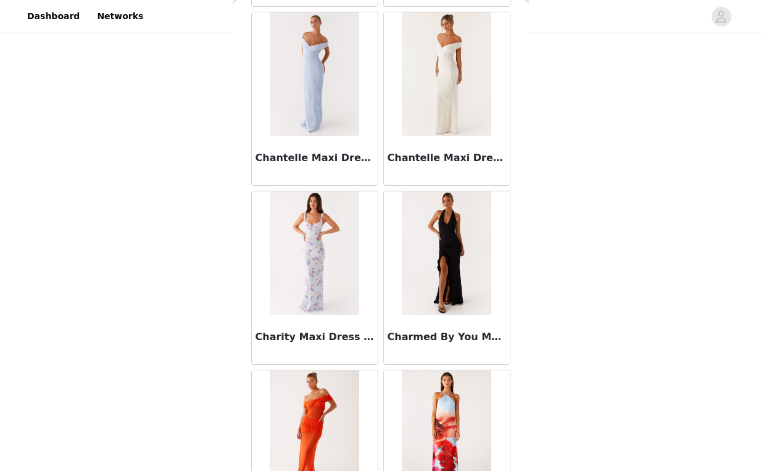
scroll to position [8283, 0]
copy h3 "Charity Maxi Dress -"
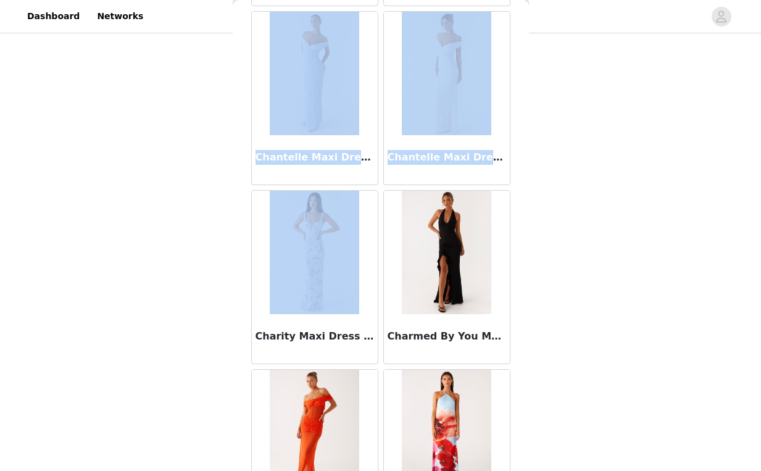
drag, startPoint x: 255, startPoint y: 334, endPoint x: 583, endPoint y: 323, distance: 327.9
click at [552, 333] on div "STEP 1 OF 4 Select your styles! You will receive 6 products. 5/6 Selected Emery…" at bounding box center [380, 12] width 761 height 742
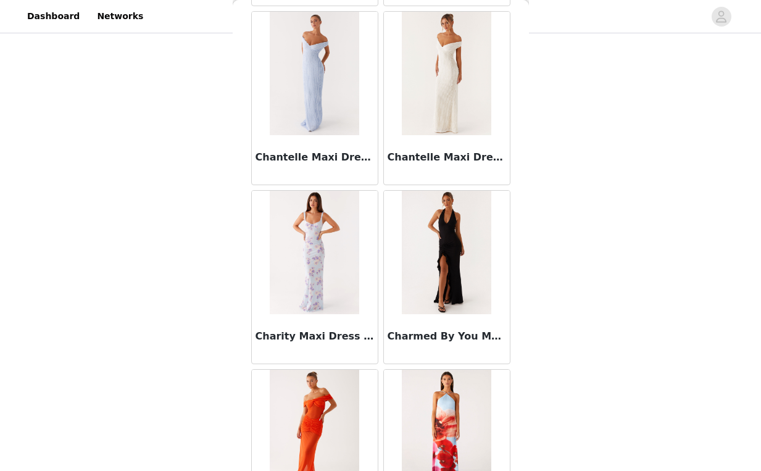
drag, startPoint x: 583, startPoint y: 323, endPoint x: 578, endPoint y: 121, distance: 202.5
click at [581, 320] on div "STEP 1 OF 4 Select your styles! You will receive 6 products. 5/6 Selected Emery…" at bounding box center [380, 12] width 761 height 742
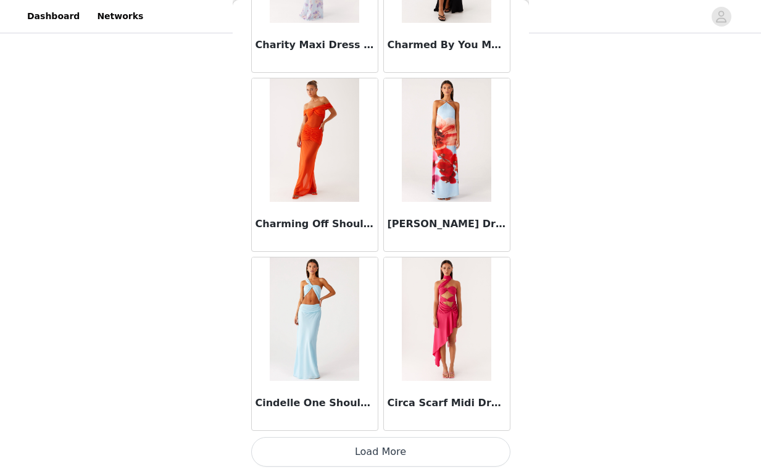
scroll to position [8576, 0]
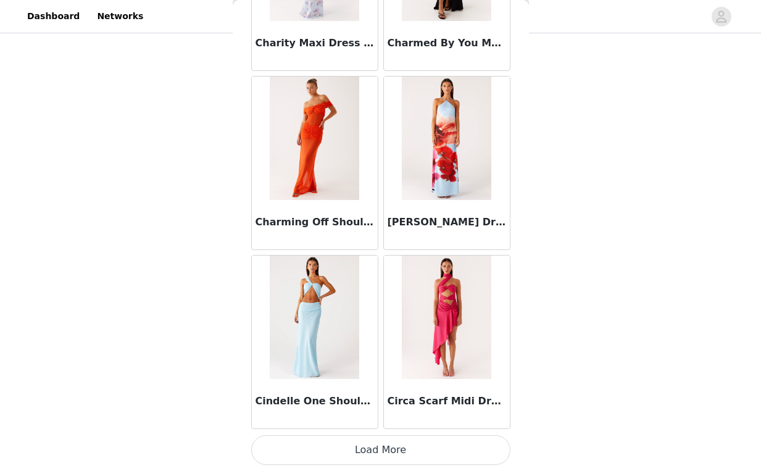
click at [388, 446] on button "Load More" at bounding box center [380, 450] width 259 height 30
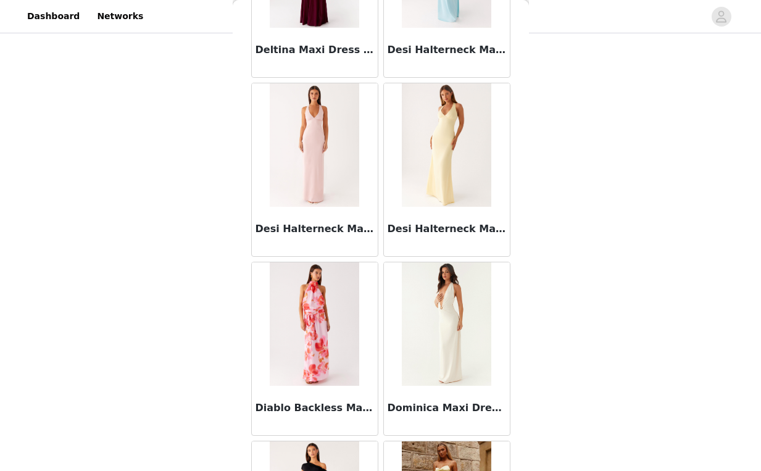
scroll to position [10366, 0]
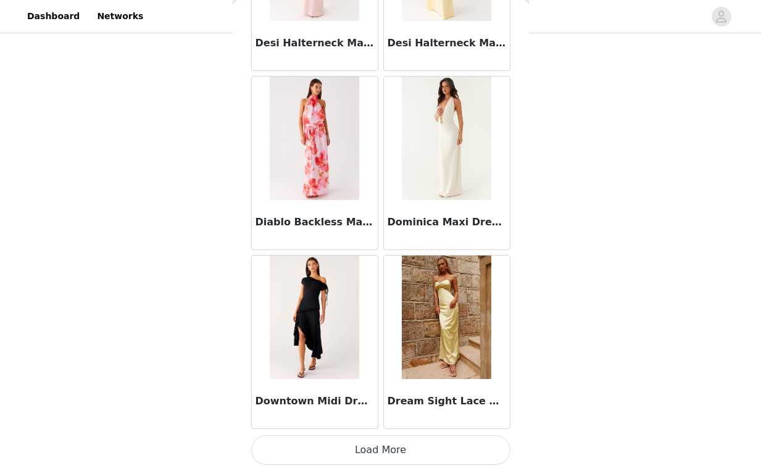
click at [378, 444] on button "Load More" at bounding box center [380, 450] width 259 height 30
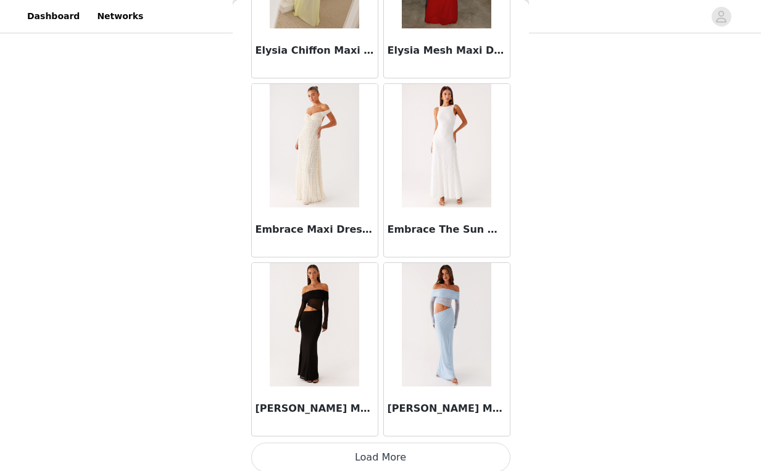
scroll to position [12155, 0]
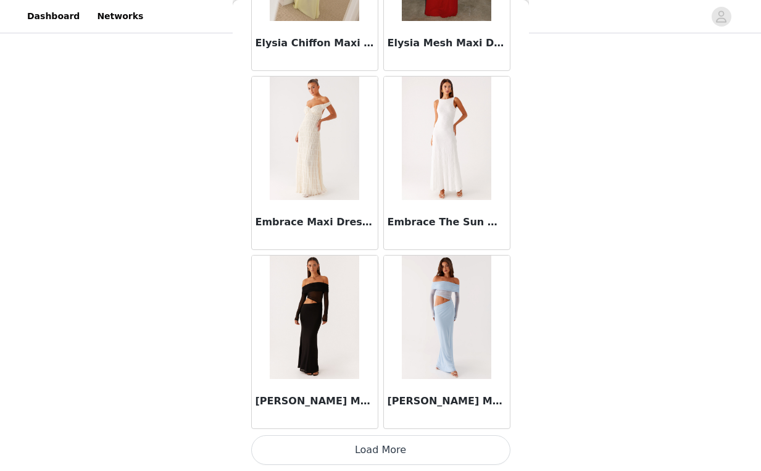
click at [367, 449] on button "Load More" at bounding box center [380, 450] width 259 height 30
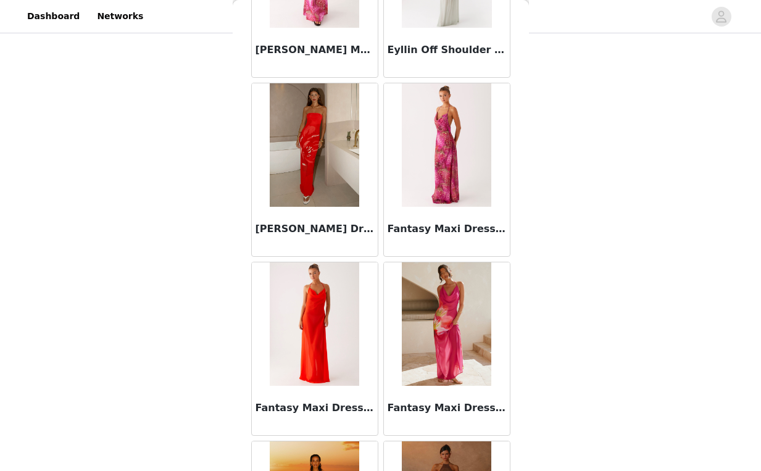
scroll to position [13945, 0]
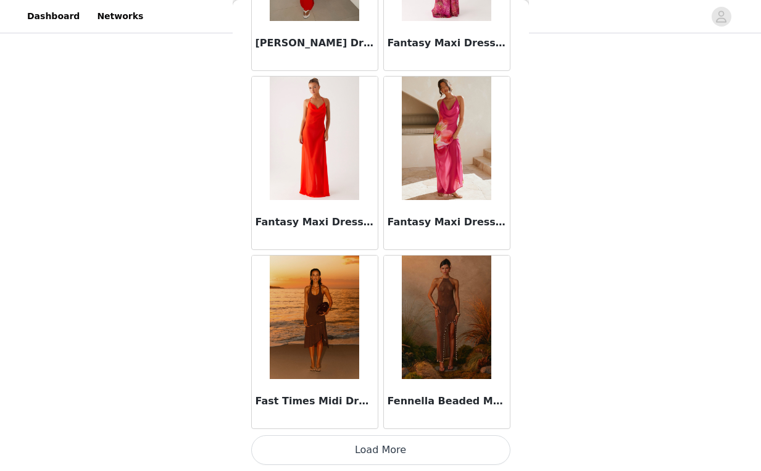
click at [407, 454] on button "Load More" at bounding box center [380, 450] width 259 height 30
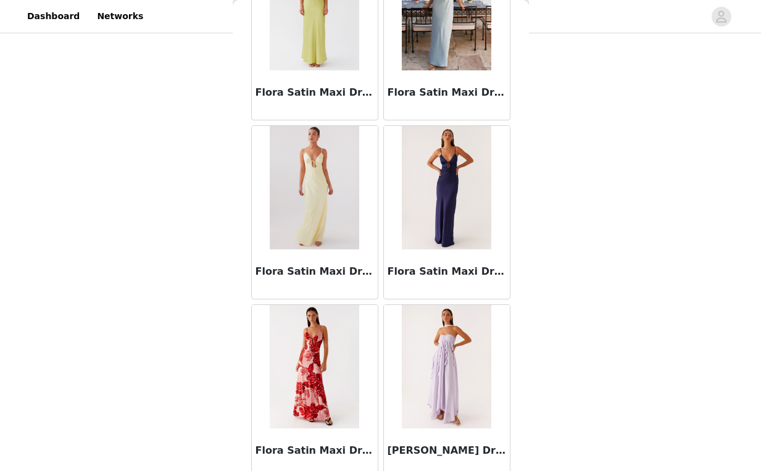
scroll to position [15482, 0]
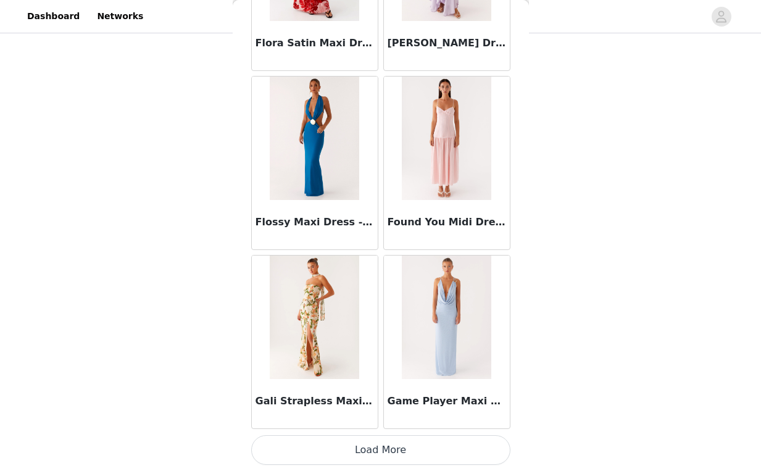
click at [371, 445] on button "Load More" at bounding box center [380, 450] width 259 height 30
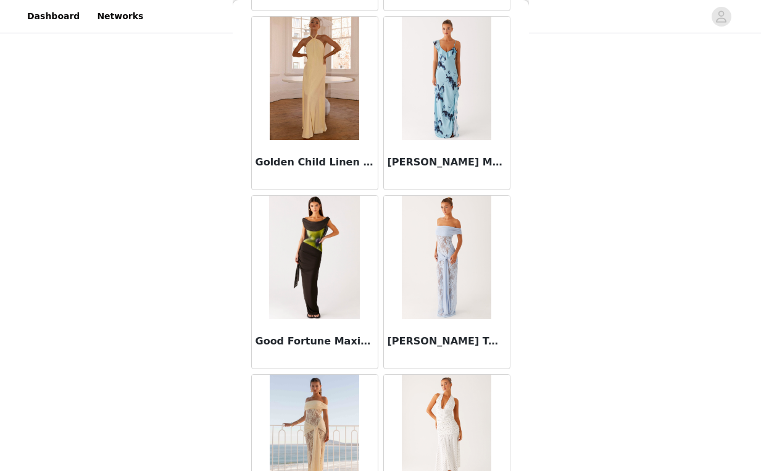
scroll to position [16510, 0]
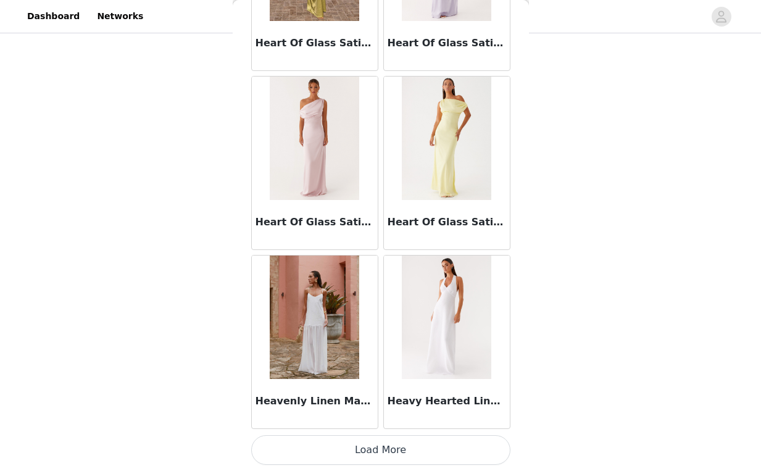
click at [363, 441] on button "Load More" at bounding box center [380, 450] width 259 height 30
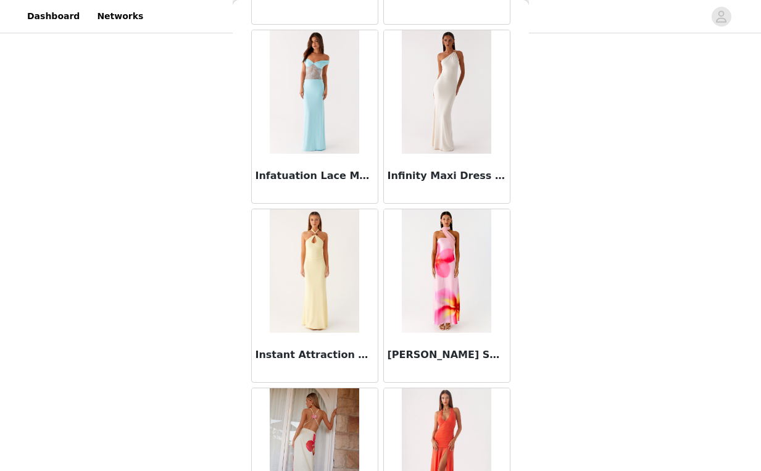
scroll to position [19209, 0]
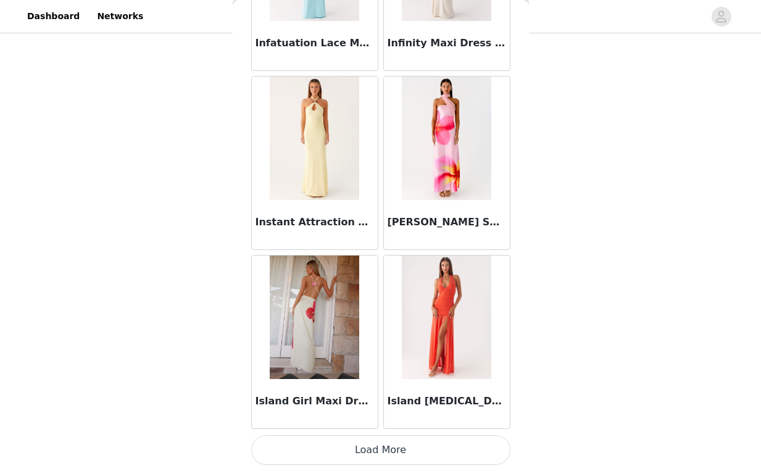
click at [375, 447] on button "Load More" at bounding box center [380, 450] width 259 height 30
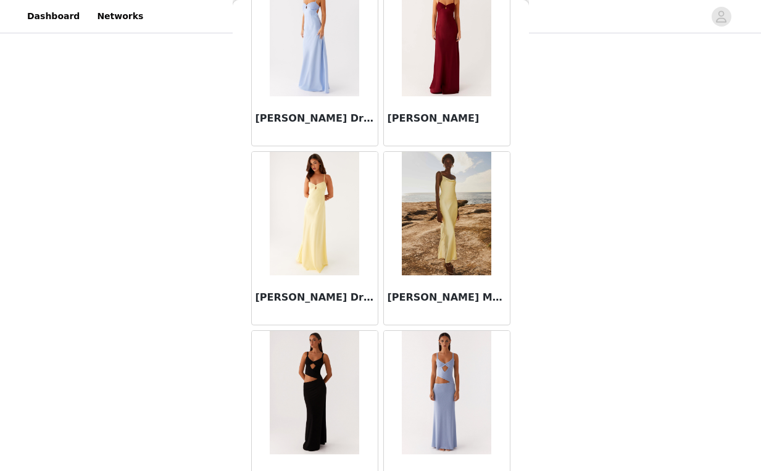
scroll to position [21094, 0]
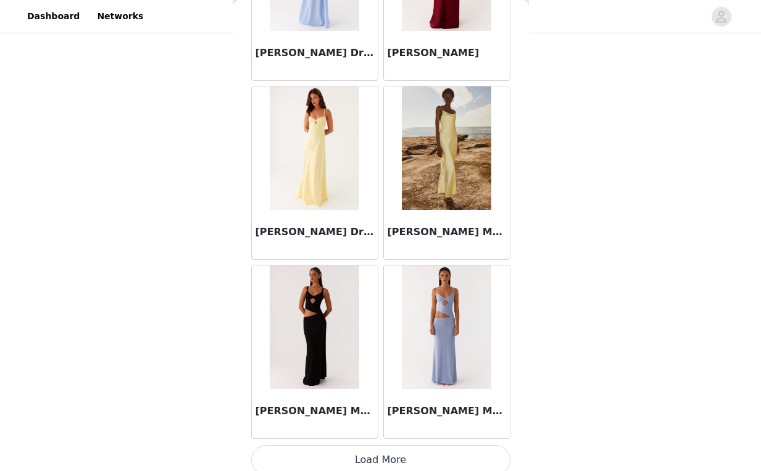
click at [375, 447] on button "Load More" at bounding box center [380, 460] width 259 height 30
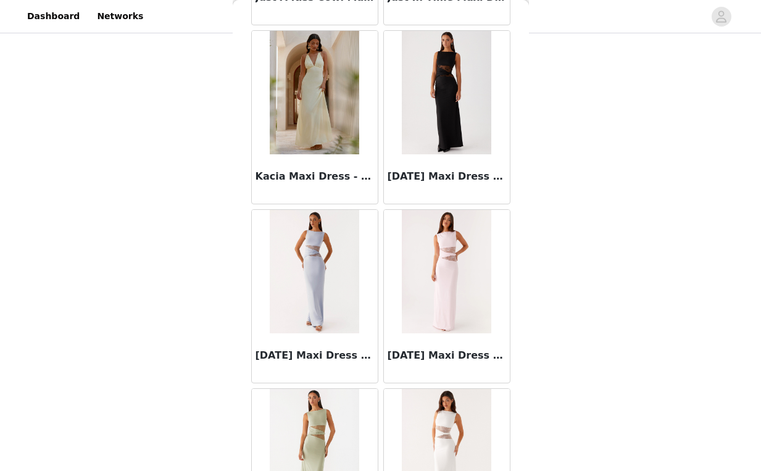
scroll to position [22893, 0]
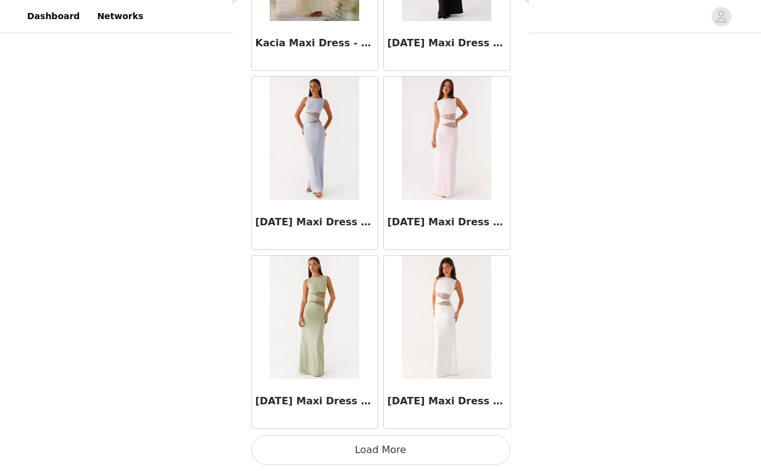
drag, startPoint x: 370, startPoint y: 449, endPoint x: 376, endPoint y: 439, distance: 11.6
click at [370, 449] on button "Load More" at bounding box center [380, 450] width 259 height 30
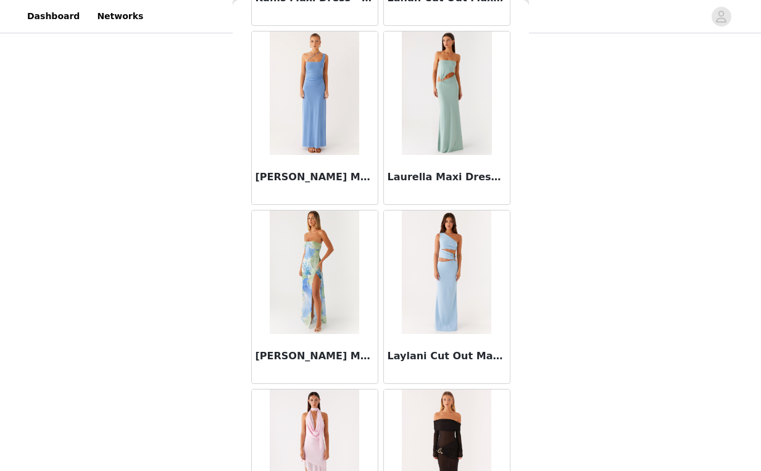
scroll to position [24580, 0]
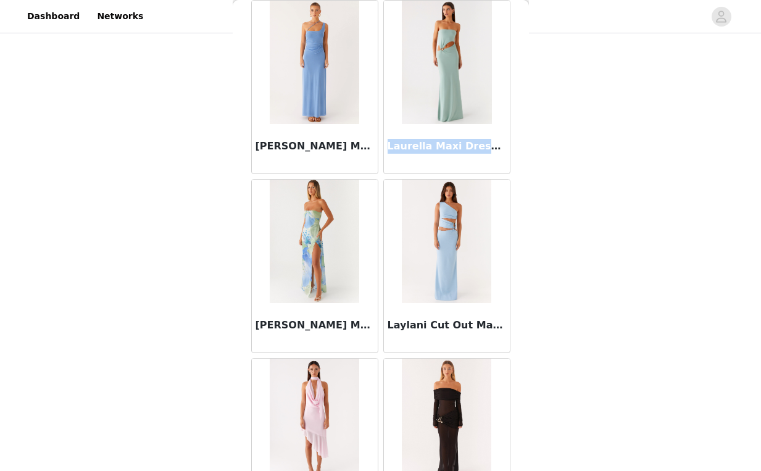
copy h3 "Laurella Maxi Dress"
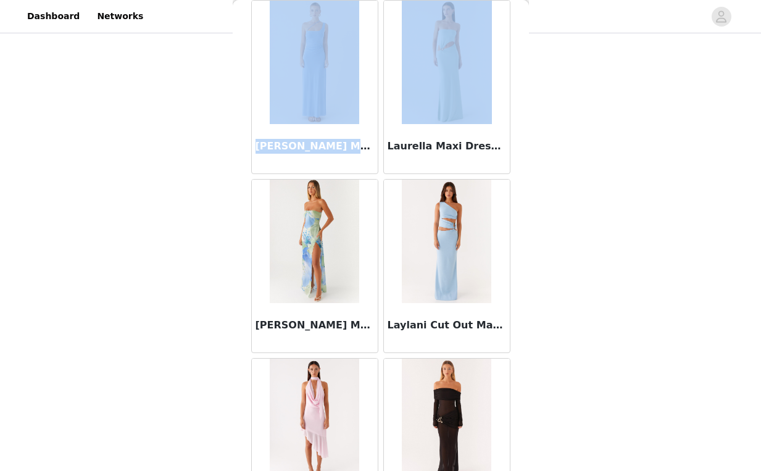
drag, startPoint x: 384, startPoint y: 146, endPoint x: 553, endPoint y: 146, distance: 168.5
click at [553, 146] on div "STEP 1 OF 4 Select your styles! You will receive 6 products. 5/6 Selected Emery…" at bounding box center [380, 12] width 761 height 742
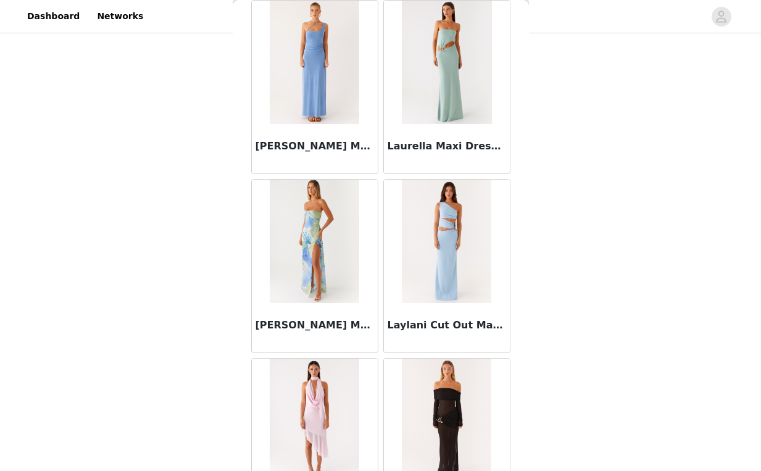
click at [564, 145] on div "STEP 1 OF 4 Select your styles! You will receive 6 products. 5/6 Selected Emery…" at bounding box center [380, 12] width 761 height 742
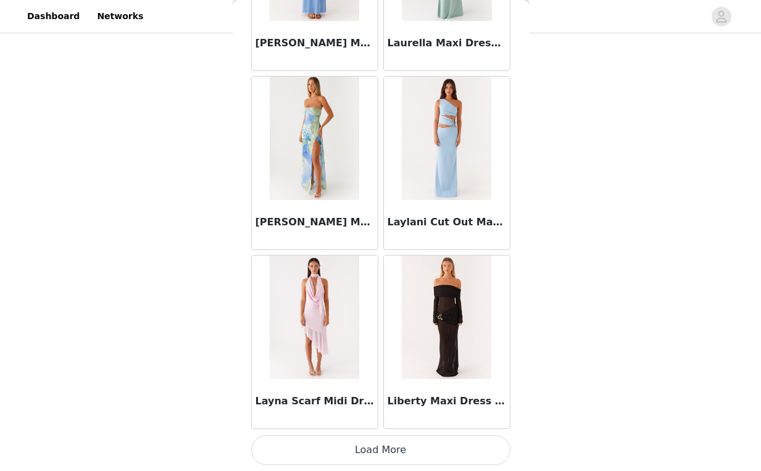
click at [372, 447] on button "Load More" at bounding box center [380, 450] width 259 height 30
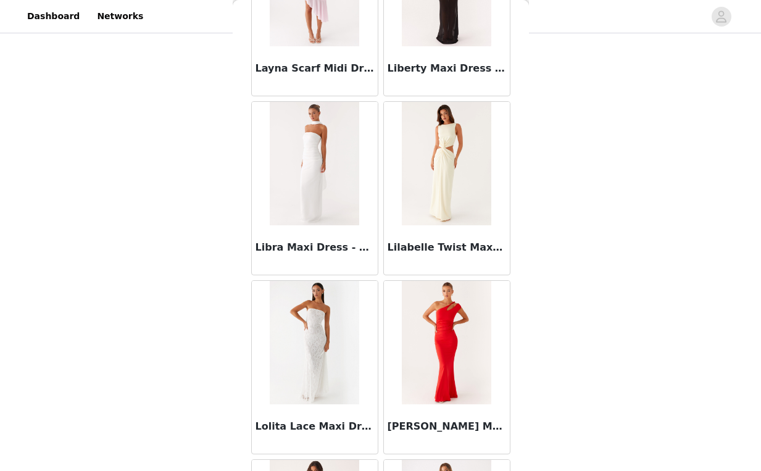
scroll to position [25027, 0]
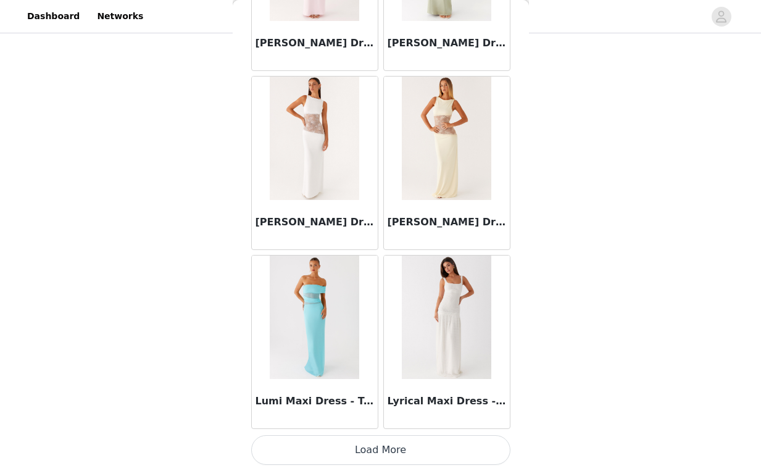
click at [403, 450] on button "Load More" at bounding box center [380, 450] width 259 height 30
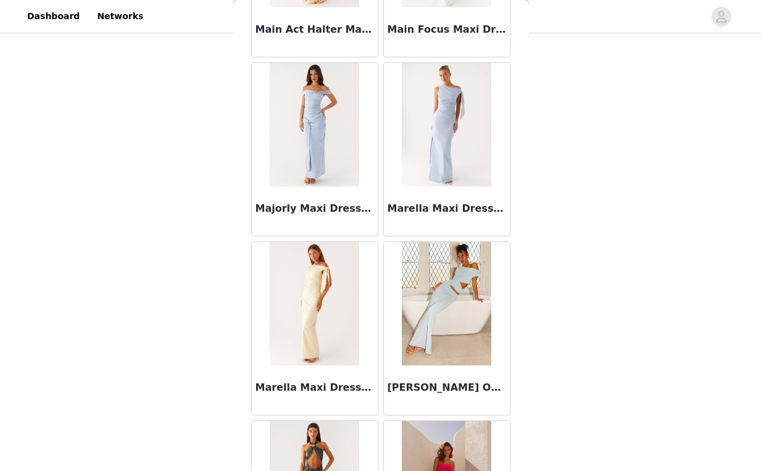
scroll to position [27211, 0]
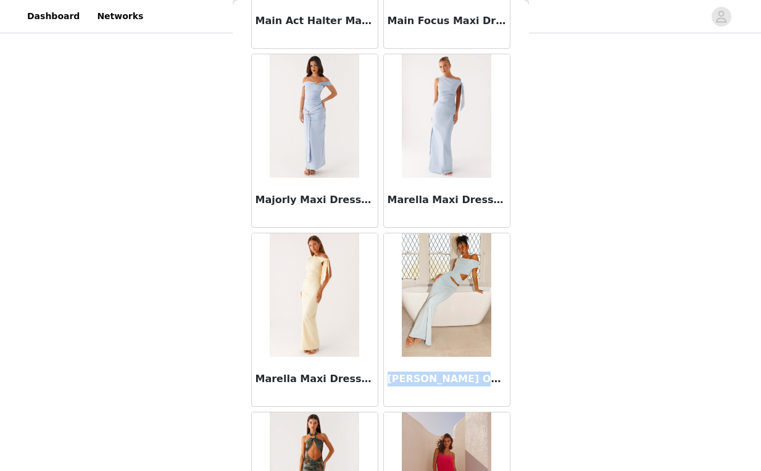
copy h3 "Margot One Shoulder Maxi Dress - Sky Blue"
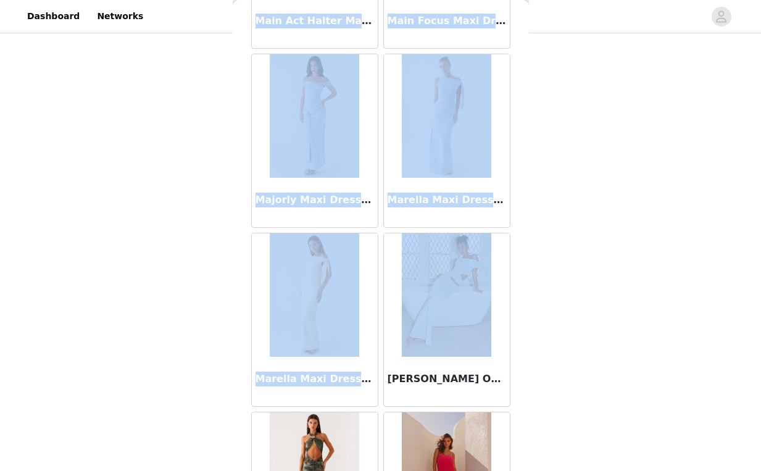
drag, startPoint x: 384, startPoint y: 380, endPoint x: 555, endPoint y: 369, distance: 171.3
click at [555, 369] on div "STEP 1 OF 4 Select your styles! You will receive 6 products. 5/6 Selected Emery…" at bounding box center [380, 12] width 761 height 742
drag, startPoint x: 555, startPoint y: 369, endPoint x: 561, endPoint y: 305, distance: 64.5
click at [555, 368] on div "STEP 1 OF 4 Select your styles! You will receive 6 products. 5/6 Selected Emery…" at bounding box center [380, 12] width 761 height 742
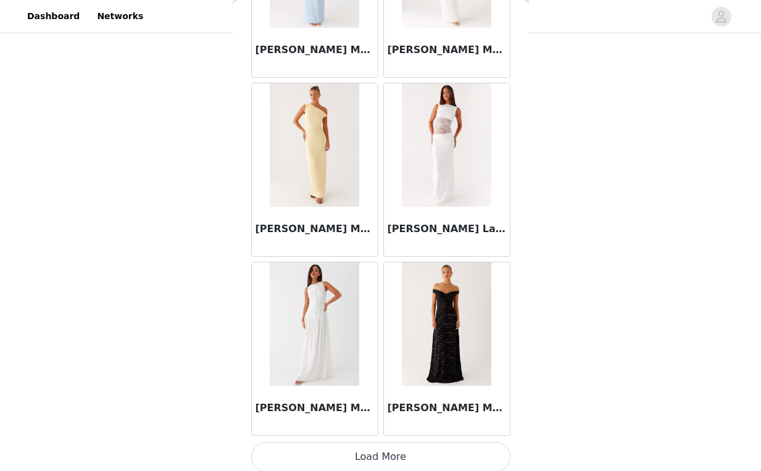
scroll to position [28262, 0]
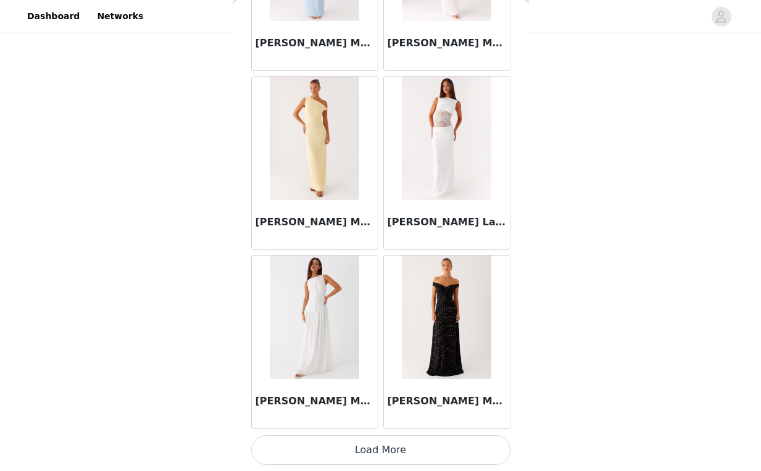
click at [370, 455] on button "Load More" at bounding box center [380, 450] width 259 height 30
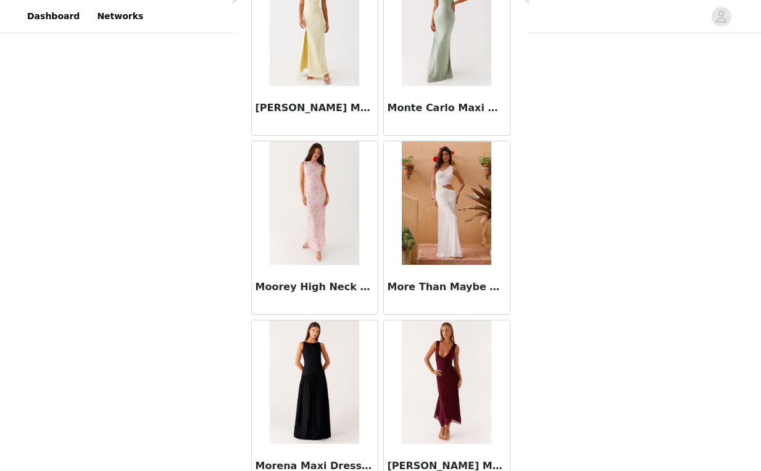
scroll to position [29274, 0]
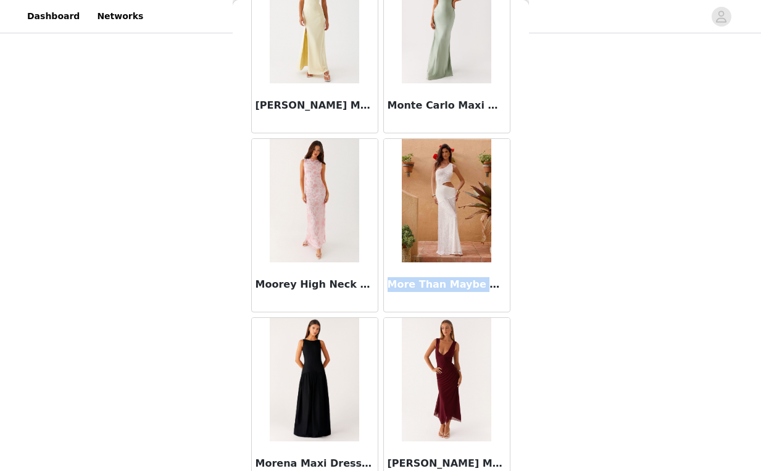
copy h3 "More Than Maybe Maxi D"
drag, startPoint x: 392, startPoint y: 283, endPoint x: 497, endPoint y: 285, distance: 105.6
click at [497, 285] on div "More Than Maybe Maxi Dress - White" at bounding box center [447, 286] width 126 height 49
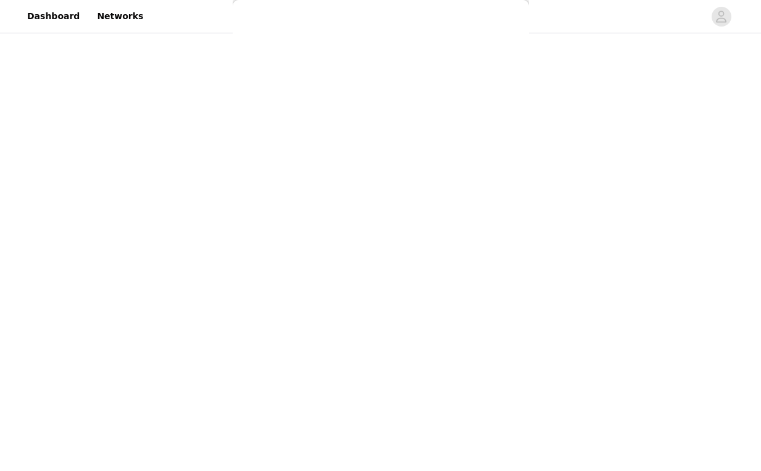
drag, startPoint x: 587, startPoint y: 267, endPoint x: 574, endPoint y: 212, distance: 57.2
click at [587, 267] on div "STEP 1 OF 4 Select your styles! You will receive 6 products. 5/6 Selected Emery…" at bounding box center [380, 12] width 761 height 742
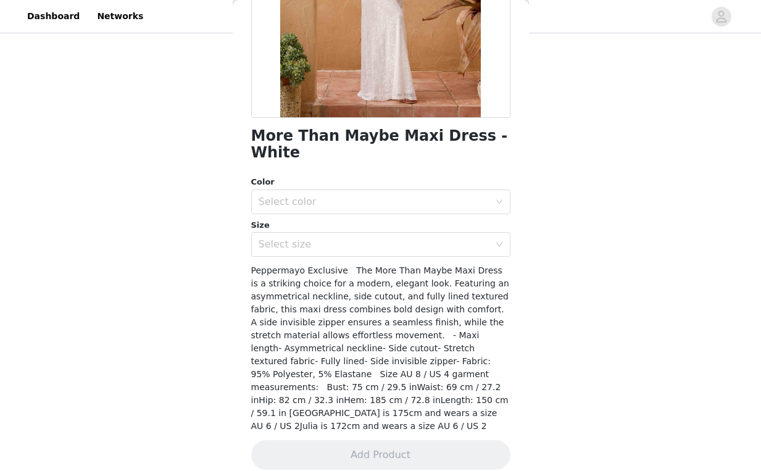
scroll to position [235, 0]
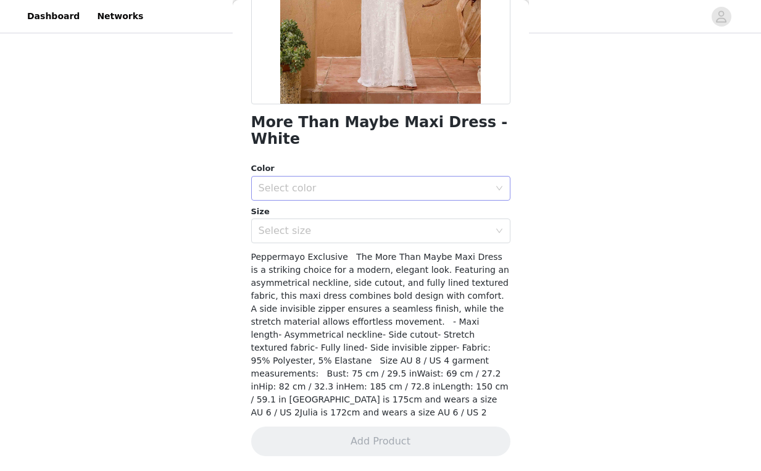
click at [371, 182] on div "Select color" at bounding box center [374, 188] width 231 height 12
click at [359, 209] on li "White" at bounding box center [376, 216] width 250 height 20
click at [363, 238] on div "Select size" at bounding box center [377, 230] width 236 height 23
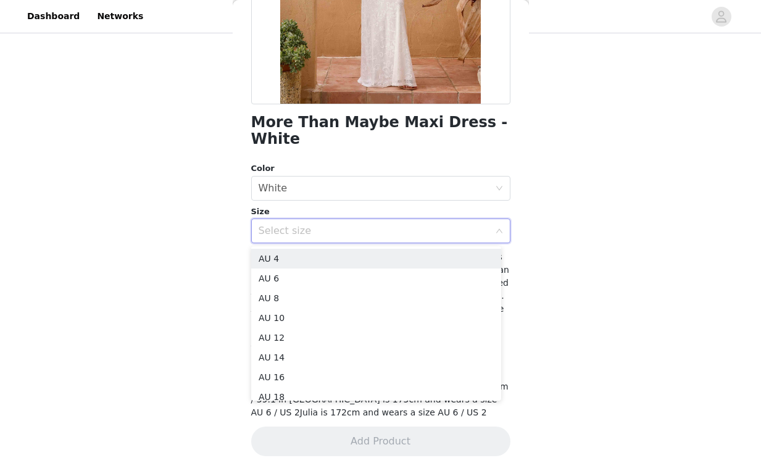
click at [362, 233] on div "Select size" at bounding box center [374, 231] width 231 height 12
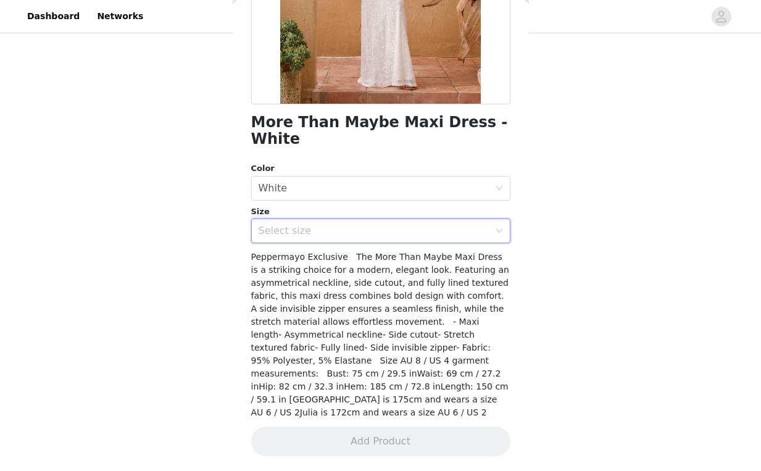
click at [409, 247] on div "More Than Maybe Maxi Dress - White Color Select color White Size Select size Pe…" at bounding box center [380, 149] width 259 height 644
click at [408, 241] on div "Select size" at bounding box center [377, 230] width 236 height 23
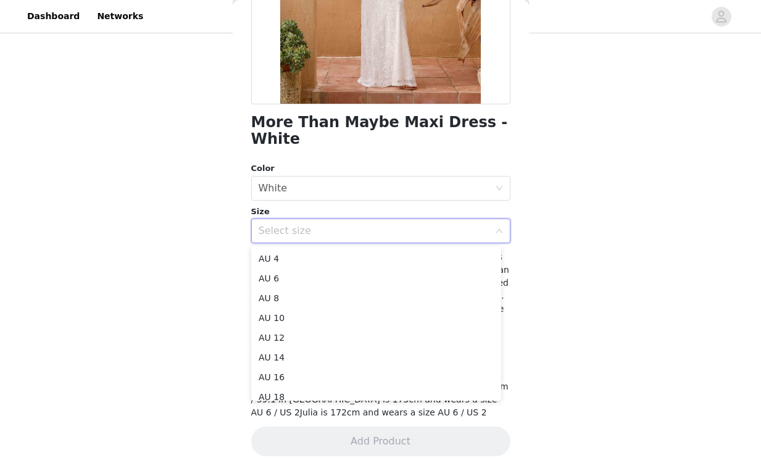
click at [550, 270] on div "STEP 1 OF 4 Select your styles! You will receive 6 products. 5/6 Selected Emery…" at bounding box center [380, 12] width 761 height 742
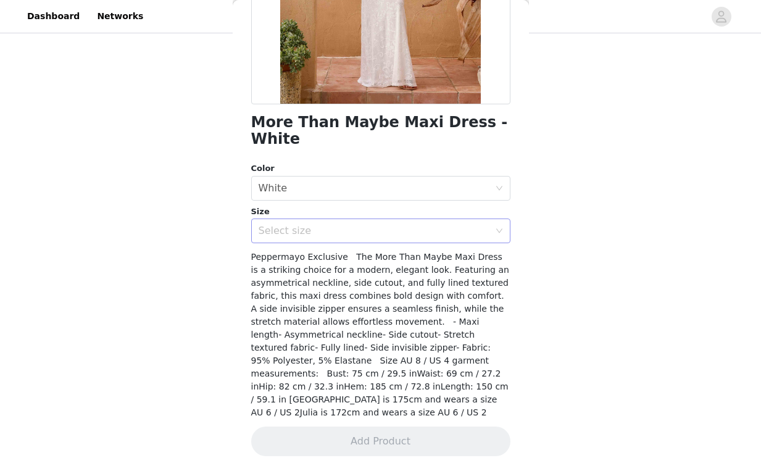
click at [460, 242] on div "Select size" at bounding box center [377, 230] width 236 height 23
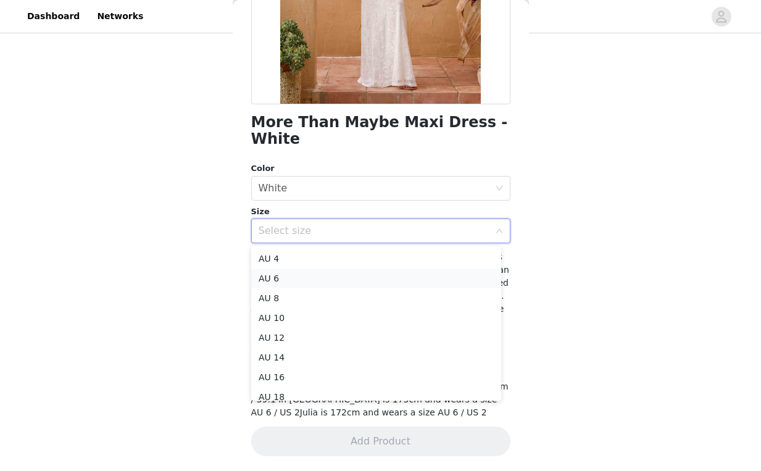
click at [419, 275] on li "AU 6" at bounding box center [376, 278] width 250 height 20
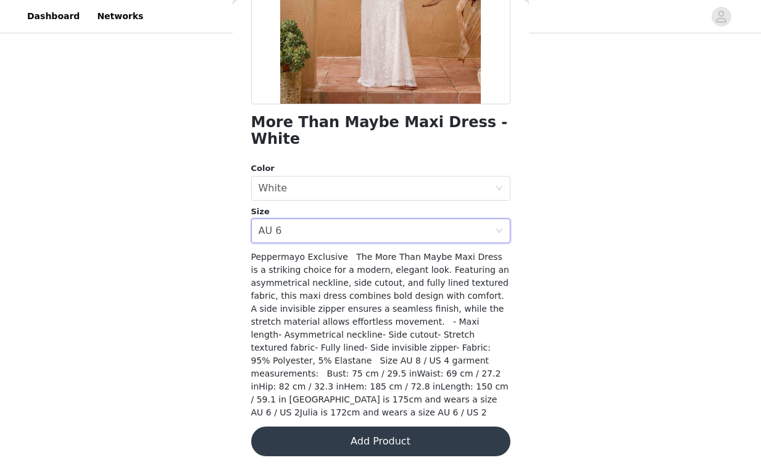
click at [370, 444] on button "Add Product" at bounding box center [380, 441] width 259 height 30
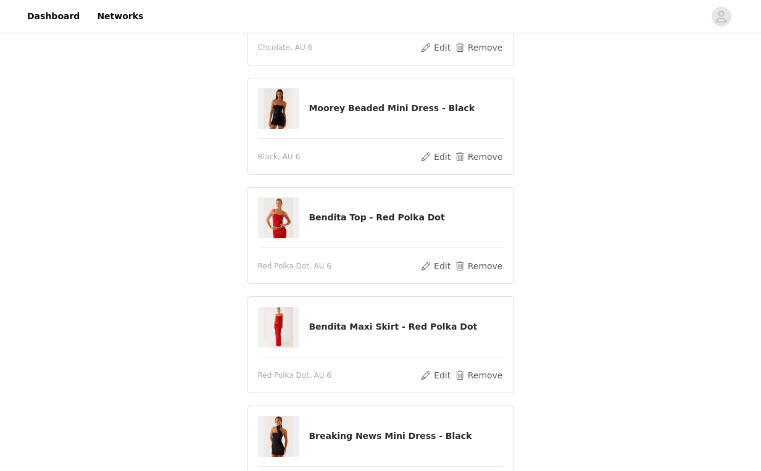
scroll to position [0, 0]
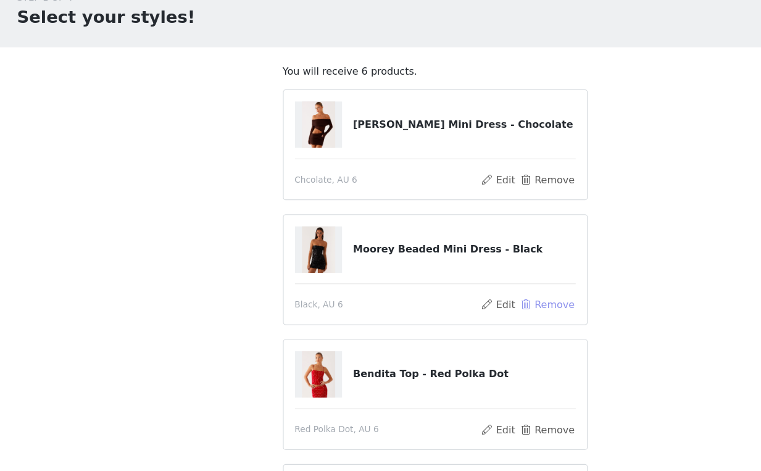
click at [480, 326] on button "Remove" at bounding box center [478, 325] width 49 height 15
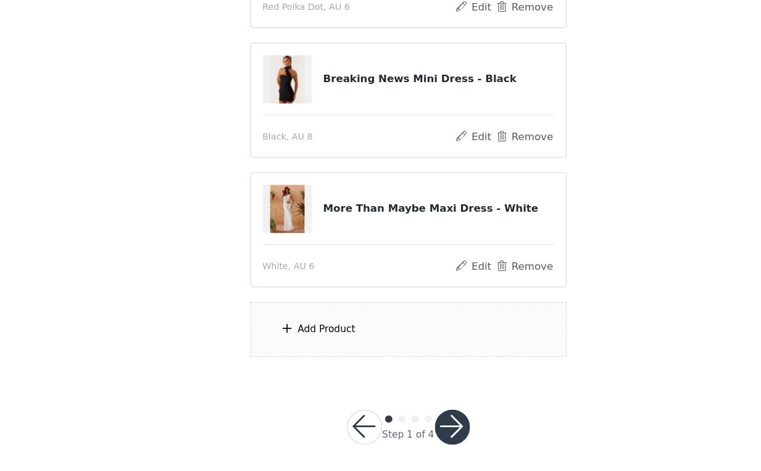
scroll to position [395, 0]
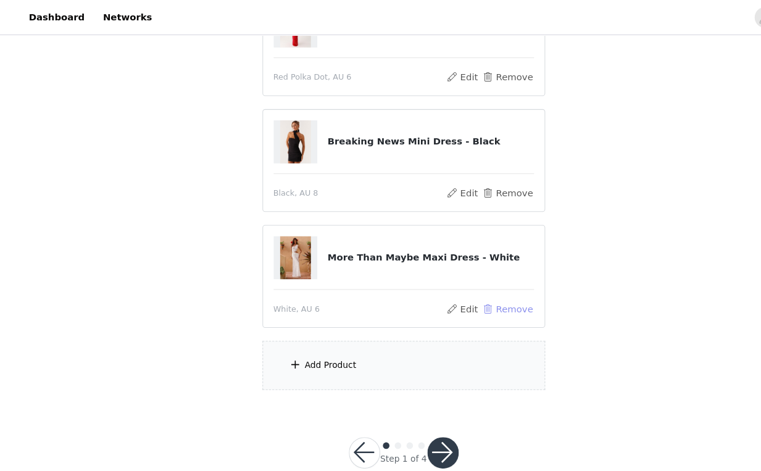
click at [489, 294] on button "Remove" at bounding box center [478, 291] width 49 height 15
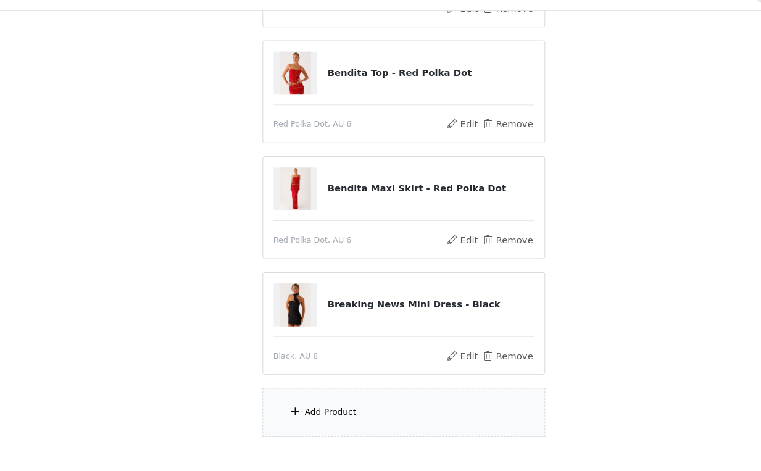
scroll to position [218, 0]
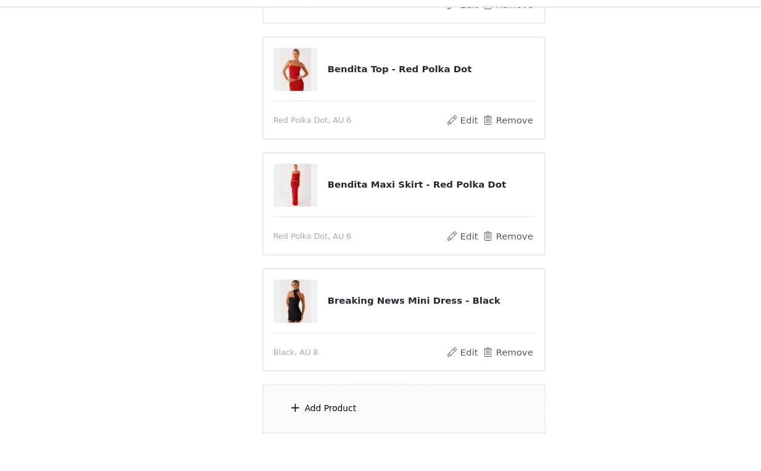
click at [308, 409] on div "Add Product" at bounding box center [312, 411] width 49 height 12
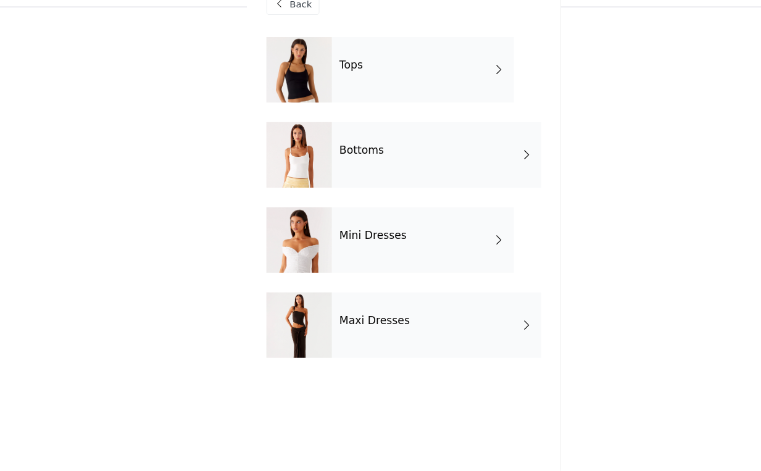
click at [332, 318] on div "Maxi Dresses" at bounding box center [411, 333] width 197 height 62
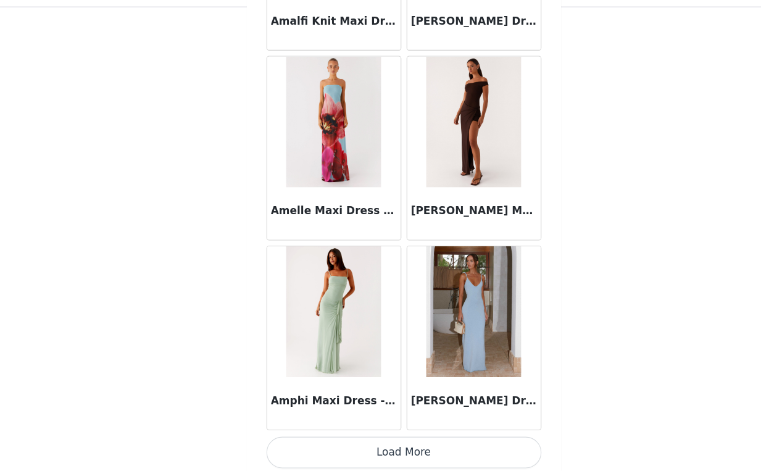
scroll to position [1418, 0]
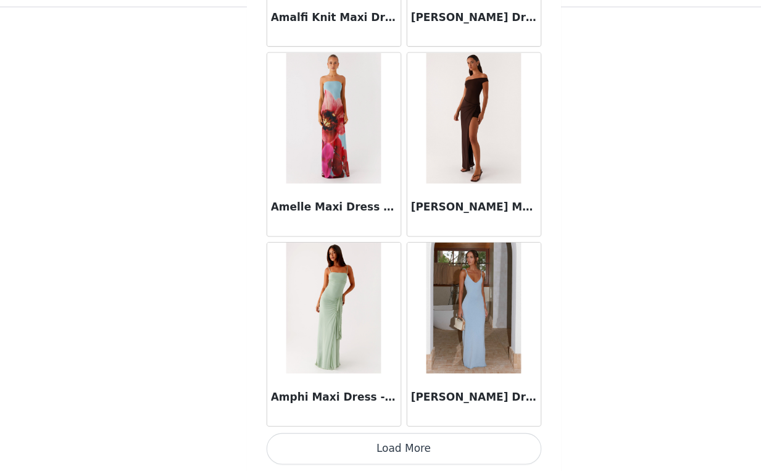
click at [378, 439] on button "Load More" at bounding box center [380, 450] width 259 height 30
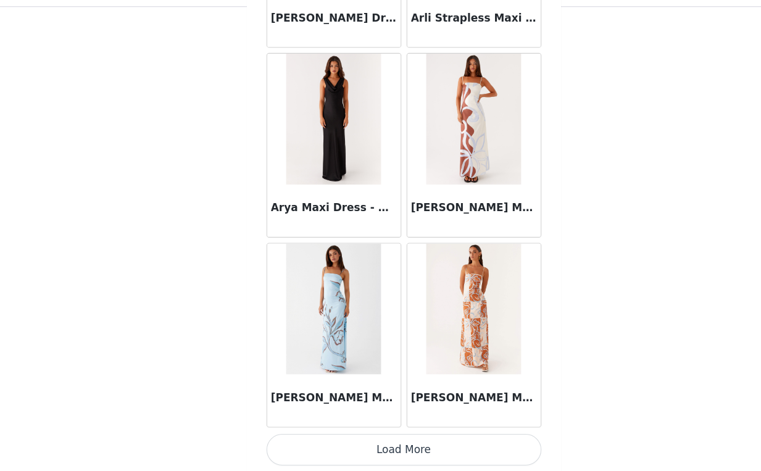
scroll to position [3207, 0]
click at [373, 441] on button "Load More" at bounding box center [380, 450] width 259 height 30
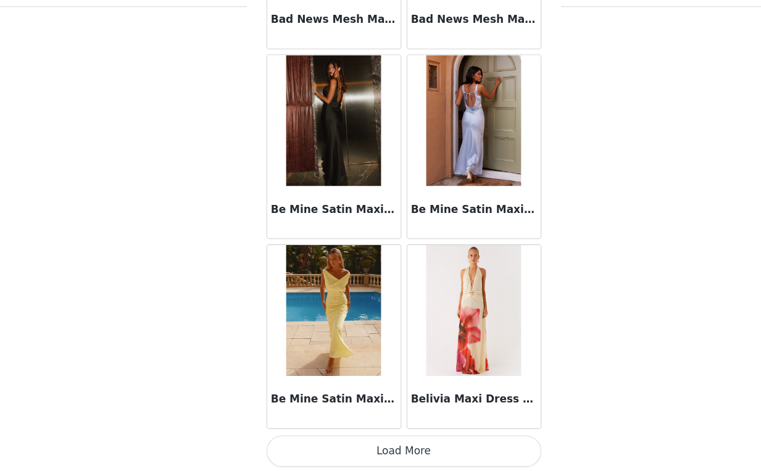
scroll to position [4997, 0]
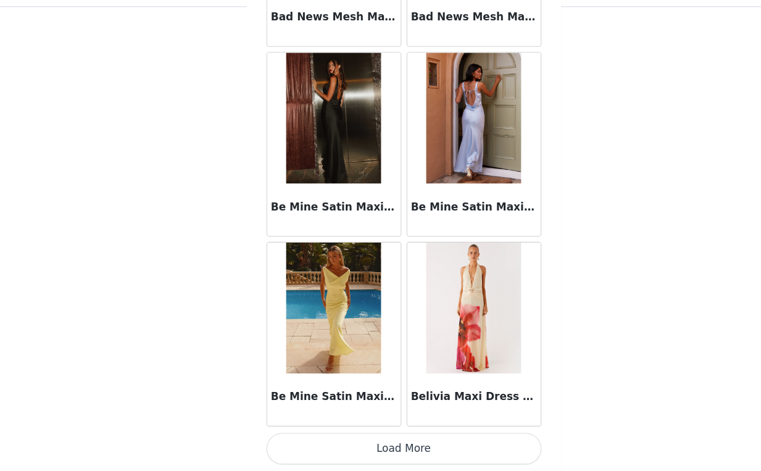
click at [378, 442] on button "Load More" at bounding box center [380, 450] width 259 height 30
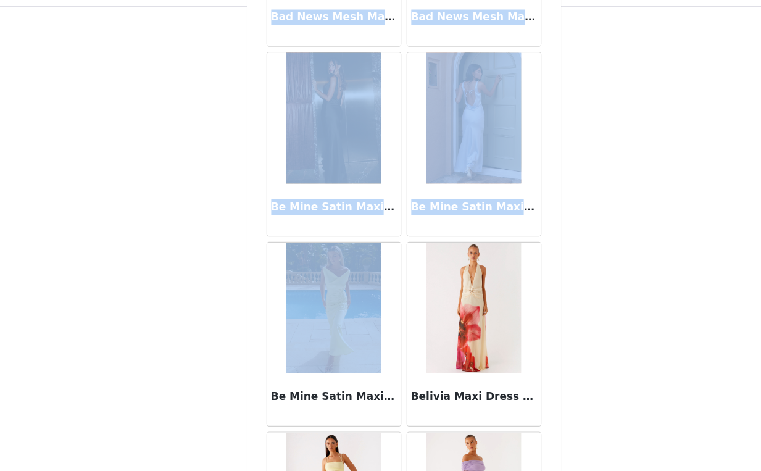
drag, startPoint x: 264, startPoint y: 399, endPoint x: 211, endPoint y: 363, distance: 63.2
click at [222, 368] on div "STEP 1 OF 4 Select your styles! You will receive 6 products. 4/6 Selected Emery…" at bounding box center [380, 66] width 761 height 633
click at [207, 363] on div "STEP 1 OF 4 Select your styles! You will receive 6 products. 4/6 Selected Emery…" at bounding box center [380, 66] width 761 height 633
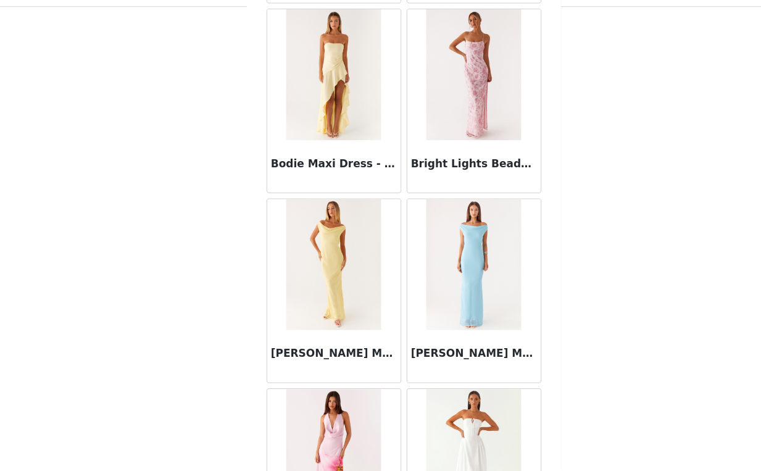
scroll to position [5932, 0]
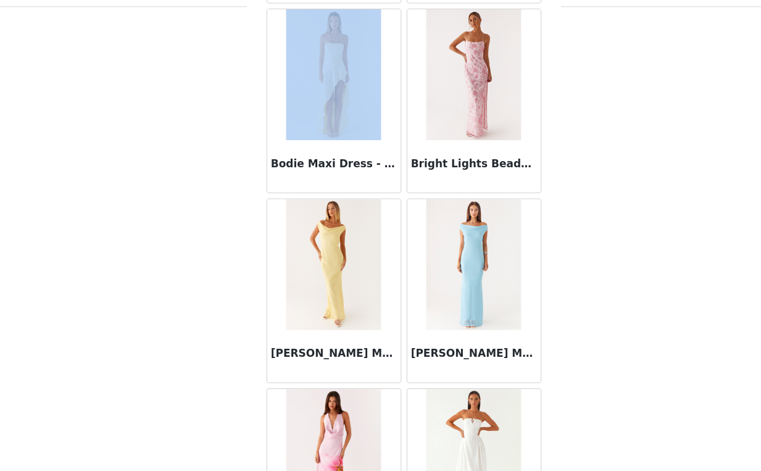
drag, startPoint x: 257, startPoint y: 181, endPoint x: 207, endPoint y: 188, distance: 50.5
click at [224, 180] on div "STEP 1 OF 4 Select your styles! You will receive 6 products. 4/6 Selected Emery…" at bounding box center [380, 66] width 761 height 633
drag, startPoint x: 200, startPoint y: 192, endPoint x: 371, endPoint y: 86, distance: 200.9
click at [200, 192] on div "STEP 1 OF 4 Select your styles! You will receive 6 products. 4/6 Selected Emery…" at bounding box center [380, 66] width 761 height 633
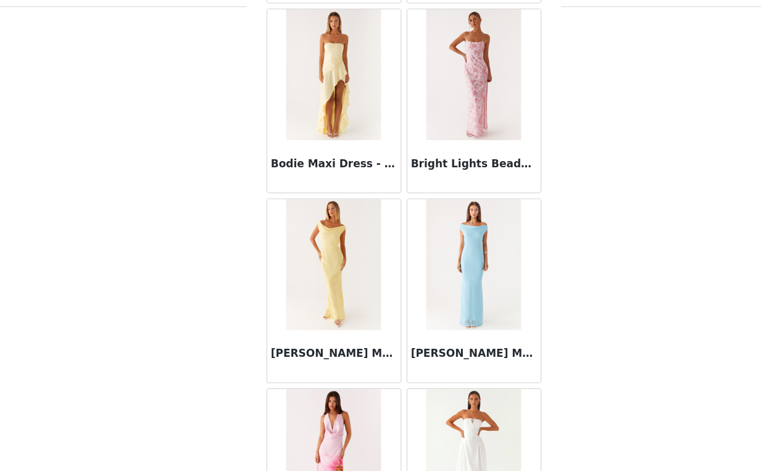
click at [314, 151] on img at bounding box center [314, 97] width 89 height 123
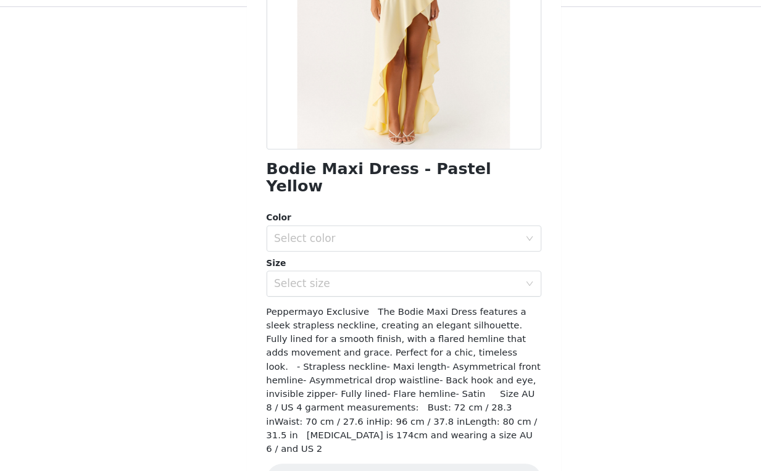
scroll to position [180, 0]
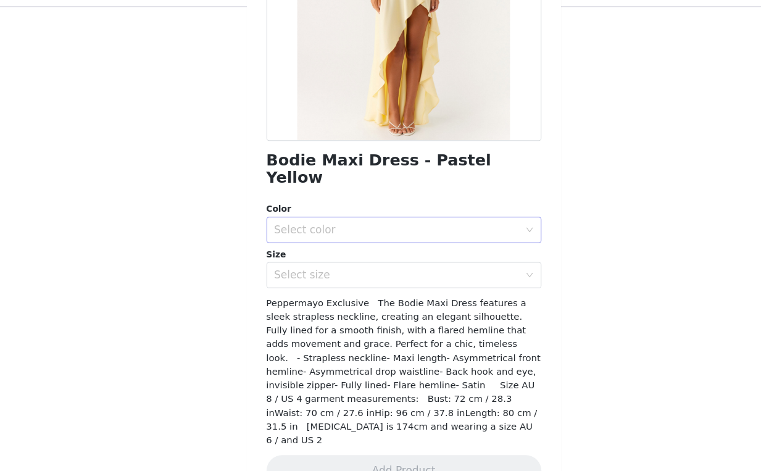
click at [341, 238] on div "Select color" at bounding box center [374, 244] width 231 height 12
click at [313, 251] on li "Pastel Yellow" at bounding box center [376, 254] width 250 height 20
click at [316, 280] on div "Select size" at bounding box center [374, 286] width 231 height 12
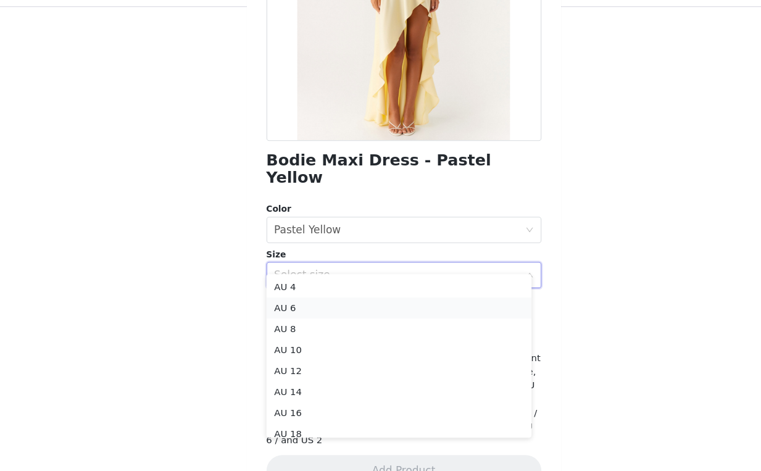
click at [289, 313] on li "AU 6" at bounding box center [376, 317] width 250 height 20
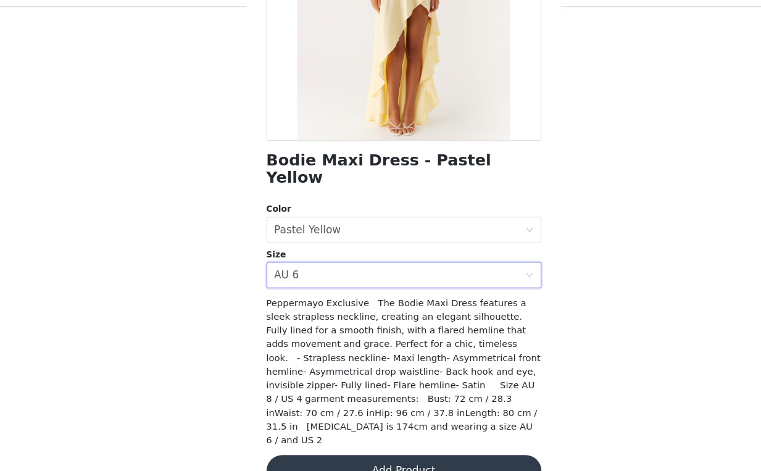
click at [355, 456] on button "Add Product" at bounding box center [380, 471] width 259 height 30
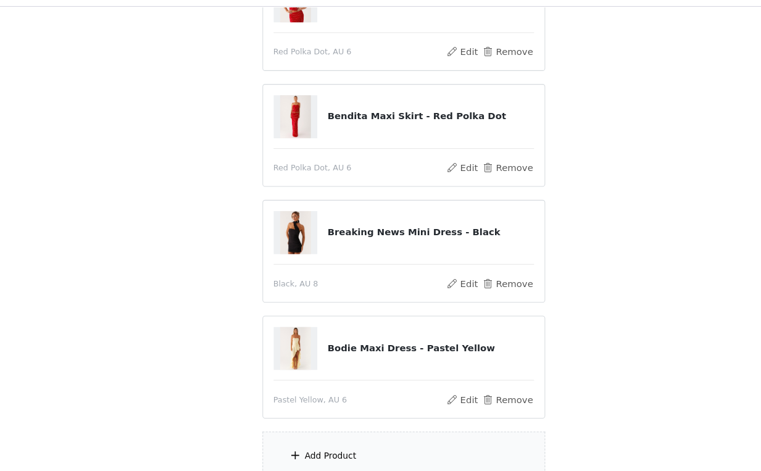
scroll to position [281, 0]
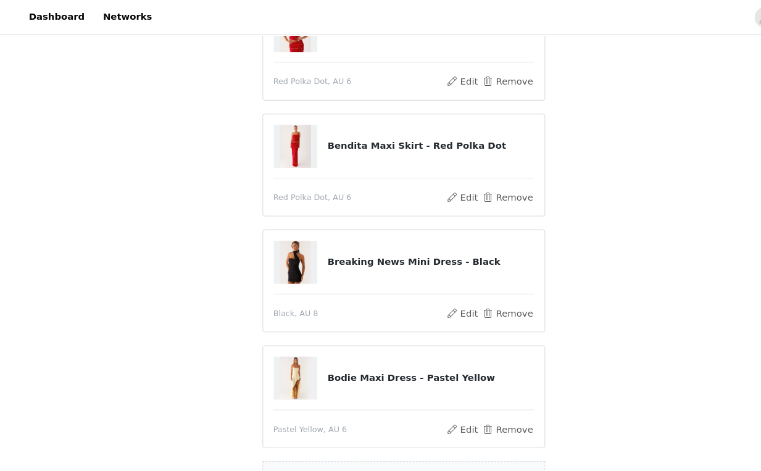
click at [536, 352] on div "STEP 1 OF 4 Select your styles! You will receive 6 products. 5/6 Selected Emery…" at bounding box center [380, 125] width 761 height 742
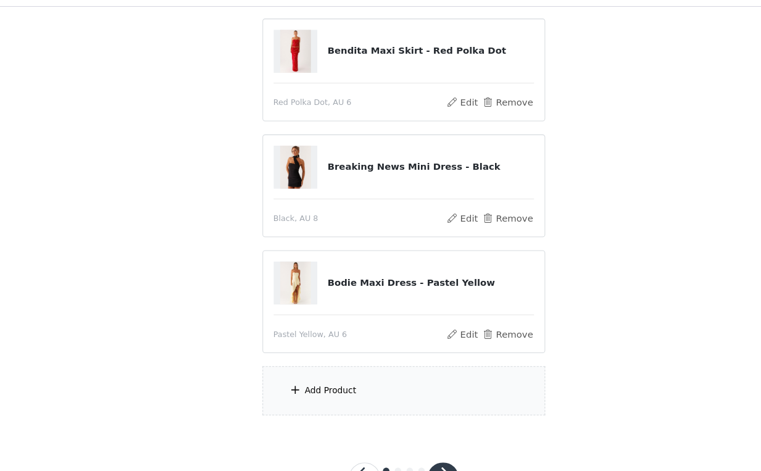
scroll to position [395, 0]
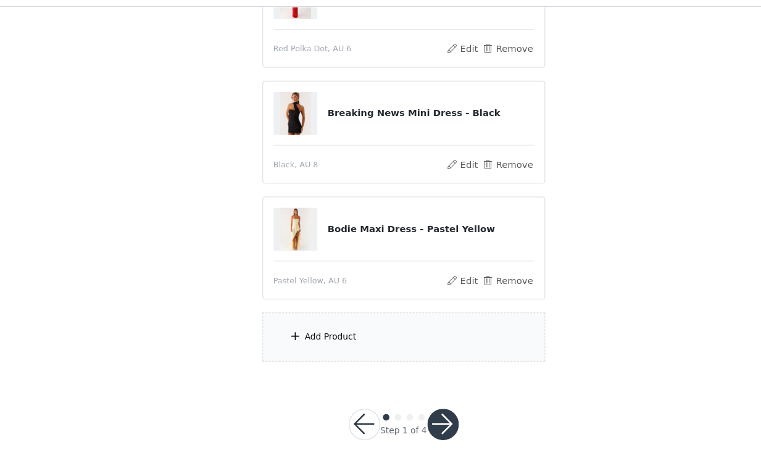
click at [375, 352] on div "Add Product" at bounding box center [380, 345] width 267 height 46
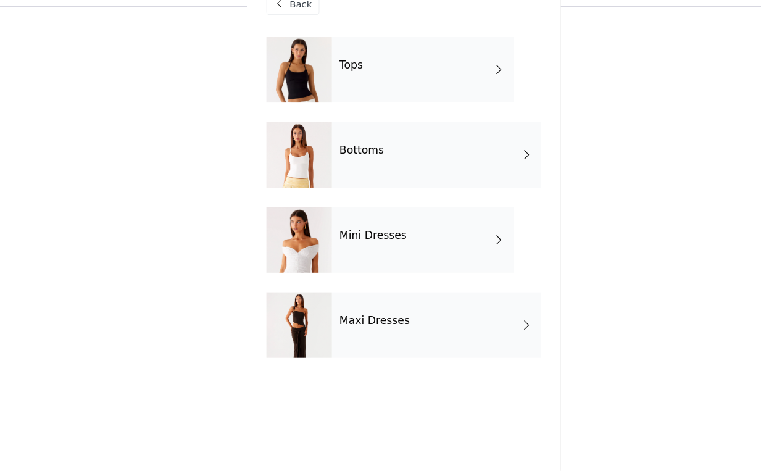
click at [365, 261] on div "Mini Dresses" at bounding box center [399, 253] width 172 height 62
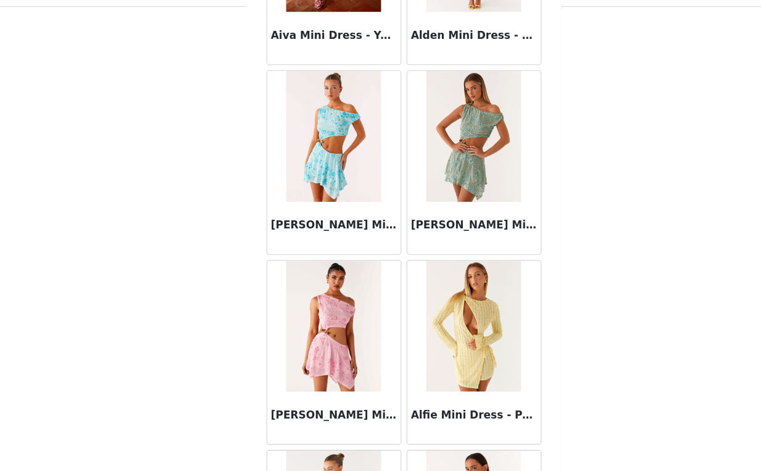
scroll to position [1418, 0]
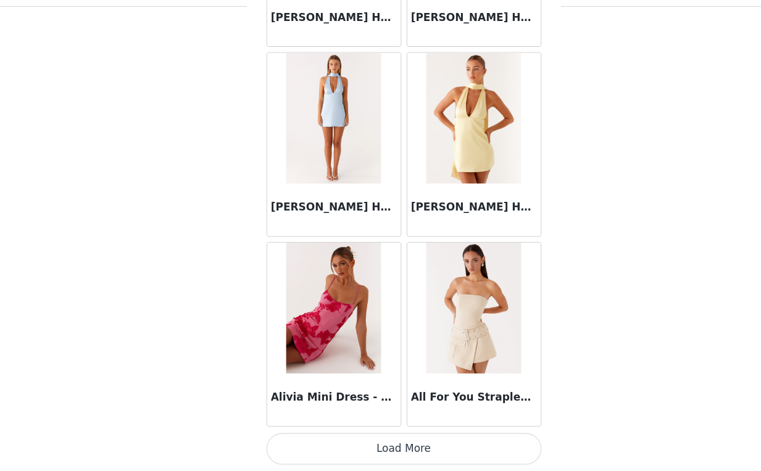
click at [388, 446] on button "Load More" at bounding box center [380, 450] width 259 height 30
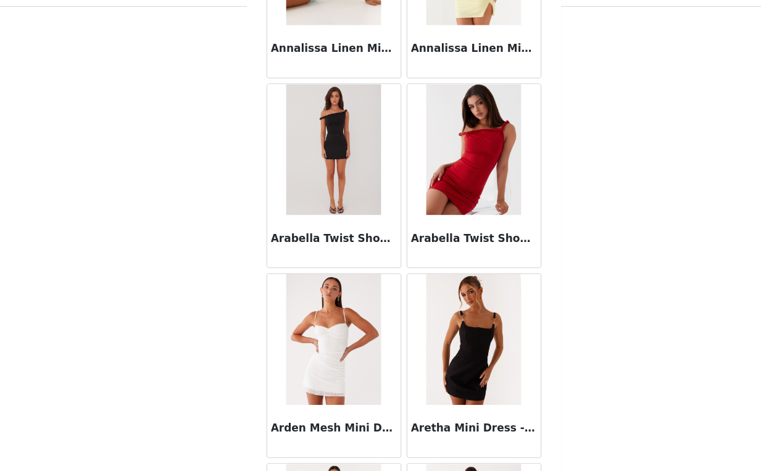
scroll to position [2701, 0]
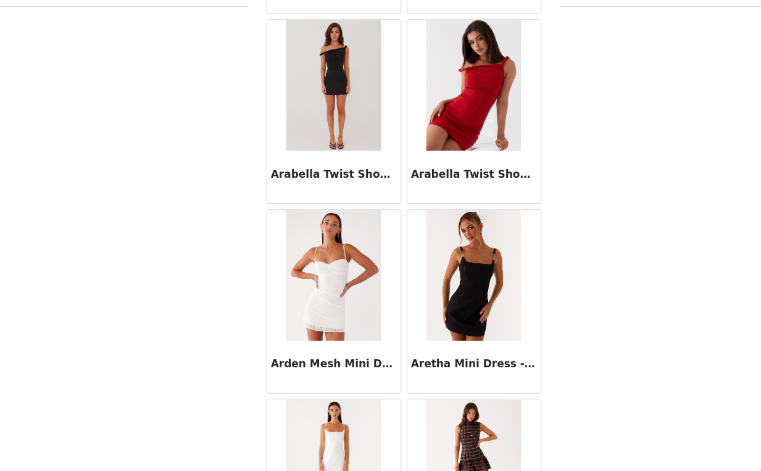
click at [330, 164] on img at bounding box center [314, 107] width 89 height 123
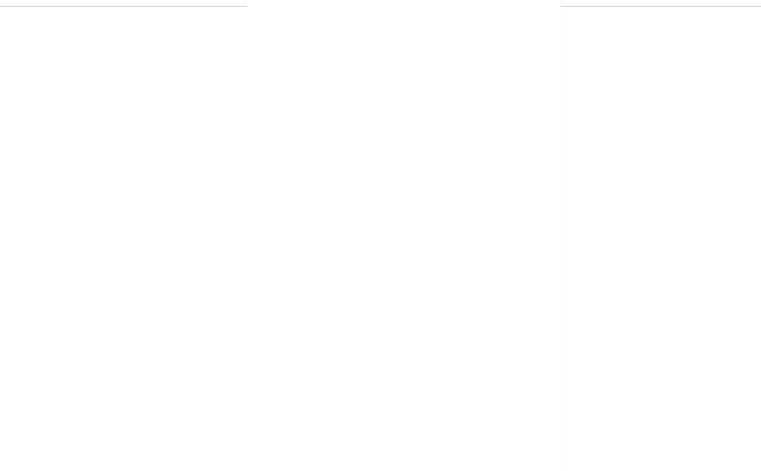
scroll to position [0, 0]
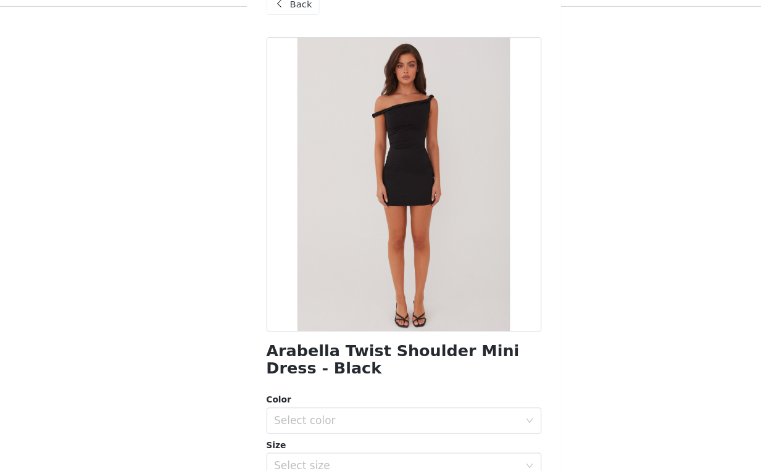
click at [292, 35] on span "Back" at bounding box center [283, 31] width 21 height 13
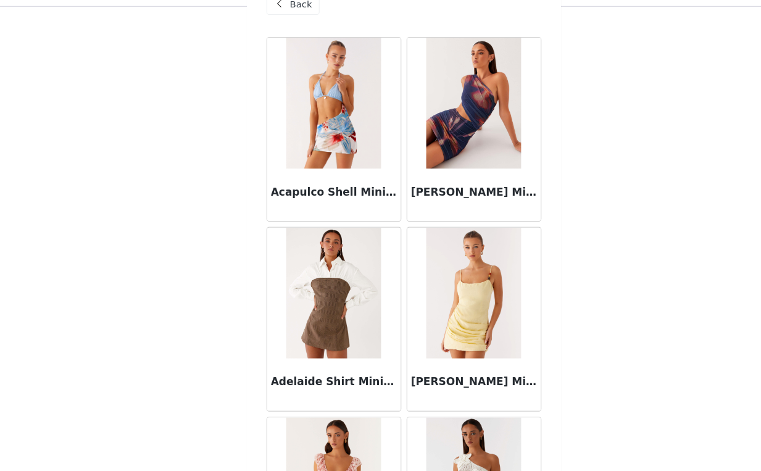
click at [283, 36] on span "Back" at bounding box center [283, 31] width 21 height 13
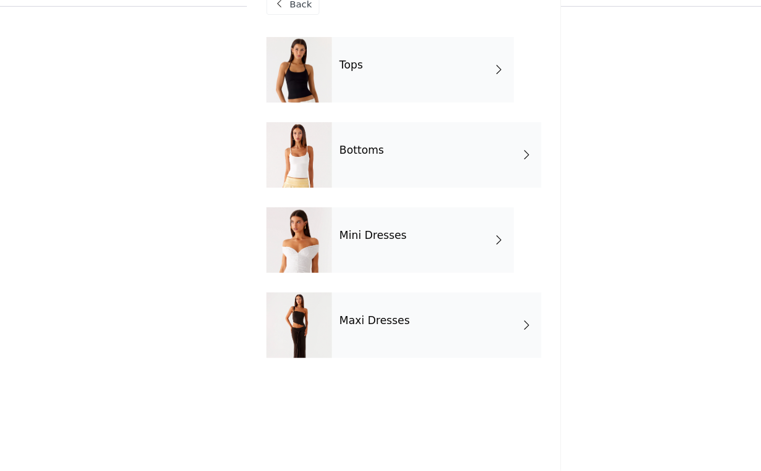
click at [359, 333] on h4 "Maxi Dresses" at bounding box center [353, 328] width 67 height 11
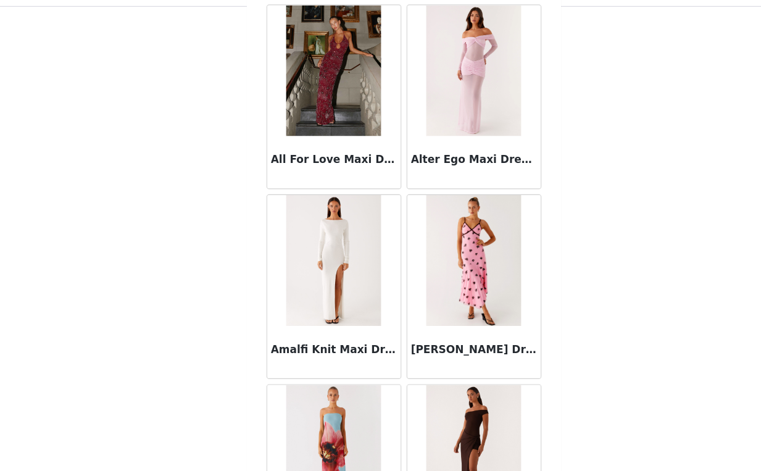
scroll to position [1418, 0]
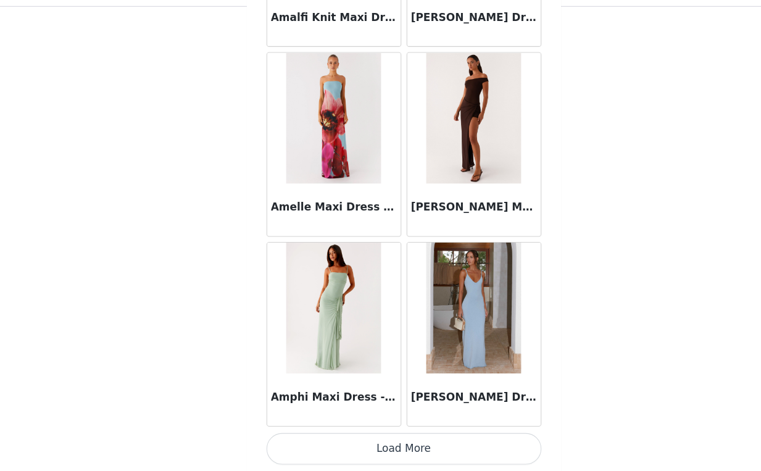
click at [388, 444] on button "Load More" at bounding box center [380, 450] width 259 height 30
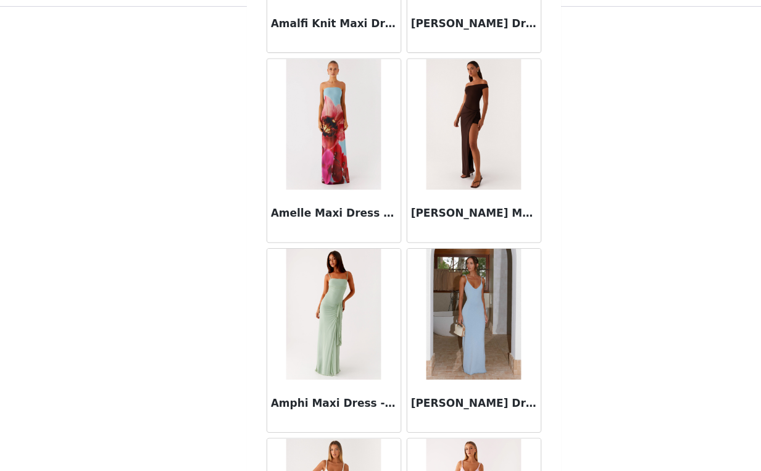
scroll to position [395, 0]
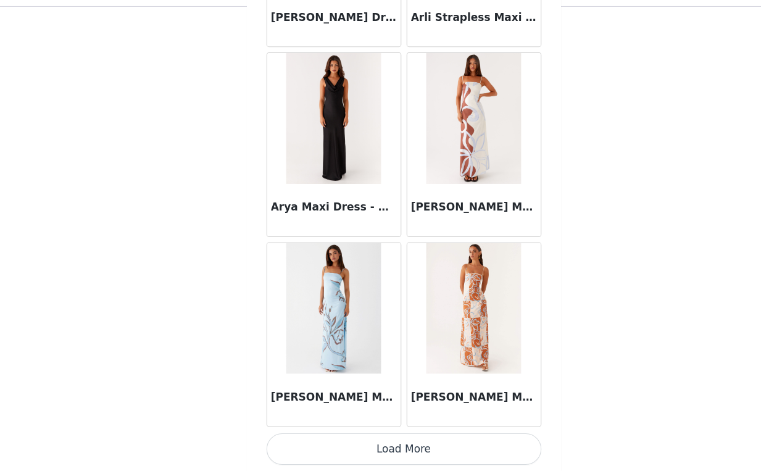
click at [377, 447] on button "Load More" at bounding box center [380, 450] width 259 height 30
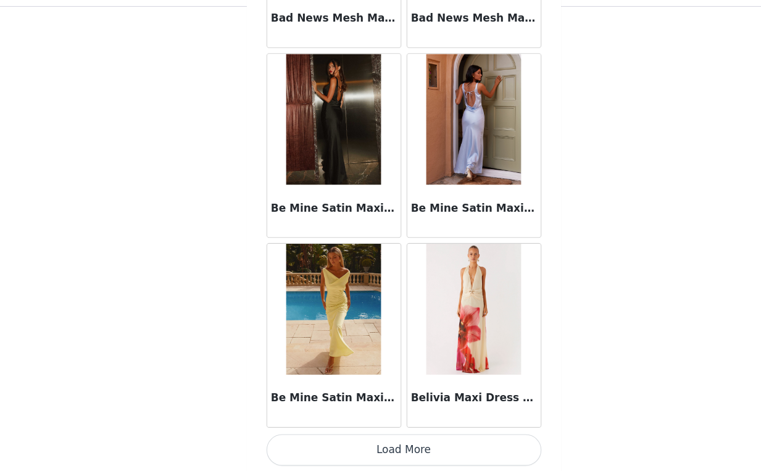
scroll to position [4997, 0]
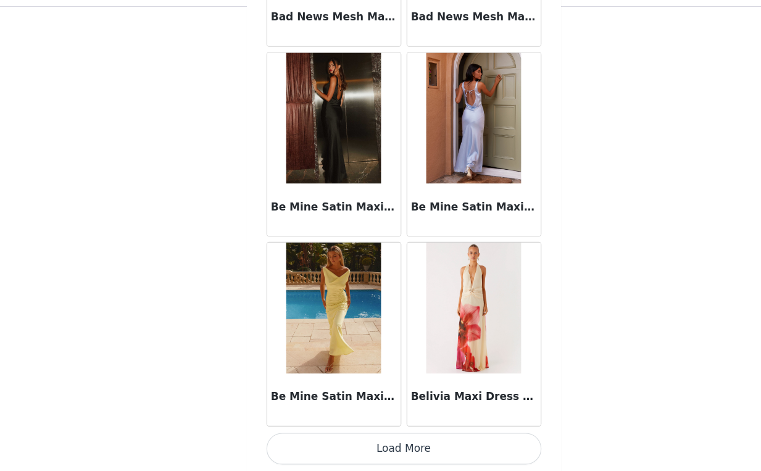
click at [371, 444] on button "Load More" at bounding box center [380, 450] width 259 height 30
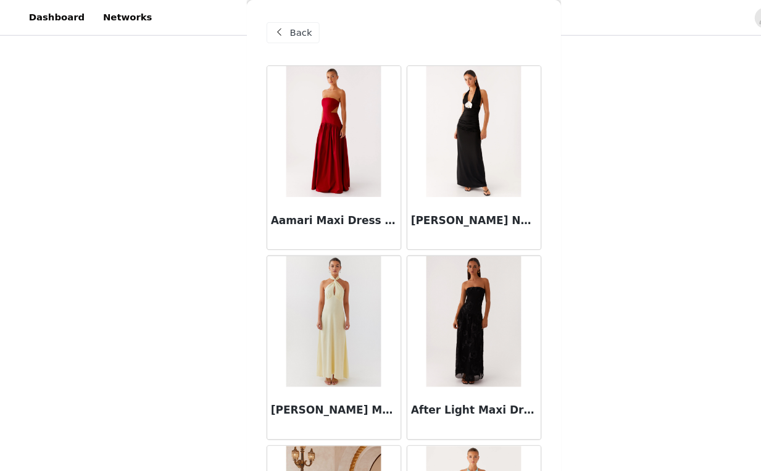
scroll to position [0, 0]
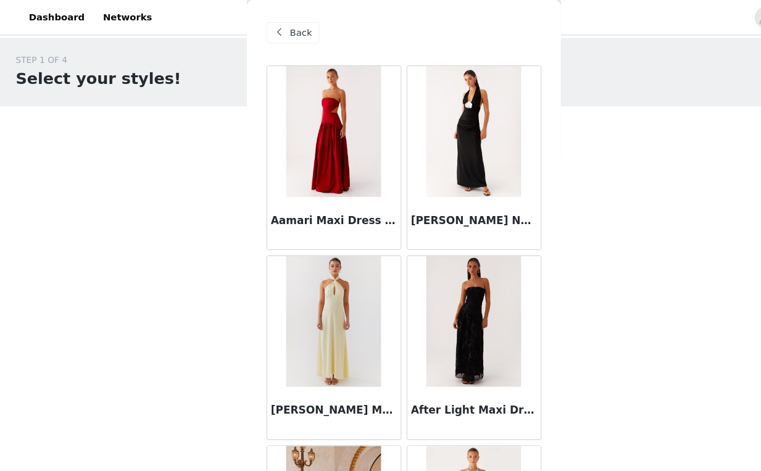
click at [284, 36] on span "Back" at bounding box center [283, 31] width 21 height 13
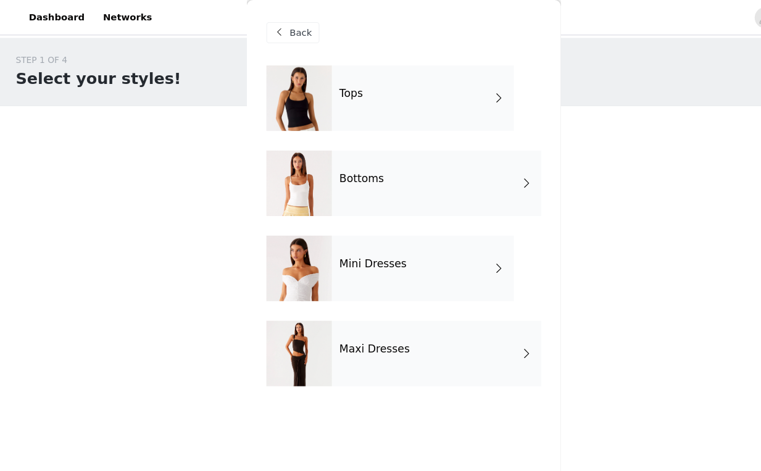
click at [391, 101] on div "Tops" at bounding box center [399, 93] width 172 height 62
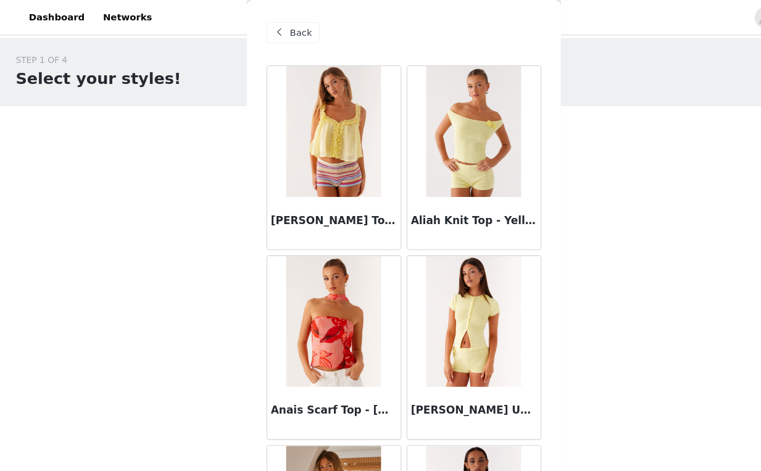
click at [288, 33] on span "Back" at bounding box center [283, 31] width 21 height 13
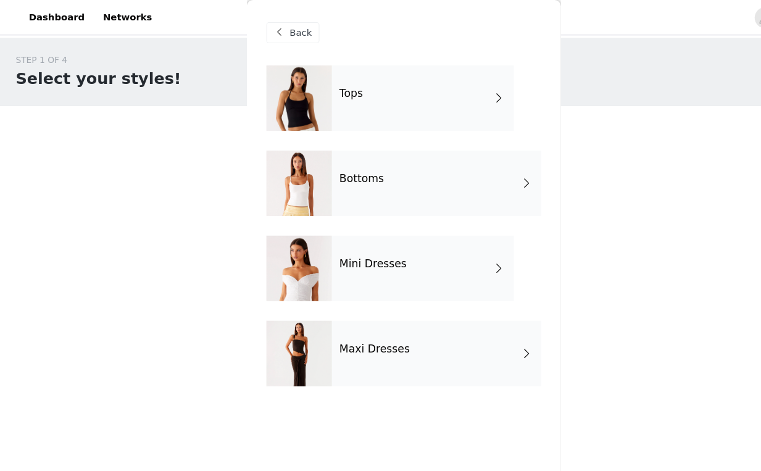
click at [343, 315] on div "Maxi Dresses" at bounding box center [411, 333] width 197 height 62
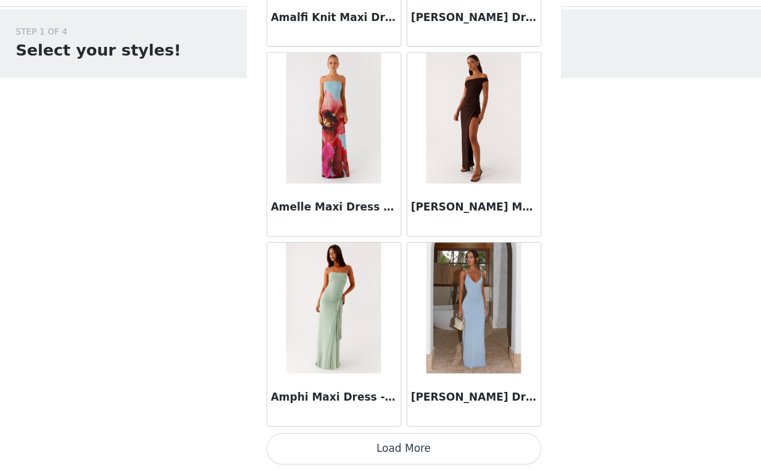
click at [359, 438] on button "Load More" at bounding box center [380, 450] width 259 height 30
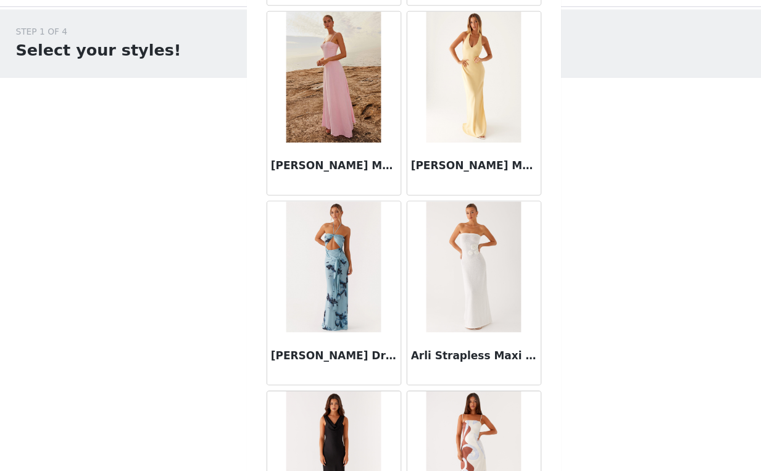
scroll to position [3207, 0]
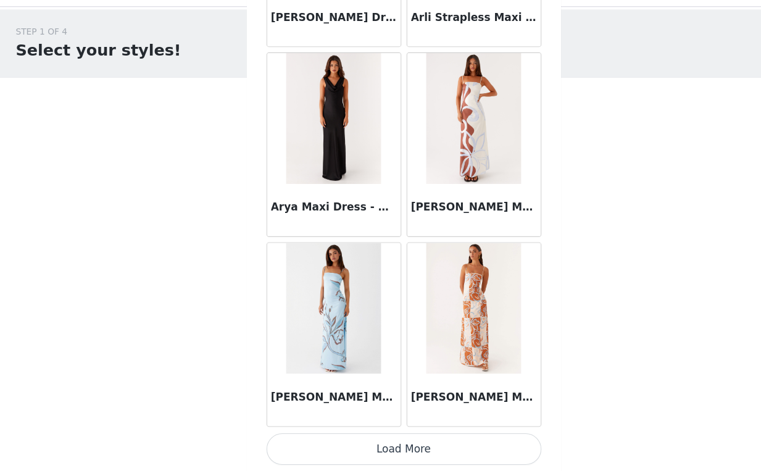
click at [375, 446] on button "Load More" at bounding box center [380, 450] width 259 height 30
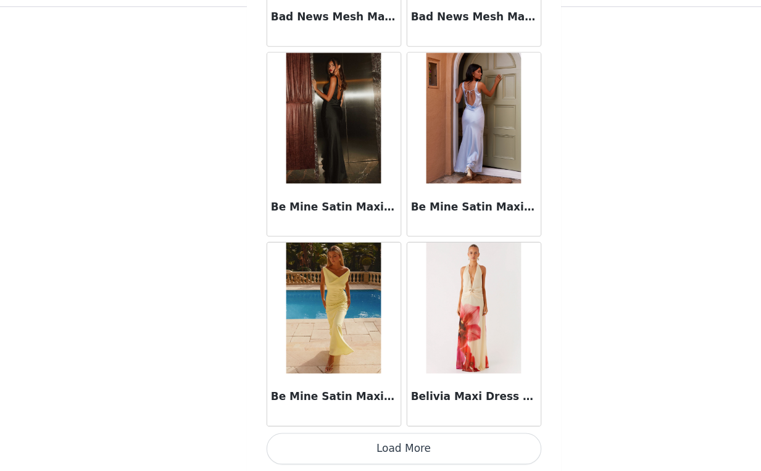
scroll to position [395, 0]
click at [390, 446] on button "Load More" at bounding box center [380, 450] width 259 height 30
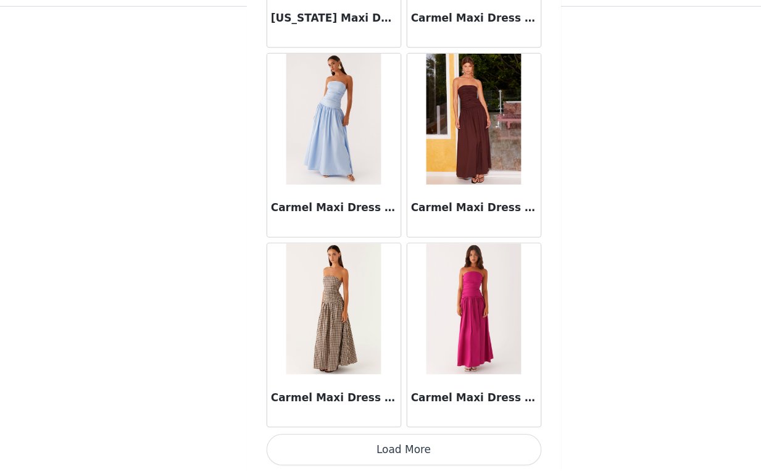
scroll to position [6786, 0]
click at [376, 449] on button "Load More" at bounding box center [380, 450] width 259 height 30
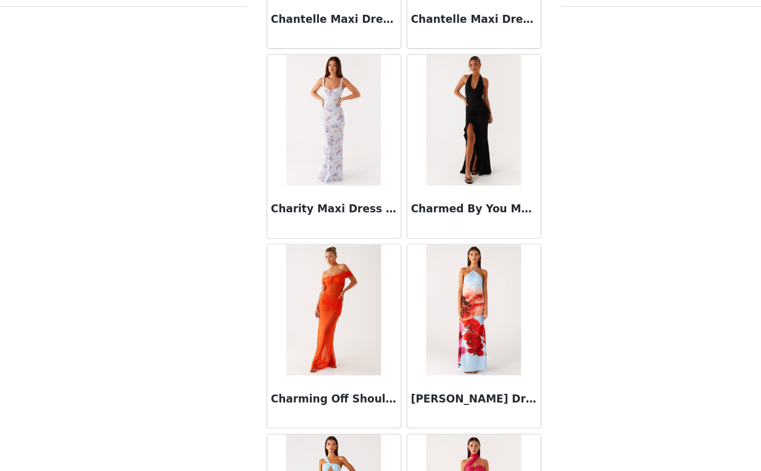
scroll to position [8576, 0]
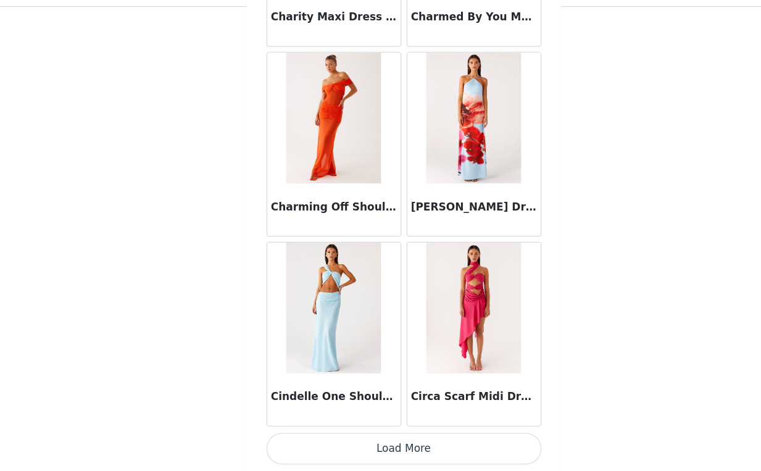
click at [360, 446] on button "Load More" at bounding box center [380, 450] width 259 height 30
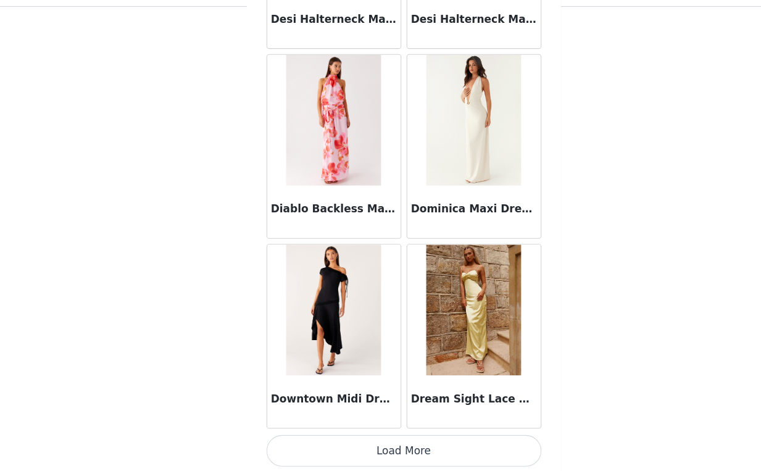
scroll to position [10366, 0]
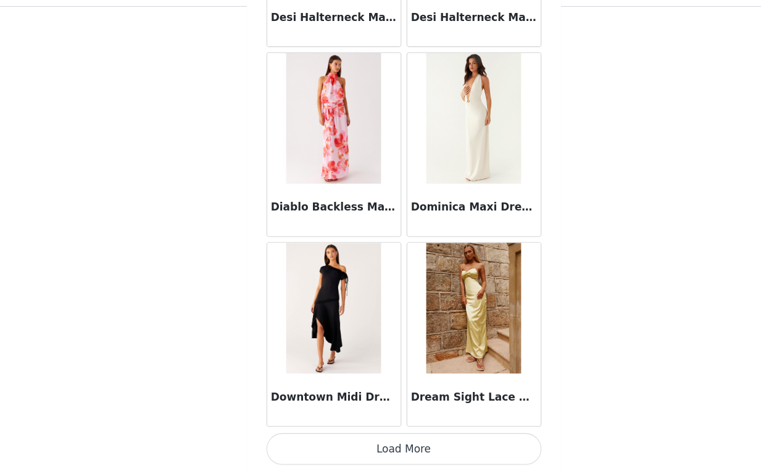
click at [370, 442] on button "Load More" at bounding box center [380, 450] width 259 height 30
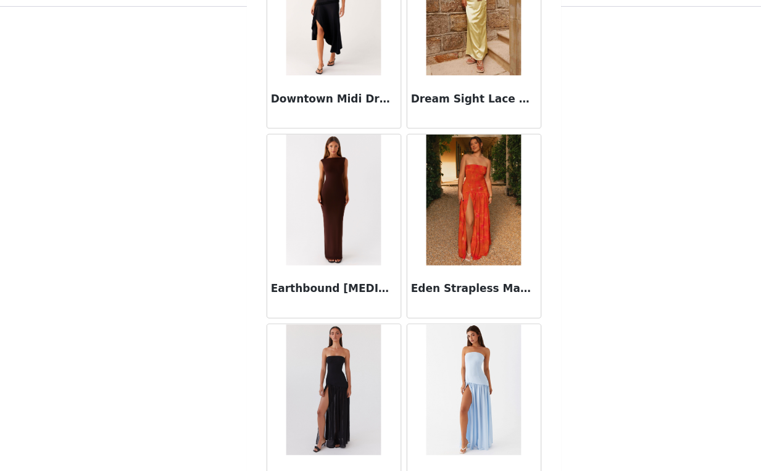
scroll to position [10647, 0]
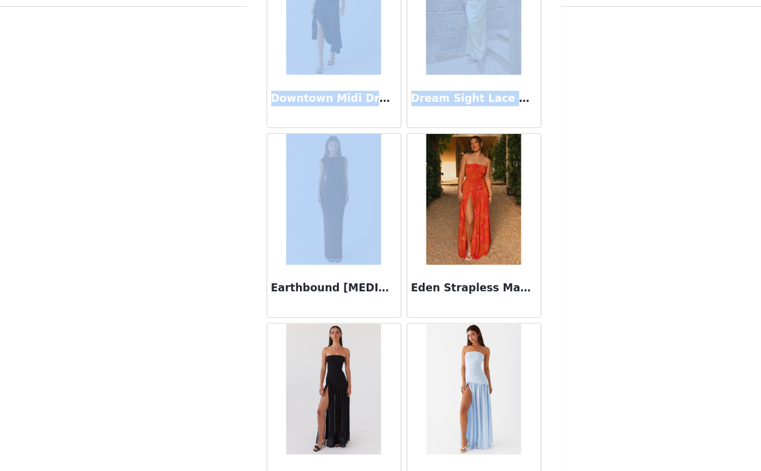
drag, startPoint x: 257, startPoint y: 297, endPoint x: 555, endPoint y: 296, distance: 297.5
click at [549, 296] on div "STEP 1 OF 4 Select your styles! You will receive 6 products. 5/6 Selected Emery…" at bounding box center [380, 12] width 761 height 742
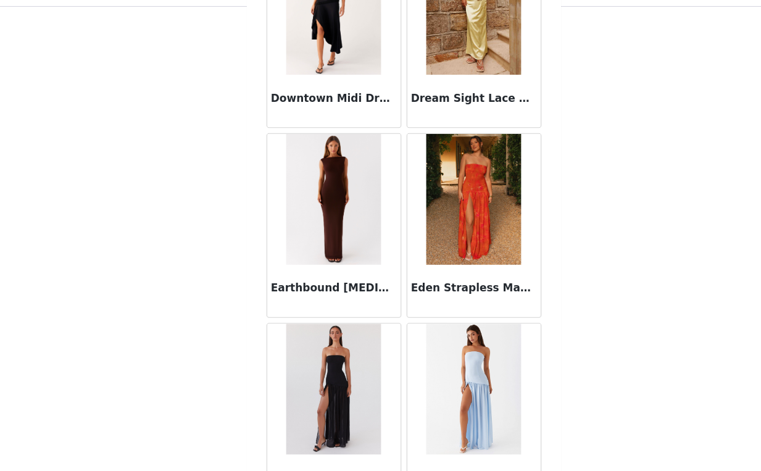
click at [587, 292] on div "STEP 1 OF 4 Select your styles! You will receive 6 products. 5/6 Selected Emery…" at bounding box center [380, 12] width 761 height 742
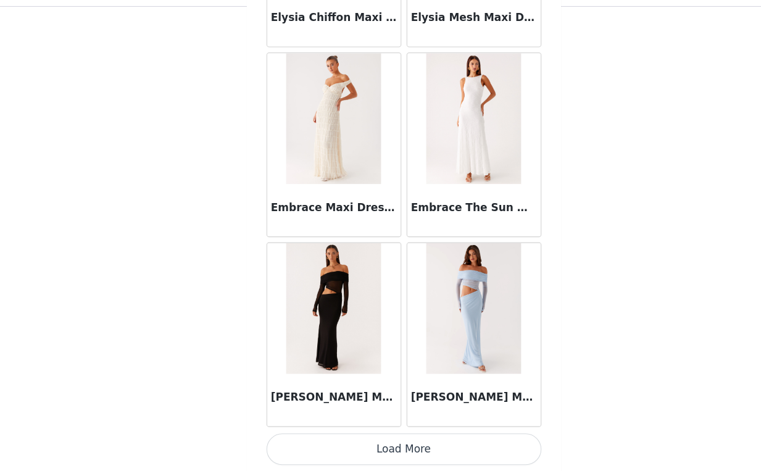
scroll to position [12155, 0]
click at [421, 449] on button "Load More" at bounding box center [380, 450] width 259 height 30
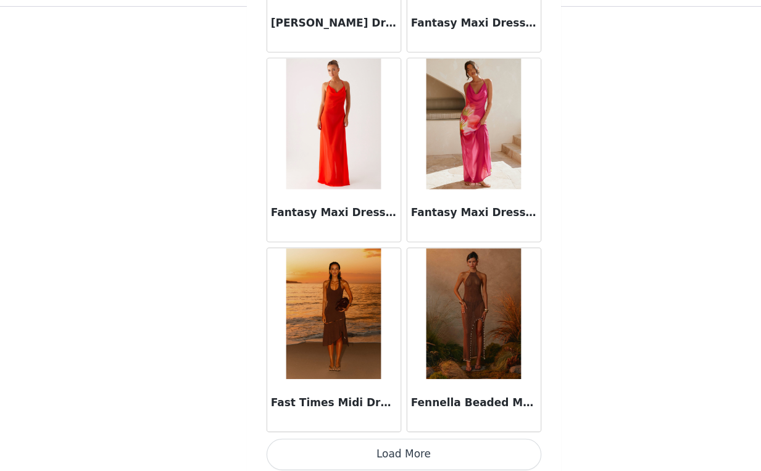
scroll to position [13945, 0]
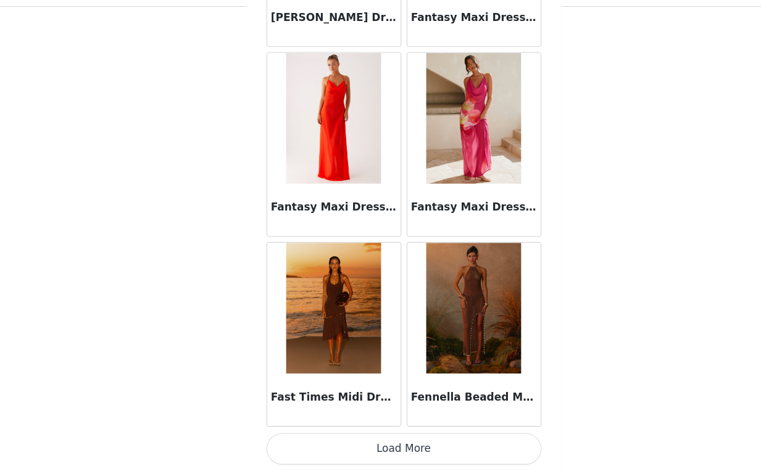
click at [382, 442] on button "Load More" at bounding box center [380, 450] width 259 height 30
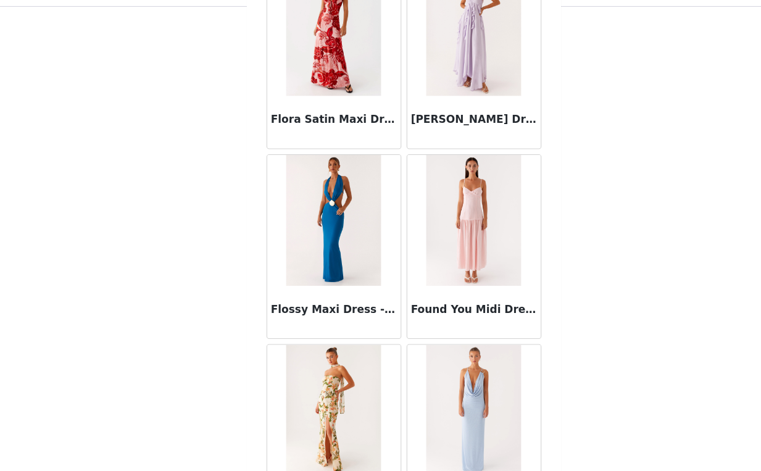
scroll to position [15735, 0]
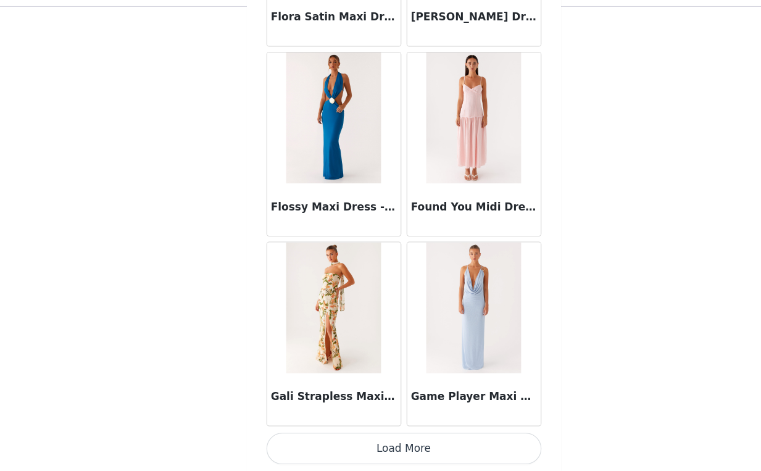
click at [375, 430] on div "Gali Strapless Maxi Dress - Floral Print" at bounding box center [315, 341] width 132 height 179
click at [373, 443] on button "Load More" at bounding box center [380, 450] width 259 height 30
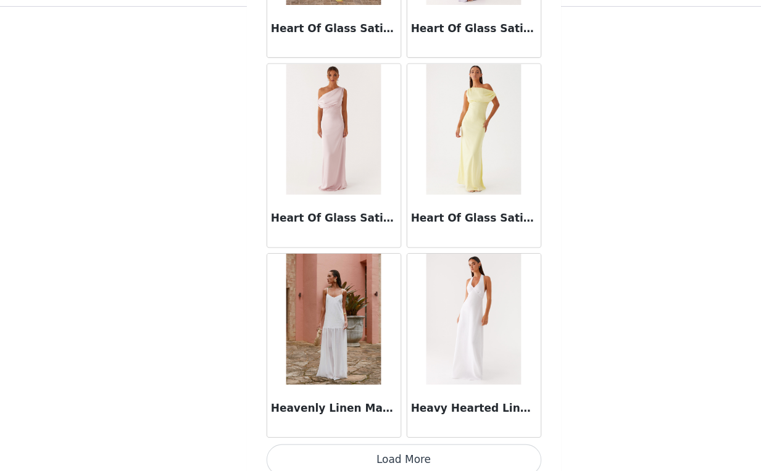
scroll to position [17524, 0]
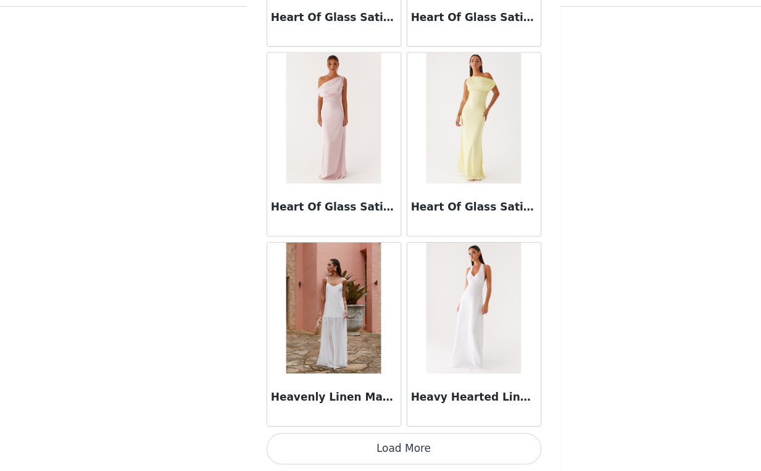
click at [375, 440] on button "Load More" at bounding box center [380, 450] width 259 height 30
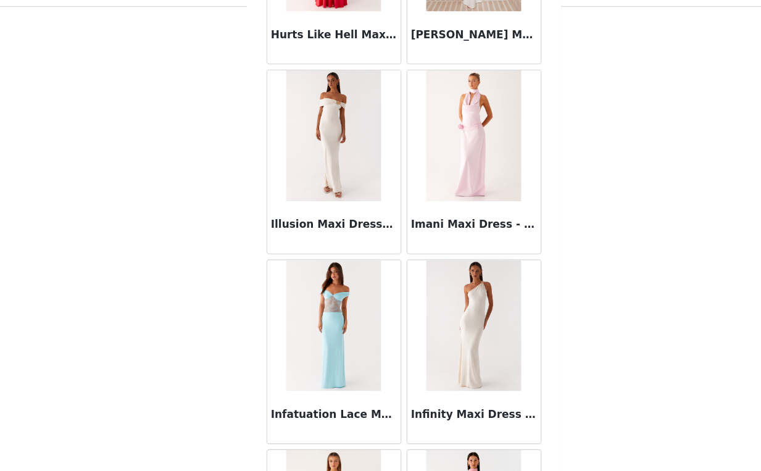
scroll to position [19008, 0]
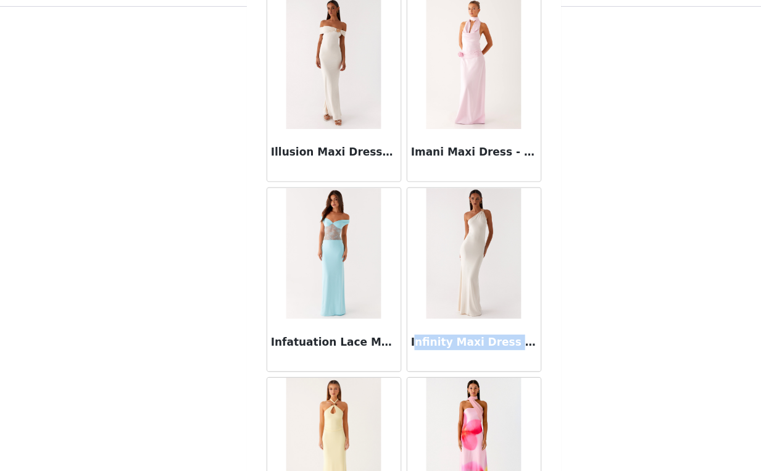
drag, startPoint x: 384, startPoint y: 350, endPoint x: 491, endPoint y: 359, distance: 106.5
click at [491, 359] on div "Infinity Maxi Dress - Ivory" at bounding box center [447, 351] width 126 height 49
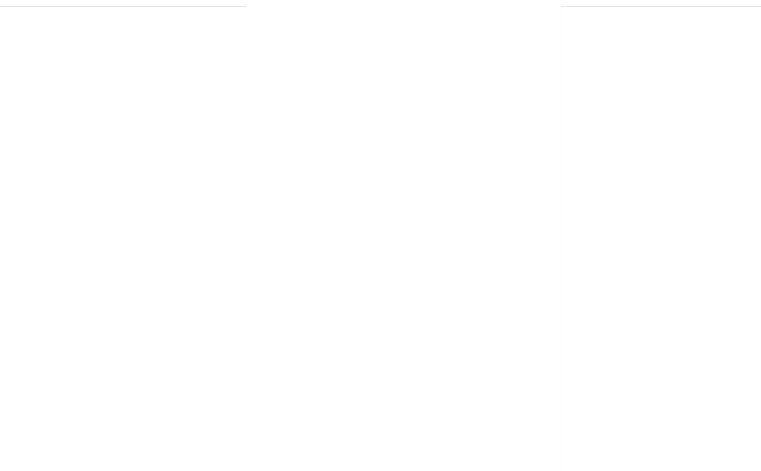
click at [581, 322] on div "STEP 1 OF 4 Select your styles! You will receive 6 products. 5/6 Selected Emery…" at bounding box center [380, 12] width 761 height 742
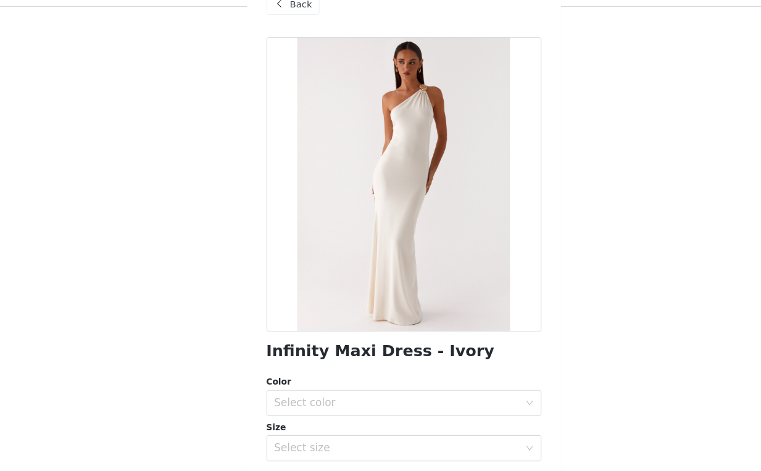
click at [288, 36] on span "Back" at bounding box center [283, 31] width 21 height 13
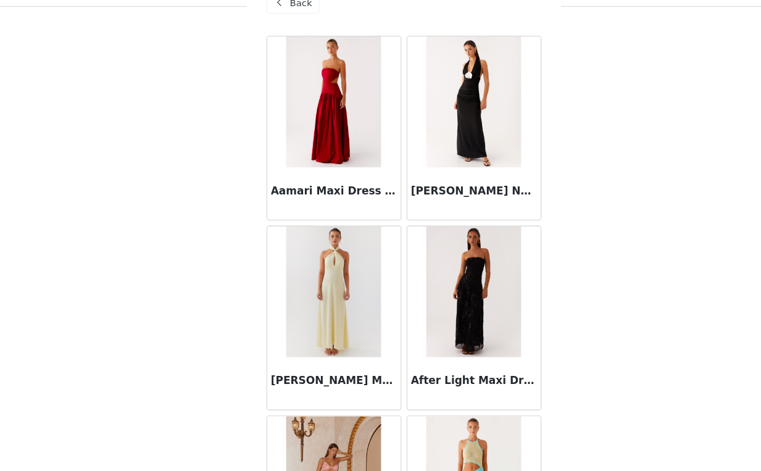
scroll to position [2, 0]
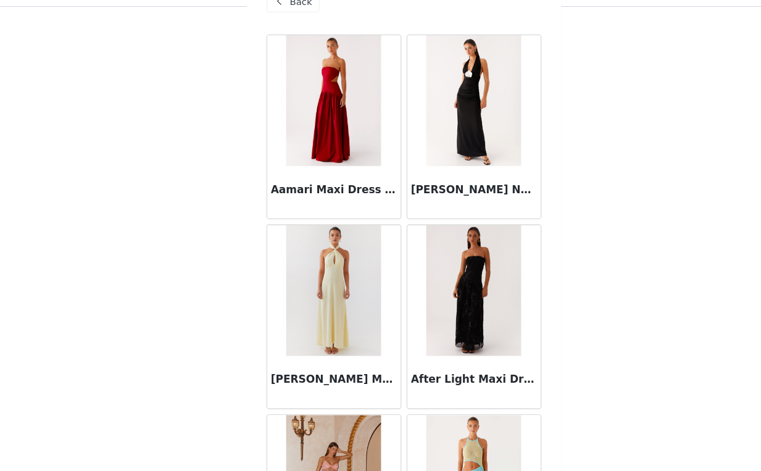
click at [272, 45] on div "Back" at bounding box center [380, 29] width 259 height 62
click at [274, 36] on div "Back" at bounding box center [276, 29] width 50 height 20
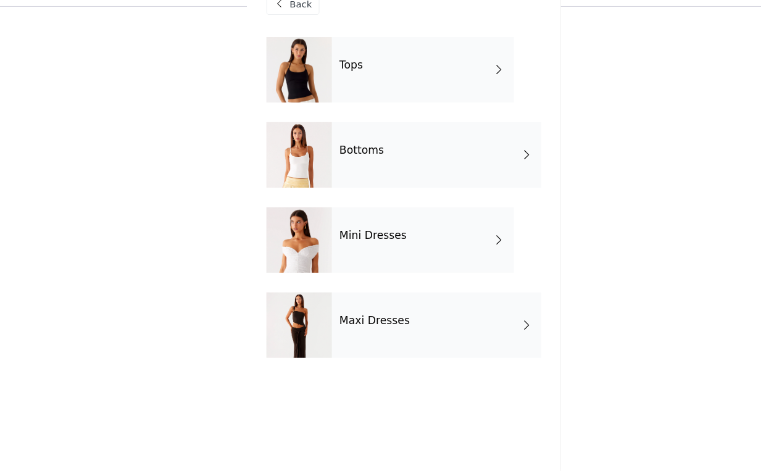
scroll to position [0, 0]
click at [289, 32] on span "Back" at bounding box center [283, 31] width 21 height 13
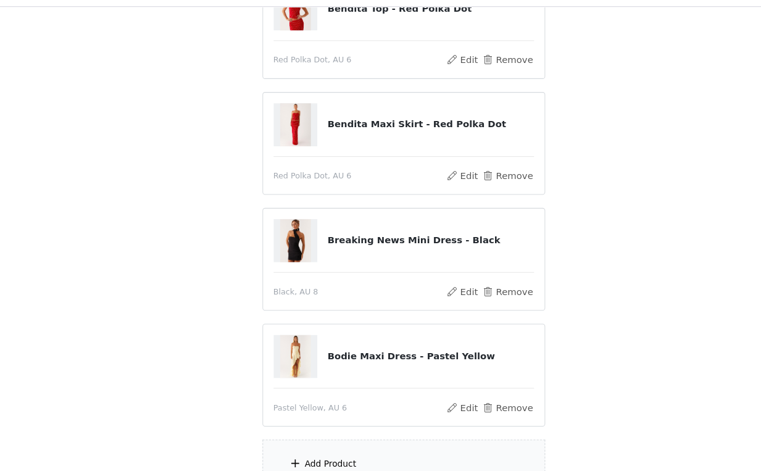
scroll to position [376, 0]
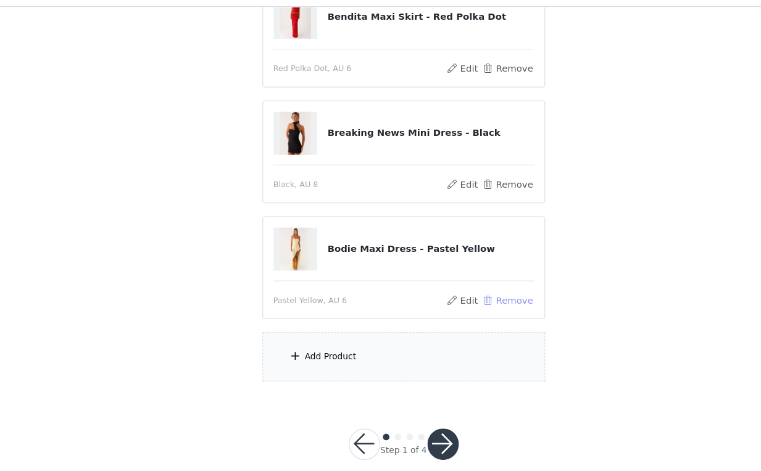
click at [480, 308] on button "Remove" at bounding box center [478, 309] width 49 height 15
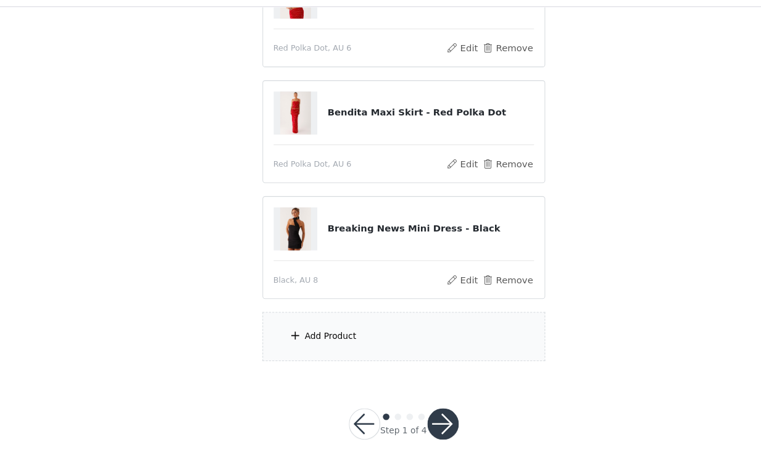
scroll to position [286, 0]
click at [360, 333] on div "Add Product" at bounding box center [380, 345] width 267 height 46
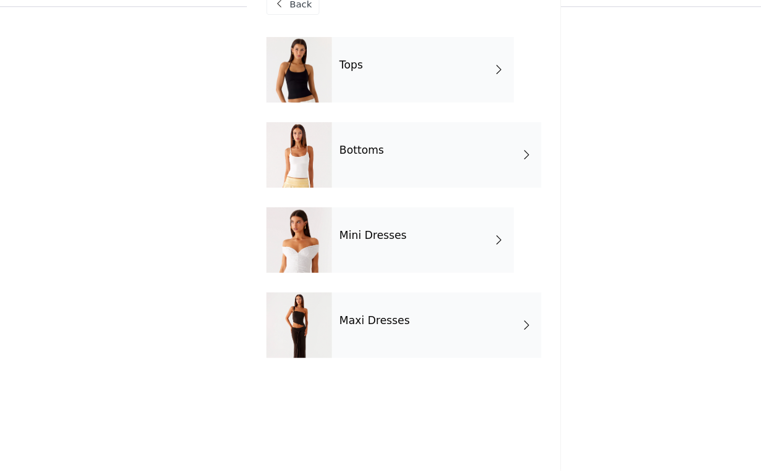
click at [372, 251] on h4 "Mini Dresses" at bounding box center [352, 248] width 64 height 11
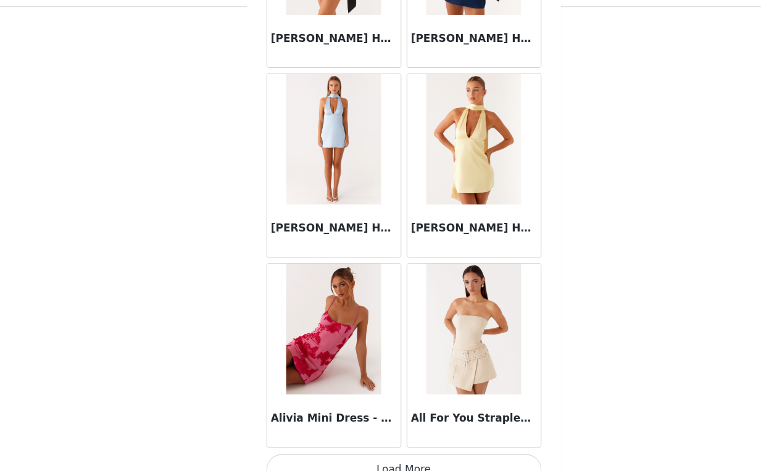
scroll to position [1418, 0]
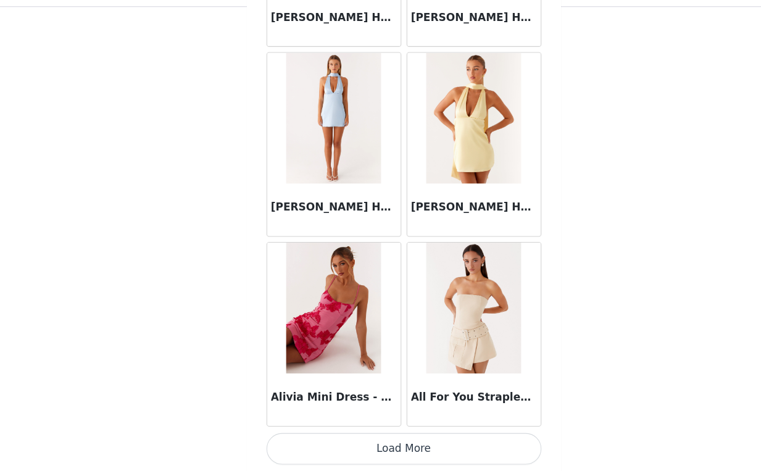
click at [372, 449] on button "Load More" at bounding box center [380, 450] width 259 height 30
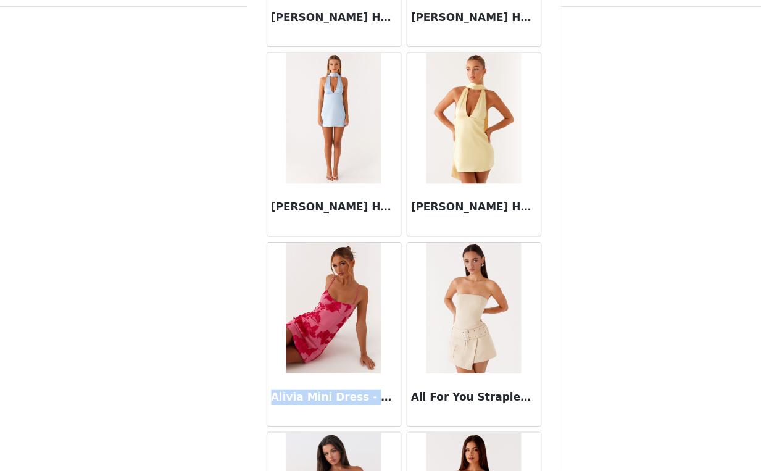
drag, startPoint x: 256, startPoint y: 405, endPoint x: 369, endPoint y: 399, distance: 113.1
click at [368, 399] on h3 "Alivia Mini Dress - Pink" at bounding box center [314, 401] width 118 height 15
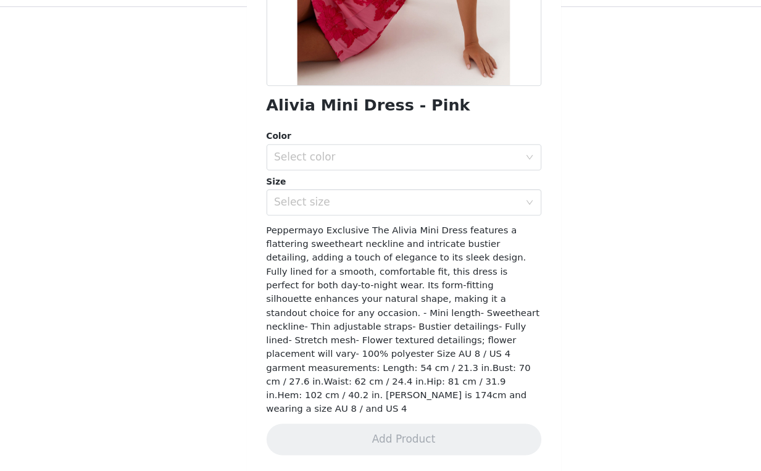
scroll to position [218, 0]
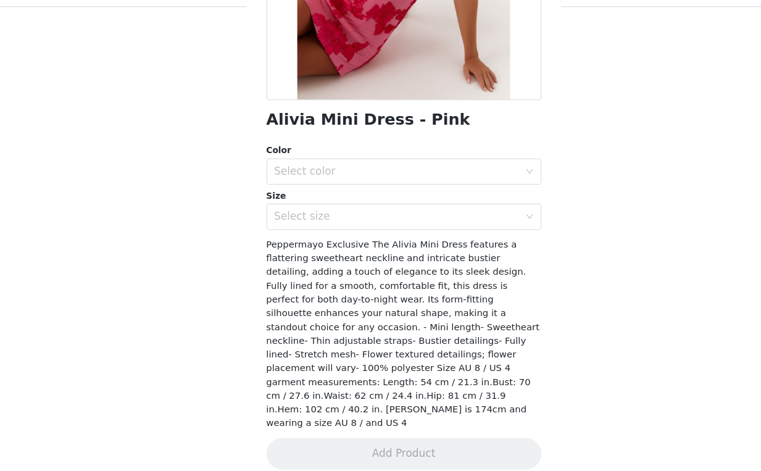
click at [555, 308] on div "STEP 1 OF 4 Select your styles! You will receive 6 products. 4/6 Selected Emery…" at bounding box center [380, 66] width 761 height 633
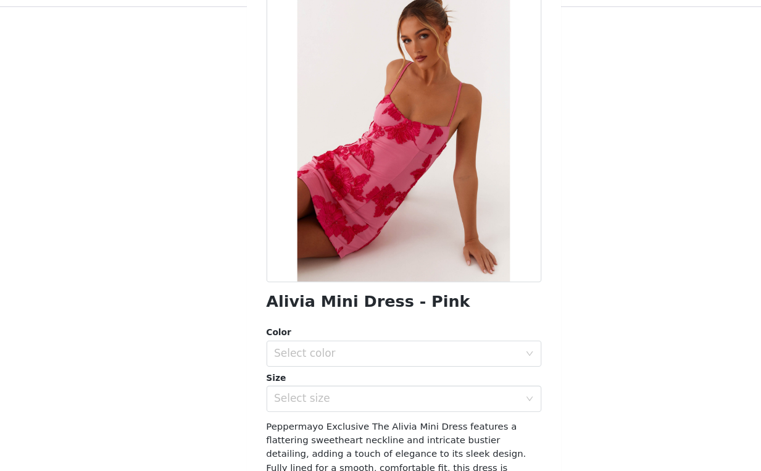
scroll to position [0, 0]
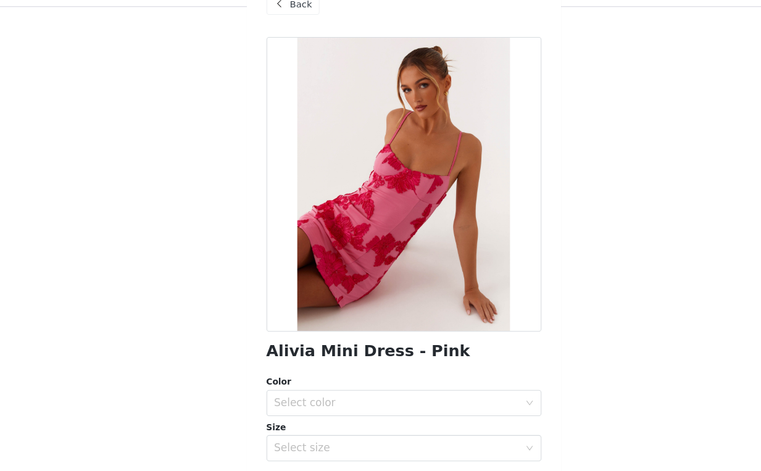
click at [283, 33] on span "Back" at bounding box center [283, 31] width 21 height 13
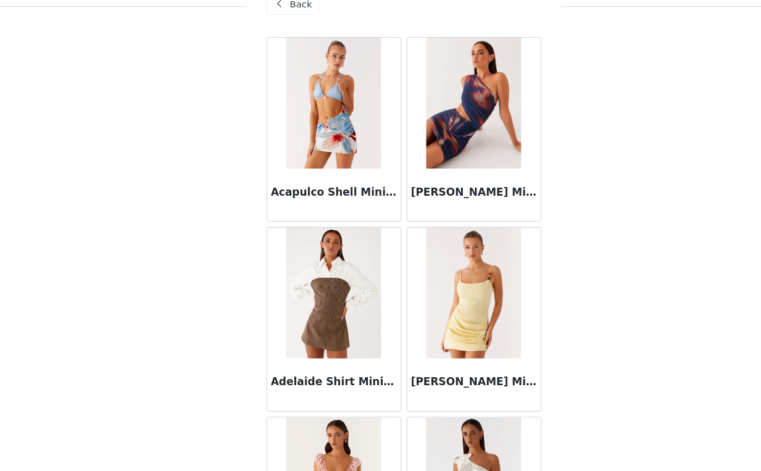
click at [282, 30] on span "Back" at bounding box center [283, 31] width 21 height 13
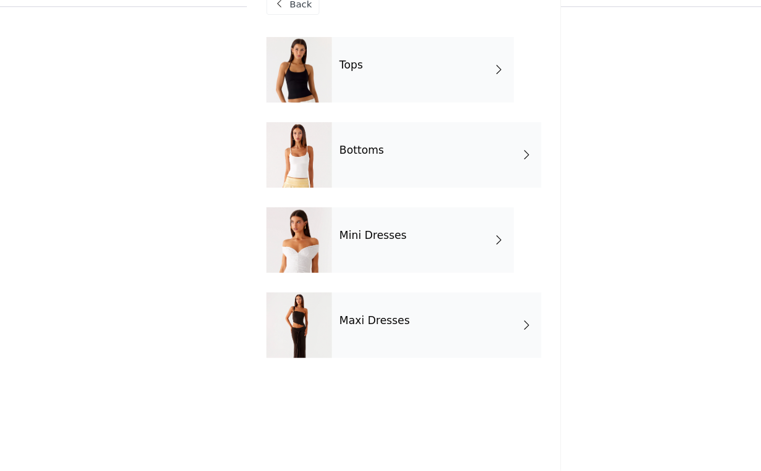
click at [378, 355] on div "Maxi Dresses" at bounding box center [411, 333] width 197 height 62
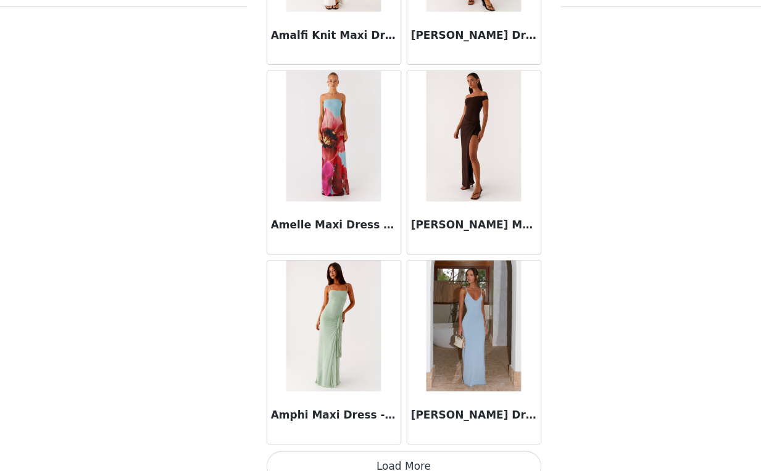
scroll to position [1418, 0]
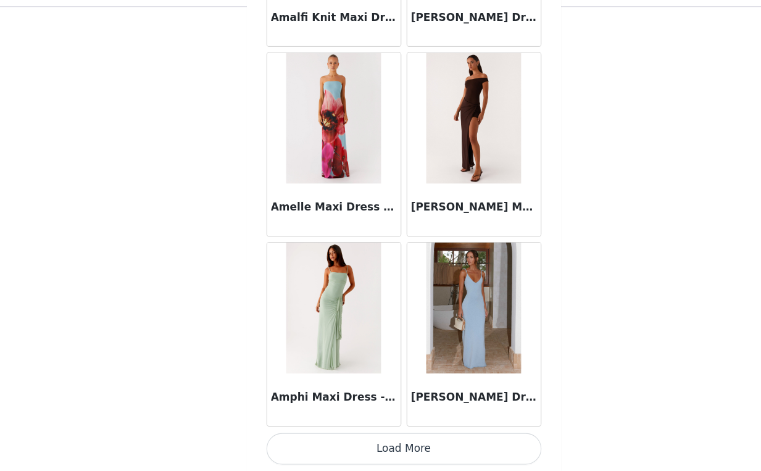
click at [380, 436] on button "Load More" at bounding box center [380, 450] width 259 height 30
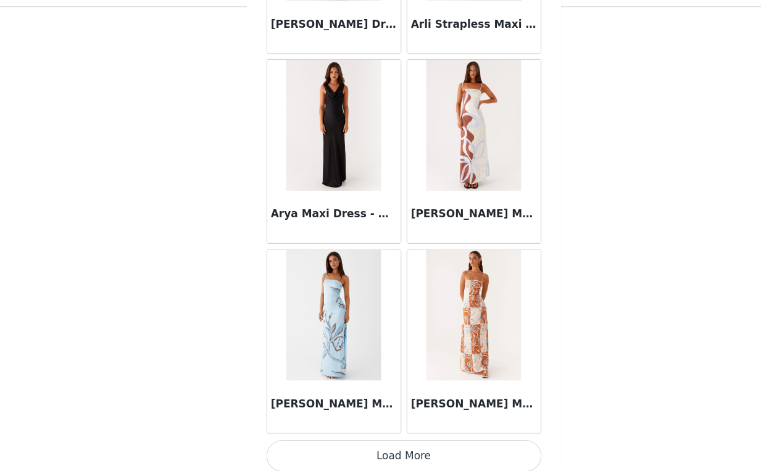
scroll to position [3207, 0]
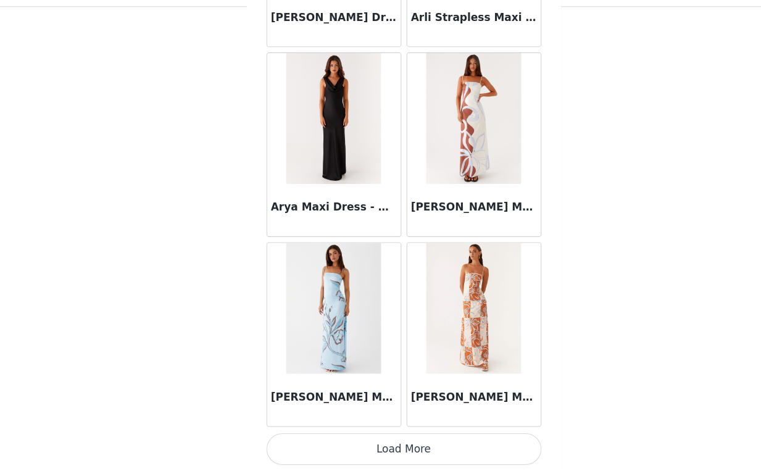
click at [380, 438] on button "Load More" at bounding box center [380, 450] width 259 height 30
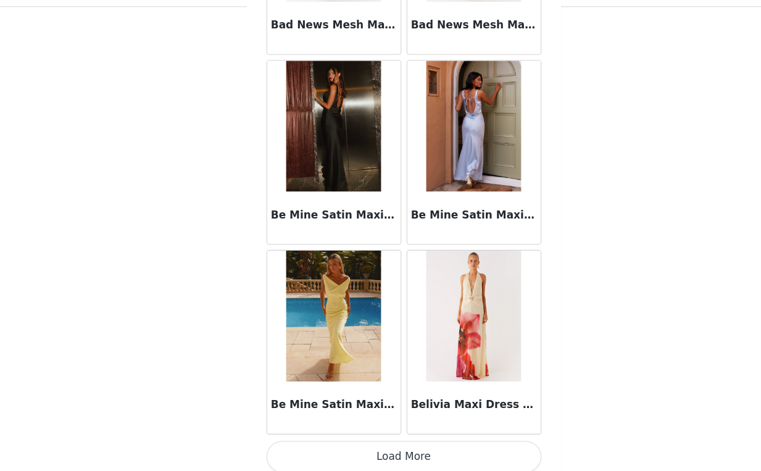
scroll to position [4997, 0]
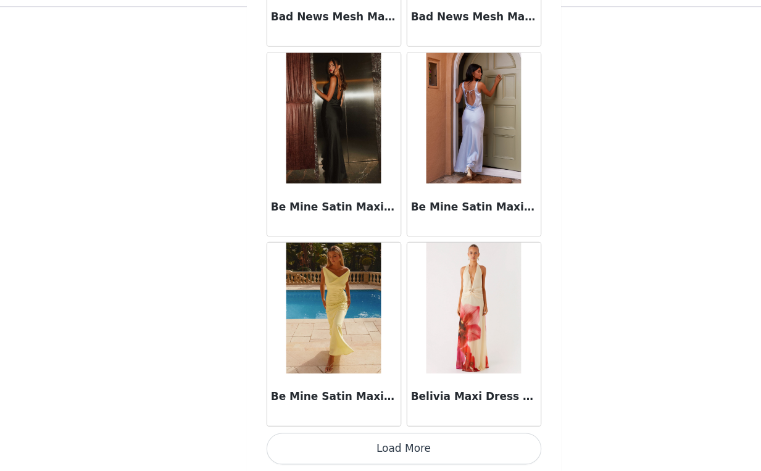
click at [338, 448] on button "Load More" at bounding box center [380, 450] width 259 height 30
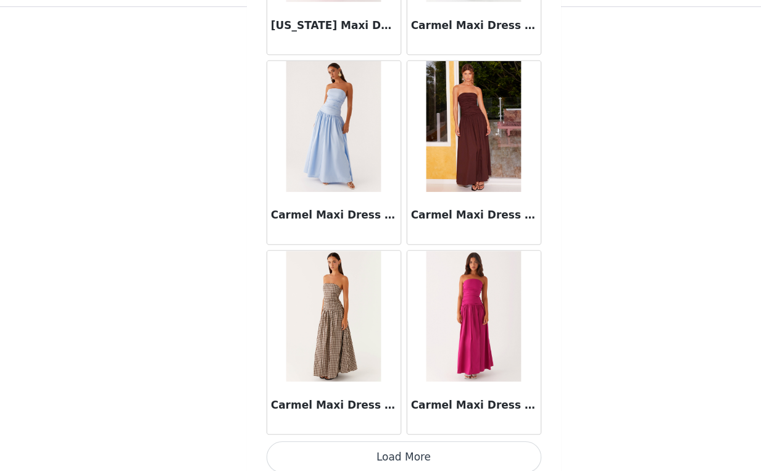
scroll to position [6786, 0]
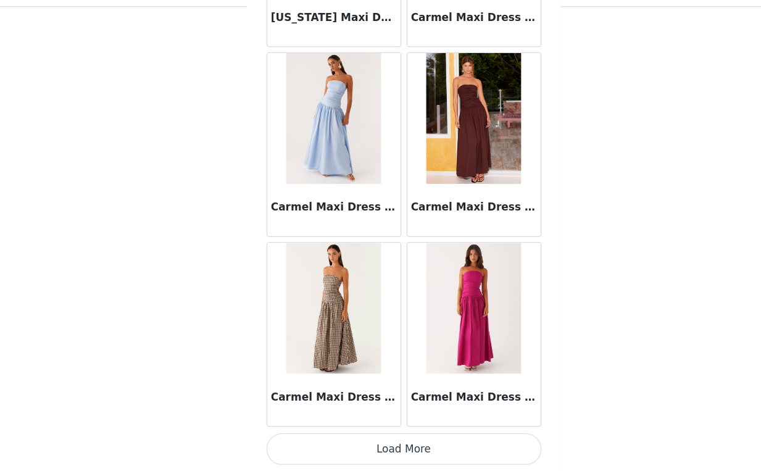
click at [404, 439] on button "Load More" at bounding box center [380, 450] width 259 height 30
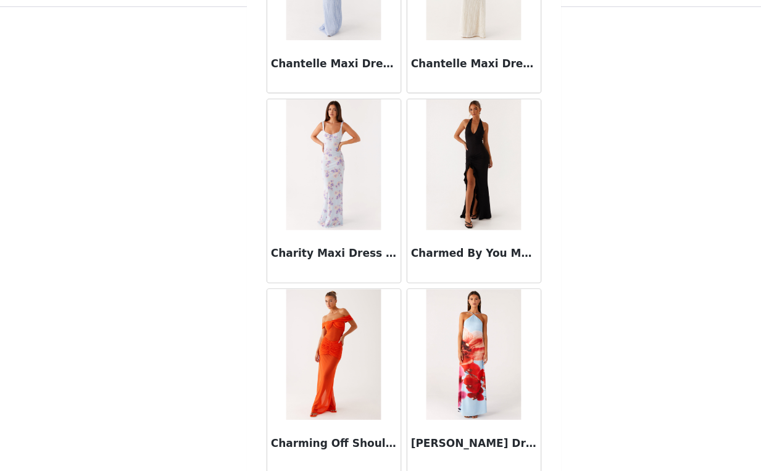
scroll to position [8576, 0]
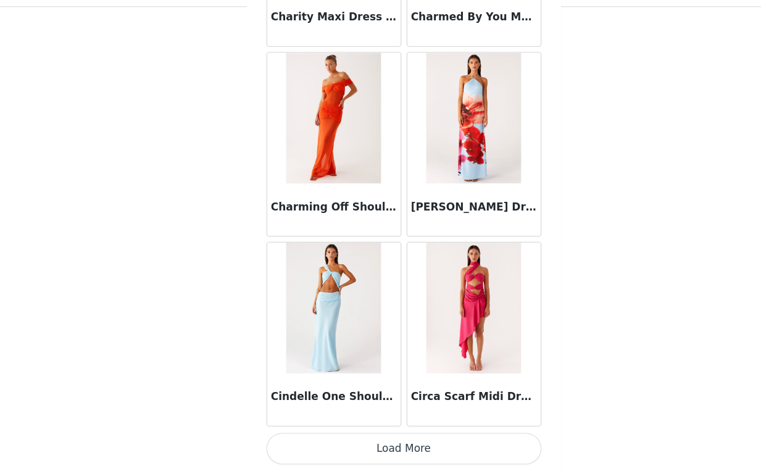
click at [378, 447] on button "Load More" at bounding box center [380, 450] width 259 height 30
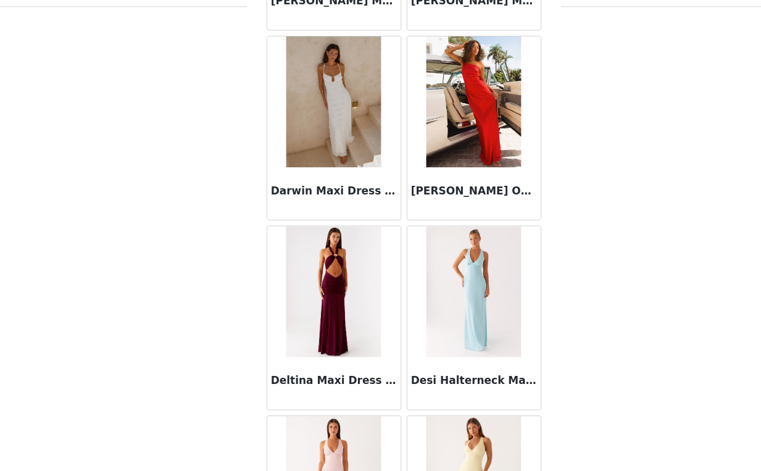
scroll to position [10366, 0]
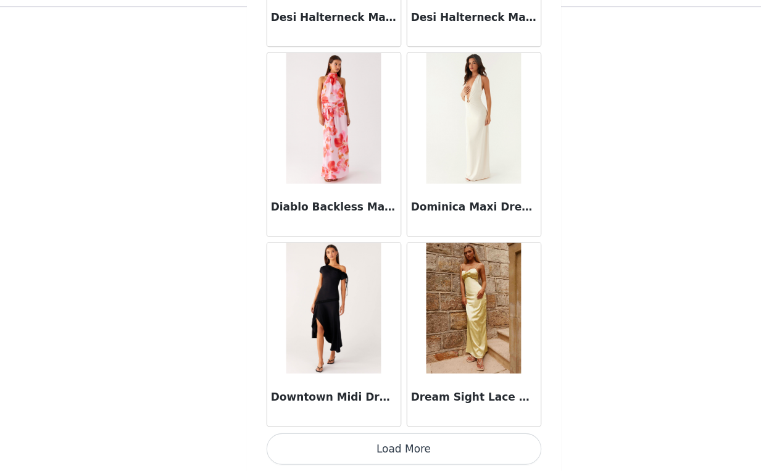
click at [378, 453] on button "Load More" at bounding box center [380, 450] width 259 height 30
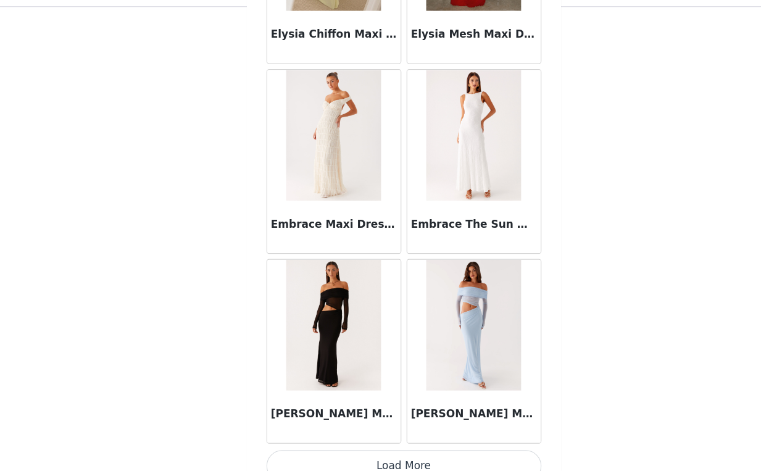
scroll to position [12155, 0]
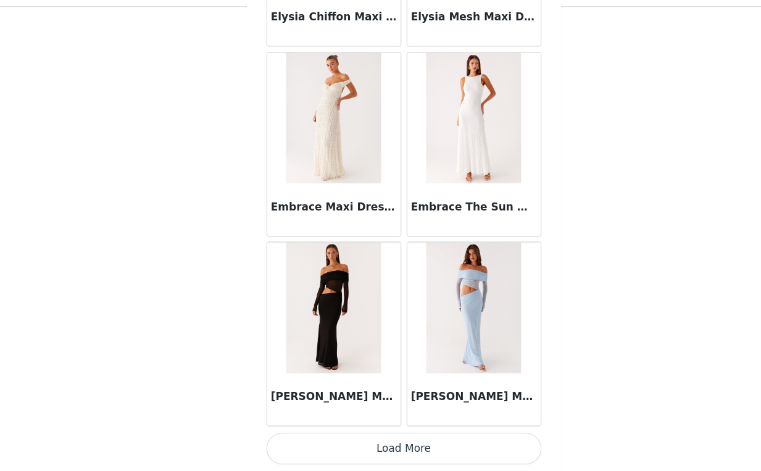
click at [392, 441] on button "Load More" at bounding box center [380, 450] width 259 height 30
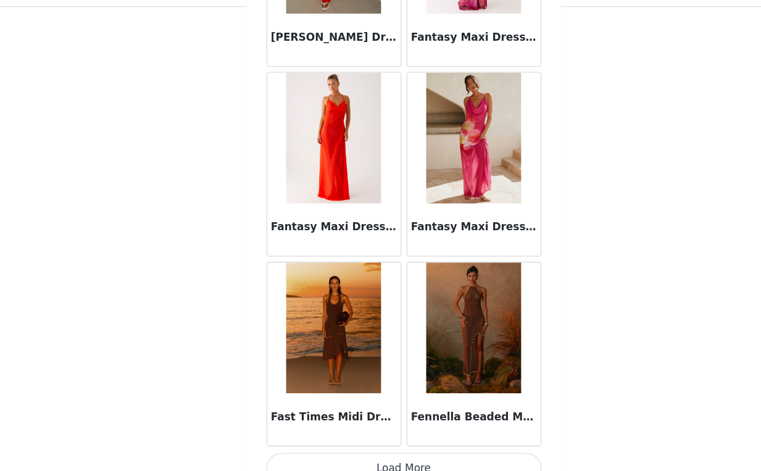
scroll to position [13945, 0]
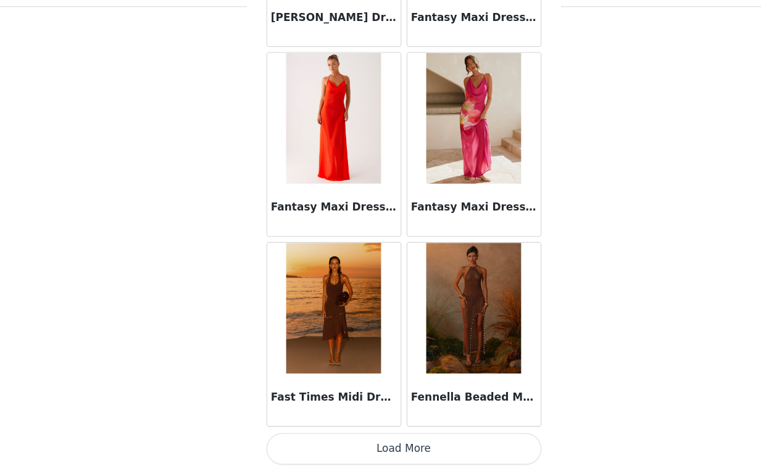
click at [373, 450] on button "Load More" at bounding box center [380, 450] width 259 height 30
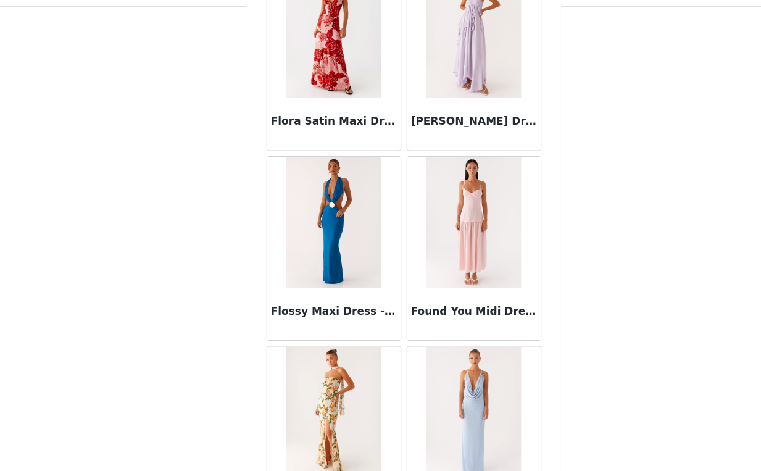
scroll to position [15735, 0]
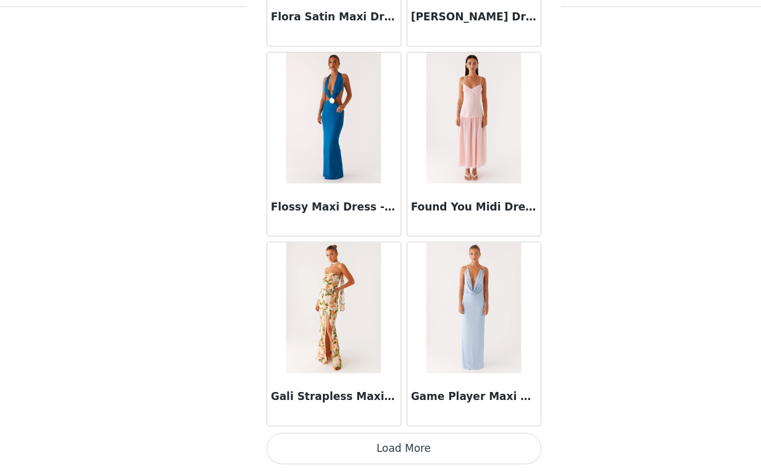
click at [373, 437] on button "Load More" at bounding box center [380, 450] width 259 height 30
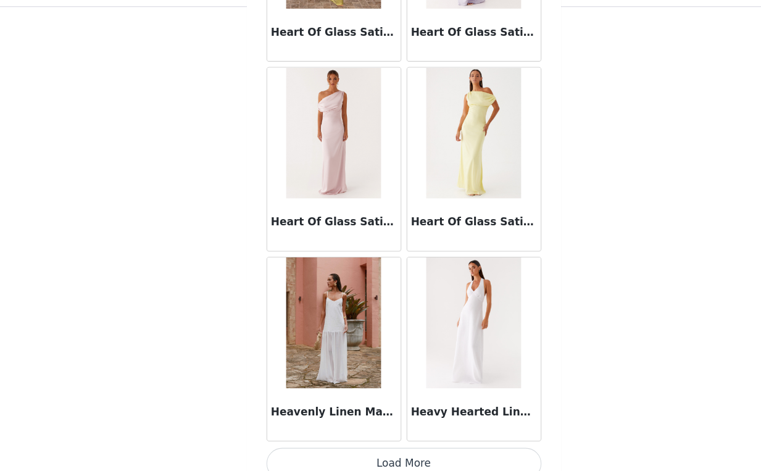
scroll to position [17524, 0]
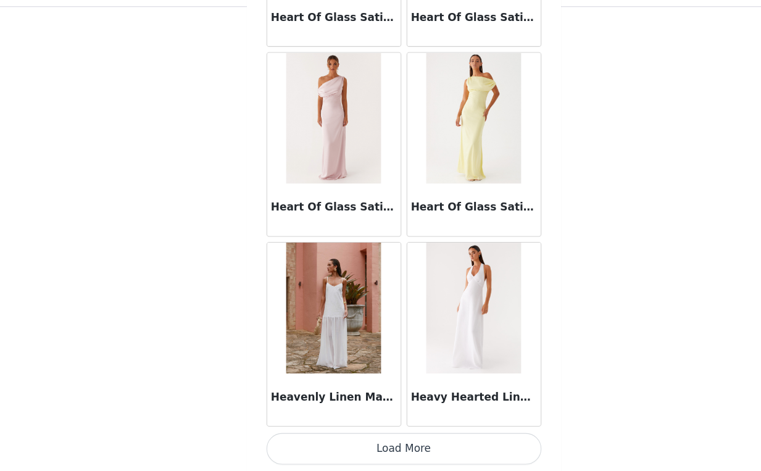
click at [363, 442] on button "Load More" at bounding box center [380, 450] width 259 height 30
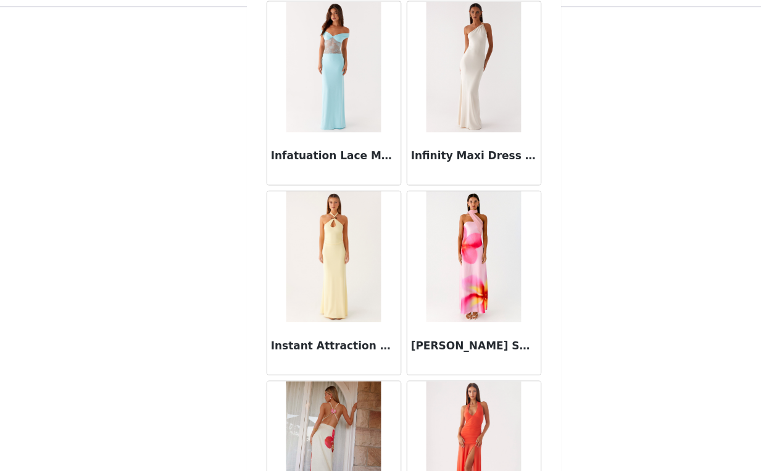
scroll to position [19314, 0]
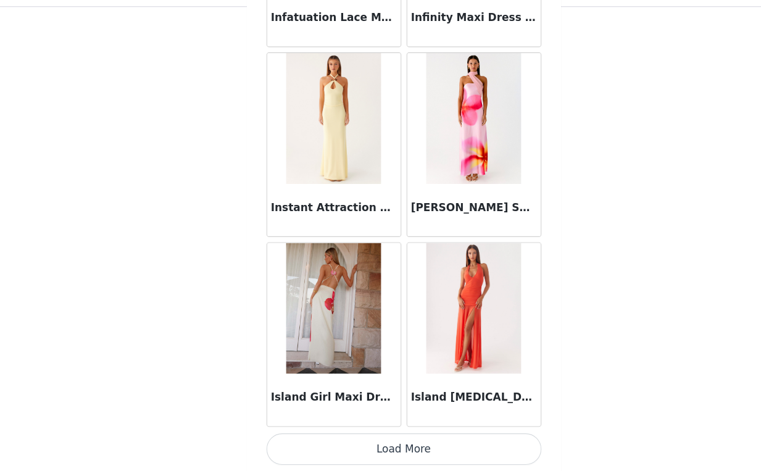
click at [381, 452] on button "Load More" at bounding box center [380, 450] width 259 height 30
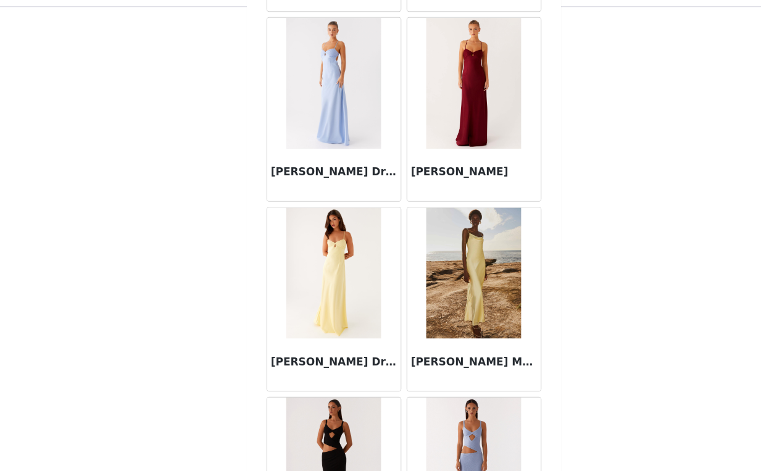
scroll to position [21104, 0]
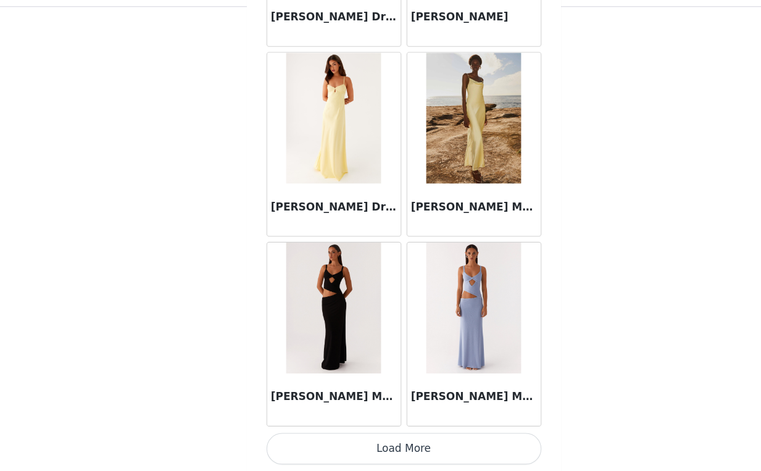
click at [372, 455] on button "Load More" at bounding box center [380, 450] width 259 height 30
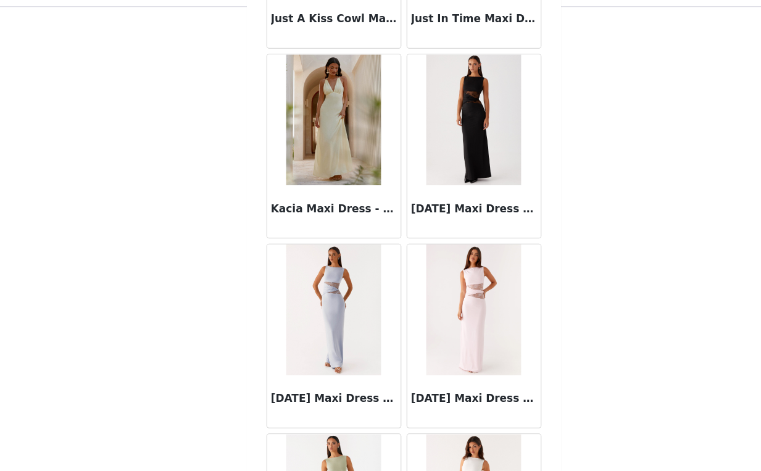
scroll to position [22893, 0]
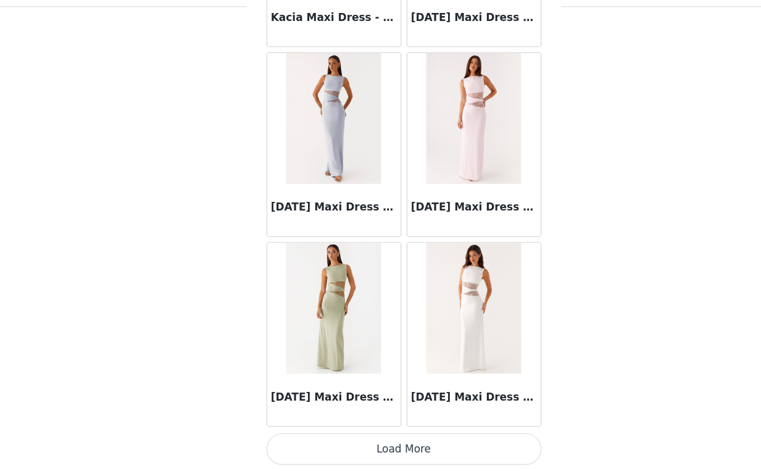
click at [376, 453] on button "Load More" at bounding box center [380, 450] width 259 height 30
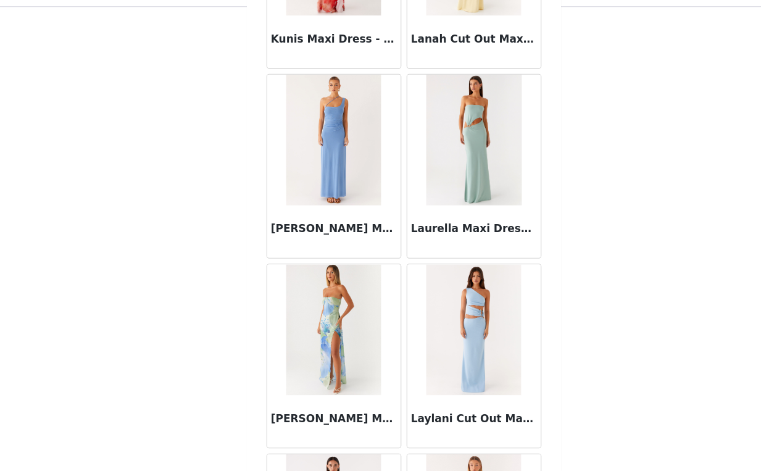
scroll to position [24683, 0]
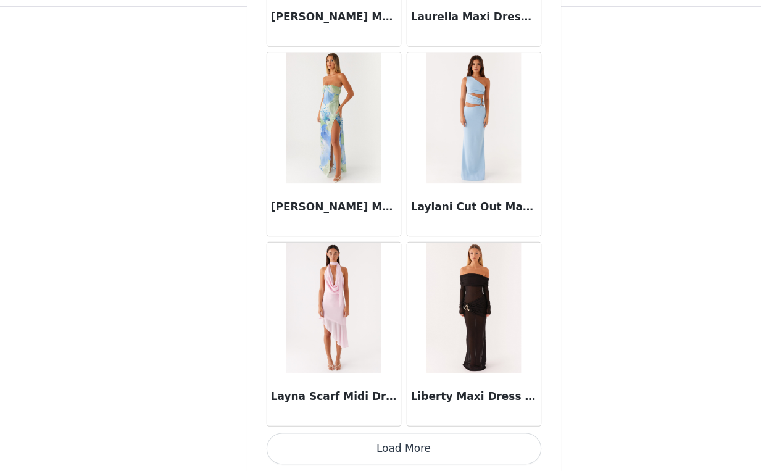
click at [370, 453] on button "Load More" at bounding box center [380, 450] width 259 height 30
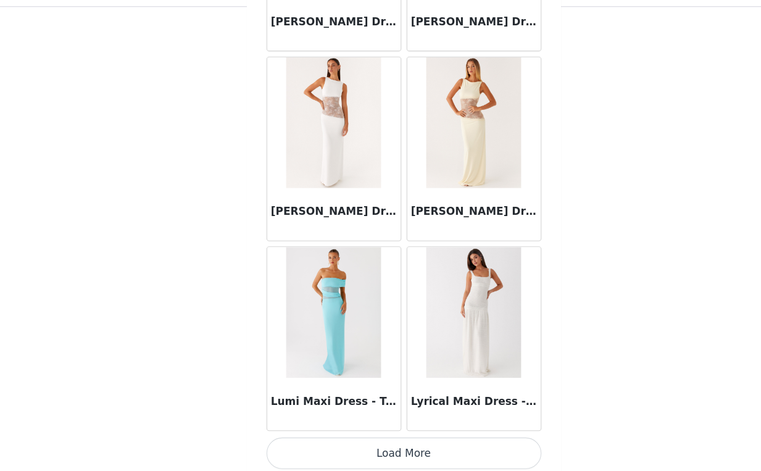
scroll to position [26473, 0]
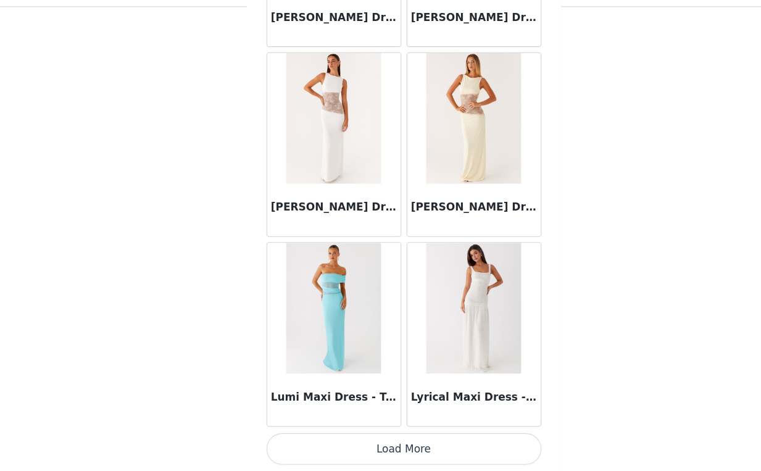
click at [385, 453] on button "Load More" at bounding box center [380, 450] width 259 height 30
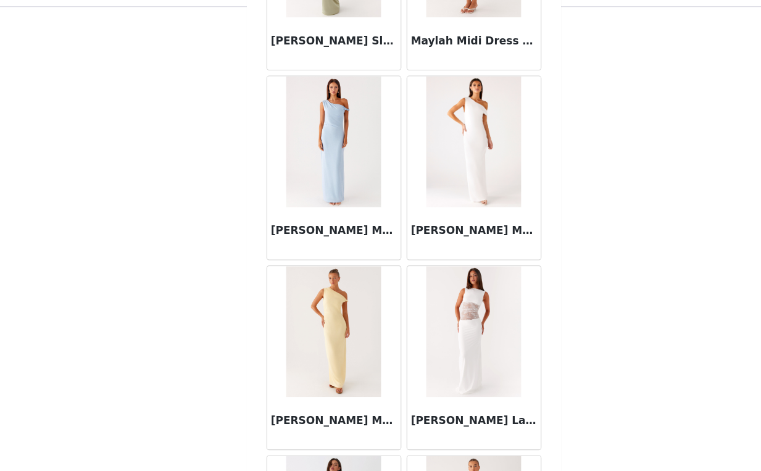
scroll to position [28057, 0]
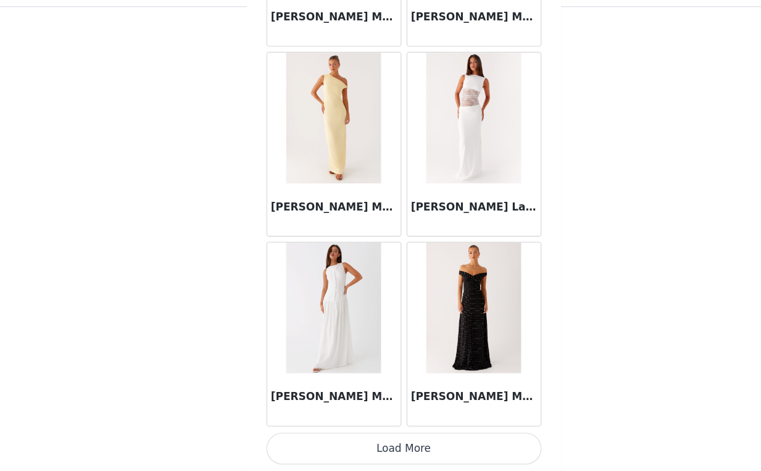
click at [375, 439] on button "Load More" at bounding box center [380, 450] width 259 height 30
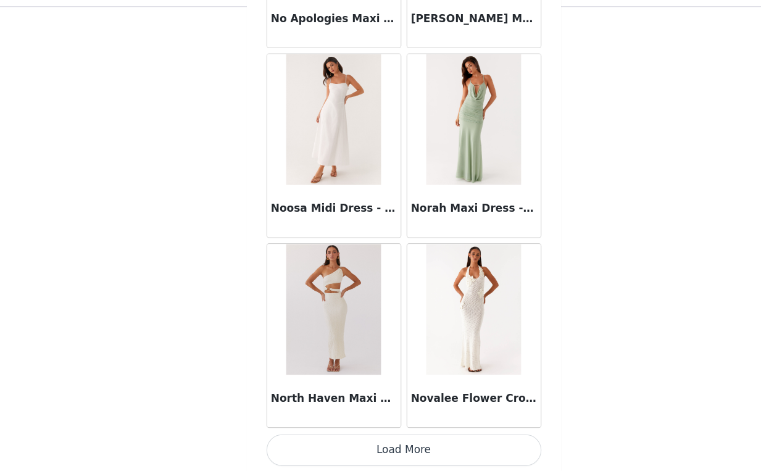
scroll to position [30052, 0]
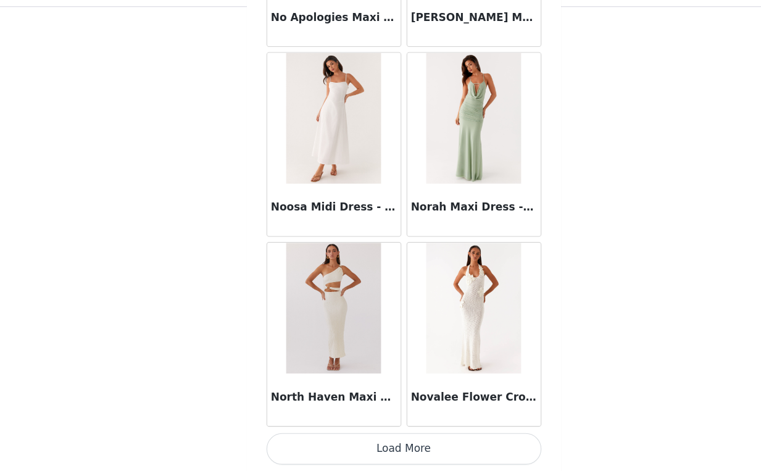
click at [385, 450] on button "Load More" at bounding box center [380, 450] width 259 height 30
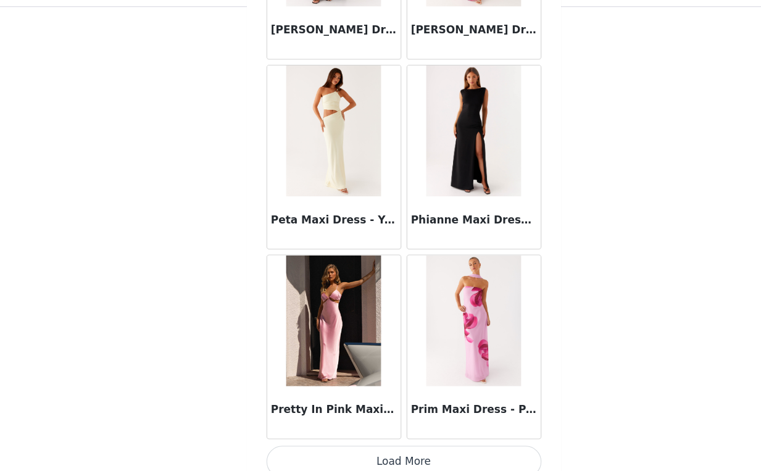
scroll to position [31842, 0]
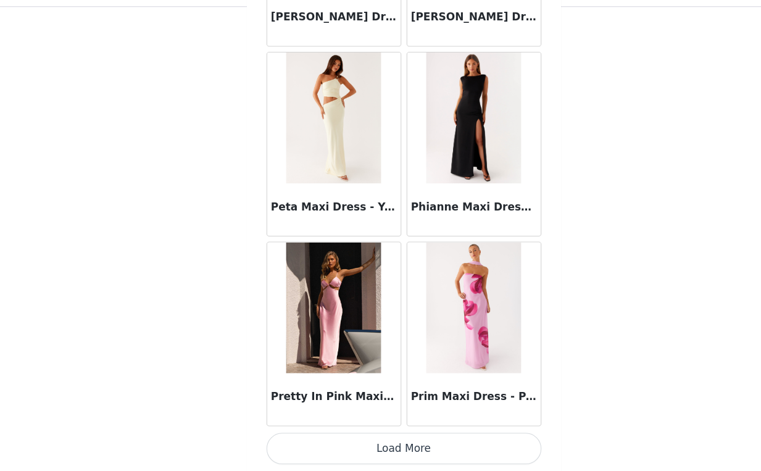
drag, startPoint x: 256, startPoint y: 397, endPoint x: 235, endPoint y: 399, distance: 21.6
click at [235, 399] on div "Back Aamari Maxi Dress - Red Adalie Halter Neck Midi Dress - Black Adrienne Lin…" at bounding box center [381, 235] width 296 height 471
click at [226, 398] on div "STEP 1 OF 4 Select your styles! You will receive 6 products. 4/6 Selected Emery…" at bounding box center [380, 110] width 761 height 721
click at [374, 447] on button "Load More" at bounding box center [380, 450] width 259 height 30
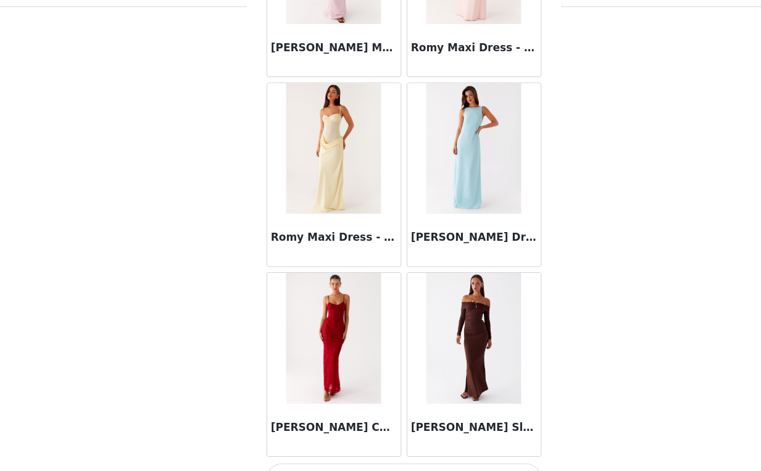
scroll to position [33631, 0]
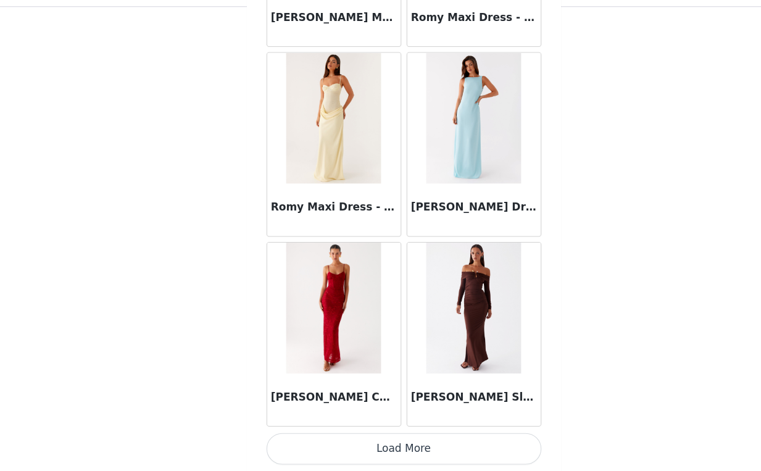
click at [372, 452] on button "Load More" at bounding box center [380, 450] width 259 height 30
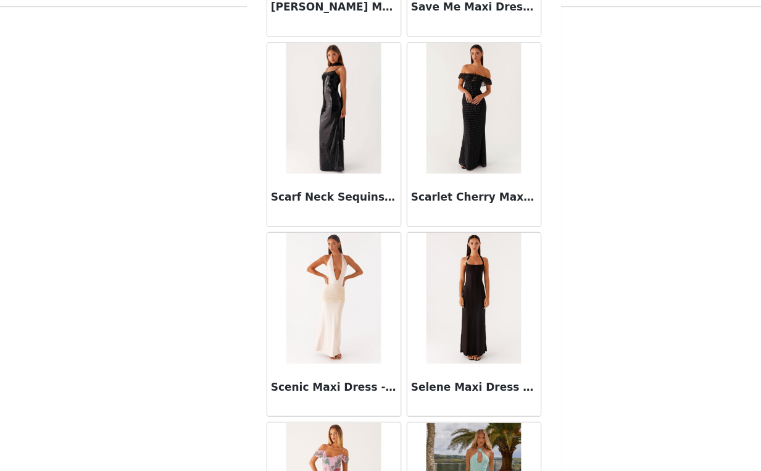
scroll to position [35421, 0]
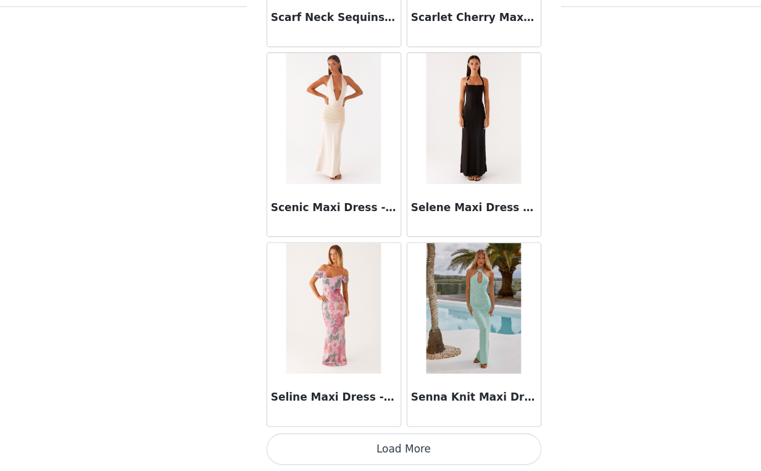
click at [365, 463] on button "Load More" at bounding box center [380, 450] width 259 height 30
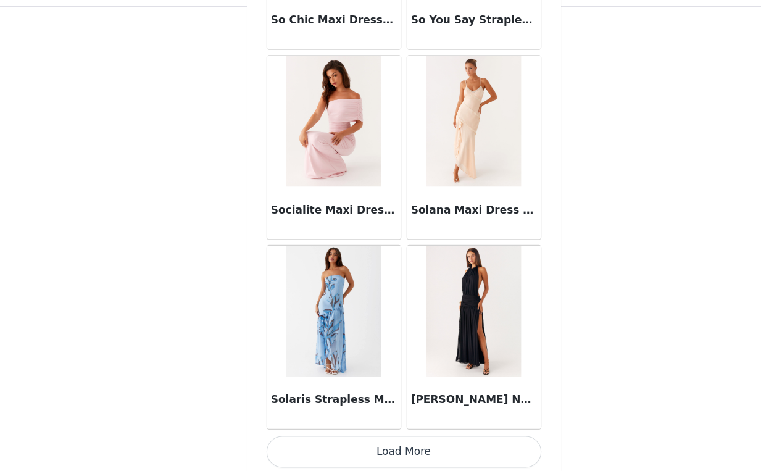
scroll to position [37211, 0]
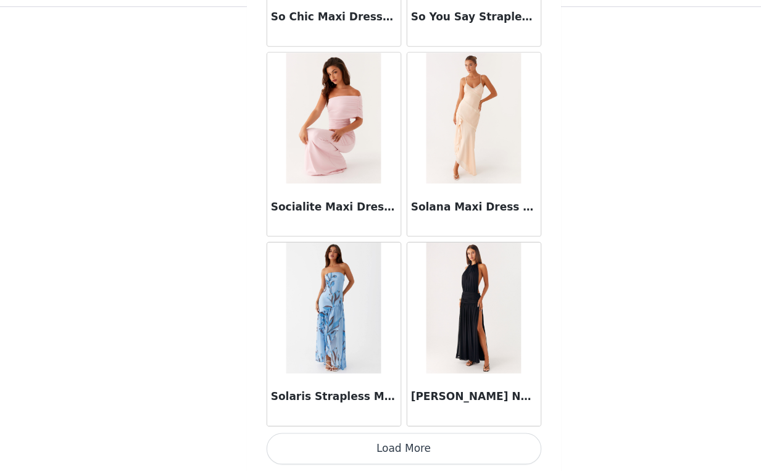
click at [379, 442] on button "Load More" at bounding box center [380, 450] width 259 height 30
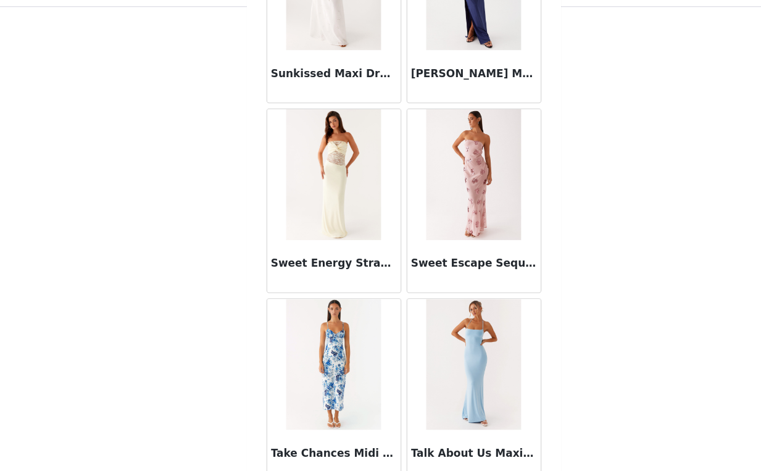
scroll to position [39000, 0]
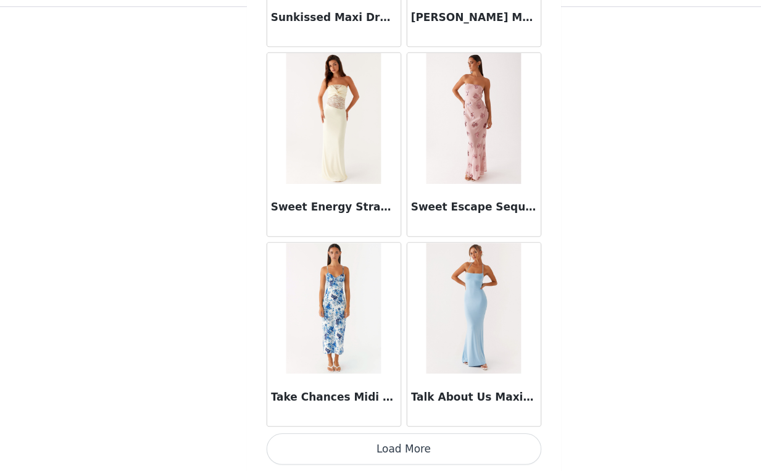
click at [375, 447] on button "Load More" at bounding box center [380, 450] width 259 height 30
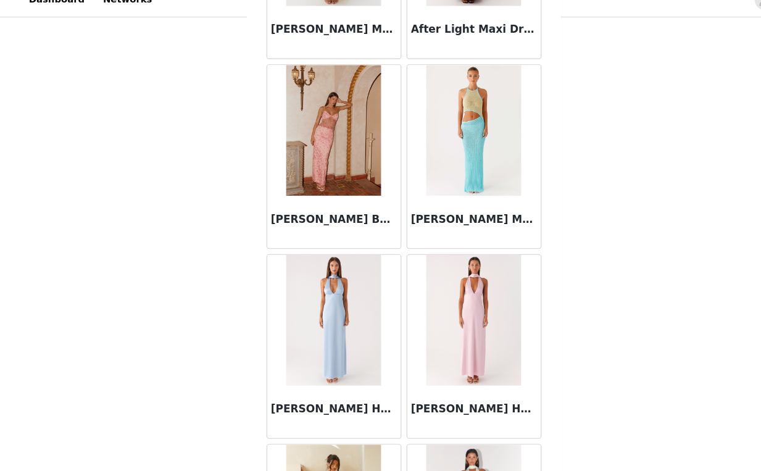
scroll to position [0, 0]
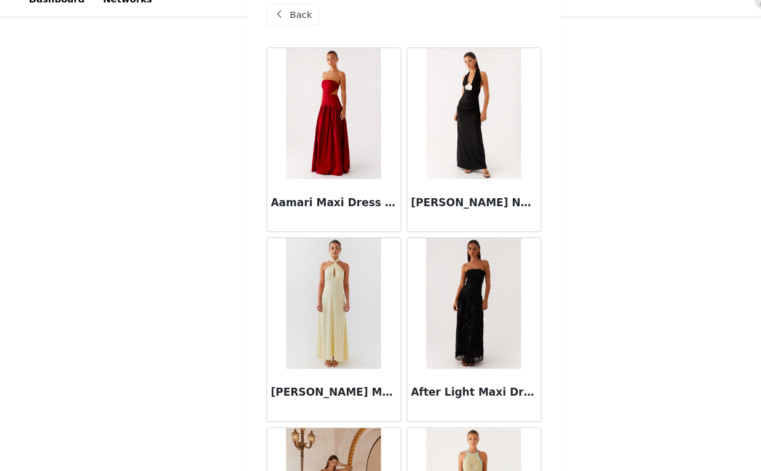
click at [280, 30] on span "Back" at bounding box center [283, 31] width 21 height 13
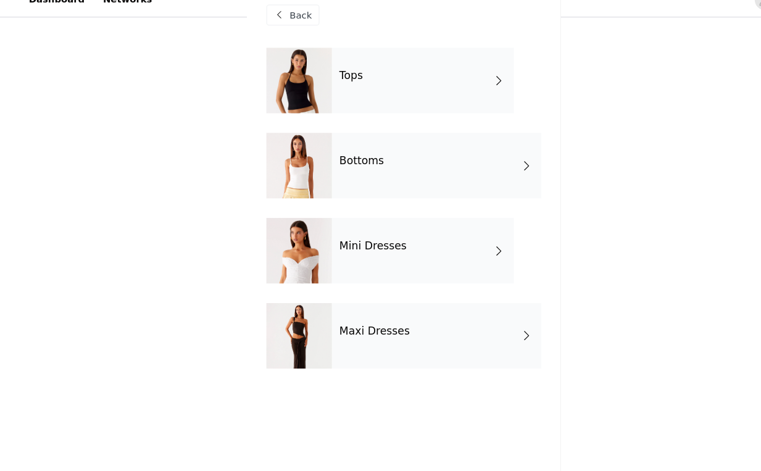
click at [285, 31] on span "Back" at bounding box center [283, 31] width 21 height 13
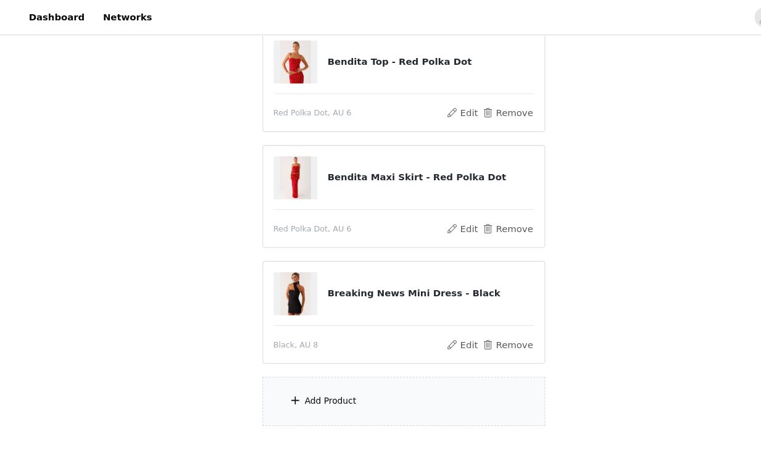
scroll to position [281, 0]
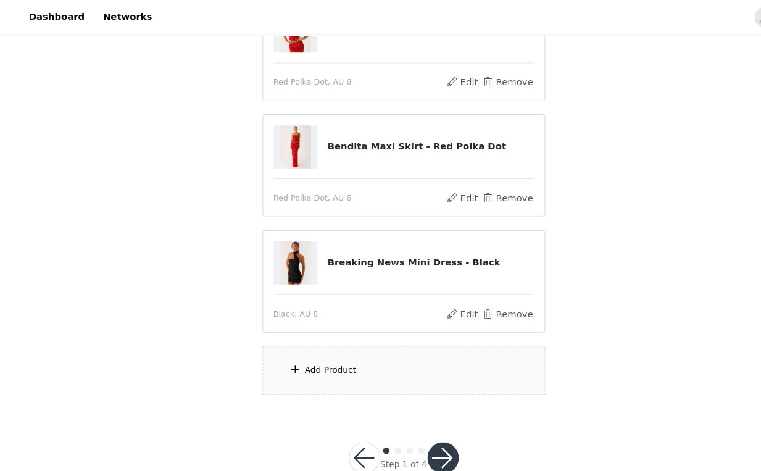
click at [301, 336] on div "Add Product" at bounding box center [380, 349] width 267 height 46
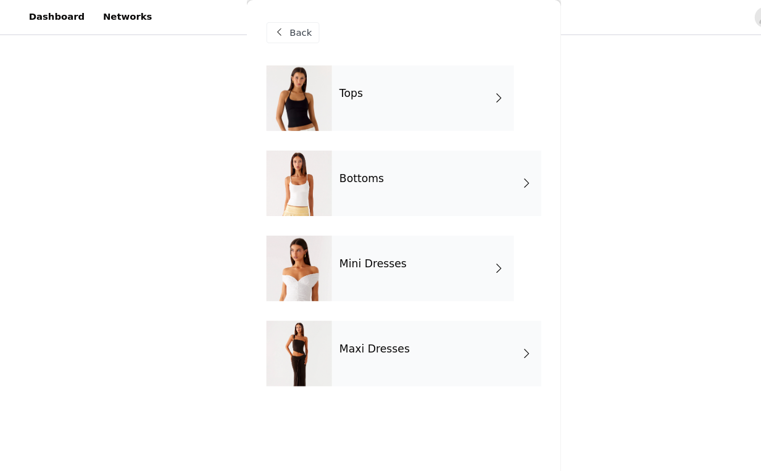
click at [389, 254] on div "Mini Dresses" at bounding box center [399, 253] width 172 height 62
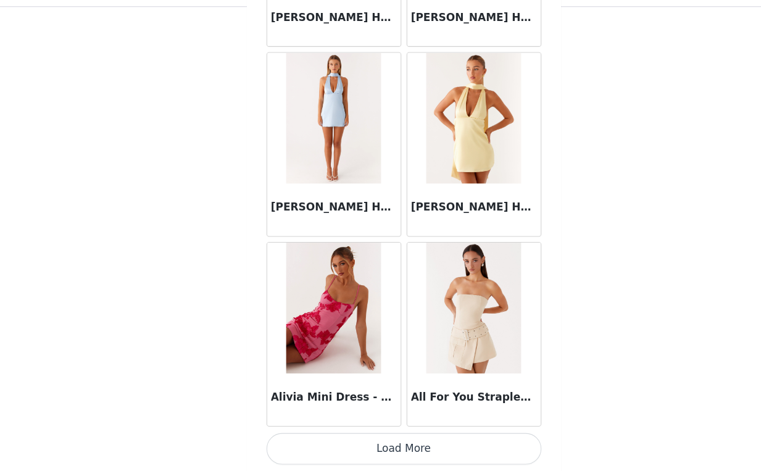
scroll to position [286, 0]
click at [389, 446] on button "Load More" at bounding box center [380, 450] width 259 height 30
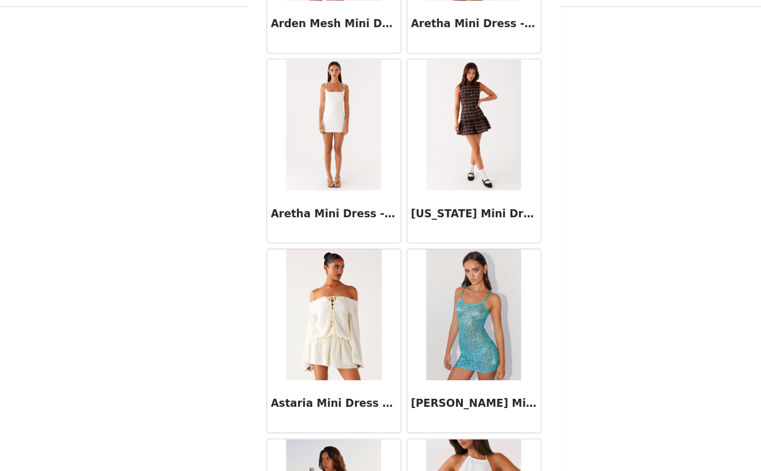
scroll to position [3207, 0]
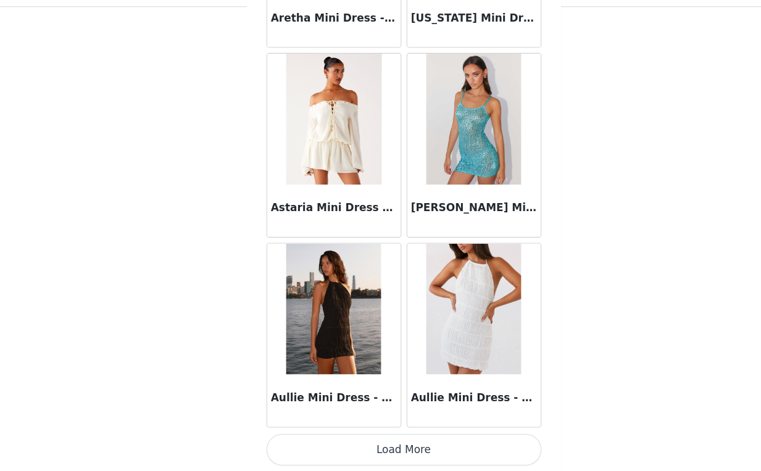
click at [378, 443] on button "Load More" at bounding box center [380, 451] width 259 height 30
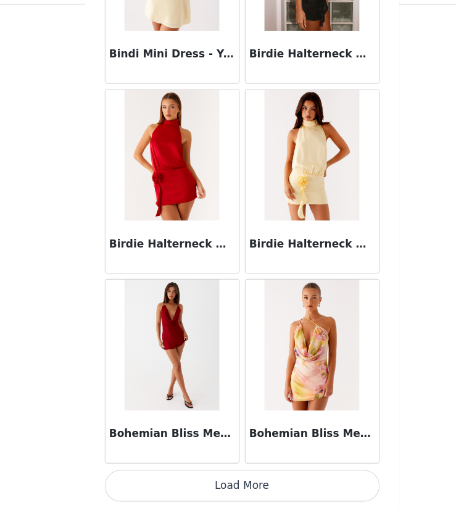
scroll to position [249, 0]
click at [229, 470] on button "Load More" at bounding box center [228, 487] width 259 height 30
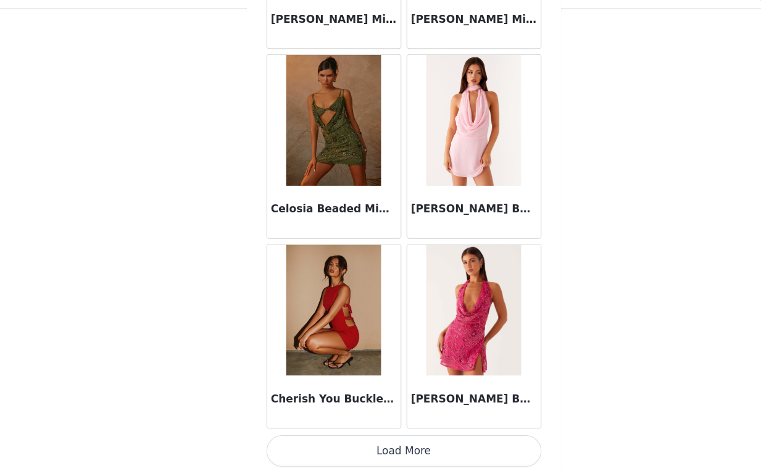
scroll to position [286, 0]
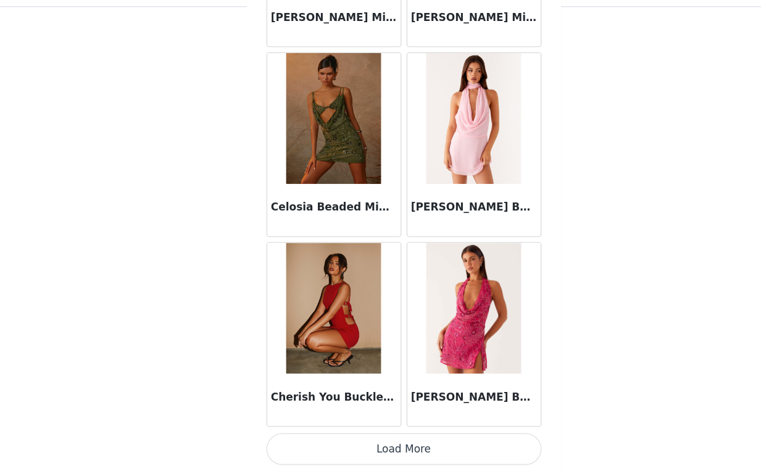
click at [367, 450] on button "Load More" at bounding box center [380, 450] width 259 height 30
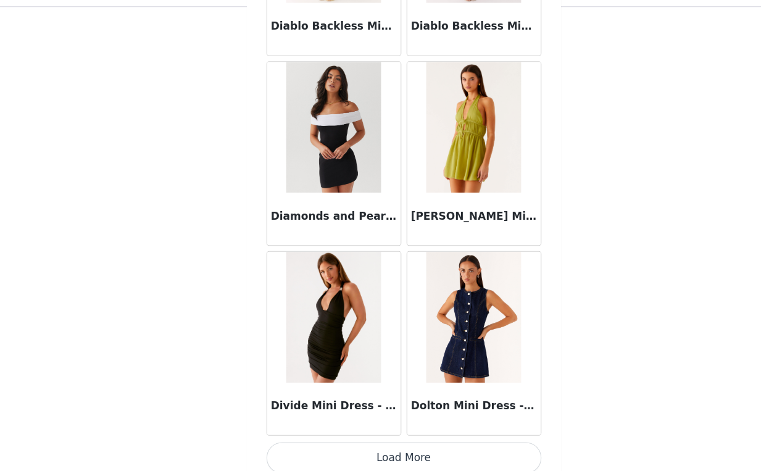
scroll to position [8576, 0]
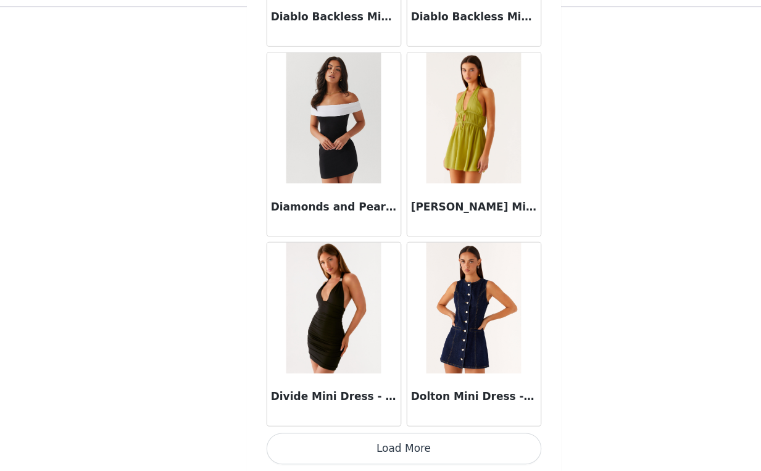
click at [362, 454] on button "Load More" at bounding box center [380, 450] width 259 height 30
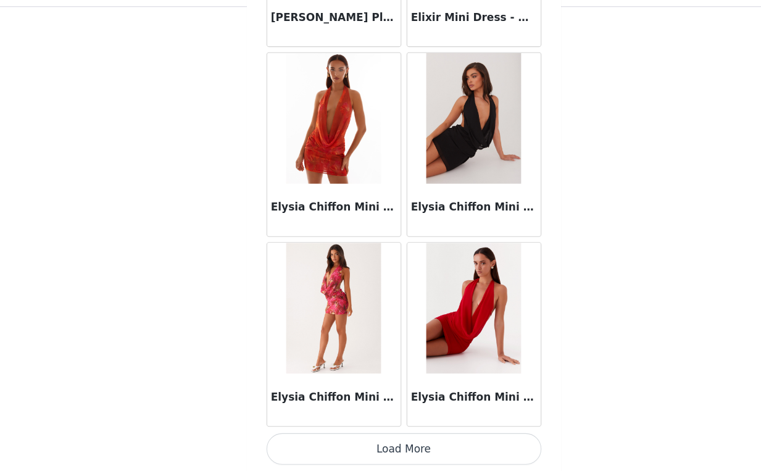
click at [372, 454] on button "Load More" at bounding box center [380, 450] width 259 height 30
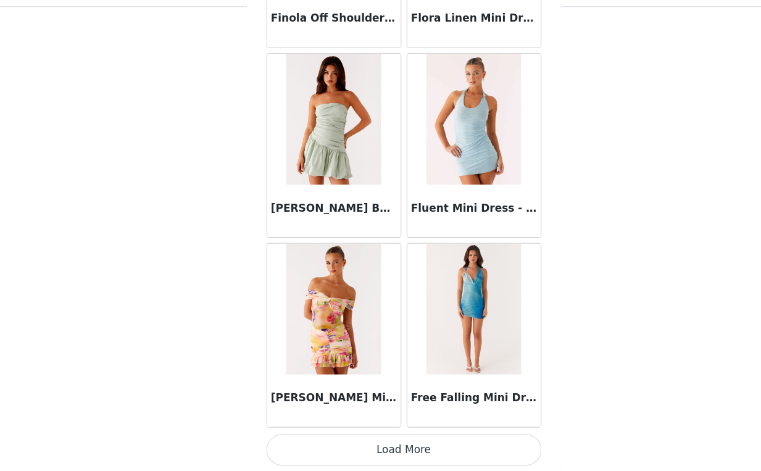
click at [372, 455] on button "Load More" at bounding box center [380, 451] width 259 height 30
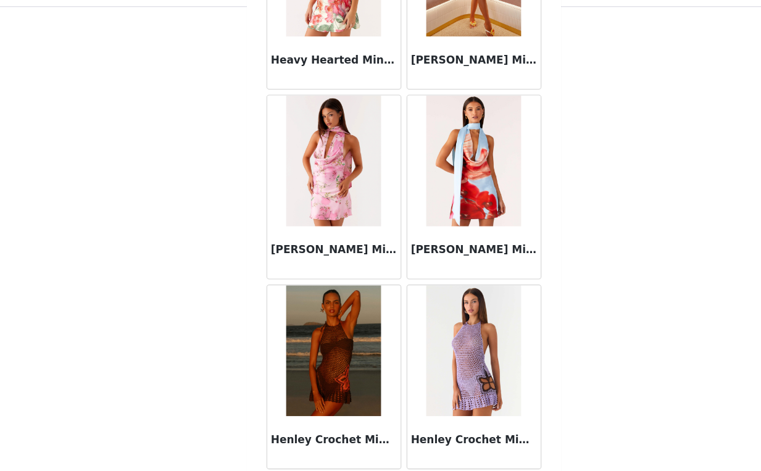
scroll to position [13945, 0]
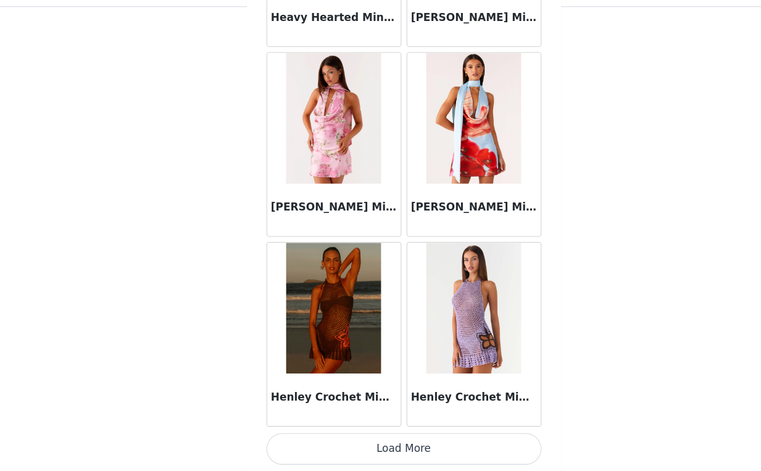
click at [386, 454] on button "Load More" at bounding box center [380, 450] width 259 height 30
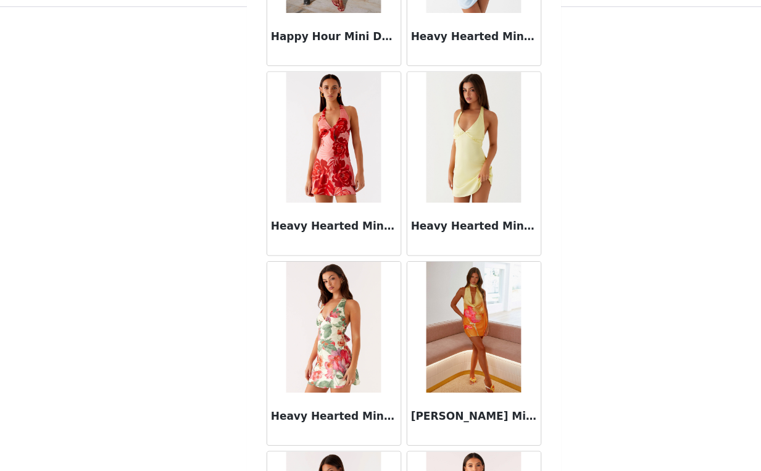
scroll to position [13559, 0]
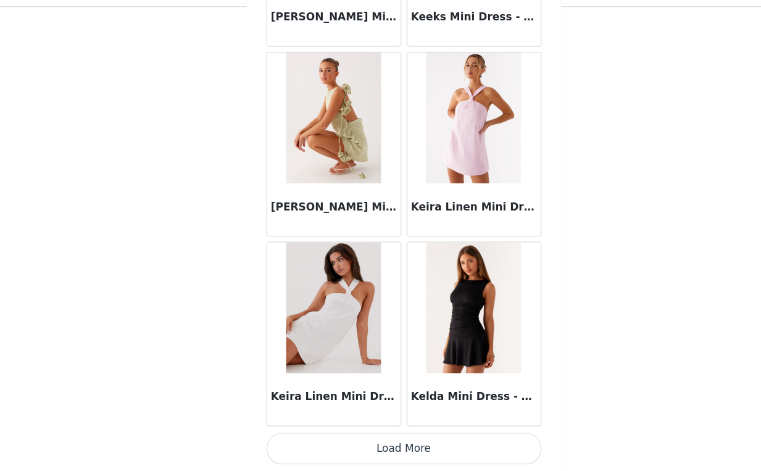
click at [376, 446] on button "Load More" at bounding box center [380, 450] width 259 height 30
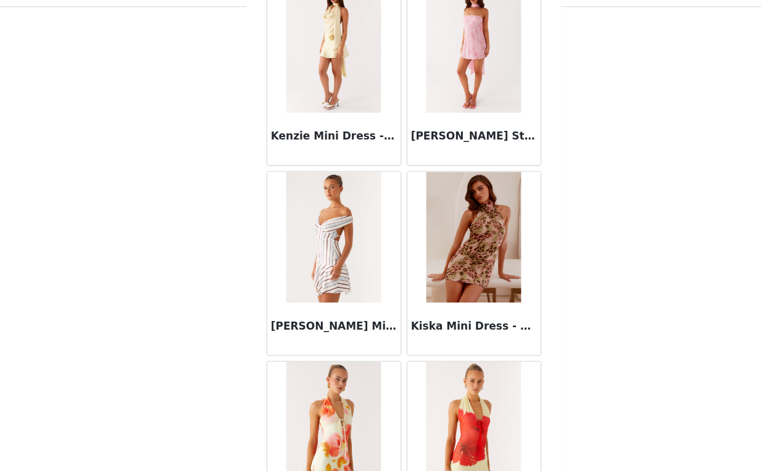
scroll to position [16360, 0]
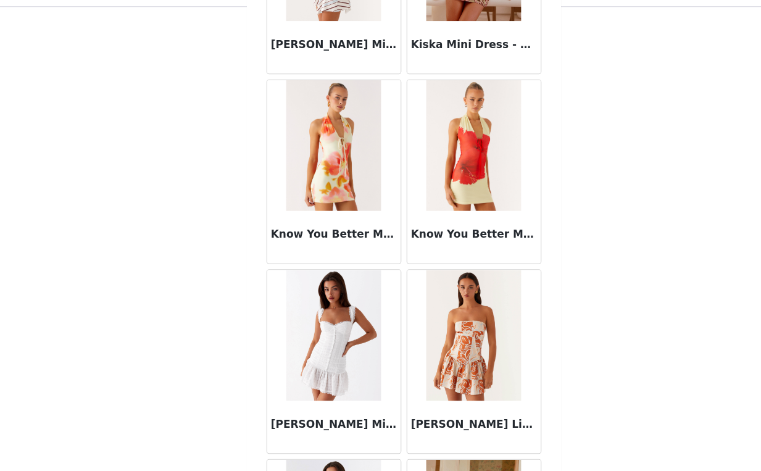
click at [244, 296] on div "Back Acapulco Shell Mini Dress - Deep Sea Bloom Addie Mini Dress - Midnight Blo…" at bounding box center [381, 235] width 296 height 471
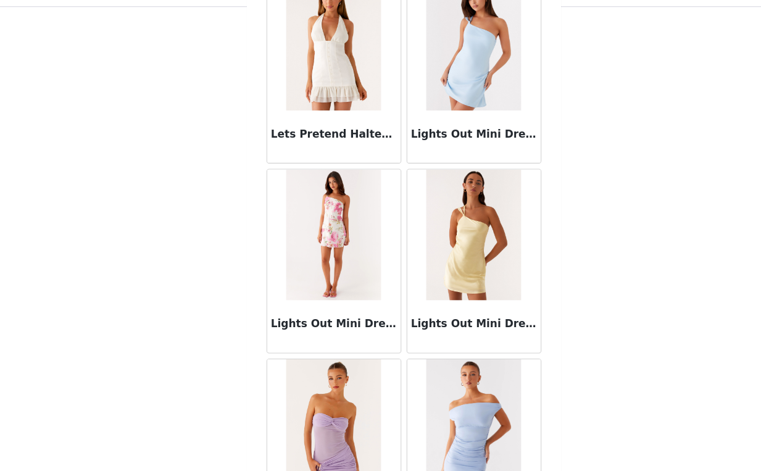
scroll to position [17524, 0]
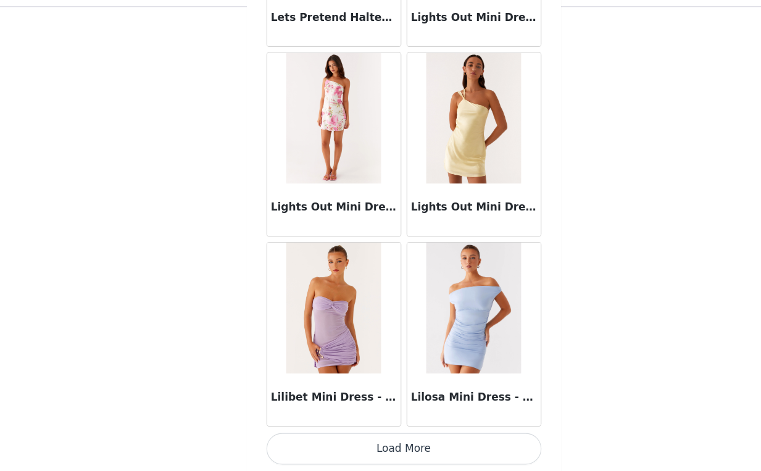
click at [387, 450] on button "Load More" at bounding box center [380, 450] width 259 height 30
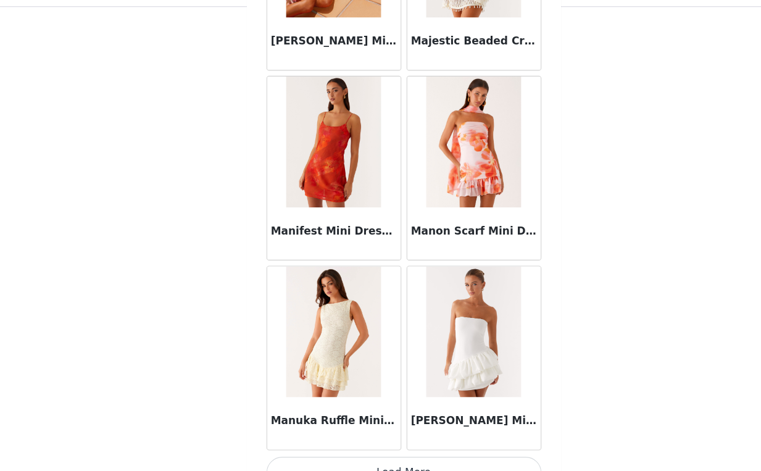
scroll to position [19314, 0]
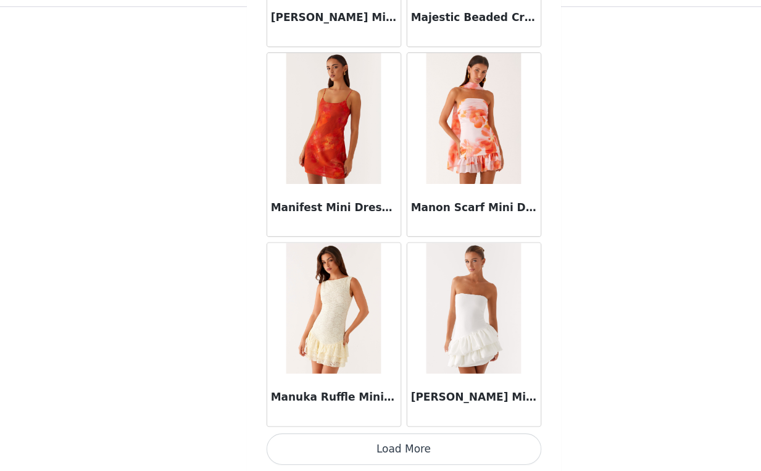
click at [370, 447] on button "Load More" at bounding box center [380, 450] width 259 height 30
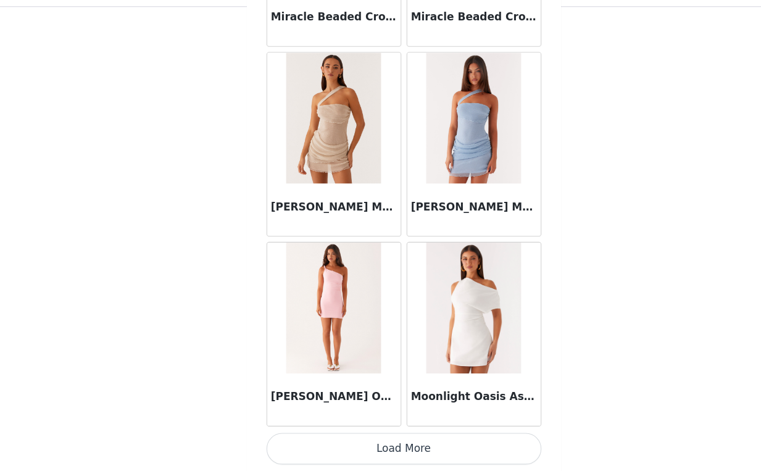
click at [367, 436] on button "Load More" at bounding box center [380, 450] width 259 height 30
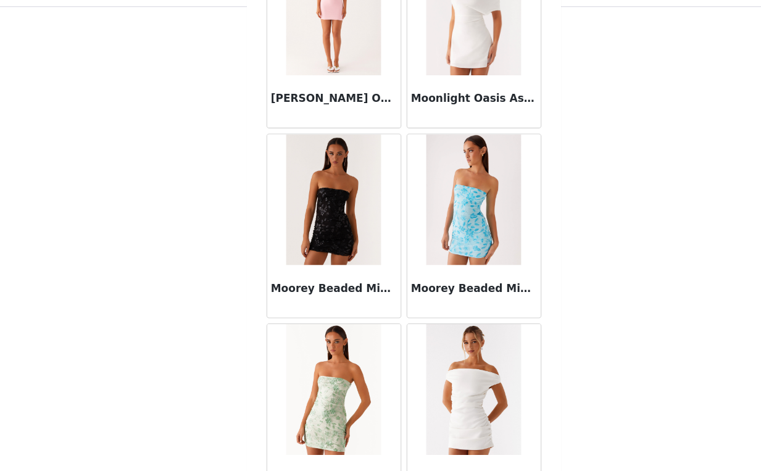
scroll to position [21386, 0]
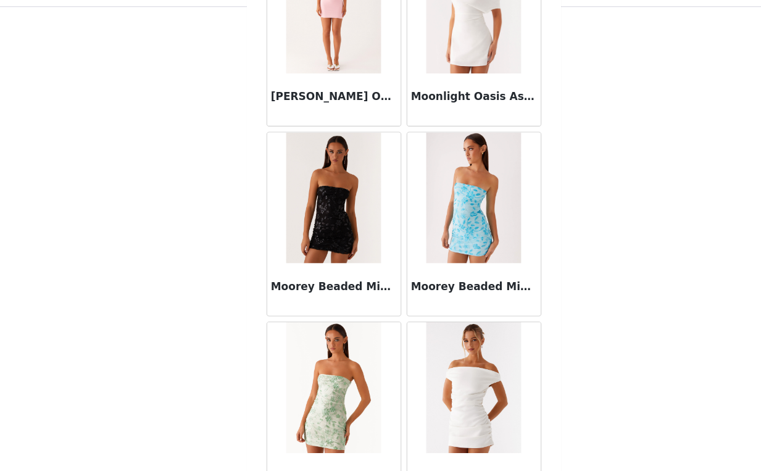
click at [344, 221] on img at bounding box center [314, 213] width 89 height 123
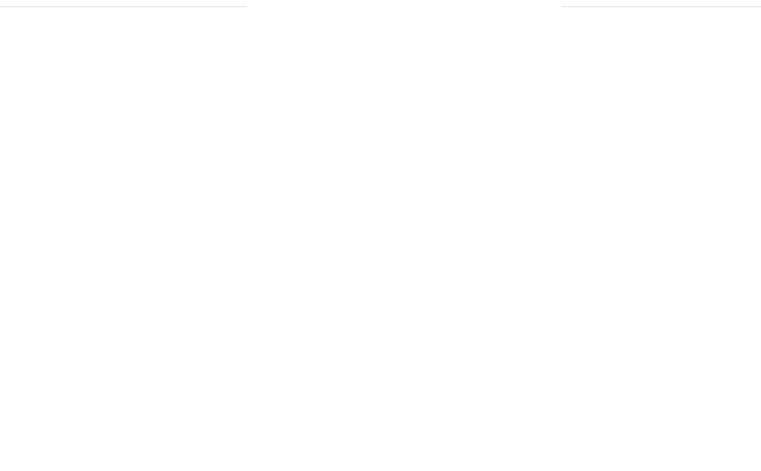
scroll to position [193, 0]
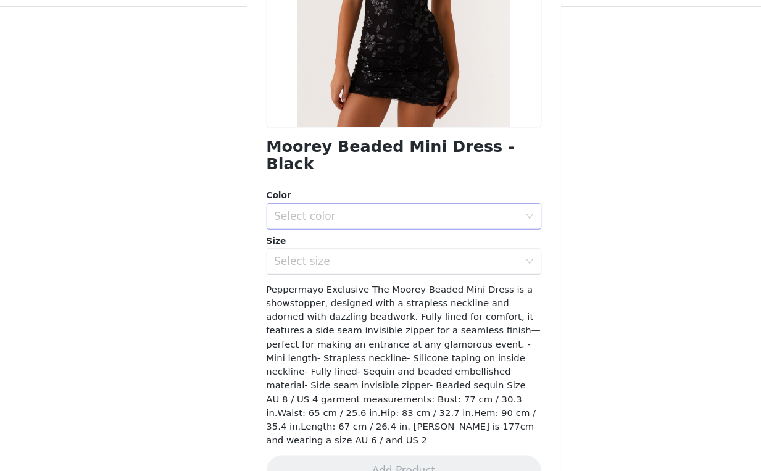
click at [425, 225] on div "Select color" at bounding box center [374, 231] width 231 height 12
click at [398, 239] on li "Black" at bounding box center [376, 241] width 250 height 20
click at [392, 267] on div "Select size" at bounding box center [374, 273] width 231 height 12
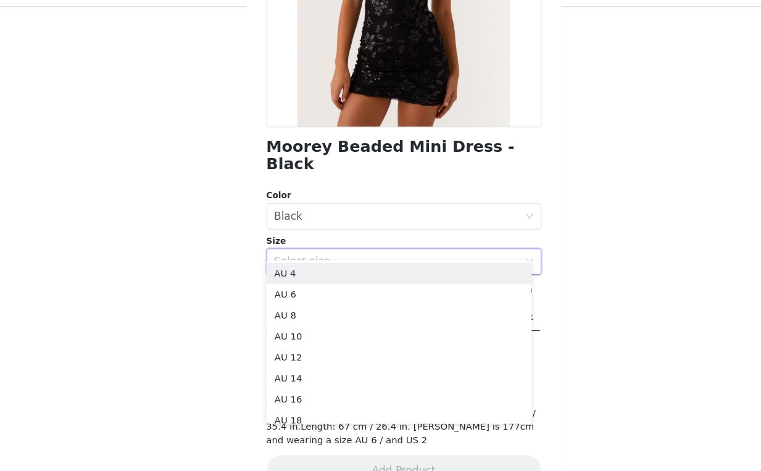
click at [566, 259] on div "STEP 1 OF 4 Select your styles! You will receive 6 products. 4/6 Selected Emery…" at bounding box center [380, 66] width 761 height 633
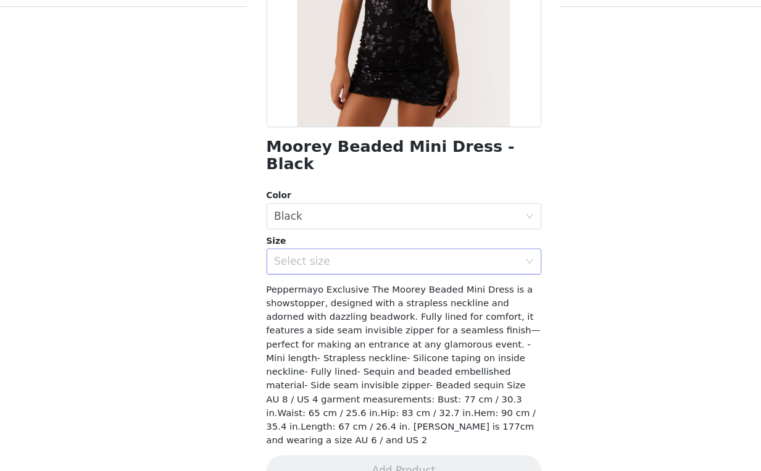
click at [429, 265] on div "Select size" at bounding box center [377, 273] width 236 height 23
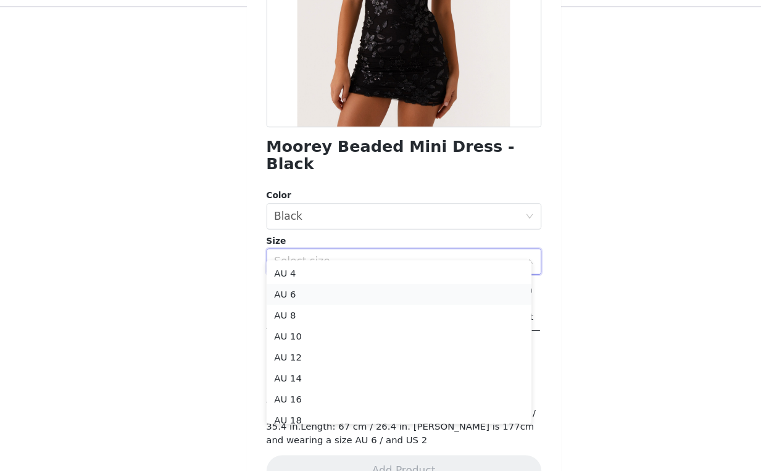
click at [381, 310] on li "AU 6" at bounding box center [376, 304] width 250 height 20
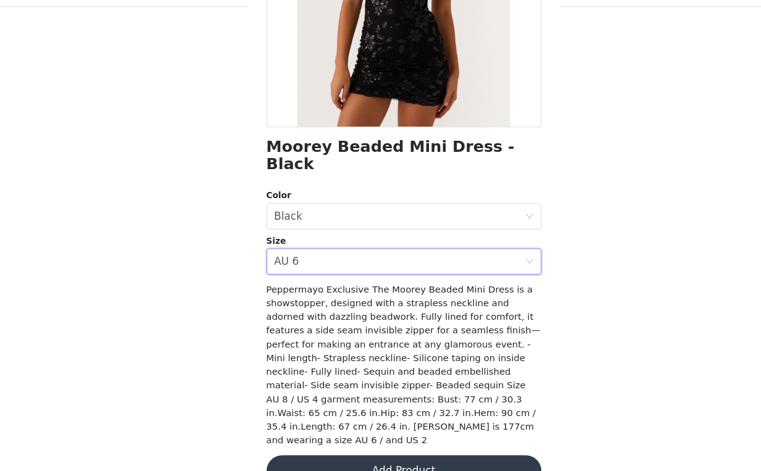
click at [378, 456] on button "Add Product" at bounding box center [380, 471] width 259 height 30
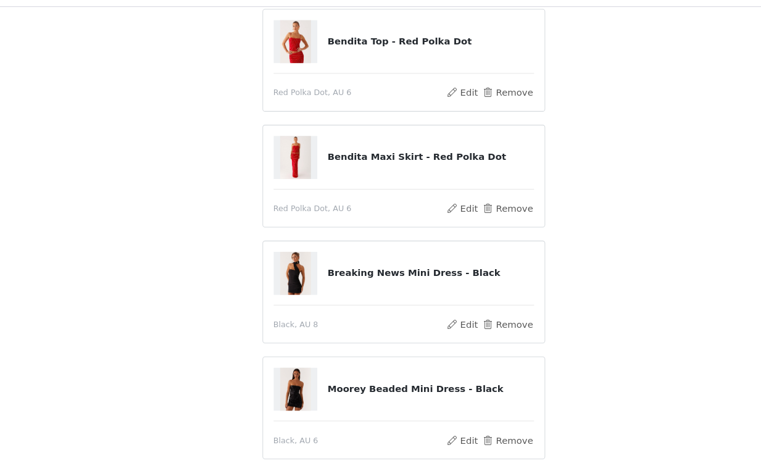
scroll to position [395, 0]
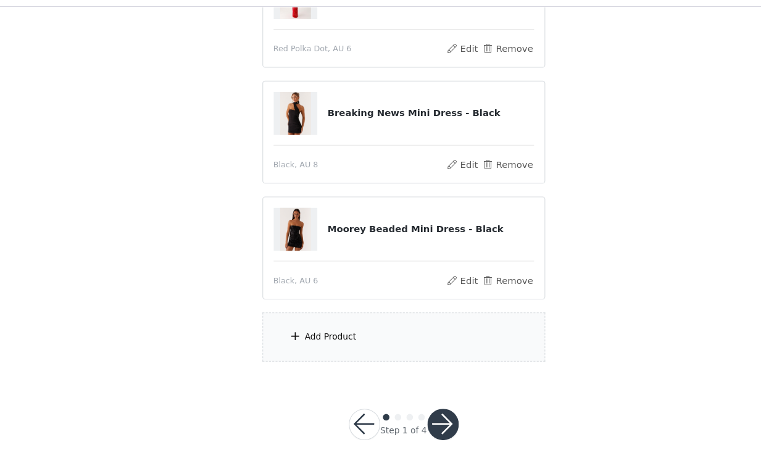
click at [384, 354] on div "Add Product" at bounding box center [380, 345] width 267 height 46
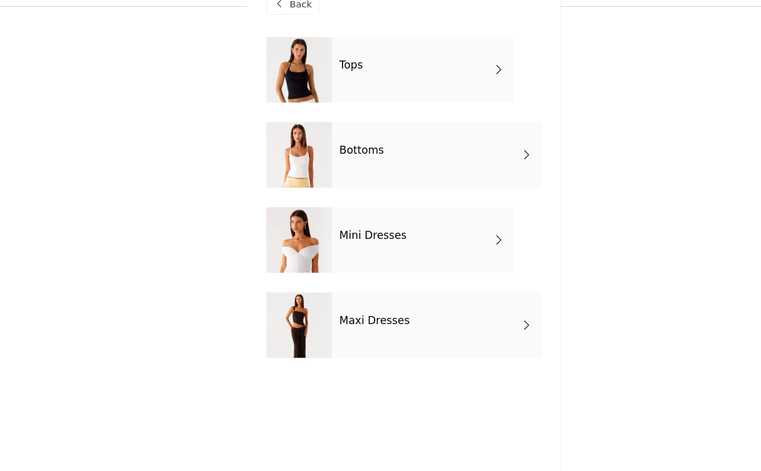
click at [313, 274] on div "Mini Dresses" at bounding box center [399, 253] width 172 height 62
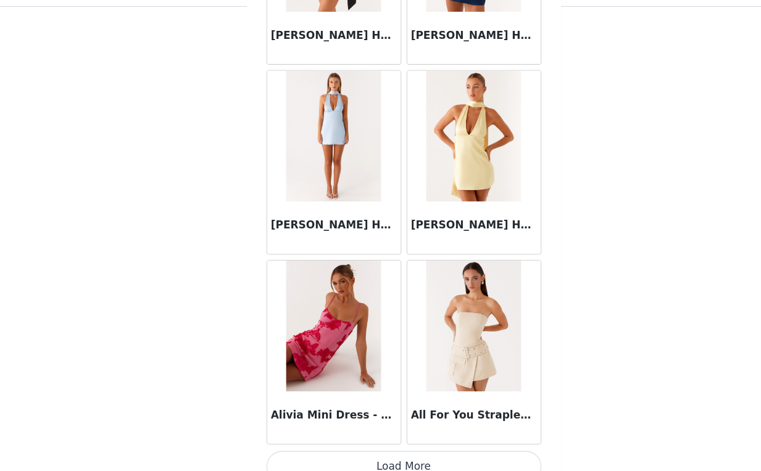
scroll to position [1418, 0]
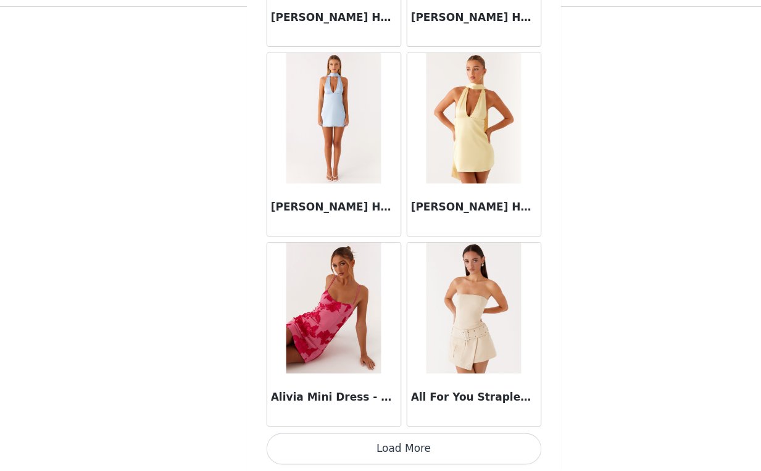
click at [361, 451] on button "Load More" at bounding box center [380, 450] width 259 height 30
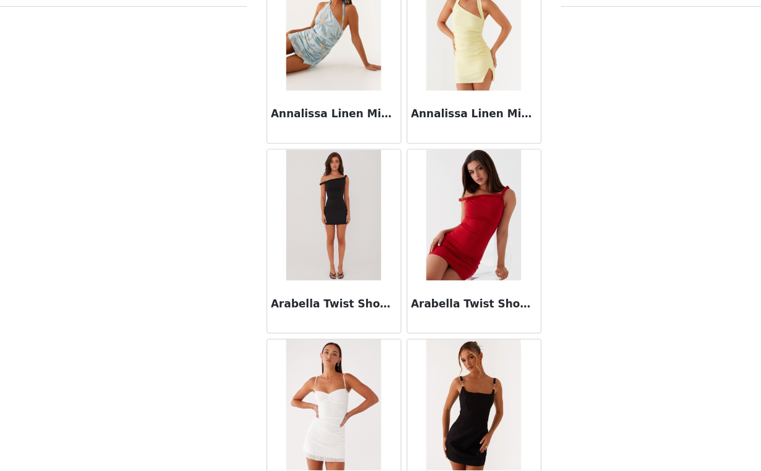
scroll to position [2581, 0]
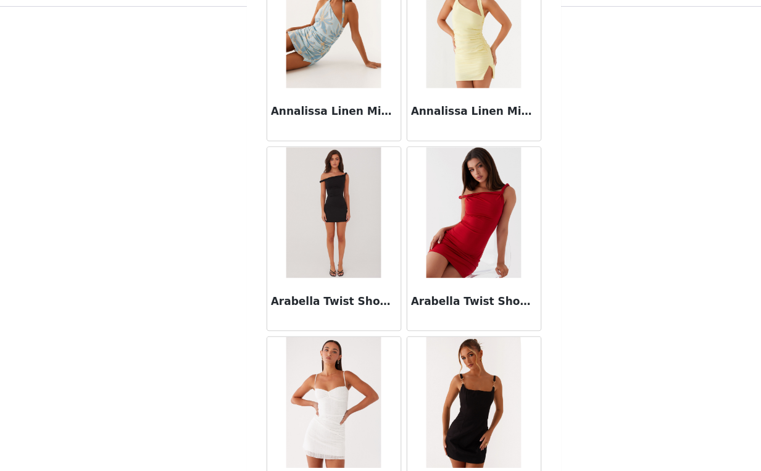
click at [444, 241] on img at bounding box center [446, 226] width 89 height 123
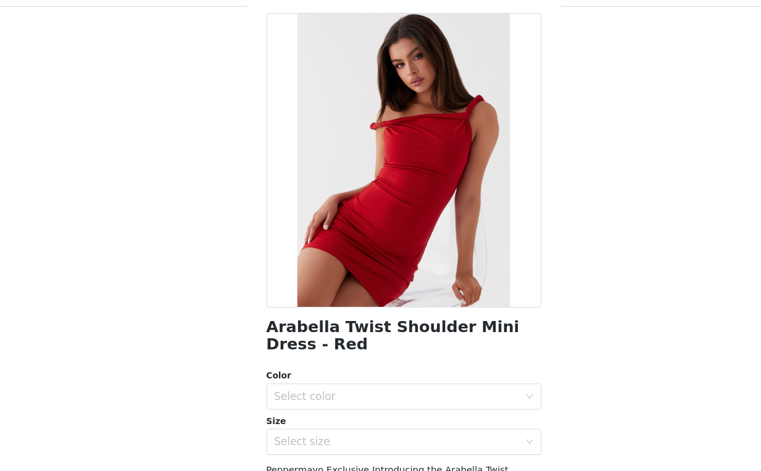
scroll to position [171, 0]
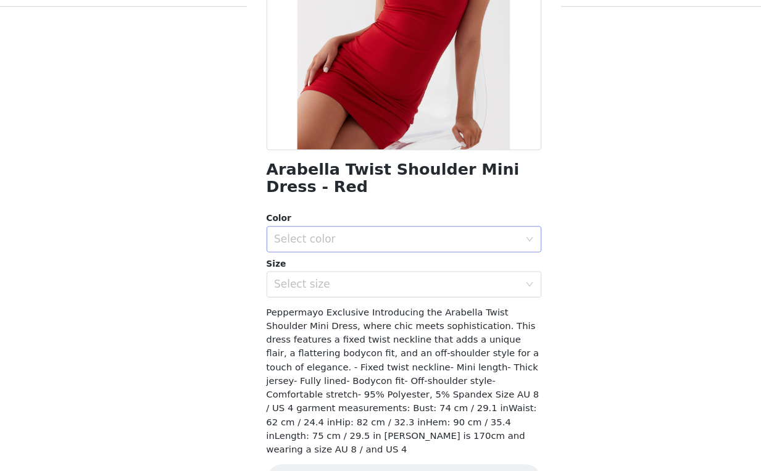
click at [415, 244] on div "Select color" at bounding box center [377, 252] width 236 height 23
click at [337, 280] on li "Red" at bounding box center [376, 280] width 250 height 20
click at [345, 293] on div "Select size" at bounding box center [374, 295] width 231 height 12
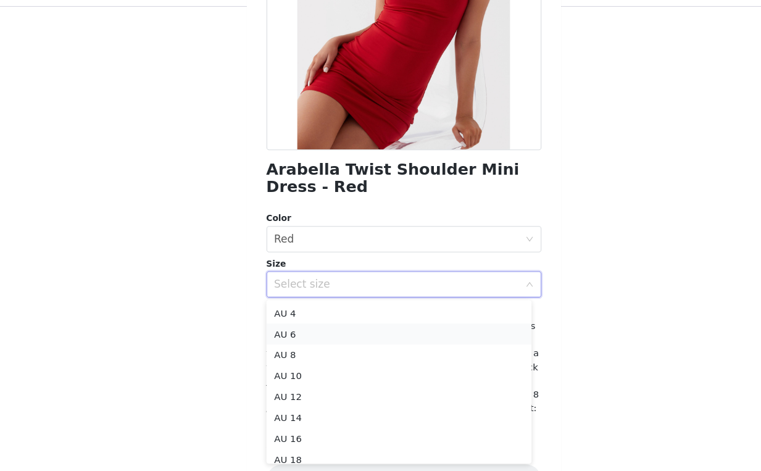
click at [307, 338] on li "AU 6" at bounding box center [376, 342] width 250 height 20
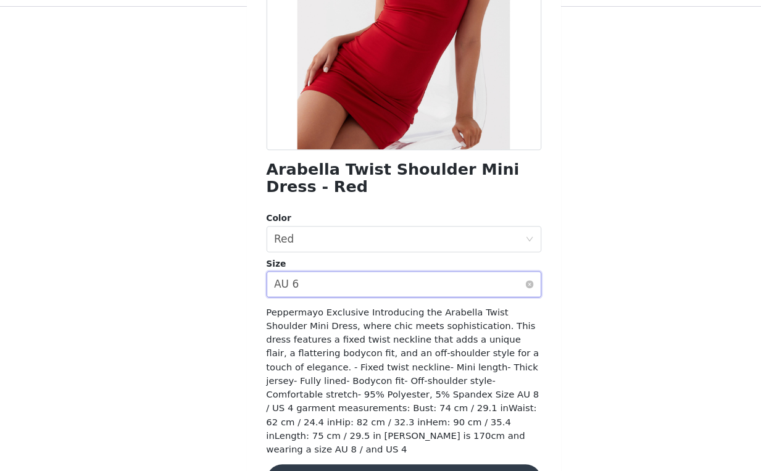
click at [386, 297] on div "Select size AU 6" at bounding box center [377, 294] width 236 height 23
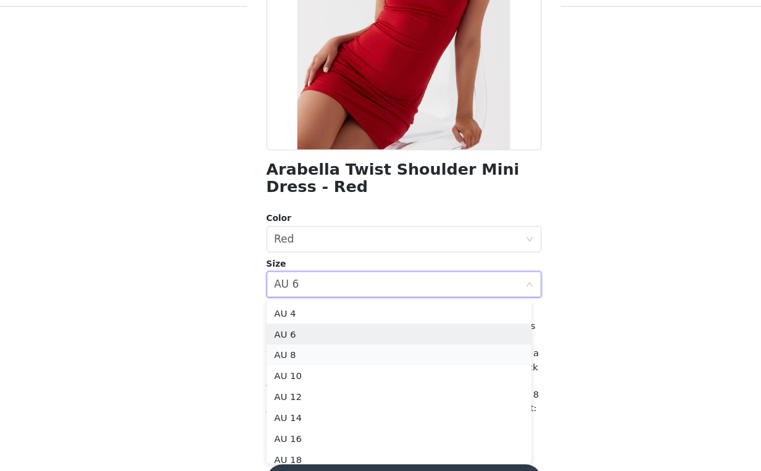
click at [320, 359] on li "AU 8" at bounding box center [376, 362] width 250 height 20
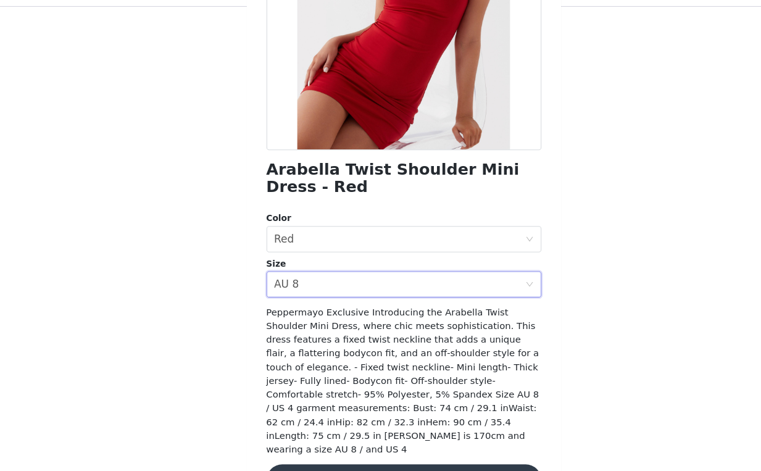
click at [360, 465] on button "Add Product" at bounding box center [380, 480] width 259 height 30
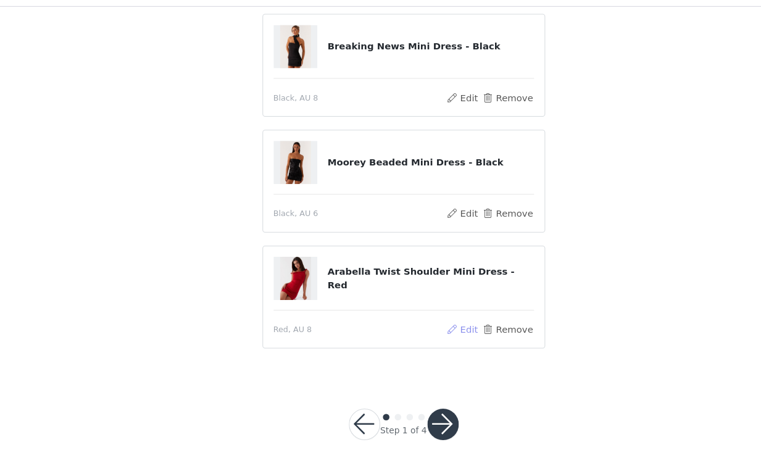
scroll to position [423, 0]
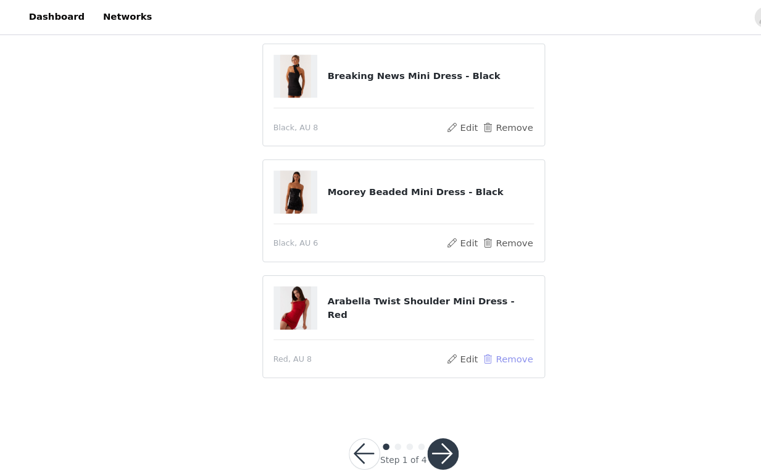
click at [484, 339] on button "Remove" at bounding box center [478, 338] width 49 height 15
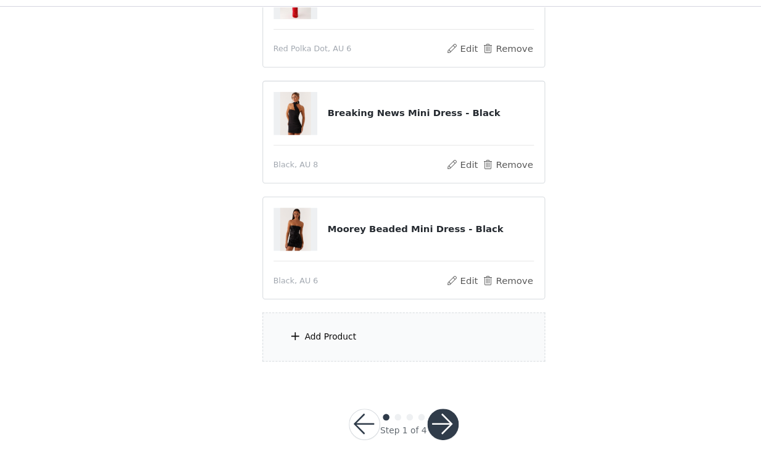
click at [392, 351] on div "Add Product" at bounding box center [380, 345] width 267 height 46
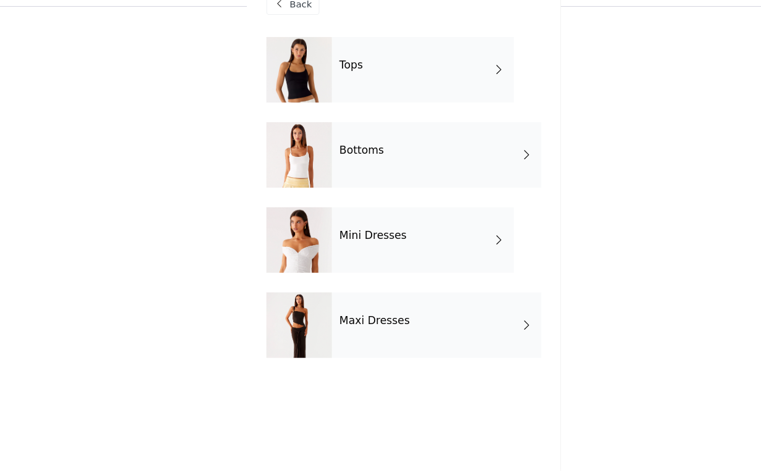
click at [394, 330] on div "Maxi Dresses" at bounding box center [411, 333] width 197 height 62
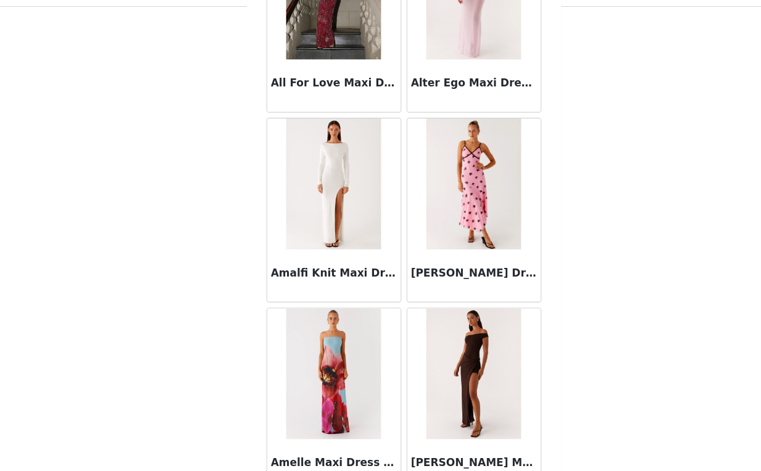
scroll to position [1418, 0]
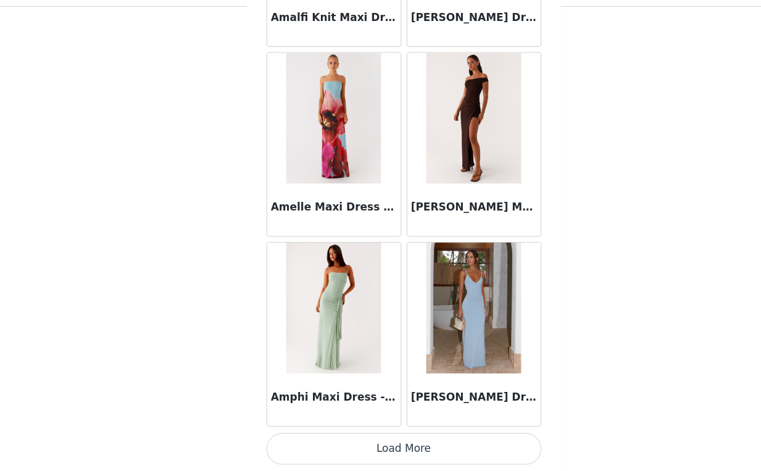
click at [374, 446] on button "Load More" at bounding box center [380, 450] width 259 height 30
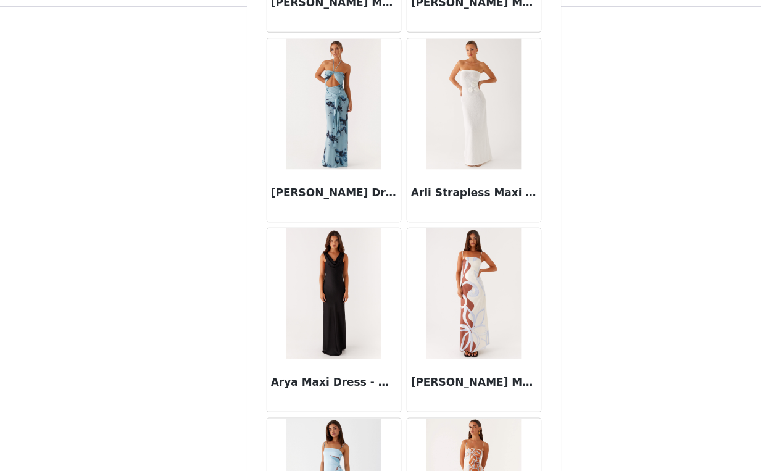
scroll to position [3207, 0]
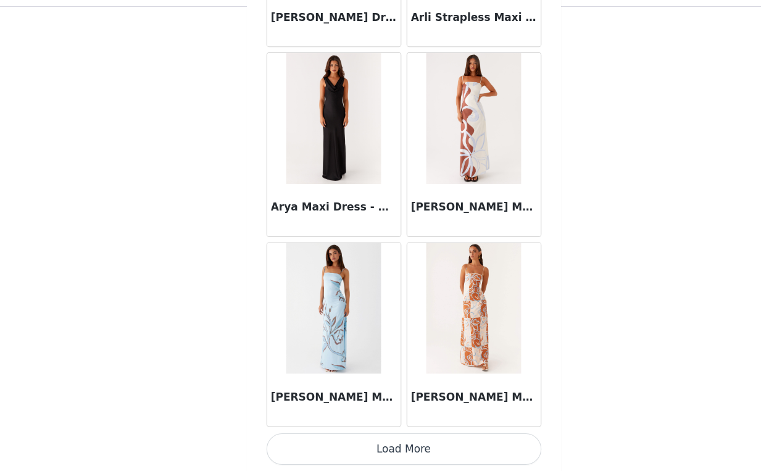
click at [366, 445] on button "Load More" at bounding box center [380, 450] width 259 height 30
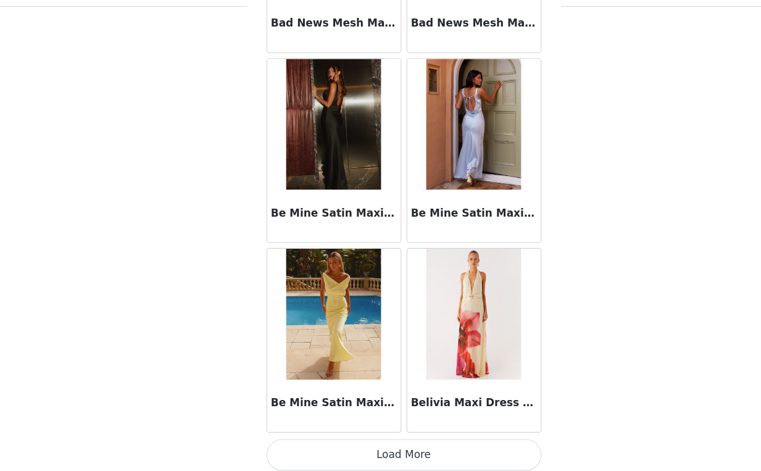
scroll to position [4997, 0]
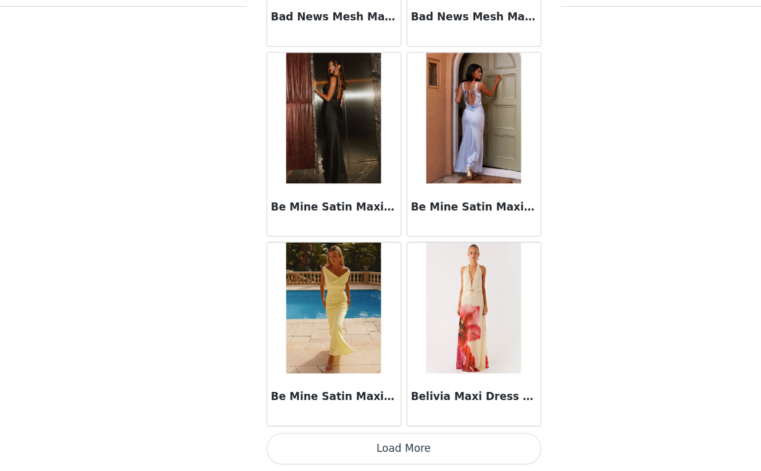
click at [373, 450] on button "Load More" at bounding box center [380, 450] width 259 height 30
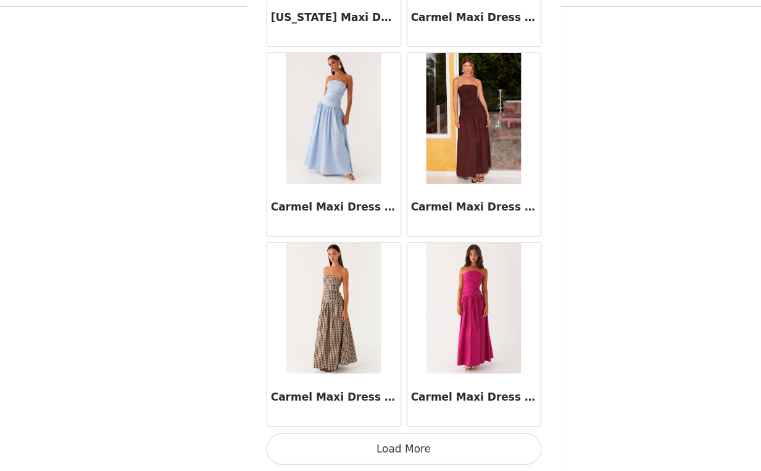
click at [372, 450] on button "Load More" at bounding box center [380, 450] width 259 height 30
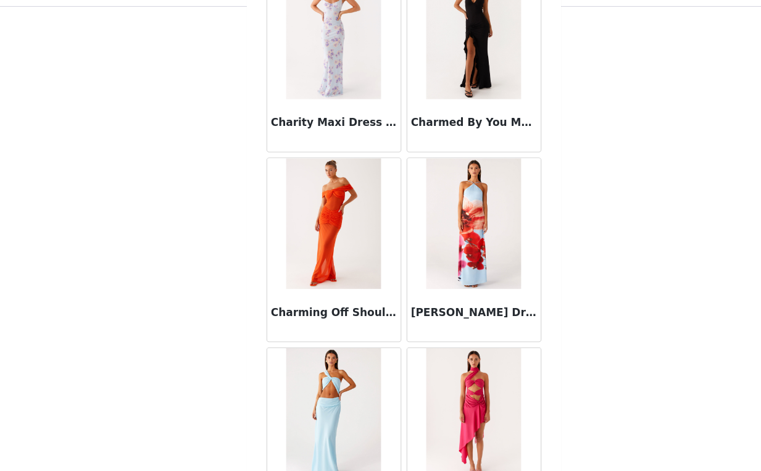
scroll to position [8576, 0]
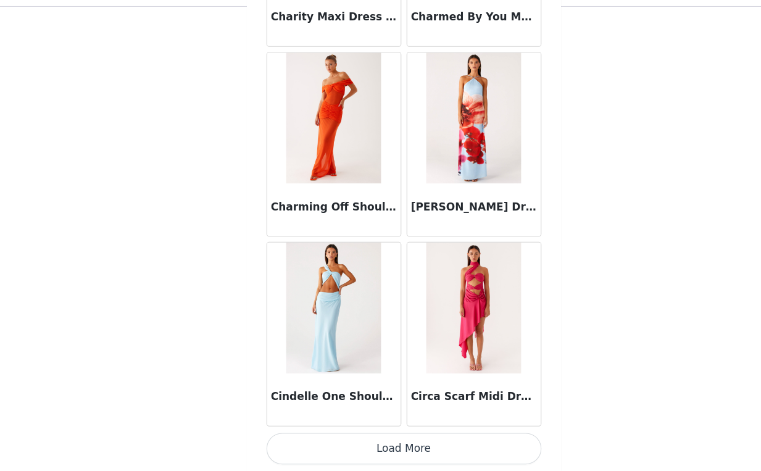
click at [394, 446] on button "Load More" at bounding box center [380, 450] width 259 height 30
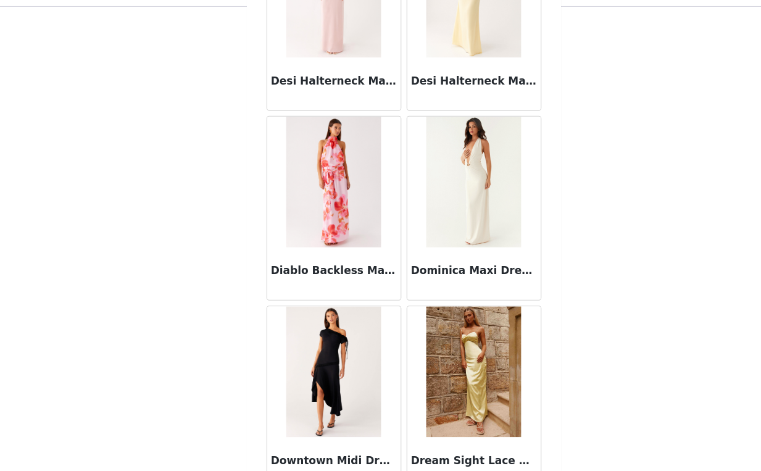
scroll to position [10366, 0]
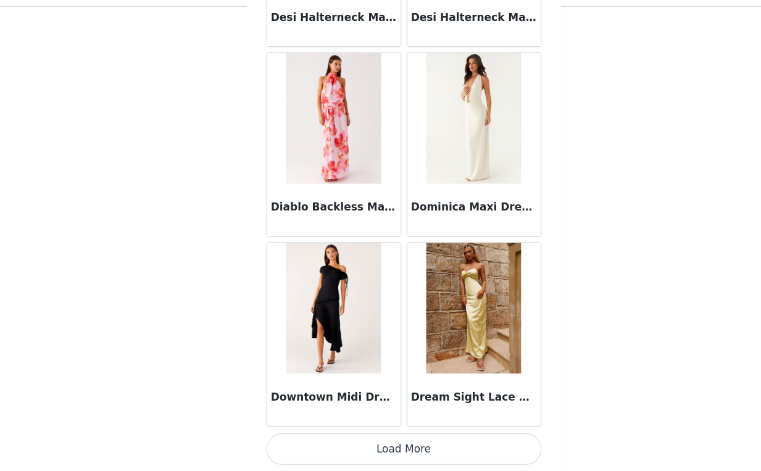
click at [361, 454] on button "Load More" at bounding box center [380, 450] width 259 height 30
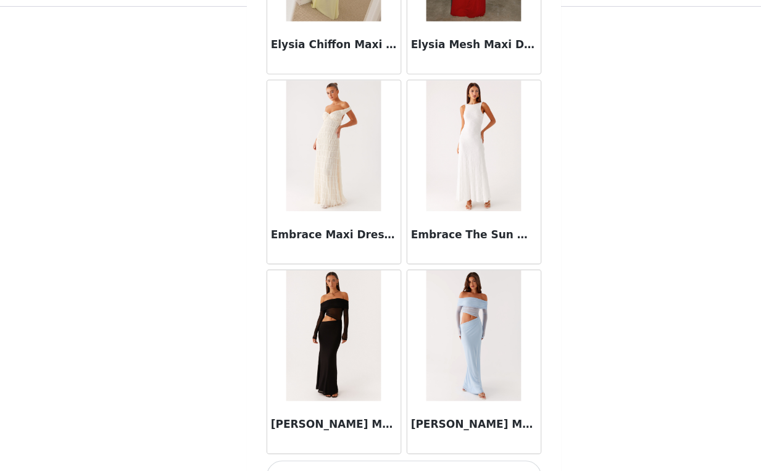
scroll to position [12155, 0]
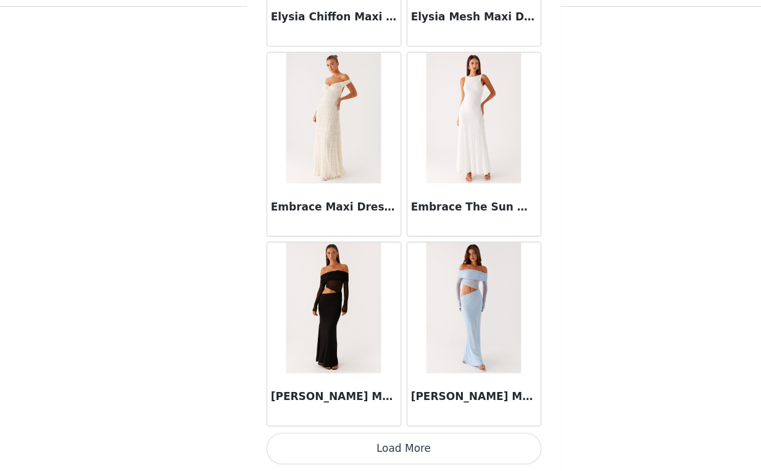
click at [386, 446] on button "Load More" at bounding box center [380, 450] width 259 height 30
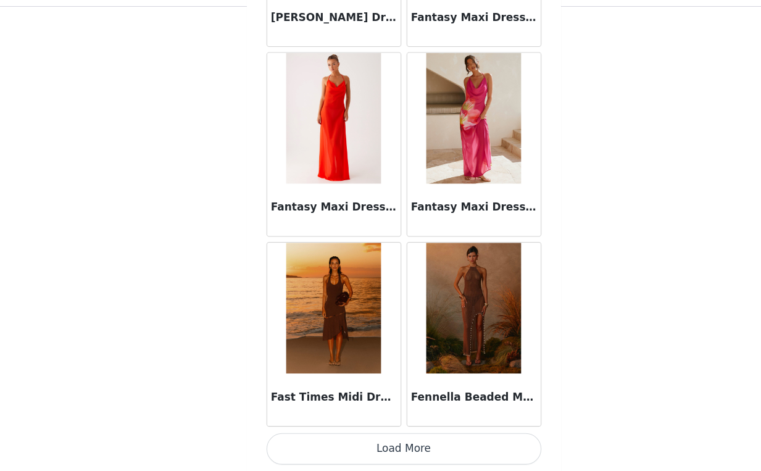
click at [372, 444] on button "Load More" at bounding box center [380, 450] width 259 height 30
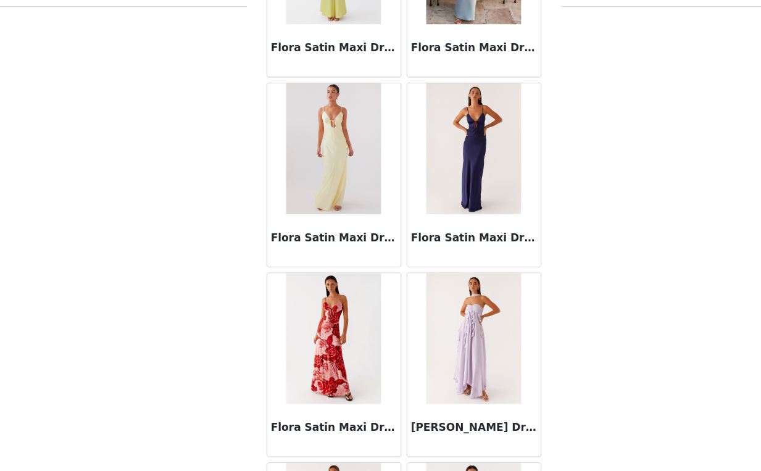
scroll to position [15735, 0]
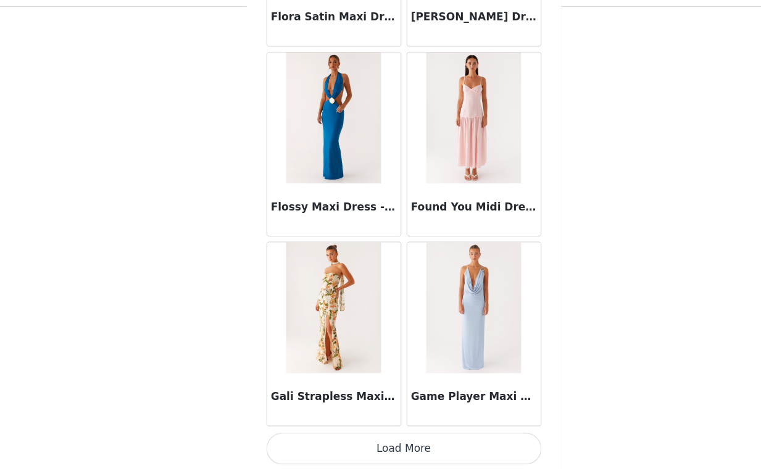
click at [374, 444] on button "Load More" at bounding box center [380, 450] width 259 height 30
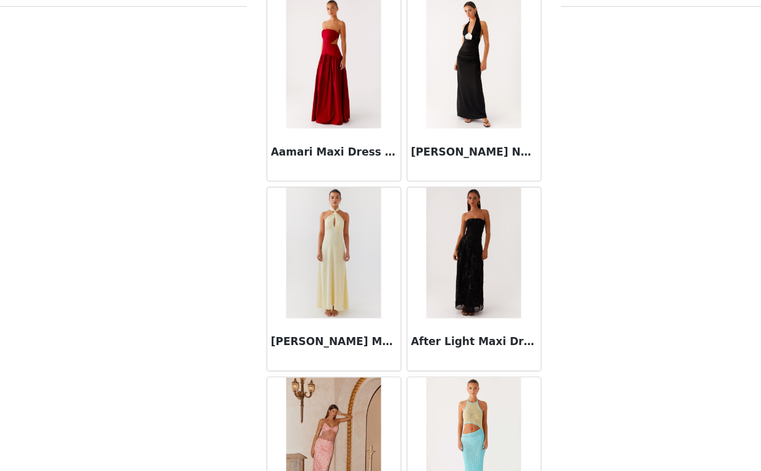
scroll to position [0, 0]
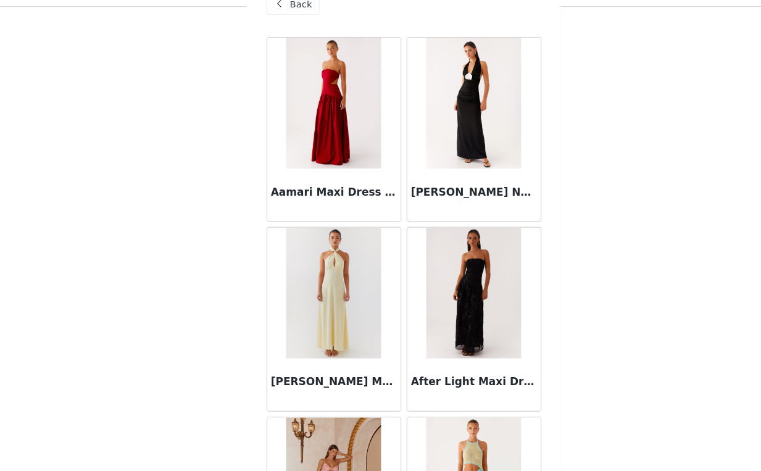
click at [286, 43] on div "Back" at bounding box center [380, 31] width 259 height 62
click at [286, 38] on div "Back" at bounding box center [276, 31] width 50 height 20
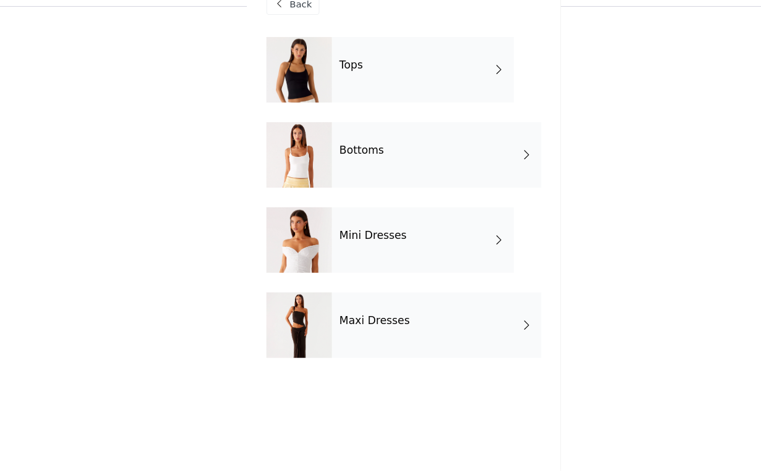
scroll to position [184, 0]
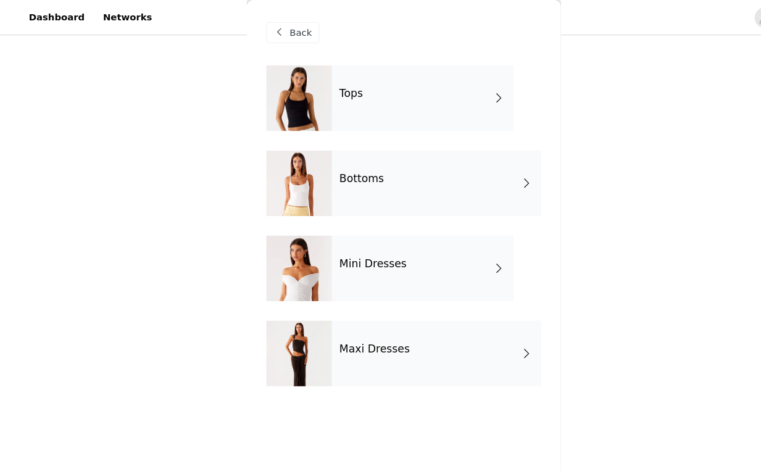
click at [355, 266] on div "Mini Dresses" at bounding box center [399, 253] width 172 height 62
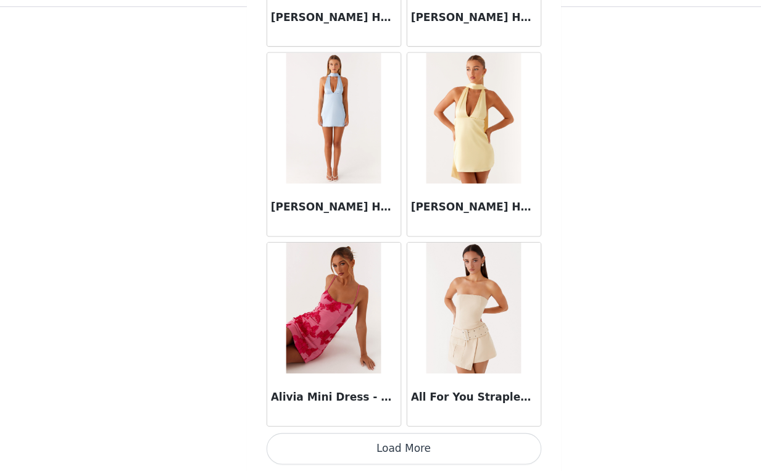
click at [388, 448] on button "Load More" at bounding box center [380, 450] width 259 height 30
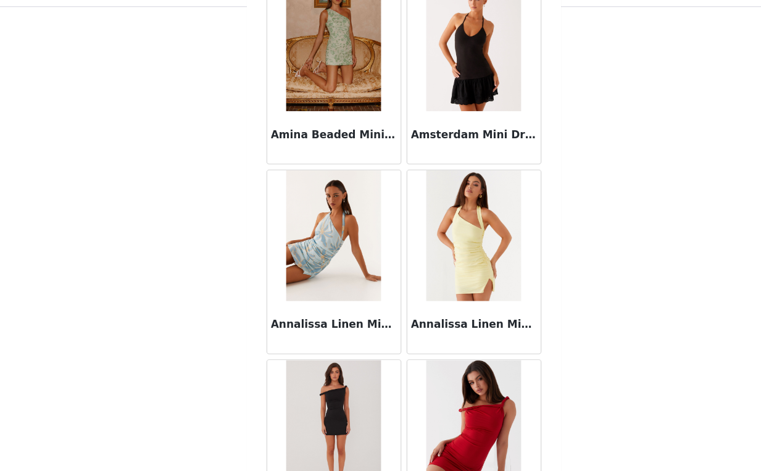
scroll to position [2481, 0]
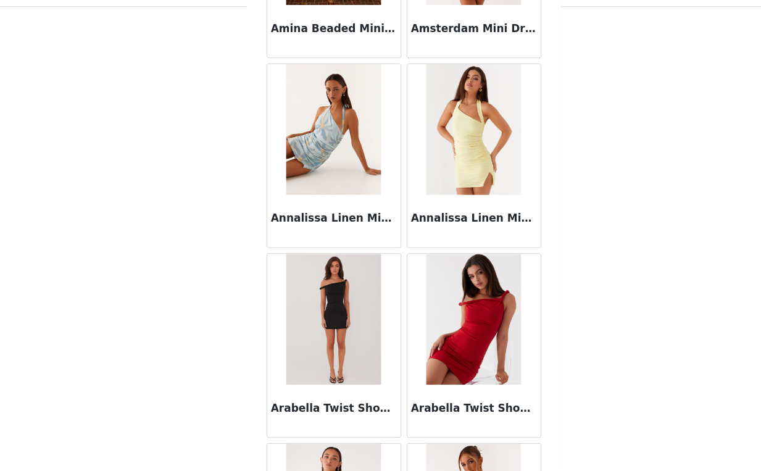
click at [450, 312] on img at bounding box center [446, 327] width 89 height 123
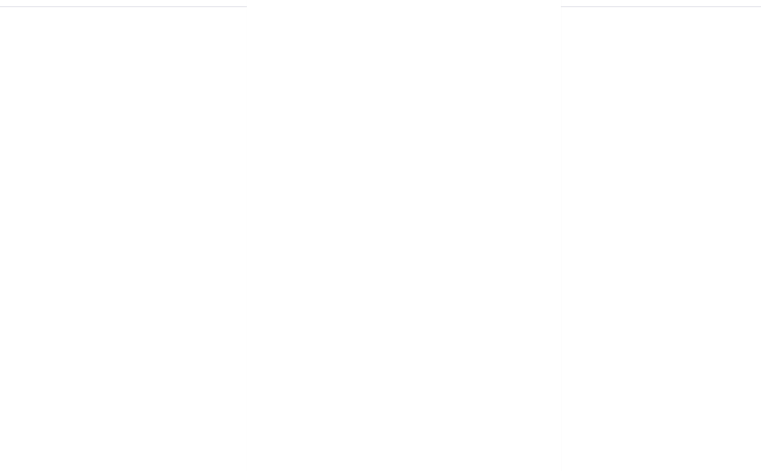
scroll to position [196, 0]
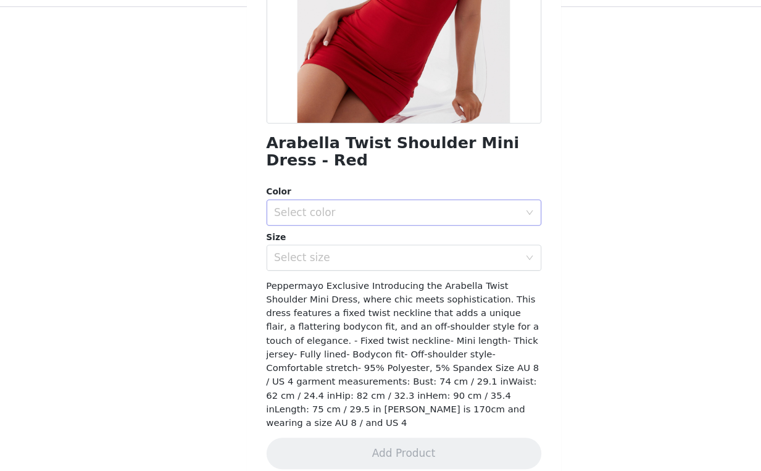
click at [399, 227] on div "Select color" at bounding box center [374, 227] width 231 height 12
click at [368, 254] on li "Red" at bounding box center [376, 254] width 250 height 20
click at [373, 280] on div "Select size" at bounding box center [377, 269] width 236 height 23
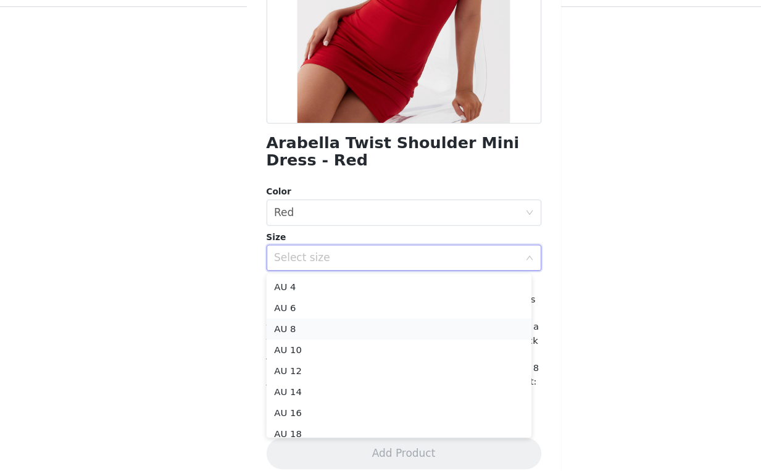
click at [337, 331] on li "AU 8" at bounding box center [376, 337] width 250 height 20
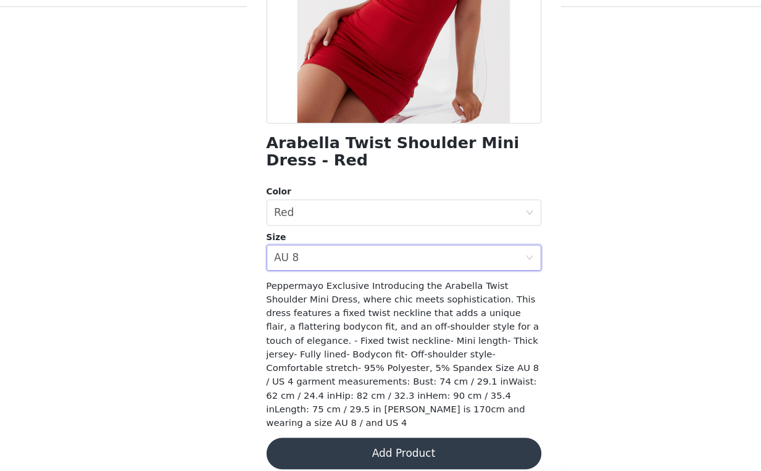
click at [384, 444] on button "Add Product" at bounding box center [380, 454] width 259 height 30
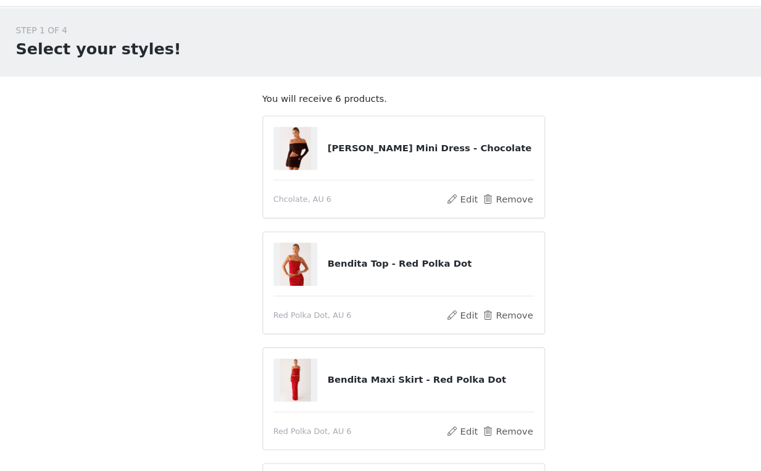
scroll to position [2, 0]
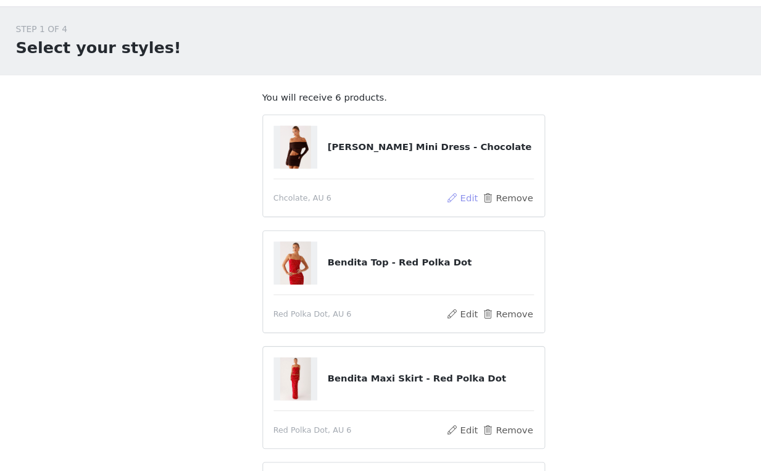
click at [433, 218] on button "Edit" at bounding box center [435, 213] width 31 height 15
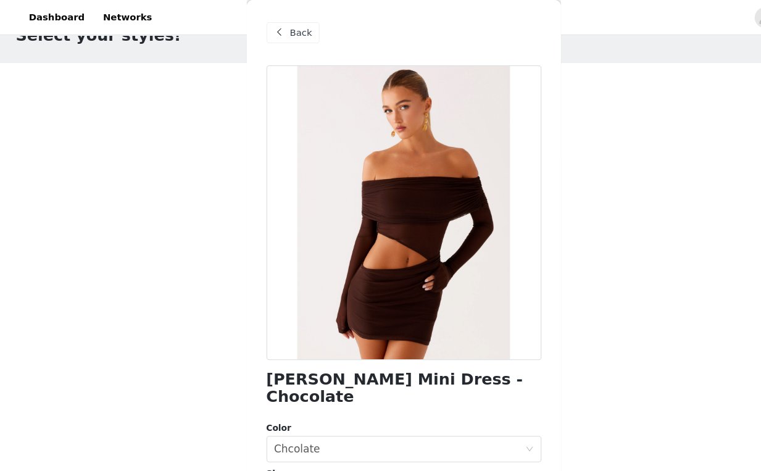
scroll to position [0, 0]
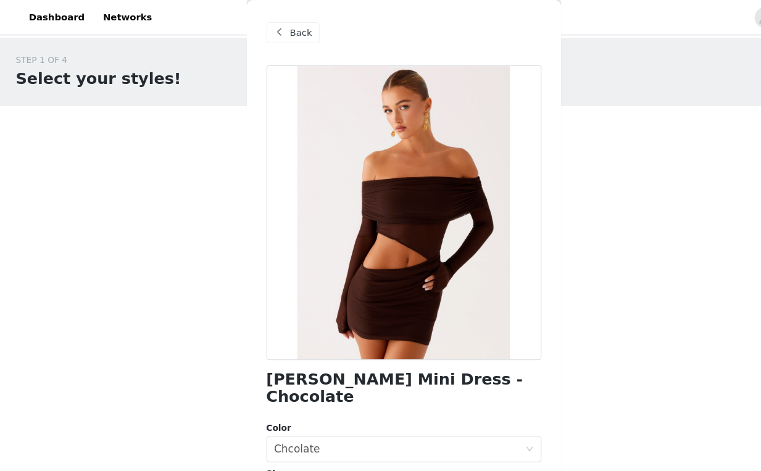
click at [273, 30] on span "Back" at bounding box center [283, 31] width 21 height 13
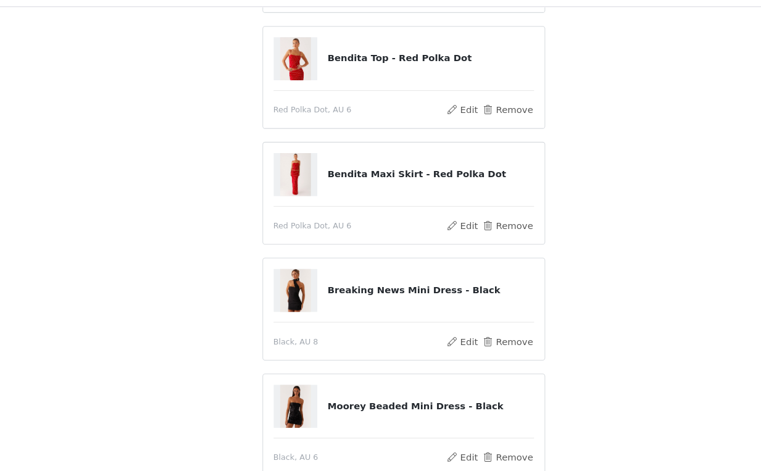
scroll to position [201, 0]
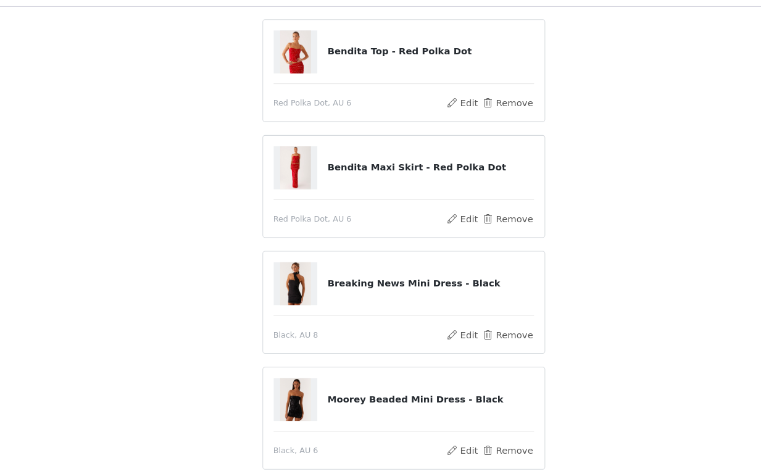
click at [322, 228] on span "Red Polka Dot, AU 6" at bounding box center [294, 233] width 73 height 11
click at [429, 234] on div "Red Polka Dot, AU 6 Edit Remove" at bounding box center [381, 233] width 246 height 15
click at [431, 234] on button "Edit" at bounding box center [435, 233] width 31 height 15
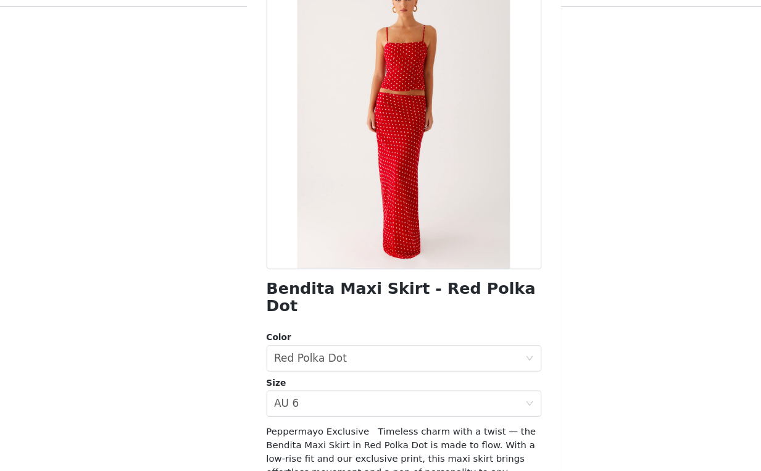
scroll to position [0, 0]
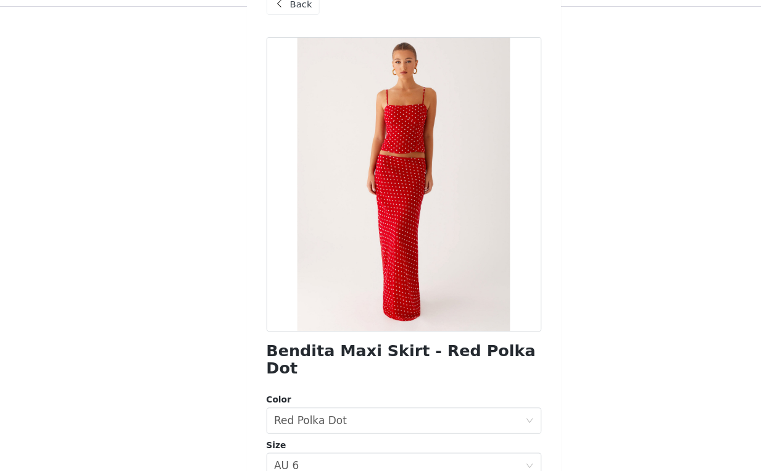
click at [284, 33] on span "Back" at bounding box center [283, 31] width 21 height 13
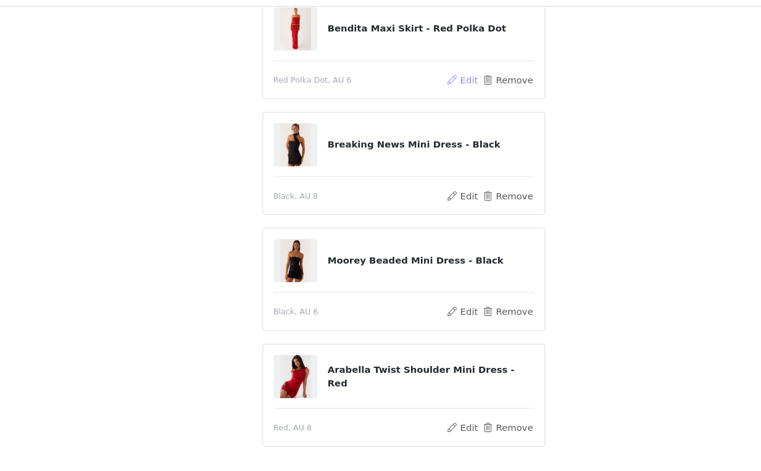
scroll to position [334, 0]
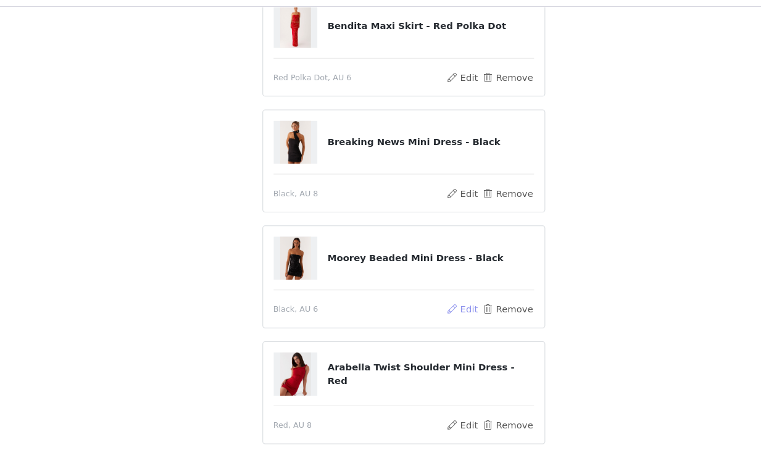
click at [439, 323] on button "Edit" at bounding box center [435, 318] width 31 height 15
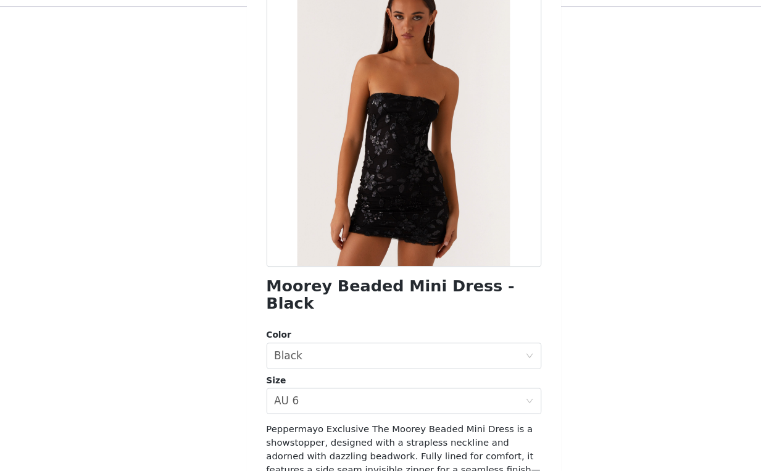
scroll to position [0, 0]
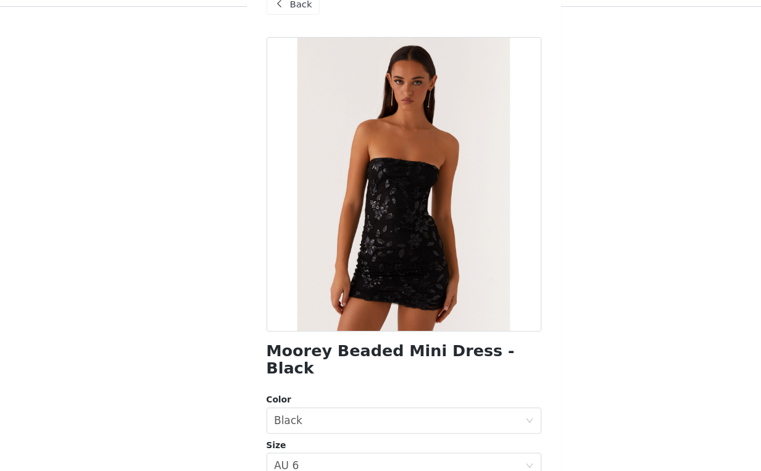
click at [290, 36] on span "Back" at bounding box center [283, 31] width 21 height 13
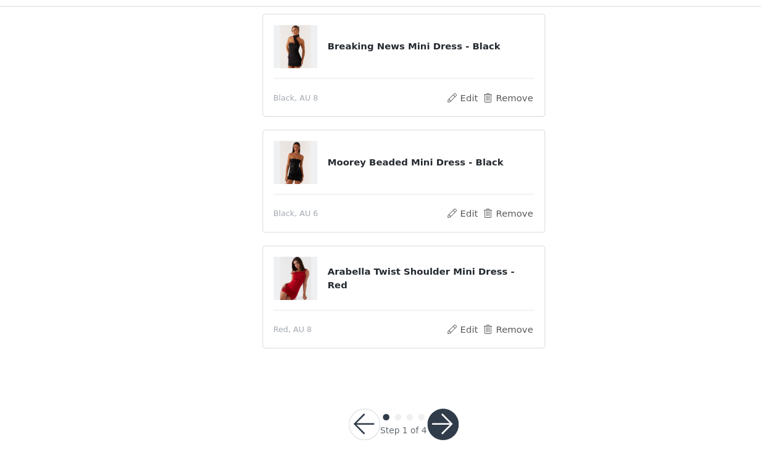
scroll to position [425, 0]
click at [437, 224] on button "Edit" at bounding box center [435, 228] width 31 height 15
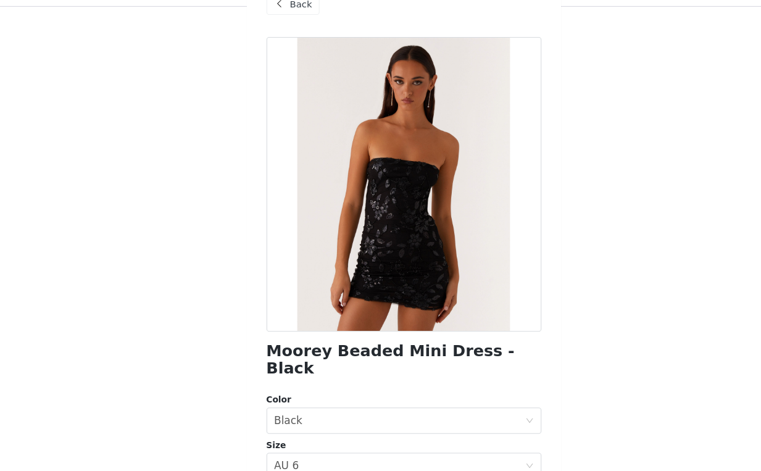
scroll to position [193, 0]
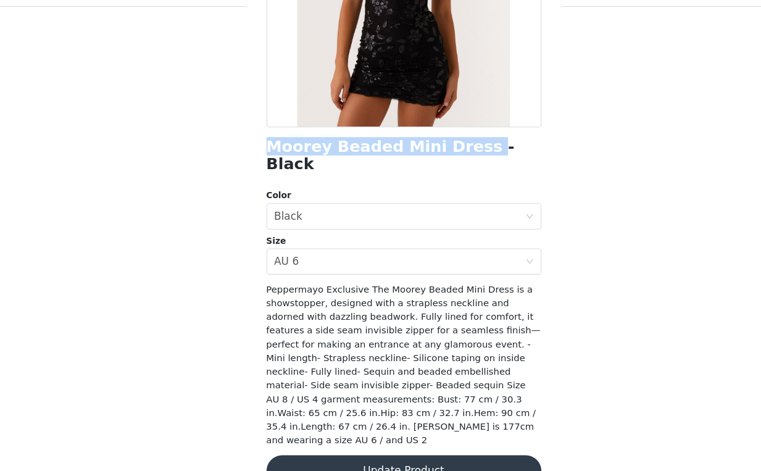
drag, startPoint x: 255, startPoint y: 161, endPoint x: 435, endPoint y: 159, distance: 179.6
click at [435, 159] on h1 "Moorey Beaded Mini Dress - Black" at bounding box center [380, 173] width 259 height 33
click at [372, 456] on button "Update Product" at bounding box center [380, 471] width 259 height 30
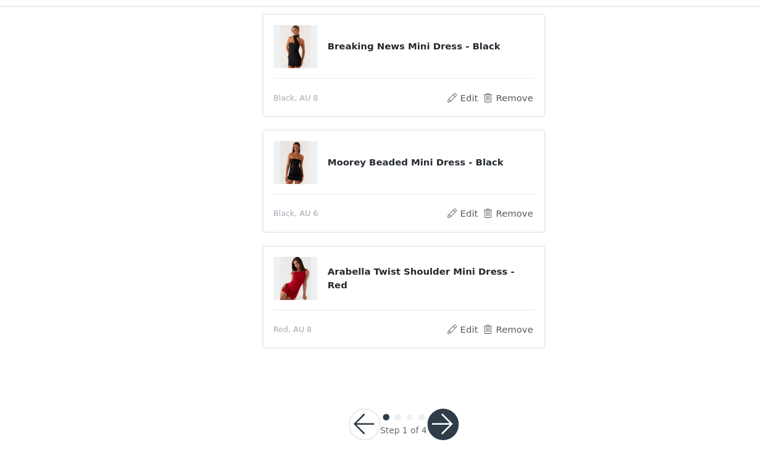
click at [417, 438] on button "button" at bounding box center [418, 427] width 30 height 30
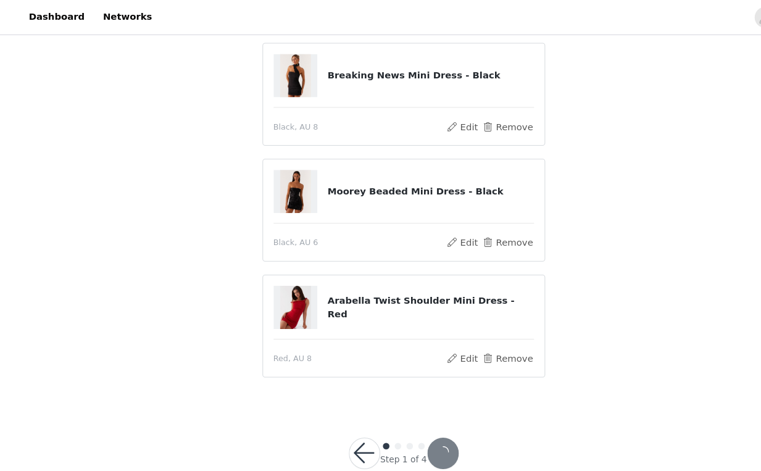
scroll to position [421, 0]
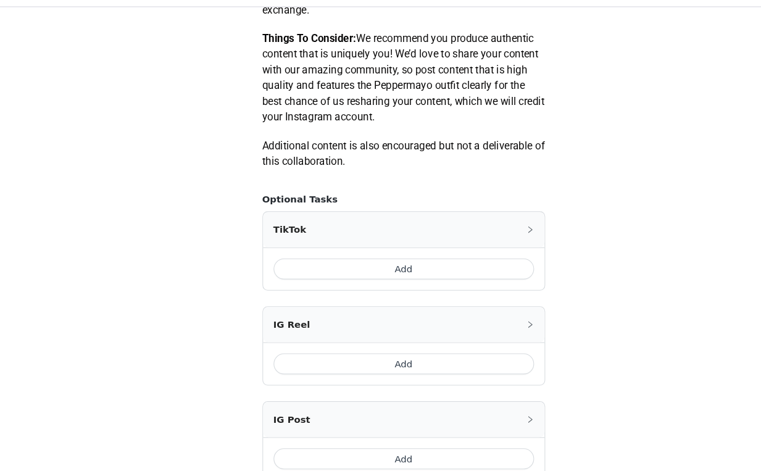
scroll to position [603, 0]
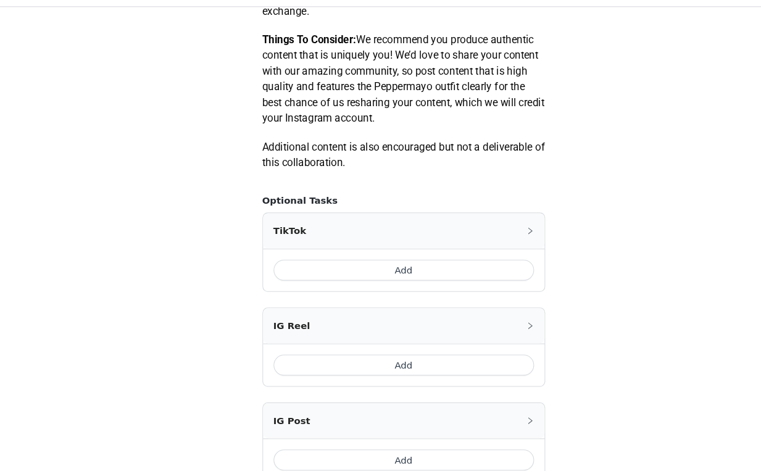
click at [394, 370] on button "Add" at bounding box center [381, 371] width 246 height 20
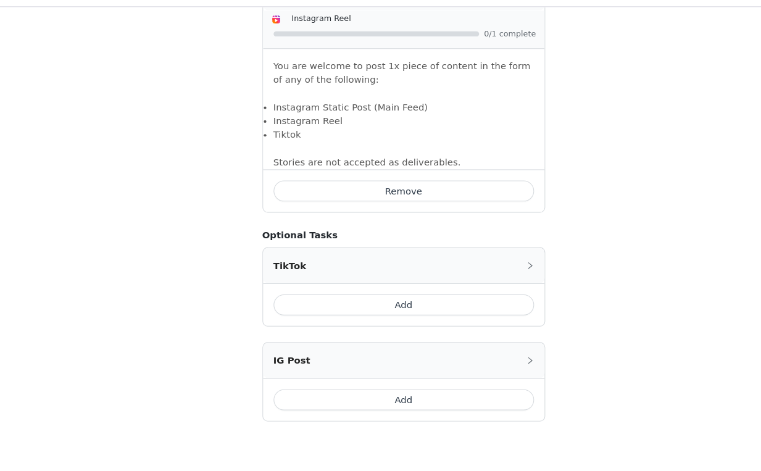
scroll to position [825, 0]
click at [404, 318] on button "Add" at bounding box center [381, 317] width 246 height 20
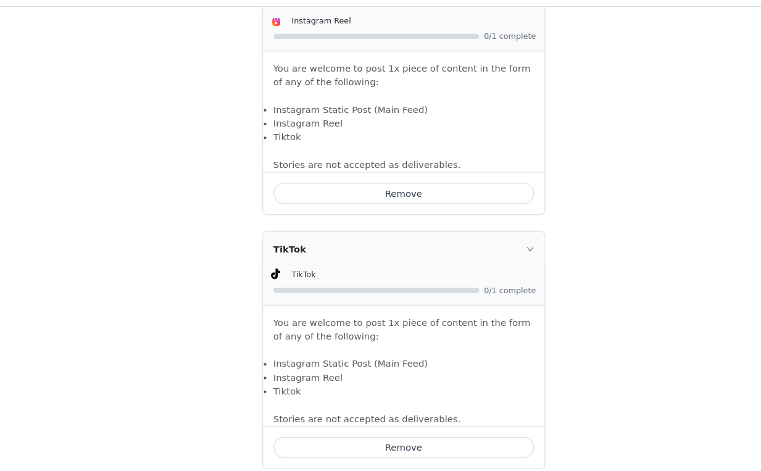
click at [501, 262] on icon "icon: right" at bounding box center [499, 261] width 7 height 7
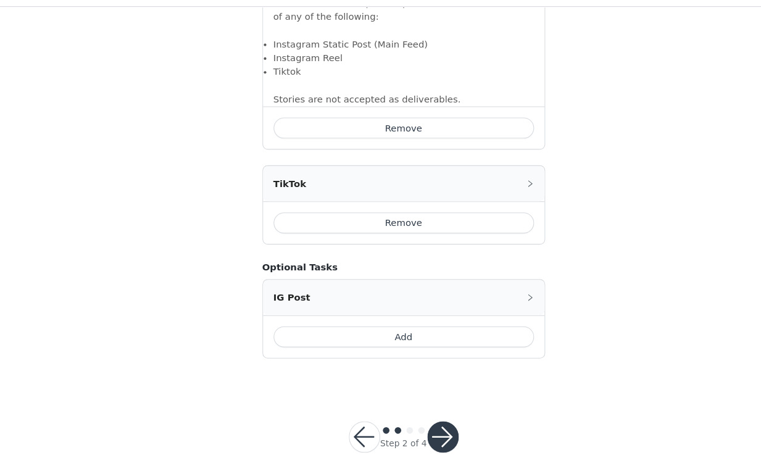
scroll to position [899, 0]
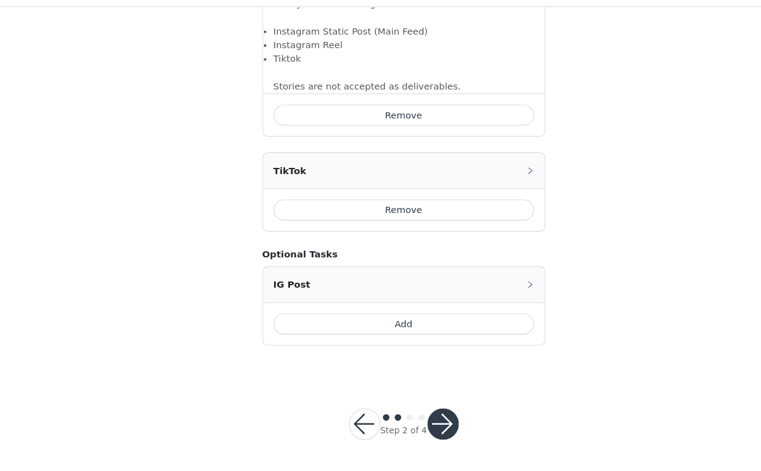
click at [386, 328] on button "Add" at bounding box center [381, 332] width 246 height 20
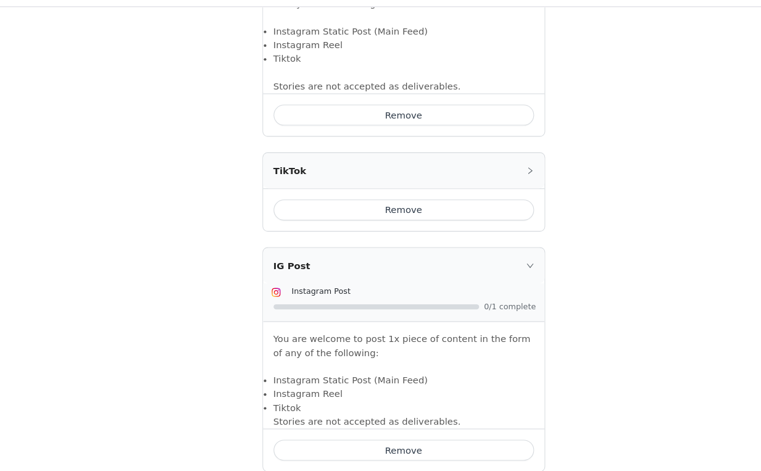
click at [500, 270] on div "IG Post" at bounding box center [380, 276] width 265 height 33
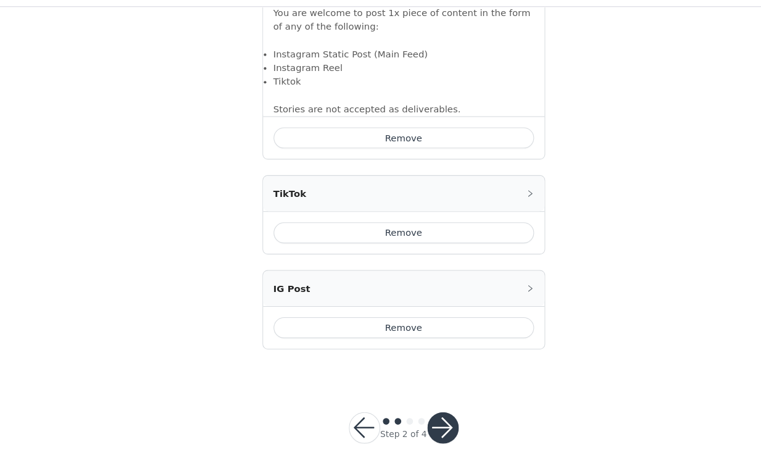
scroll to position [880, 0]
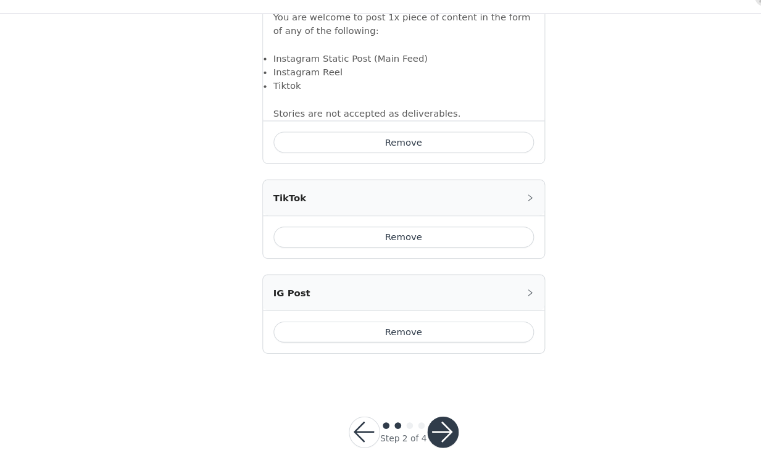
click at [397, 334] on button "Remove" at bounding box center [381, 333] width 246 height 20
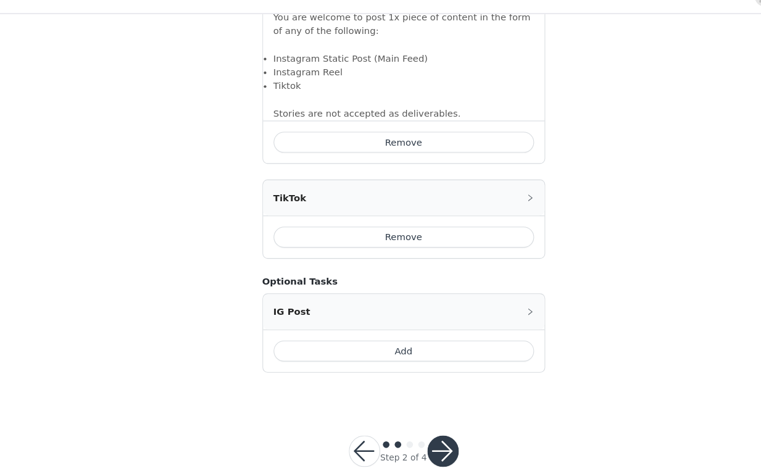
click at [388, 247] on button "Remove" at bounding box center [381, 244] width 246 height 20
click at [382, 353] on button "Add" at bounding box center [381, 351] width 246 height 20
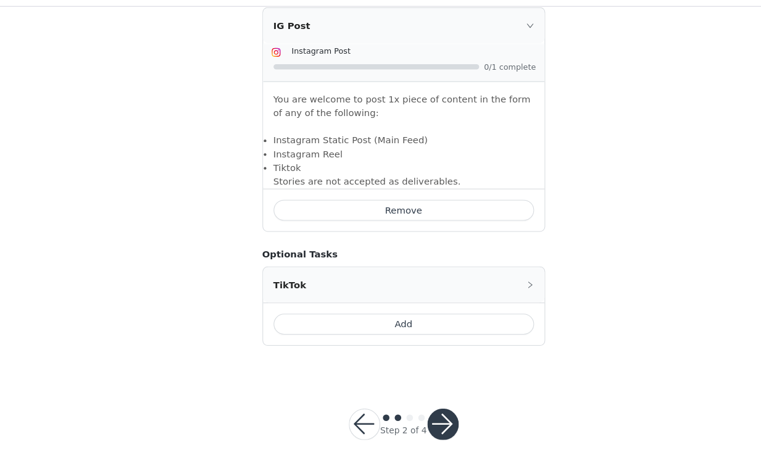
scroll to position [1036, 0]
click at [402, 339] on button "Add" at bounding box center [381, 332] width 246 height 20
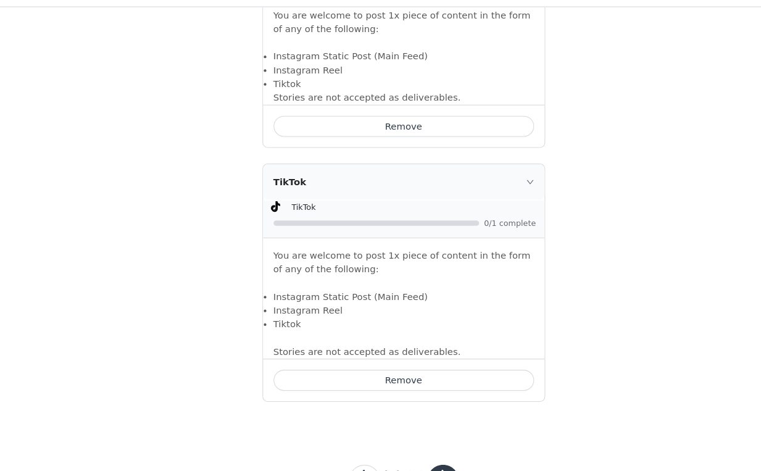
scroll to position [1168, 0]
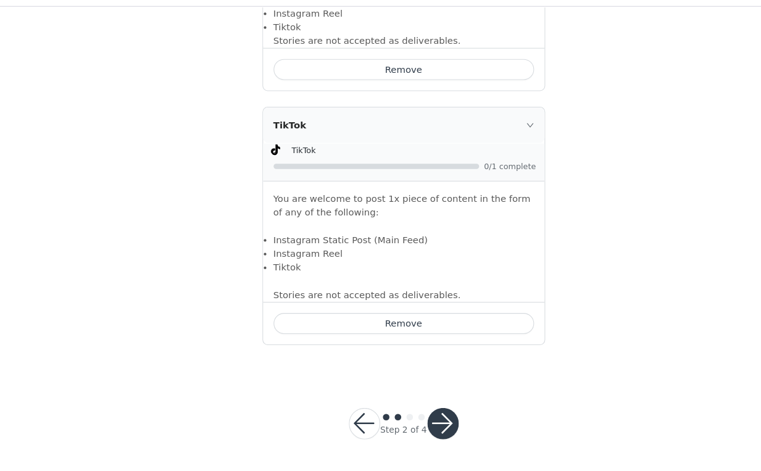
click at [426, 421] on button "button" at bounding box center [418, 427] width 30 height 30
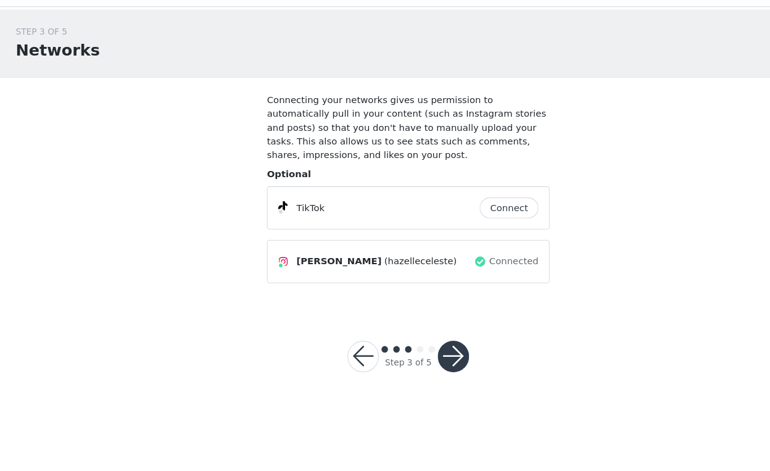
click at [490, 225] on button "Connect" at bounding box center [480, 223] width 56 height 20
click at [491, 222] on button "Connect" at bounding box center [480, 223] width 56 height 20
click at [439, 354] on button "button" at bounding box center [428, 363] width 30 height 30
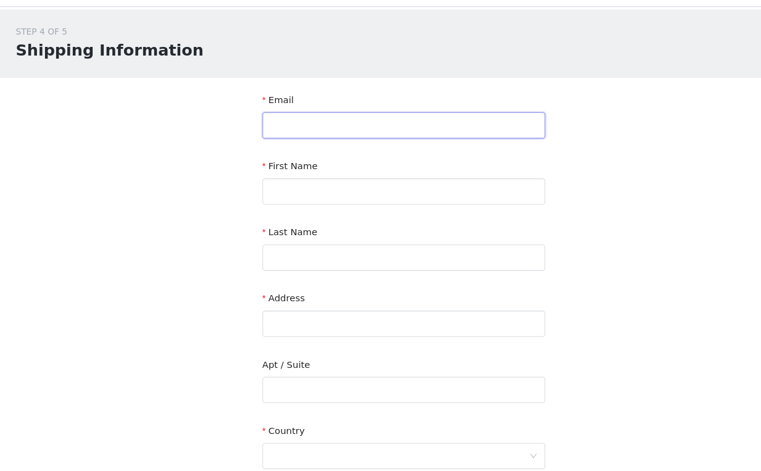
click at [369, 150] on input "text" at bounding box center [380, 145] width 267 height 25
type input "hazelleungwy@gmail.com"
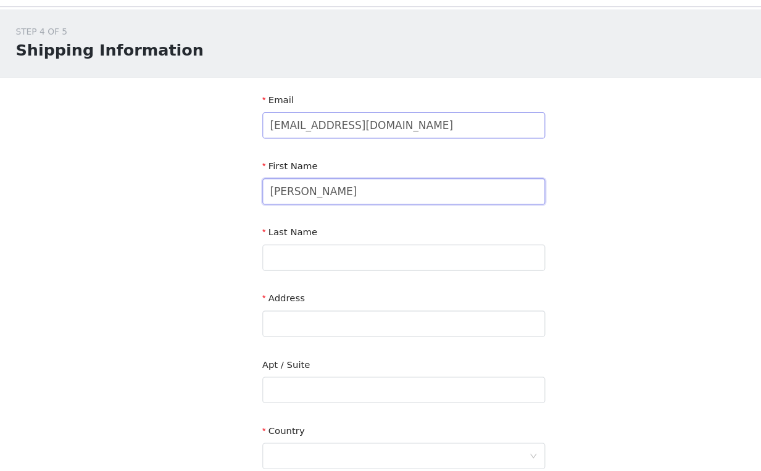
type input "Wing Yi"
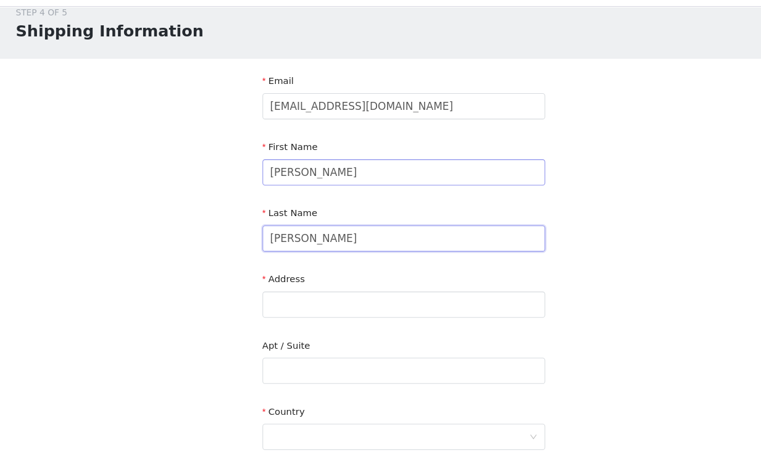
scroll to position [26, 0]
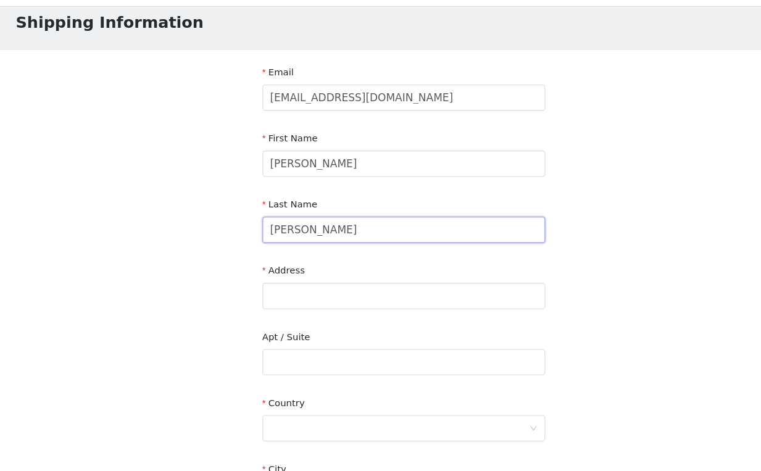
type input "Leung"
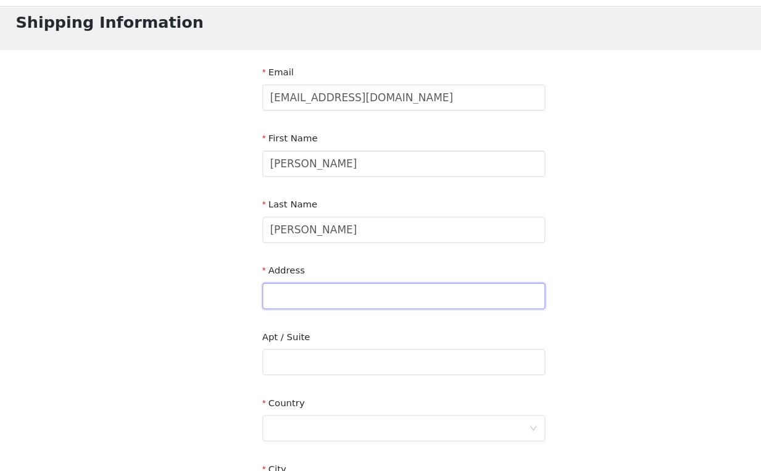
click at [278, 309] on input "text" at bounding box center [380, 306] width 267 height 25
paste input "Room 4, 4/F, Block D, Golden Lion Garden Phase 2, 1-3 Kak Tin Street, Tai Wai, …"
type input "Room 4, 4/F, Block D, Golden Lion Garden Phase 2, 1-3 Kak Tin Street, Tai Wai, …"
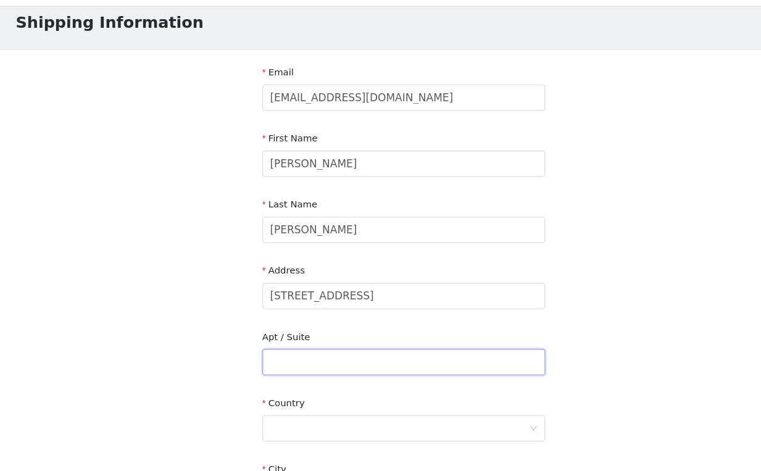
scroll to position [0, 0]
click at [339, 380] on div "Apt / Suite" at bounding box center [380, 362] width 267 height 48
click at [342, 366] on input "text" at bounding box center [380, 368] width 267 height 25
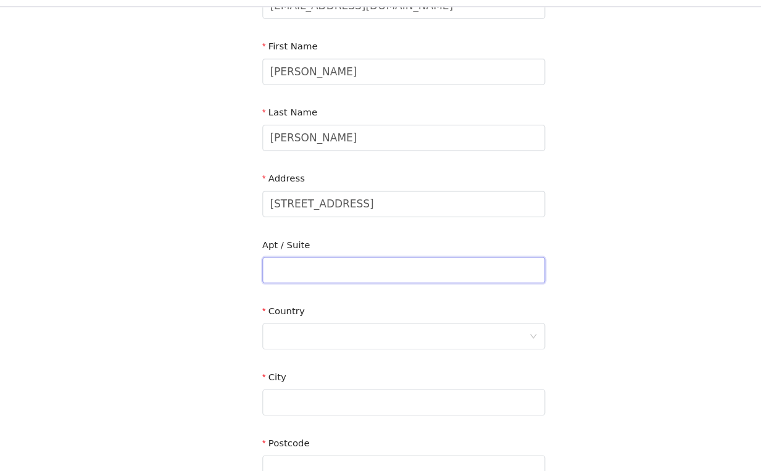
scroll to position [114, 0]
click at [352, 347] on div at bounding box center [377, 342] width 244 height 23
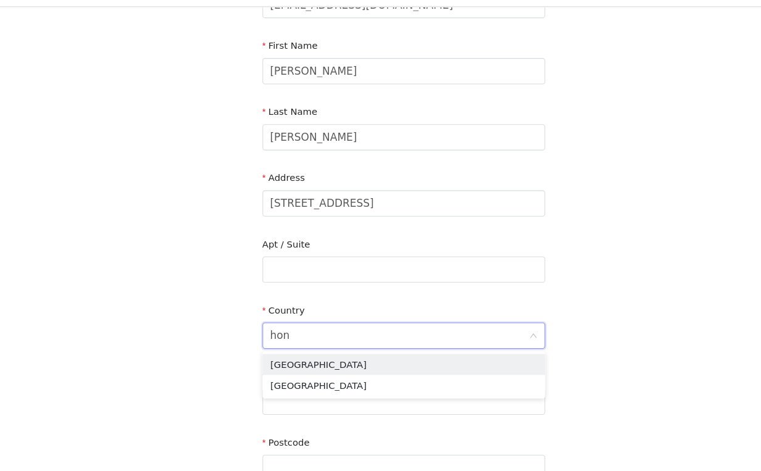
type input "hong"
click at [348, 360] on li "Hong Kong" at bounding box center [380, 370] width 267 height 20
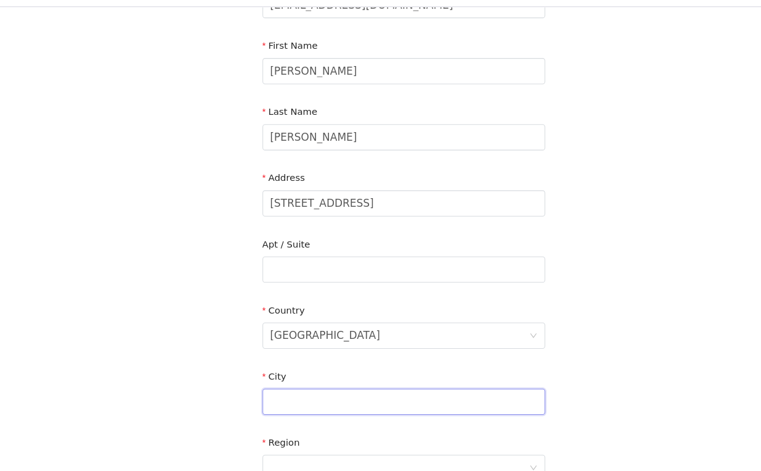
click at [336, 405] on input "text" at bounding box center [380, 405] width 267 height 25
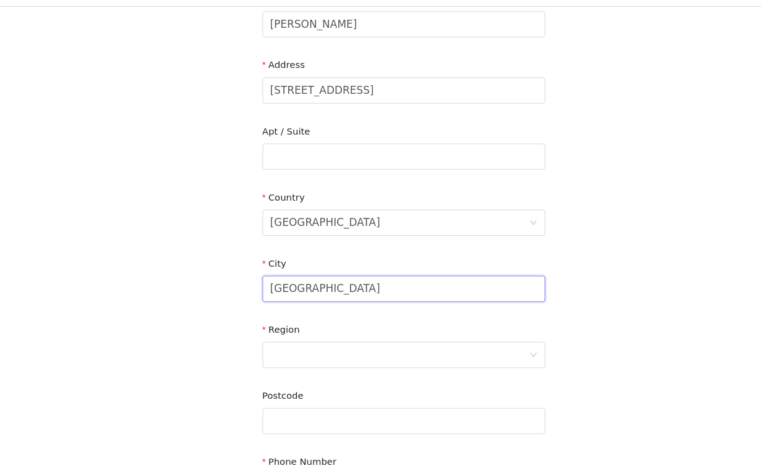
scroll to position [223, 0]
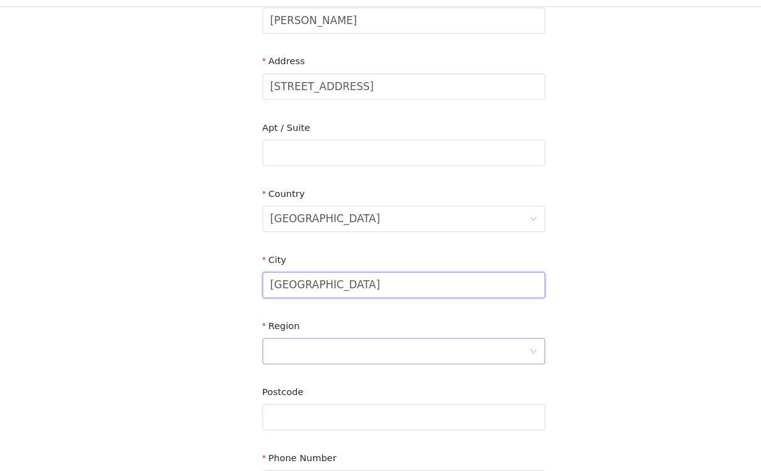
type input "Hong Kong"
click at [343, 365] on div at bounding box center [377, 357] width 244 height 23
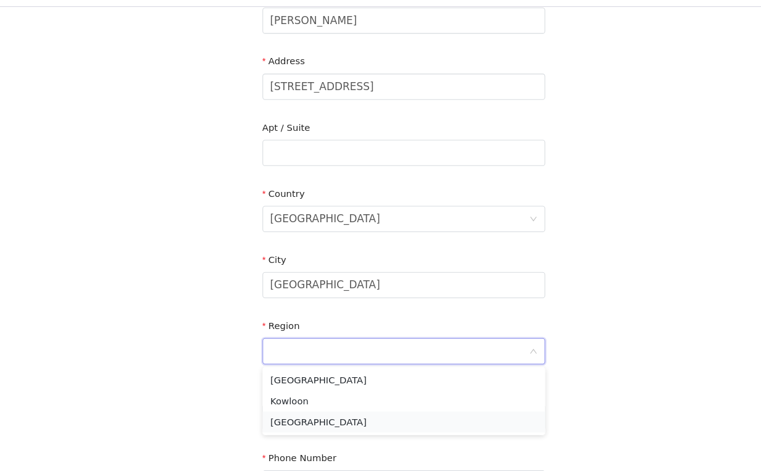
click at [330, 428] on li "New Territories" at bounding box center [380, 425] width 267 height 20
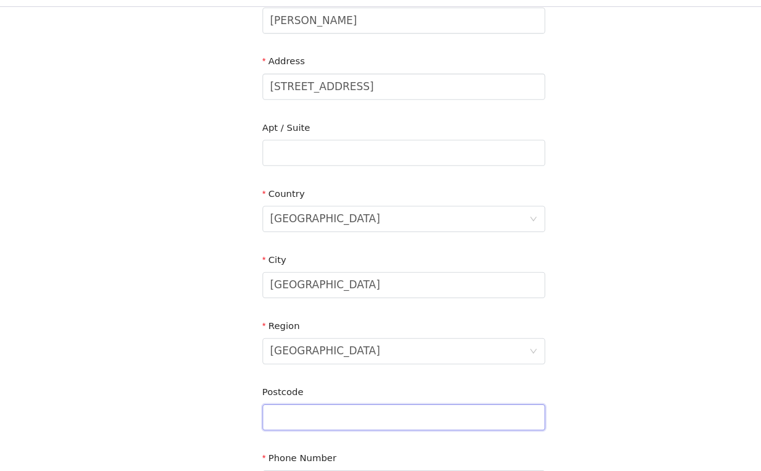
click at [330, 420] on input "text" at bounding box center [380, 420] width 267 height 25
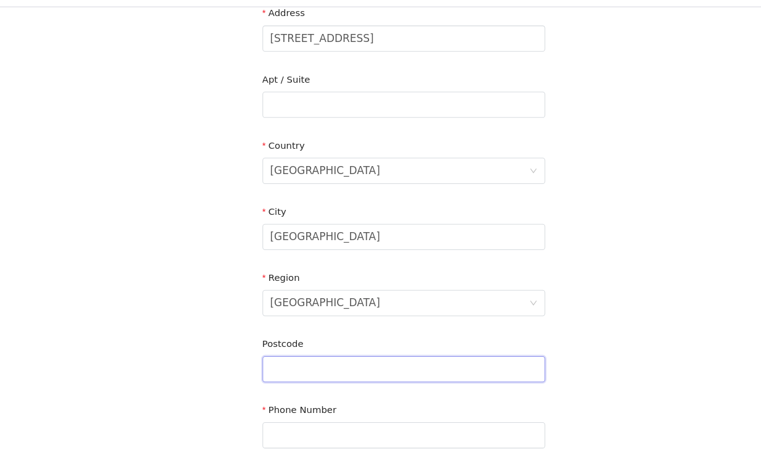
scroll to position [270, 0]
click at [329, 434] on input "text" at bounding box center [380, 436] width 267 height 25
click at [411, 377] on input "text" at bounding box center [380, 374] width 267 height 25
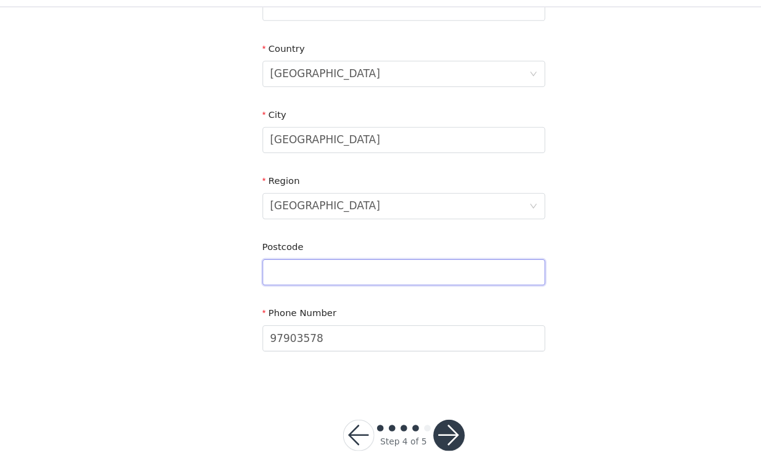
scroll to position [370, 0]
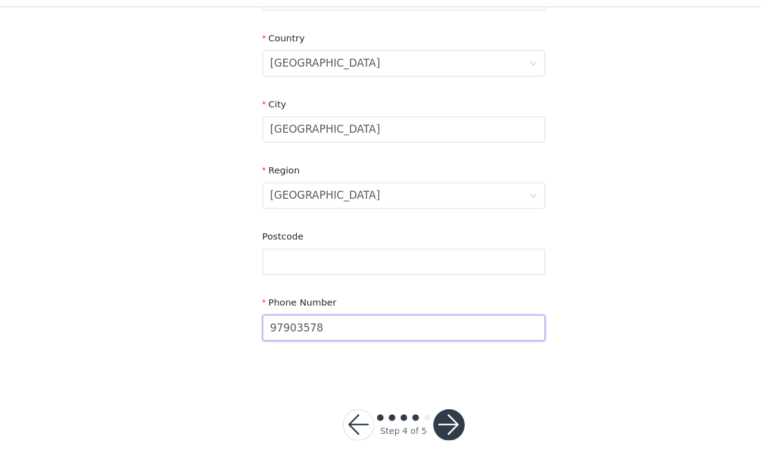
click at [253, 338] on input "97903578" at bounding box center [380, 335] width 267 height 25
type input "+852 97903578"
click at [415, 421] on button "button" at bounding box center [424, 427] width 30 height 30
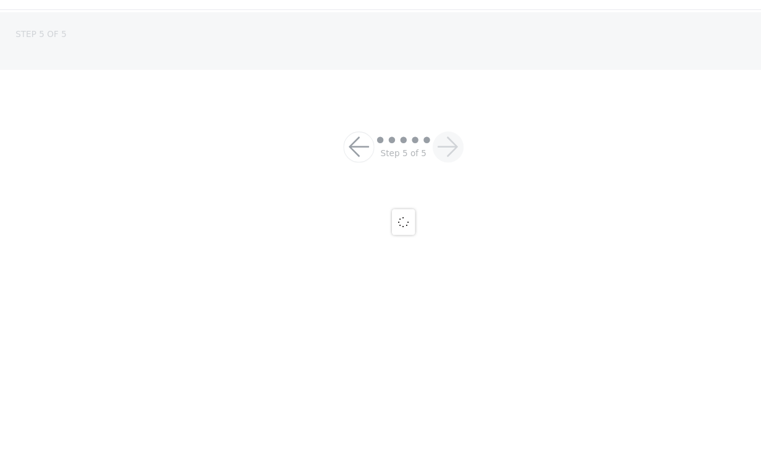
scroll to position [99, 0]
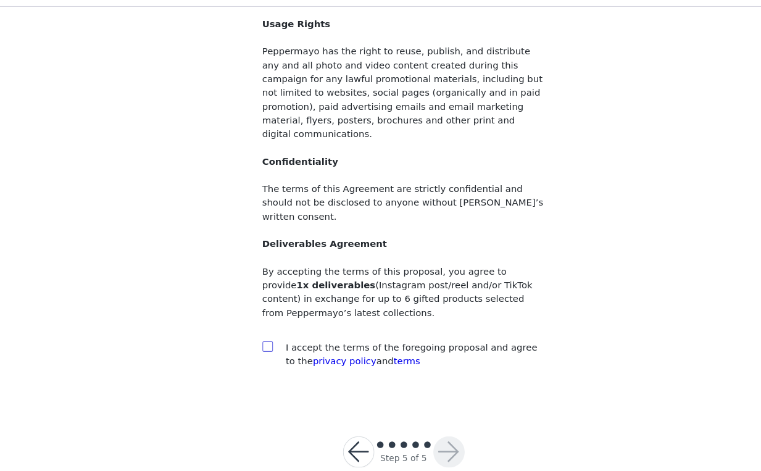
click at [254, 349] on input "checkbox" at bounding box center [251, 353] width 9 height 9
checkbox input "true"
click at [421, 438] on button "button" at bounding box center [424, 453] width 30 height 30
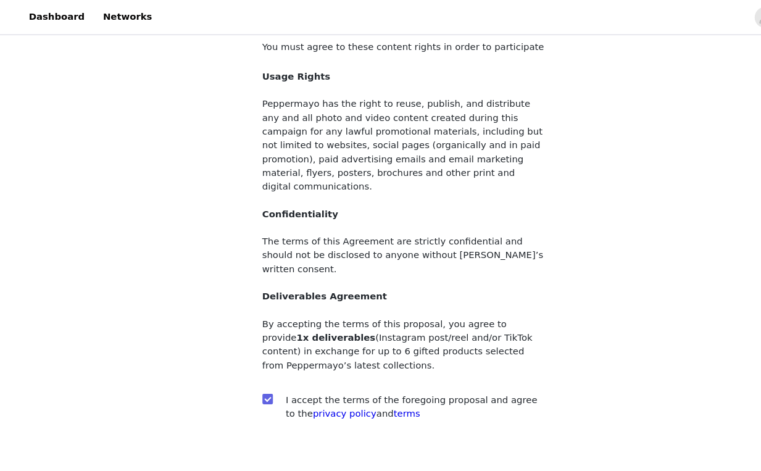
scroll to position [73, 0]
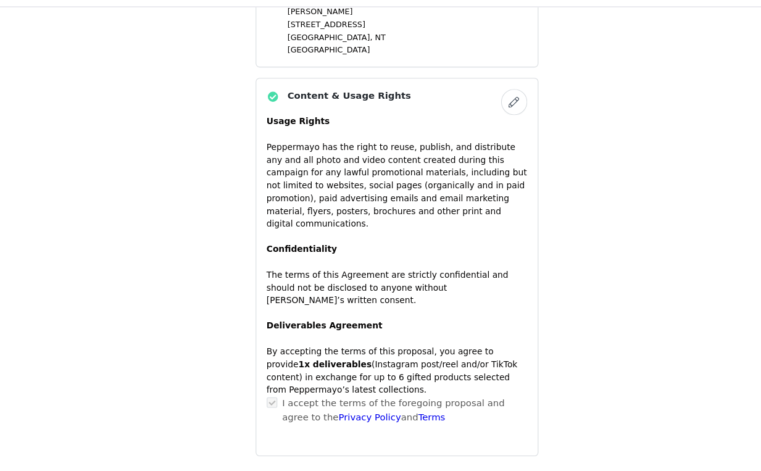
scroll to position [1163, 0]
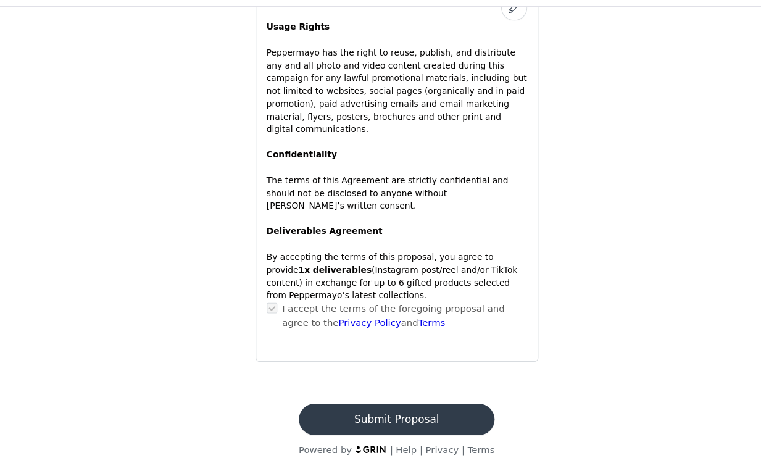
click at [397, 425] on button "Submit Proposal" at bounding box center [380, 422] width 185 height 30
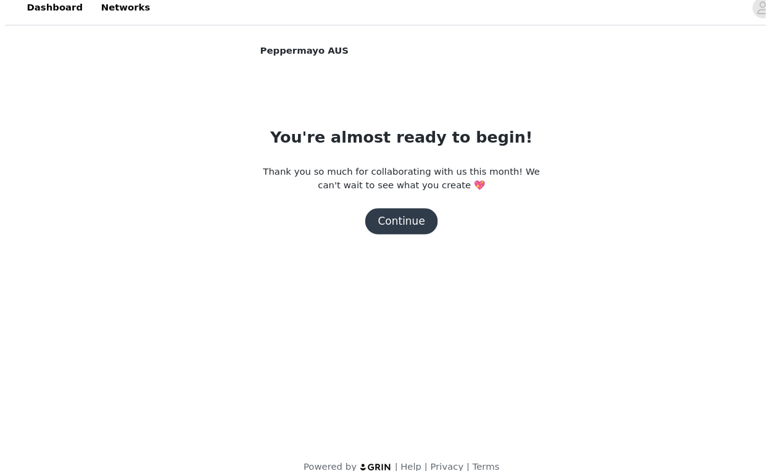
scroll to position [0, 0]
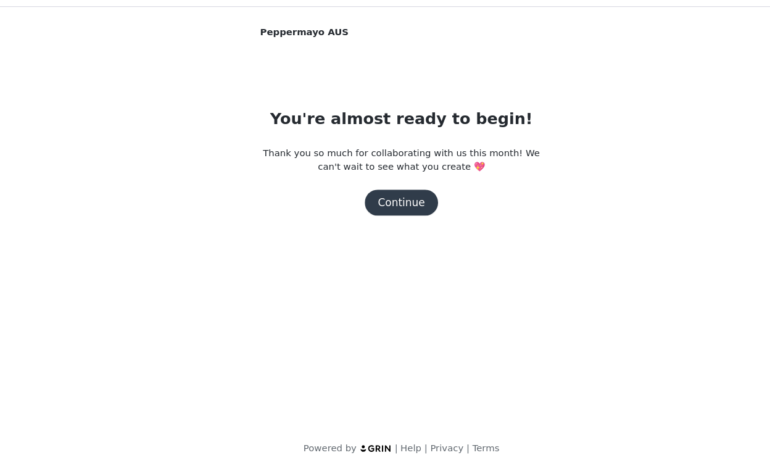
click at [386, 223] on button "Continue" at bounding box center [385, 218] width 69 height 25
